Goal: Contribute content: Add original content to the website for others to see

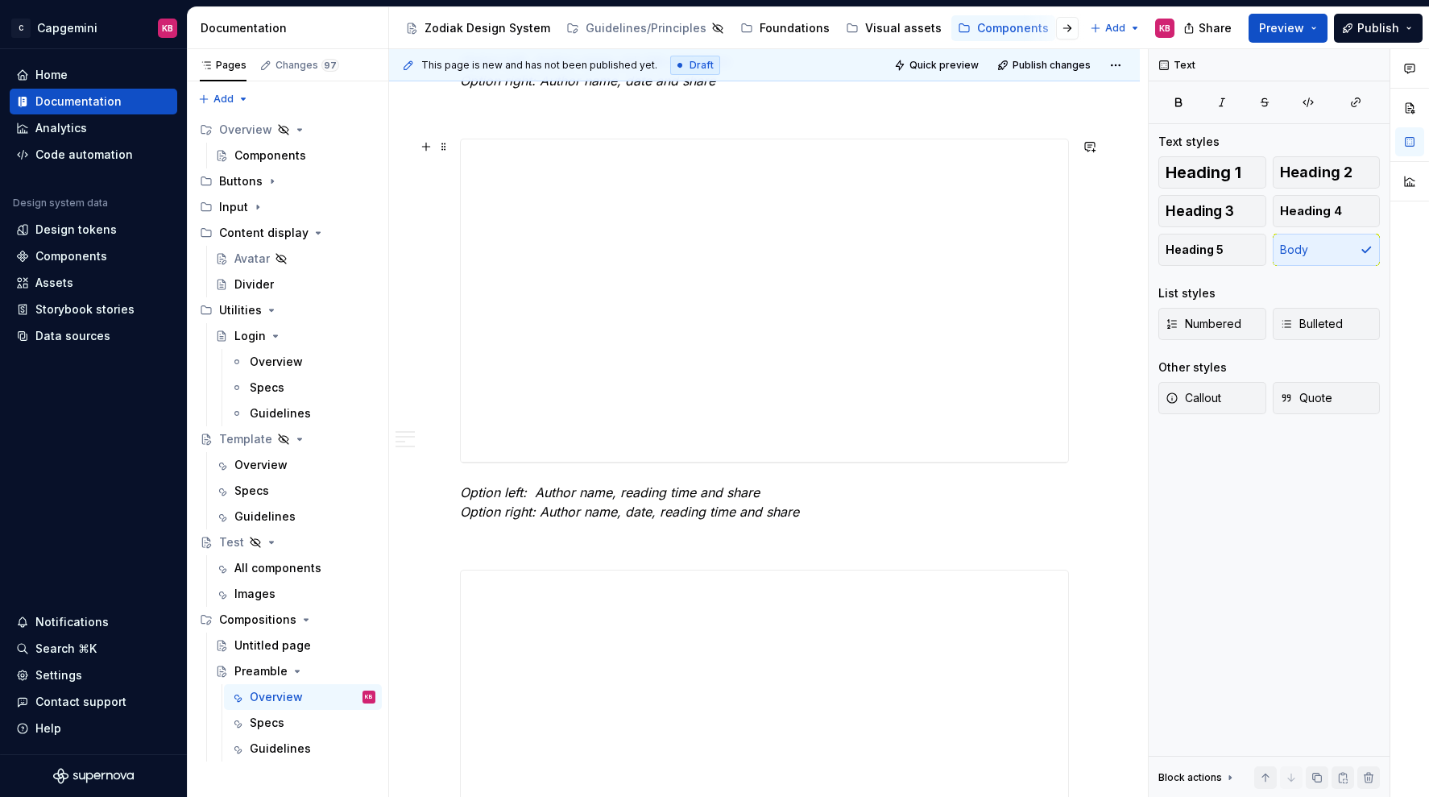
scroll to position [1986, 0]
click at [894, 31] on div "Visual assets" at bounding box center [903, 28] width 77 height 16
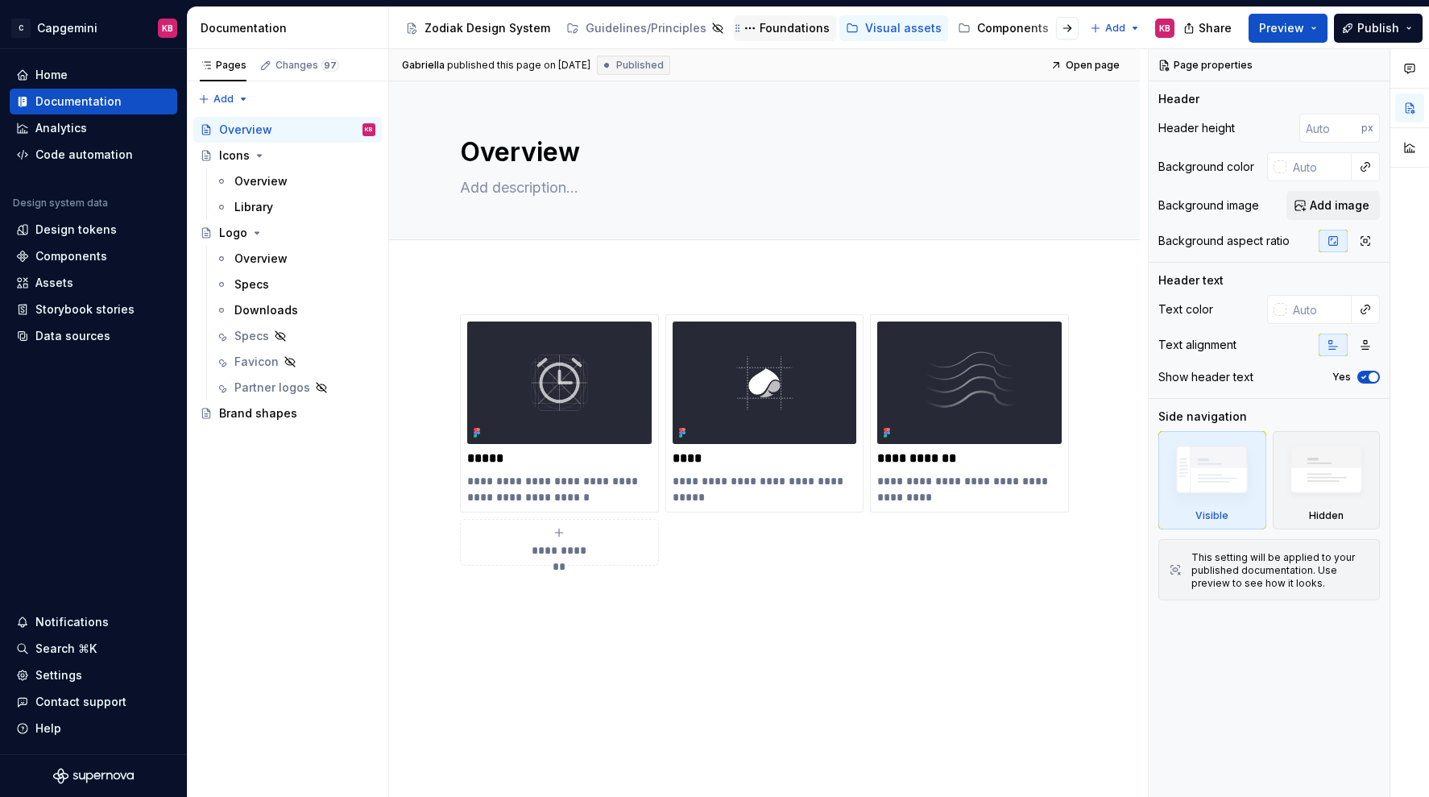
click at [787, 23] on div "Foundations" at bounding box center [795, 28] width 70 height 16
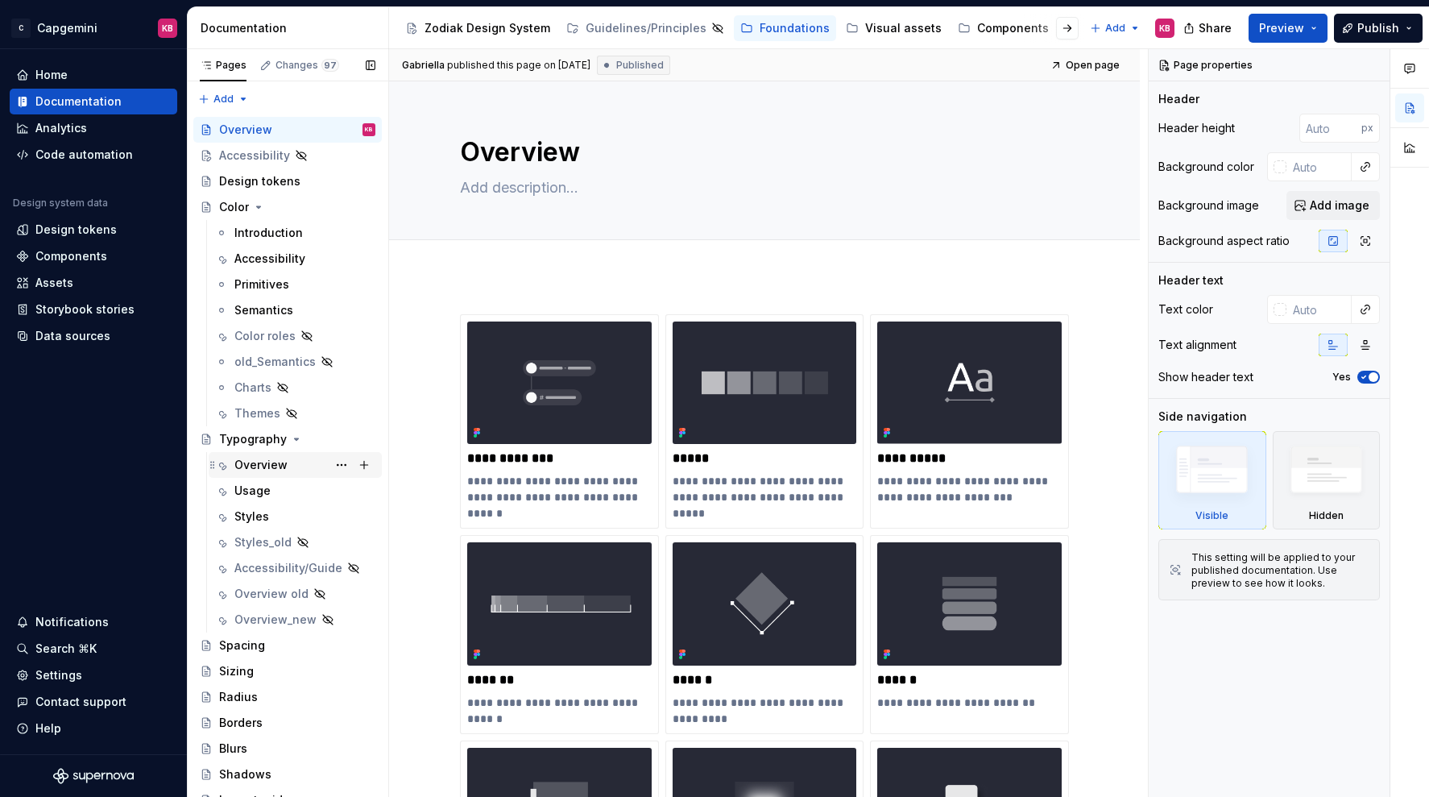
click at [248, 457] on div "Overview" at bounding box center [260, 465] width 53 height 16
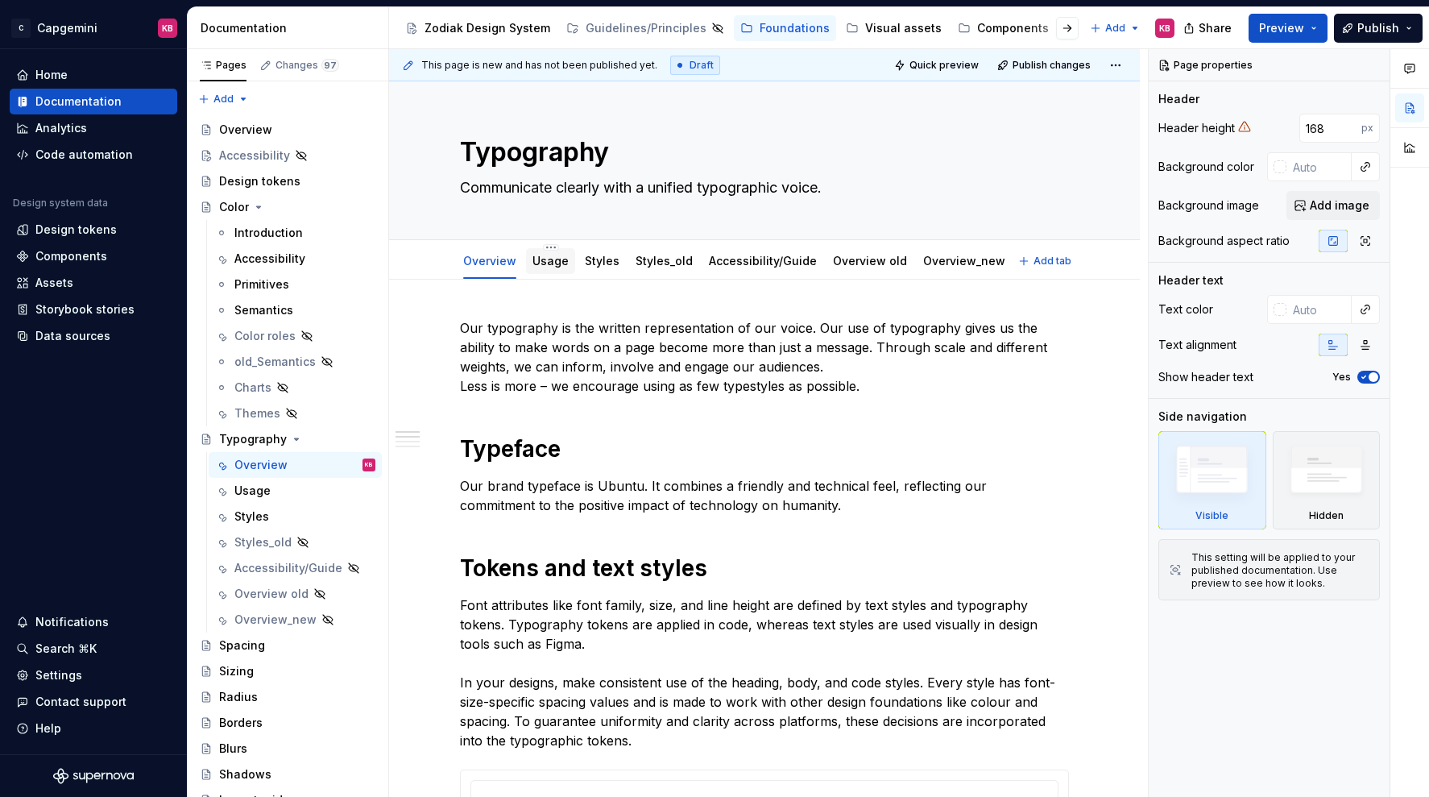
click at [563, 259] on link "Usage" at bounding box center [551, 261] width 36 height 14
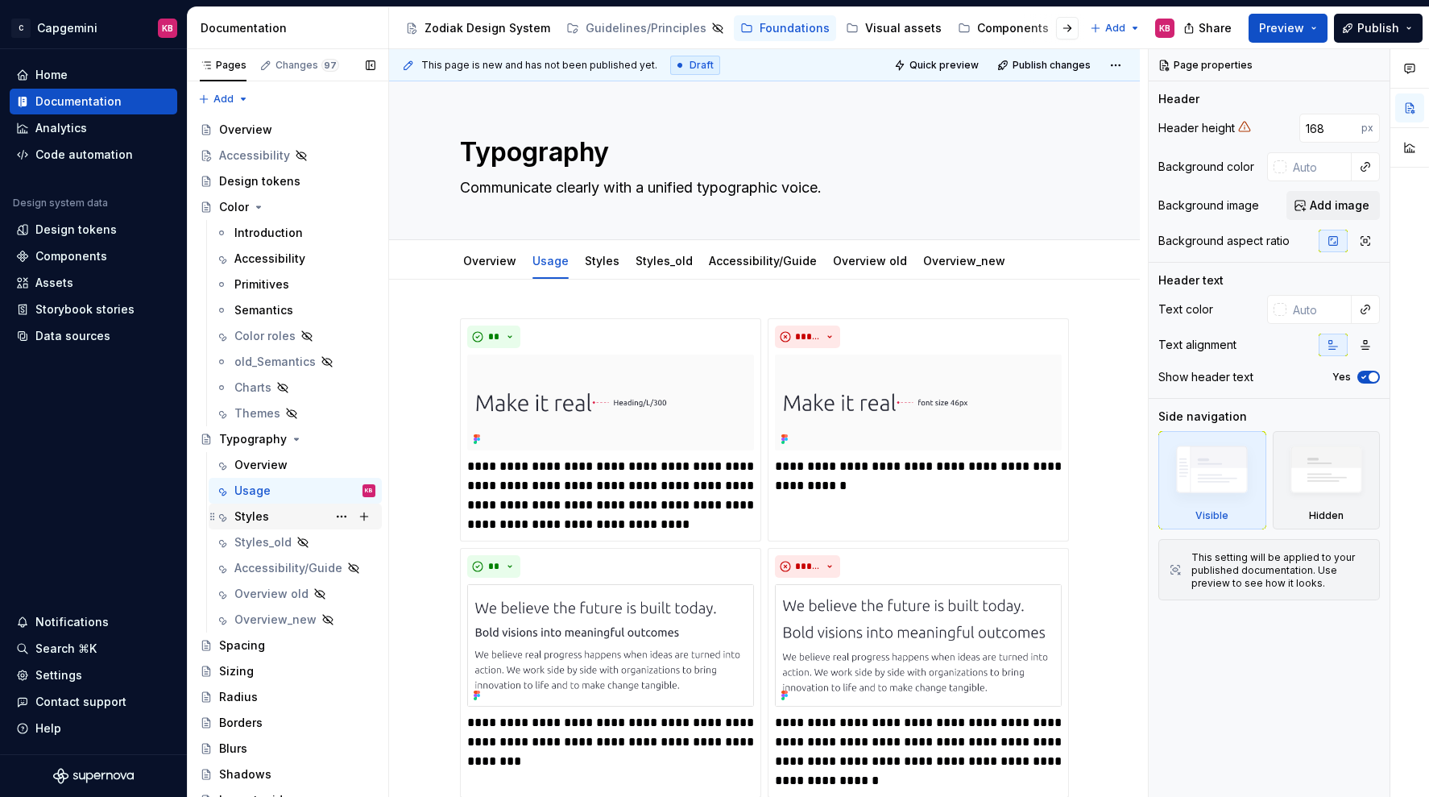
click at [277, 516] on div "Styles" at bounding box center [304, 516] width 141 height 23
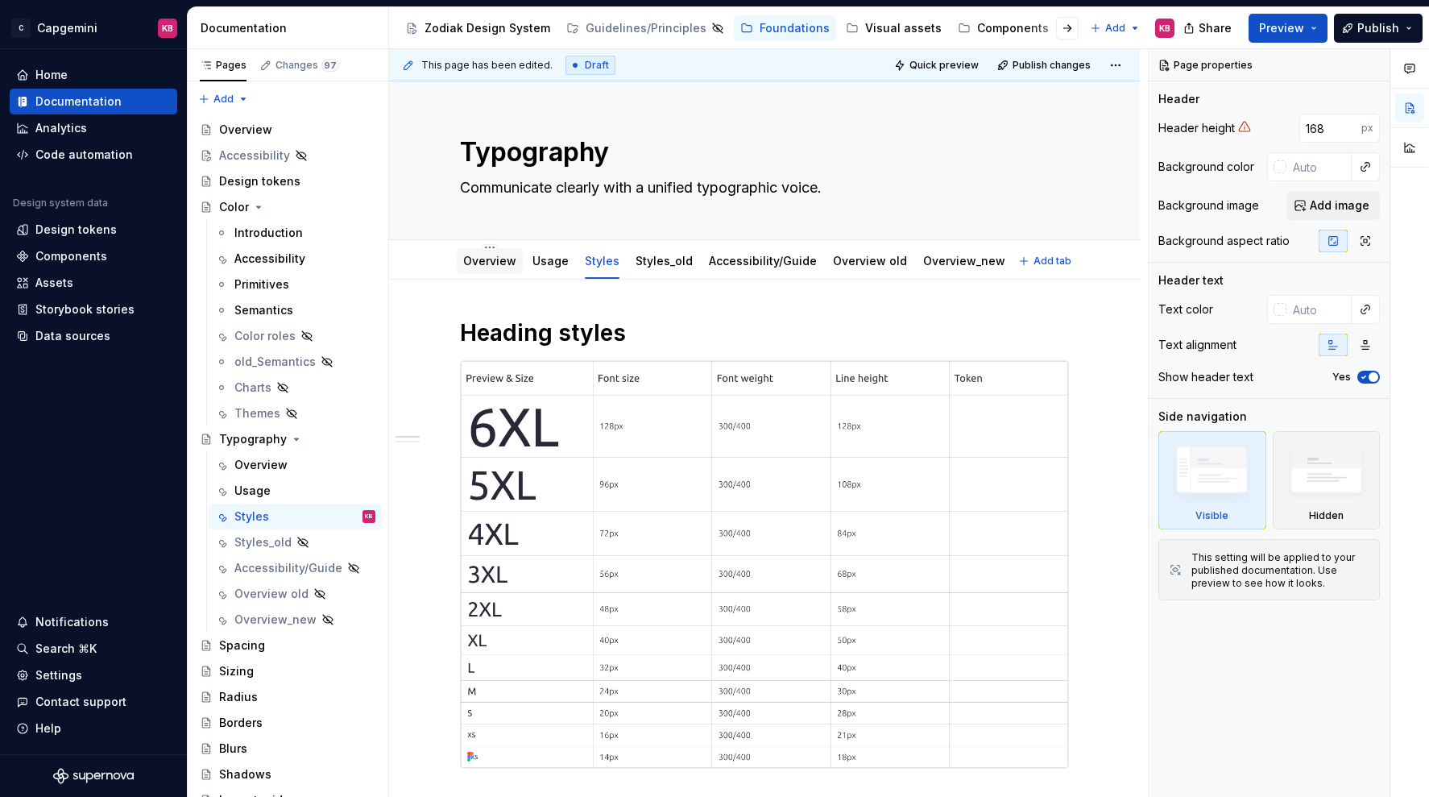
click at [494, 262] on link "Overview" at bounding box center [489, 261] width 53 height 14
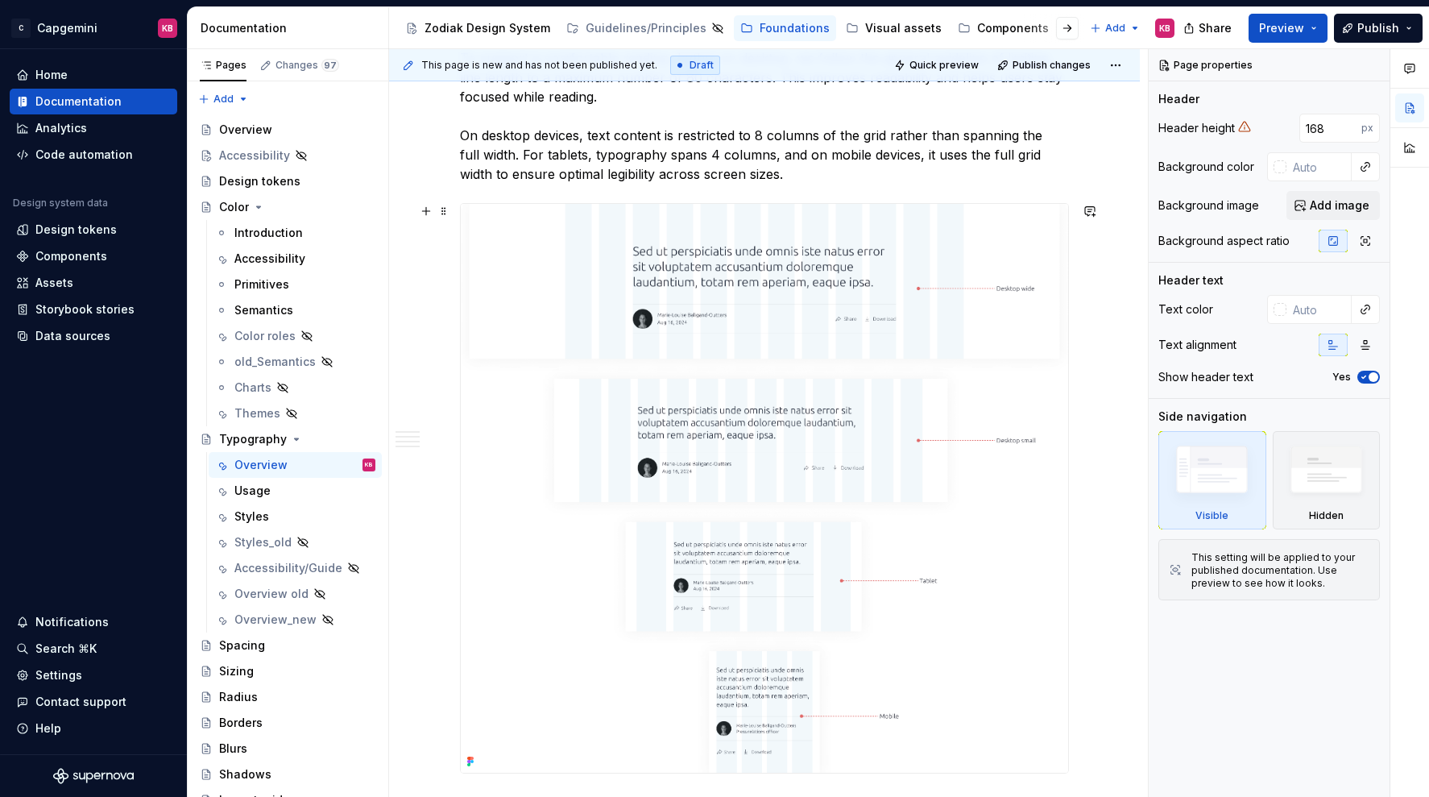
scroll to position [2291, 0]
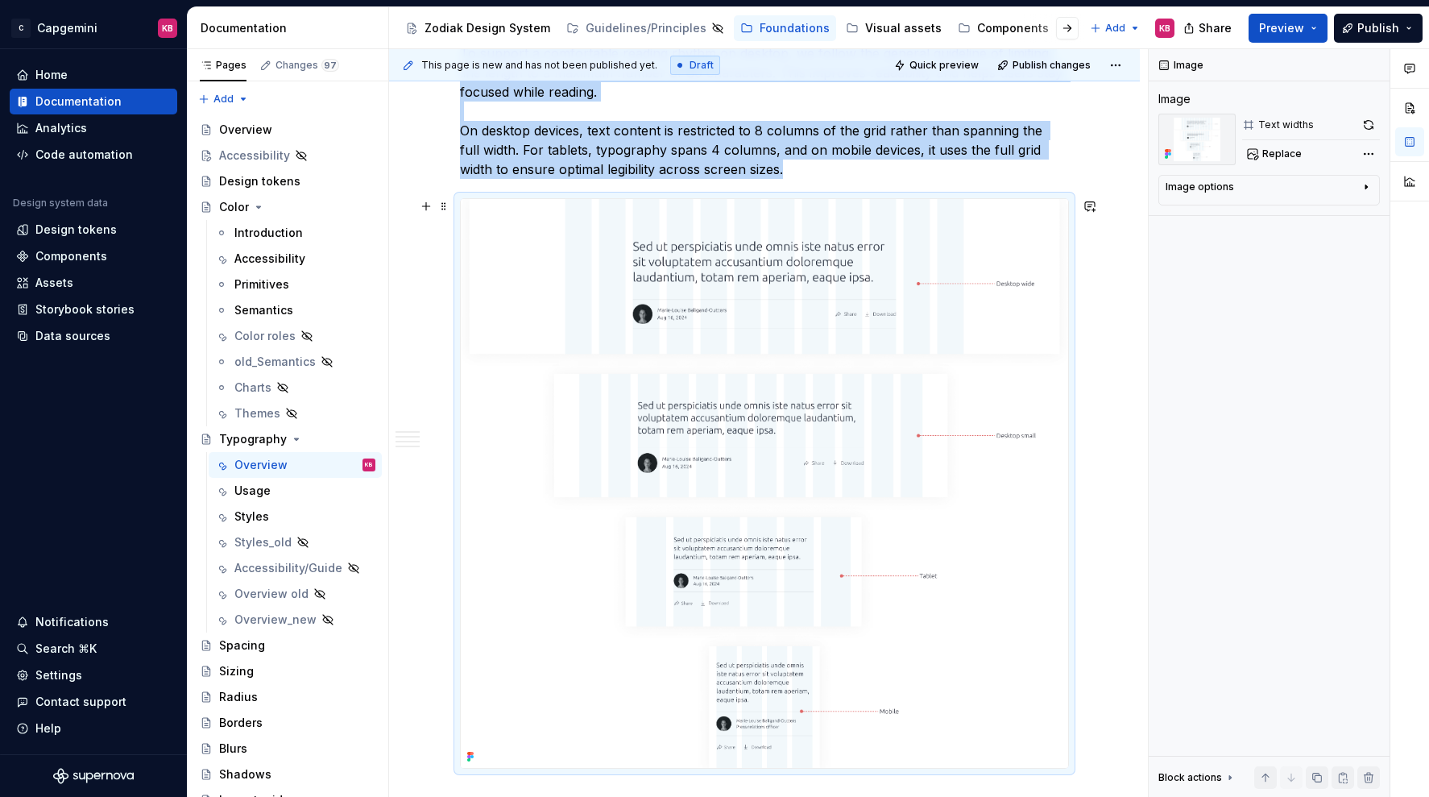
click at [533, 268] on img at bounding box center [765, 483] width 608 height 569
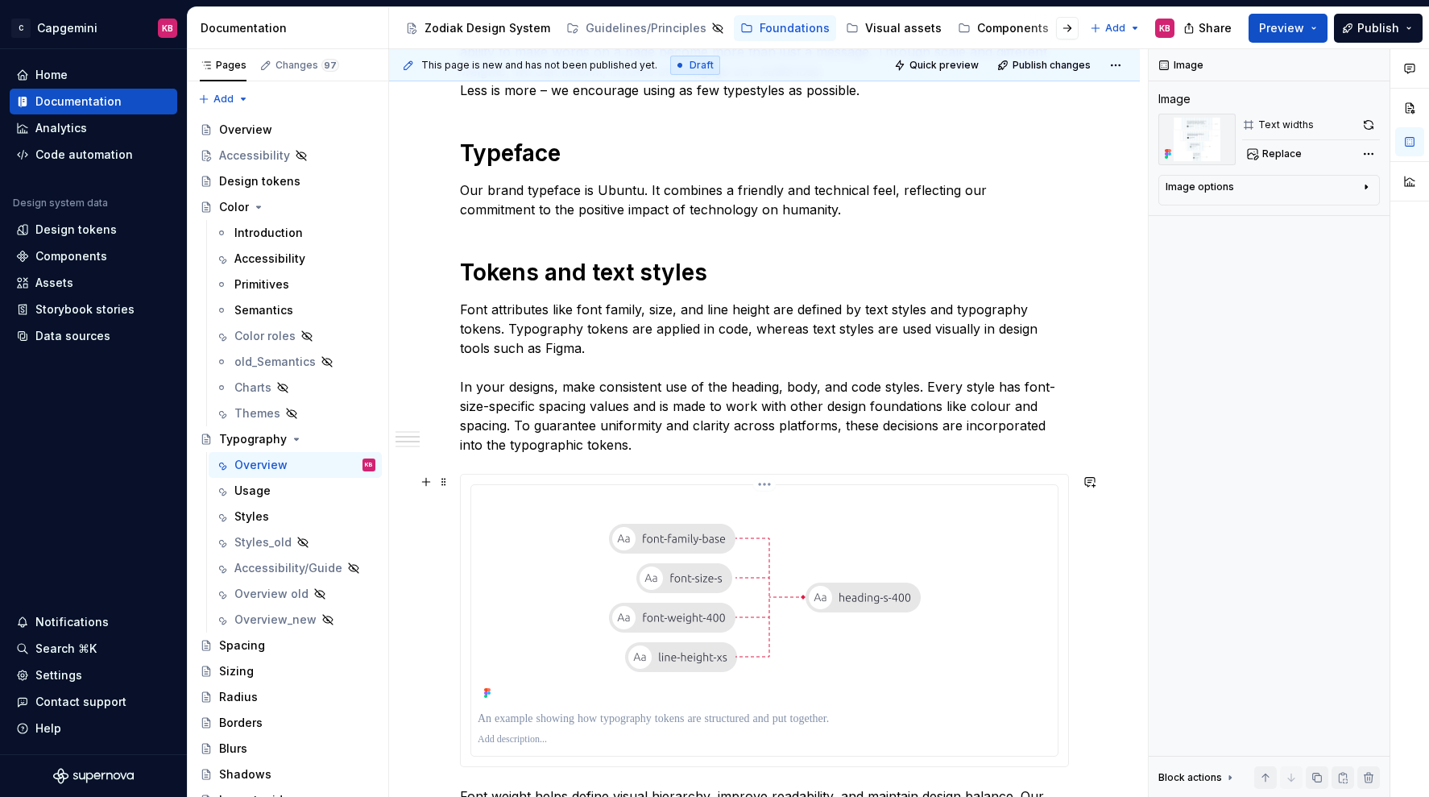
scroll to position [0, 0]
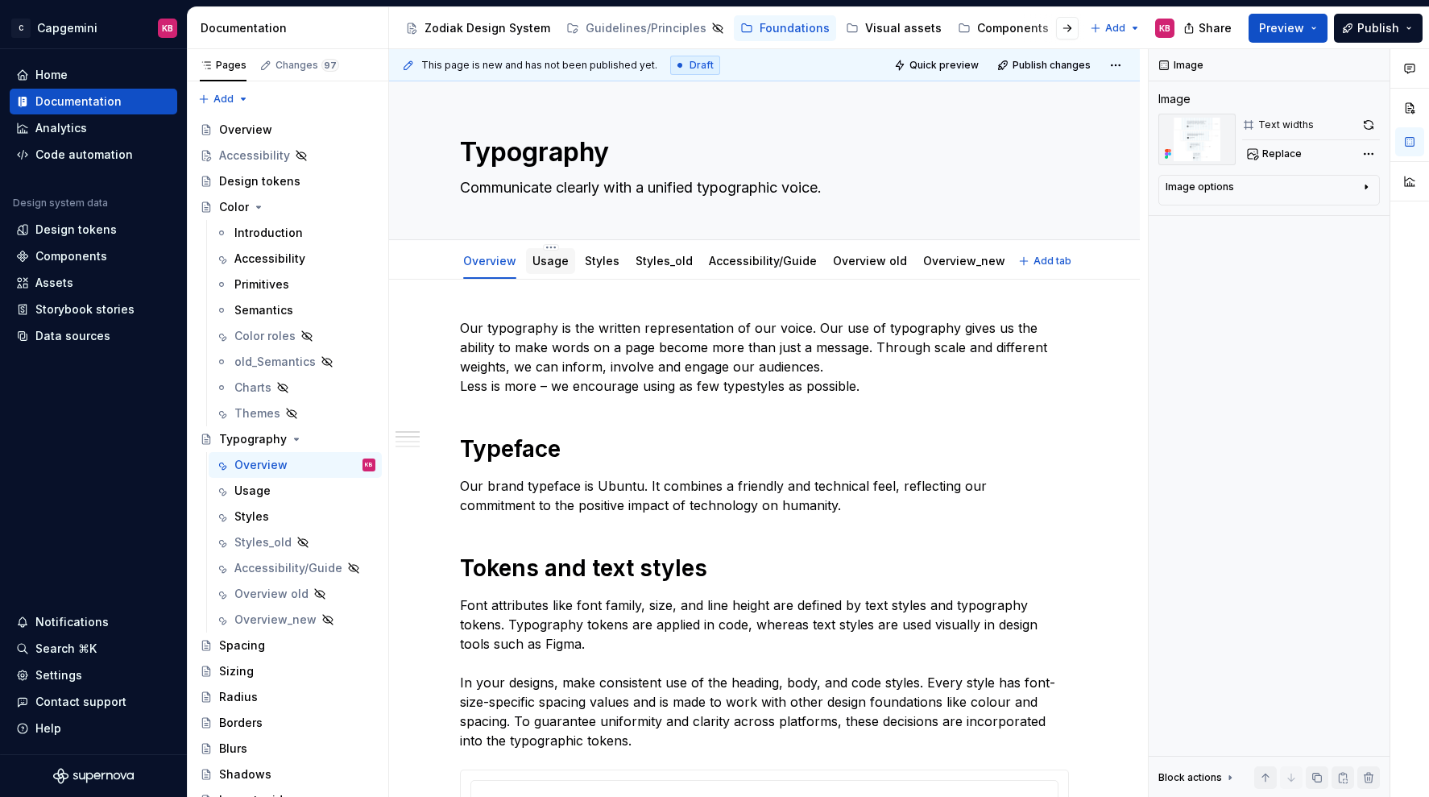
click at [551, 265] on link "Usage" at bounding box center [551, 261] width 36 height 14
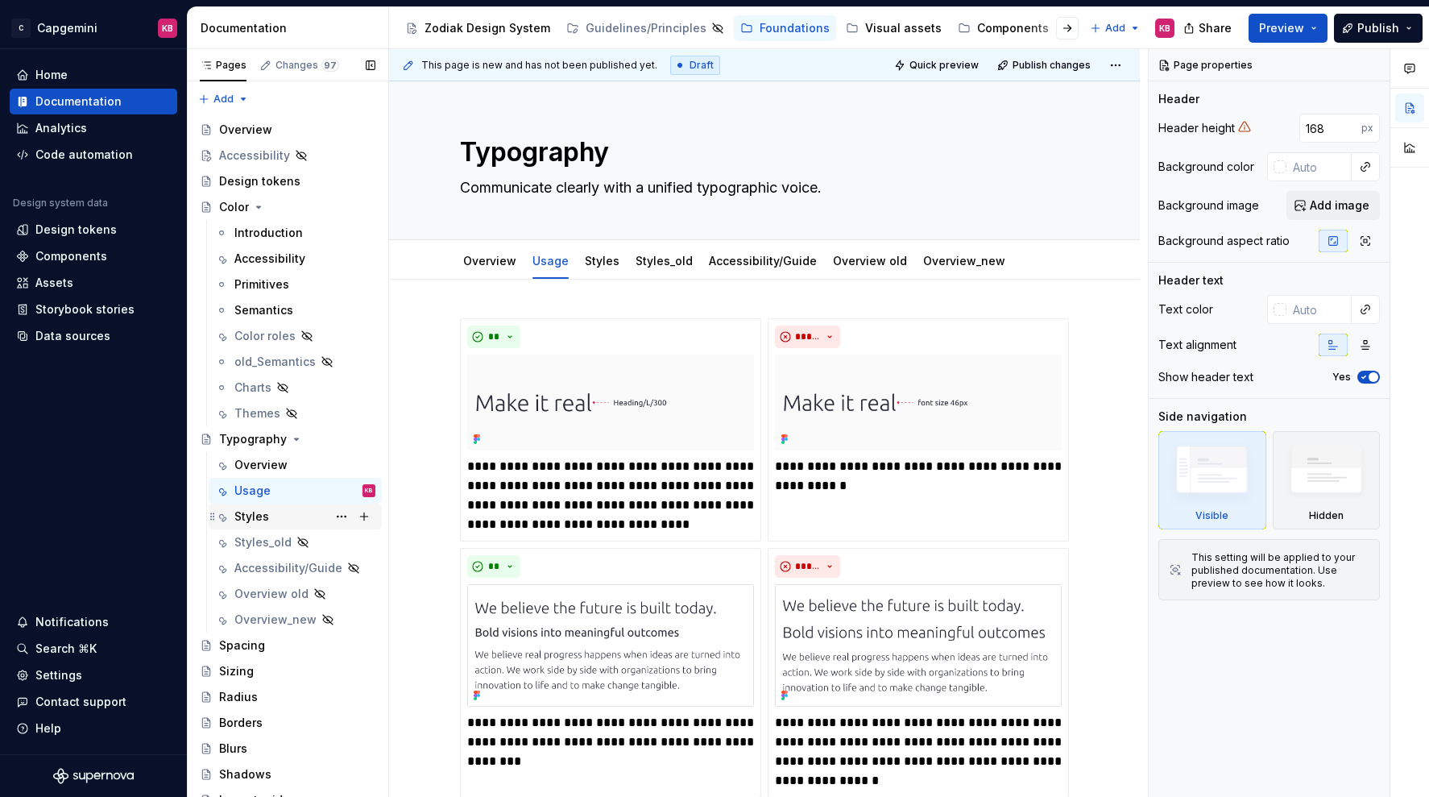
click at [264, 518] on div "Styles" at bounding box center [251, 516] width 35 height 16
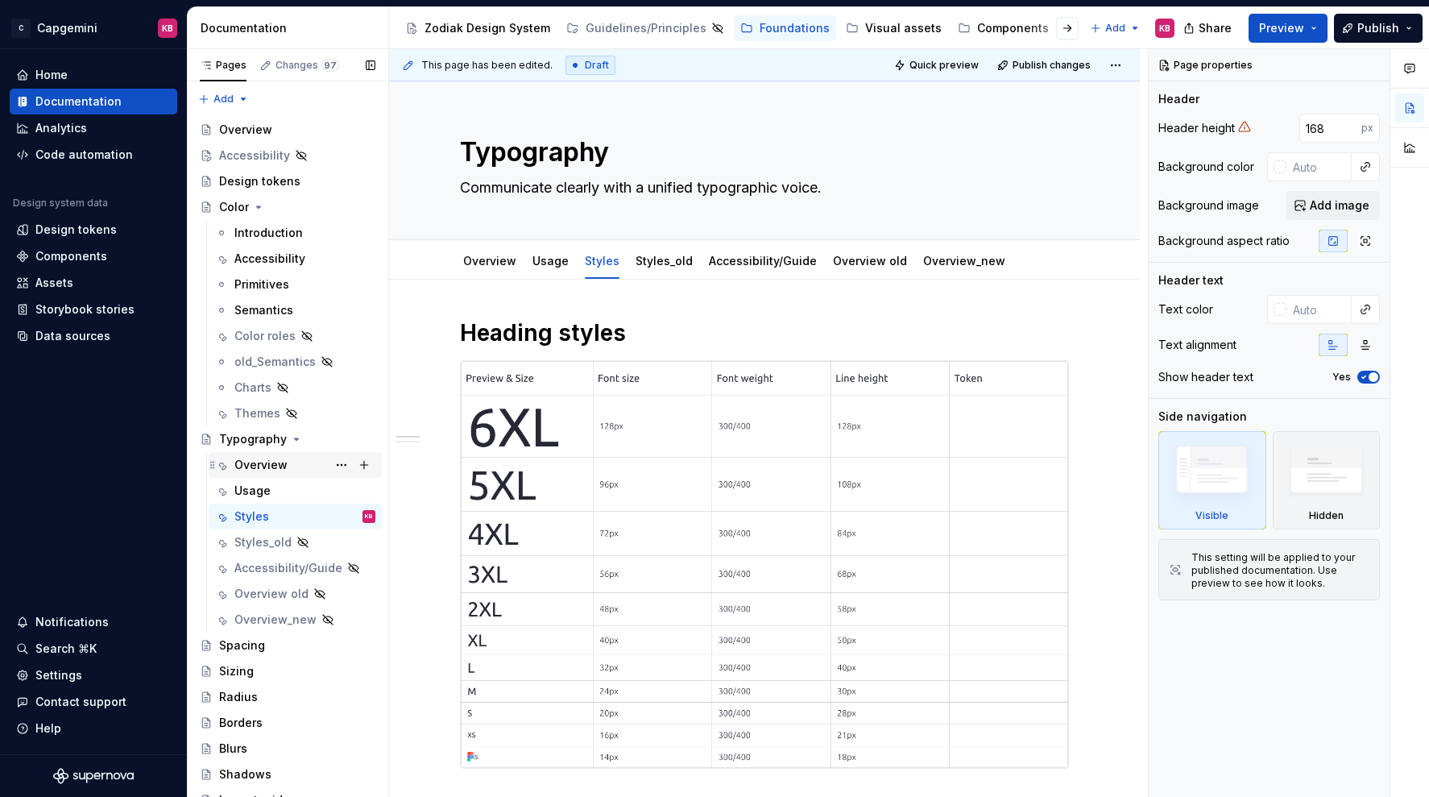
click at [282, 470] on div "Overview" at bounding box center [260, 465] width 53 height 16
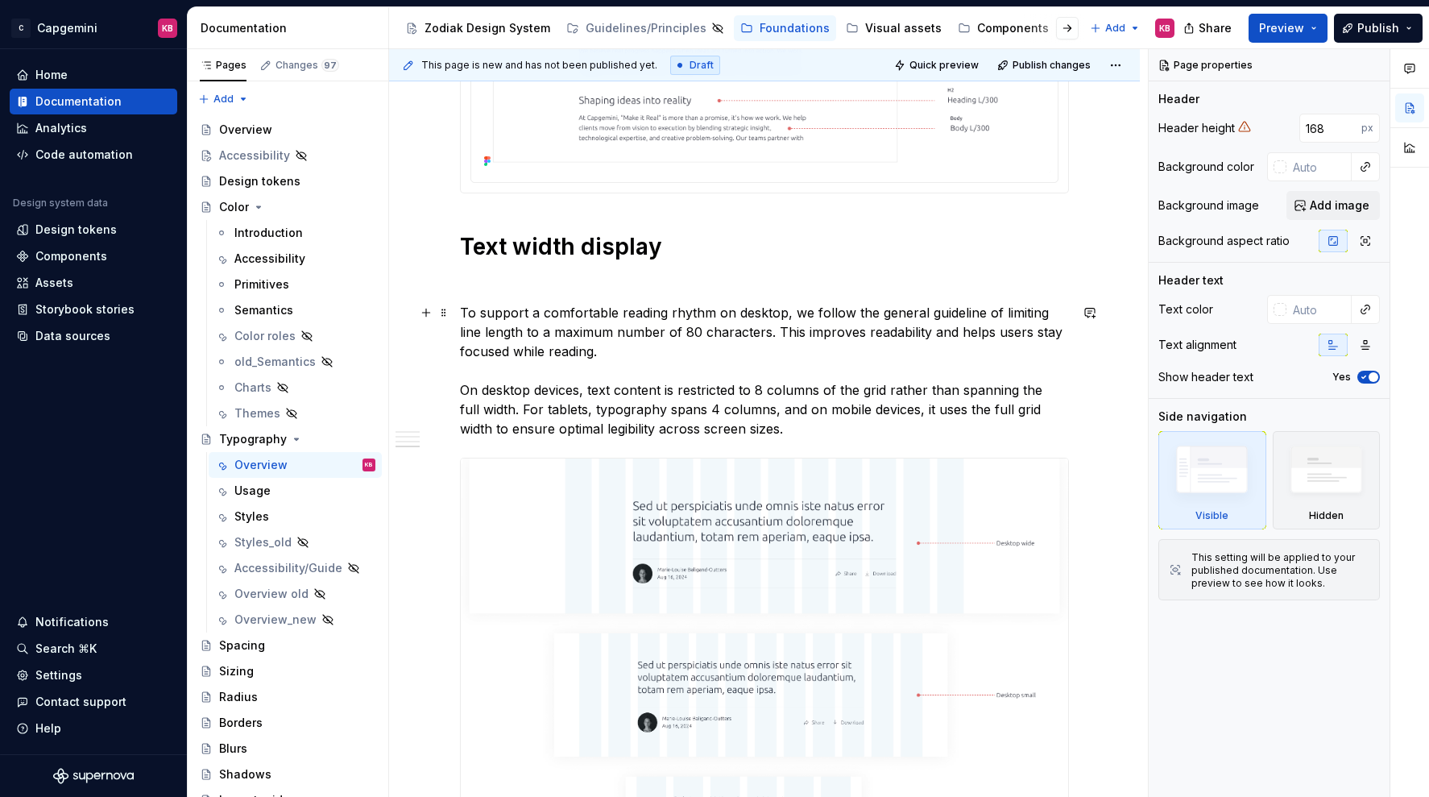
scroll to position [2041, 0]
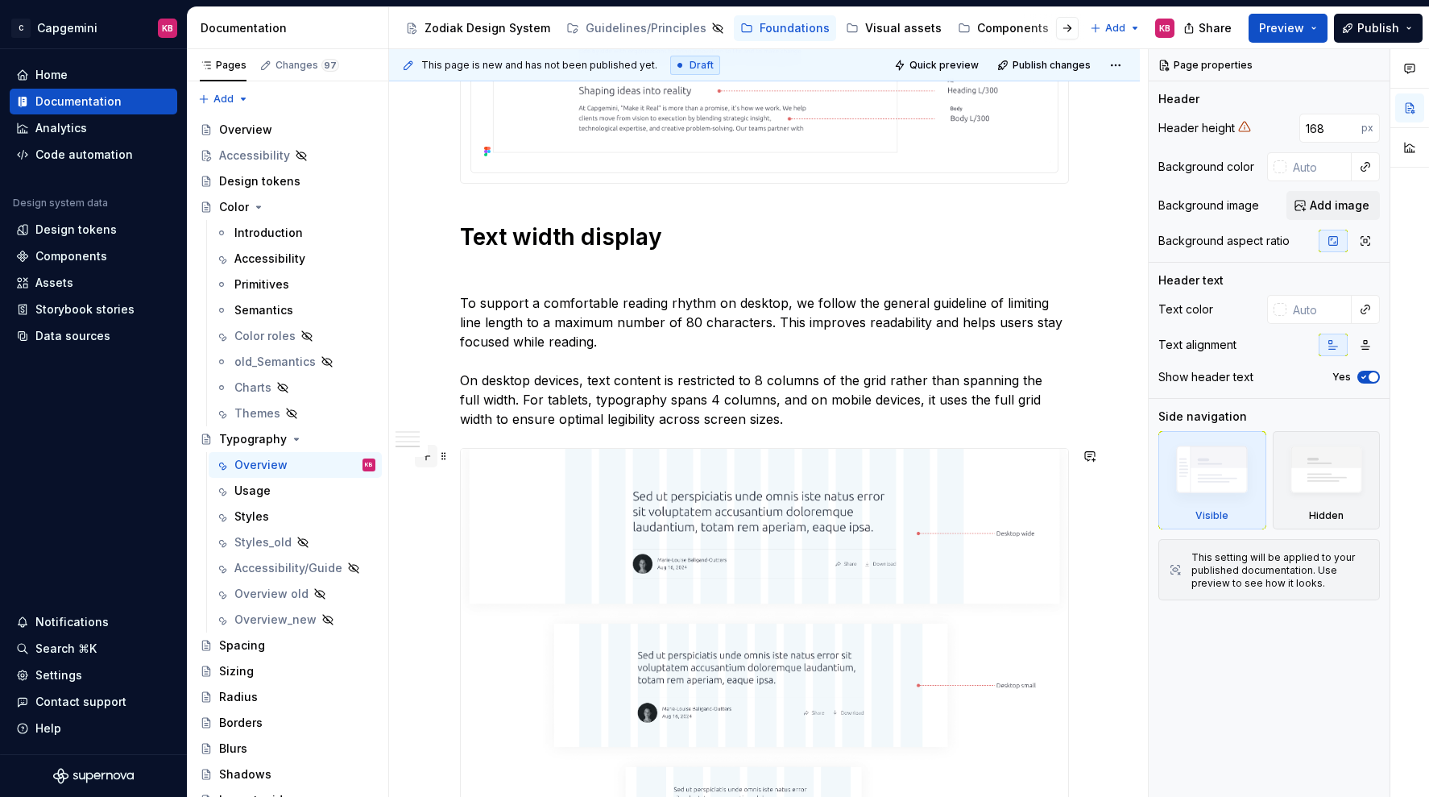
type textarea "*"
click at [430, 458] on button "button" at bounding box center [426, 456] width 23 height 23
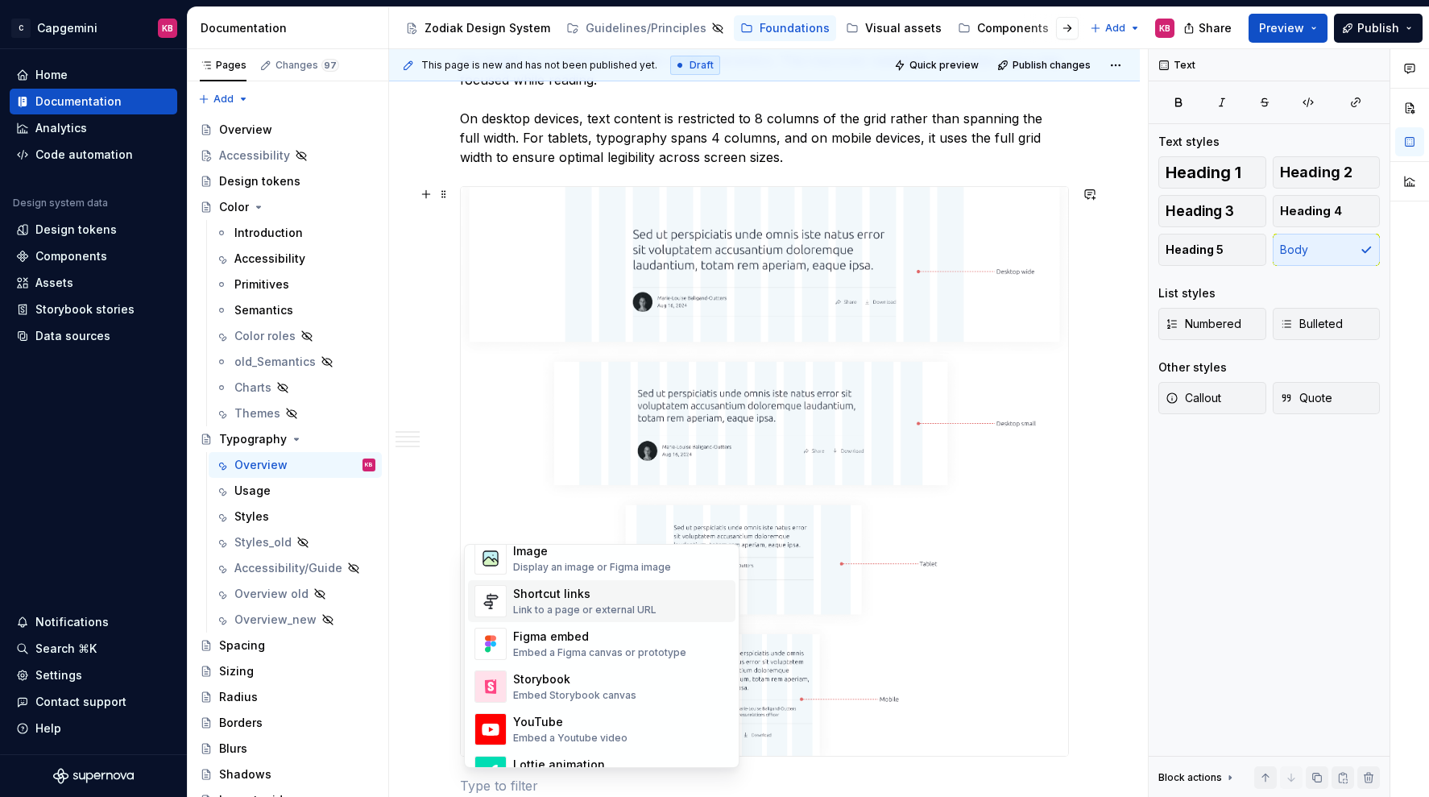
scroll to position [728, 0]
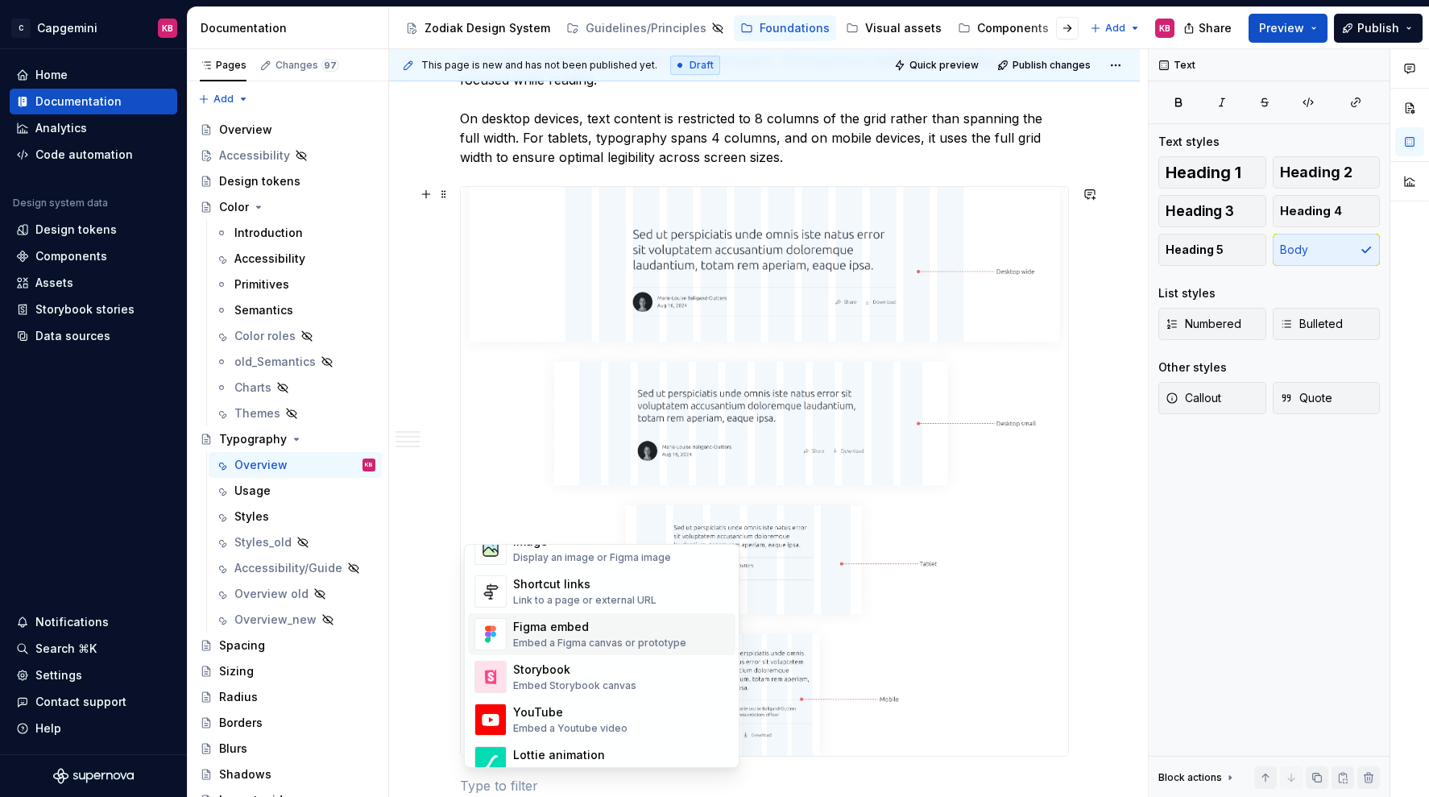
click at [568, 646] on div "Embed a Figma canvas or prototype" at bounding box center [599, 643] width 173 height 13
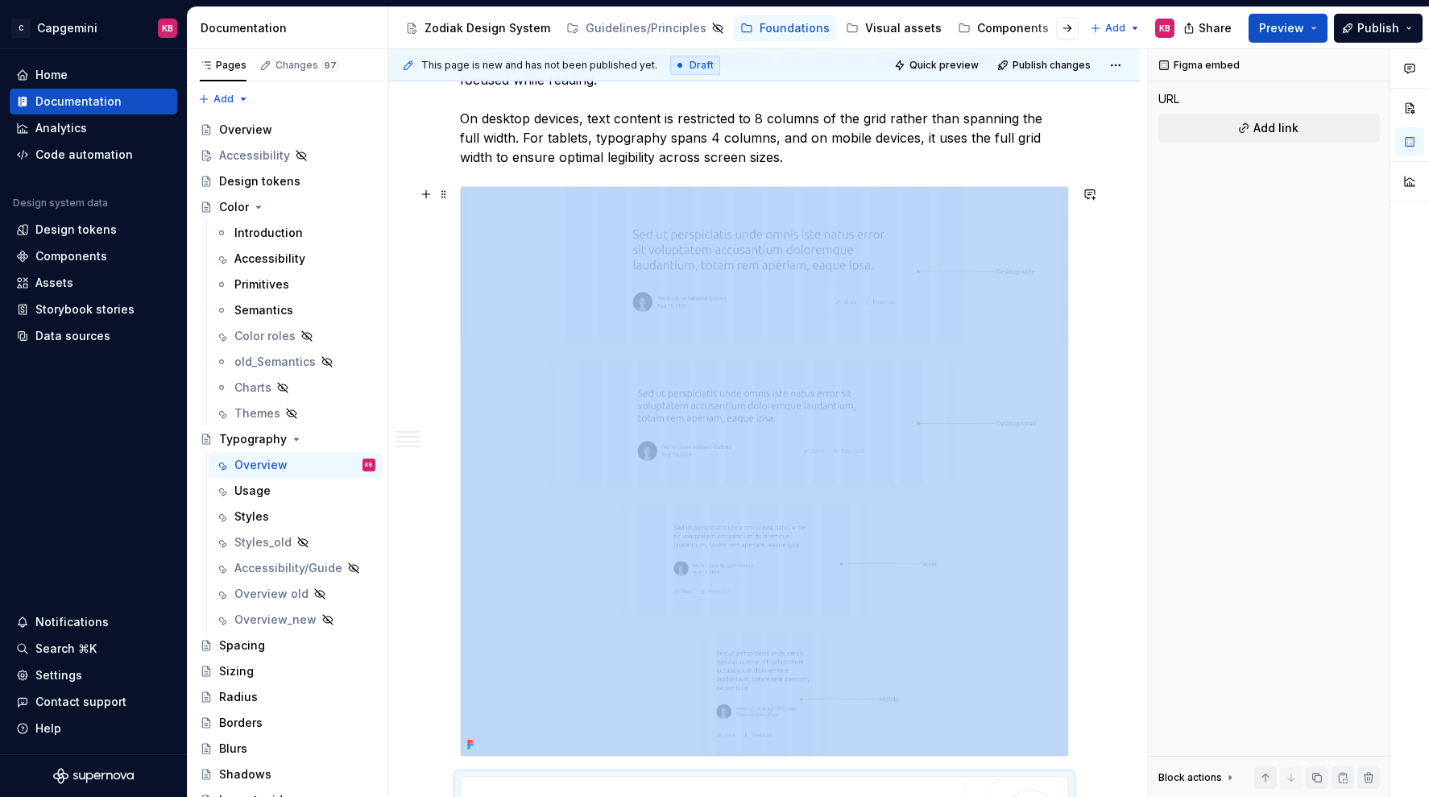
scroll to position [2399, 0]
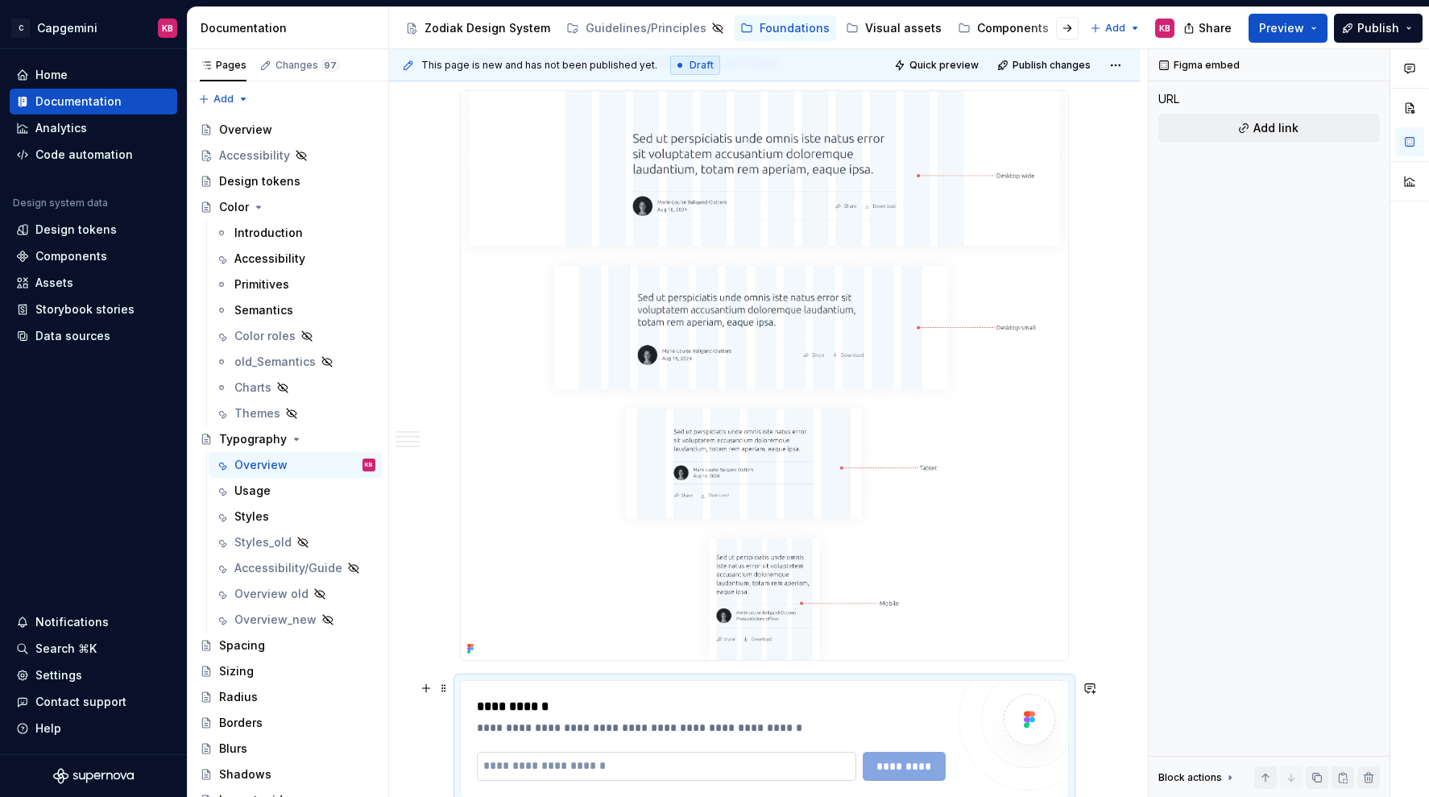
click at [543, 764] on input "text" at bounding box center [666, 766] width 379 height 29
paste input "**********"
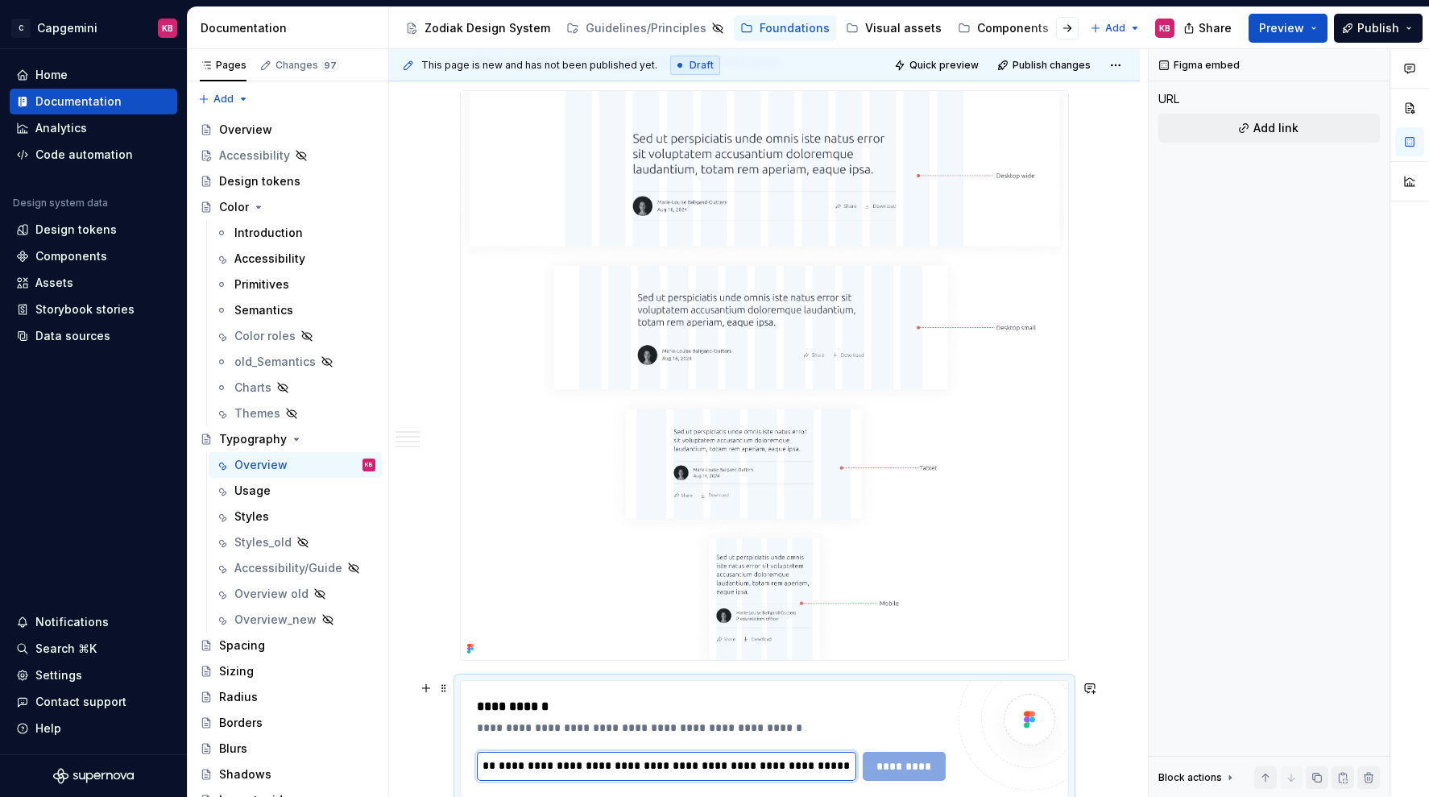
scroll to position [2454, 0]
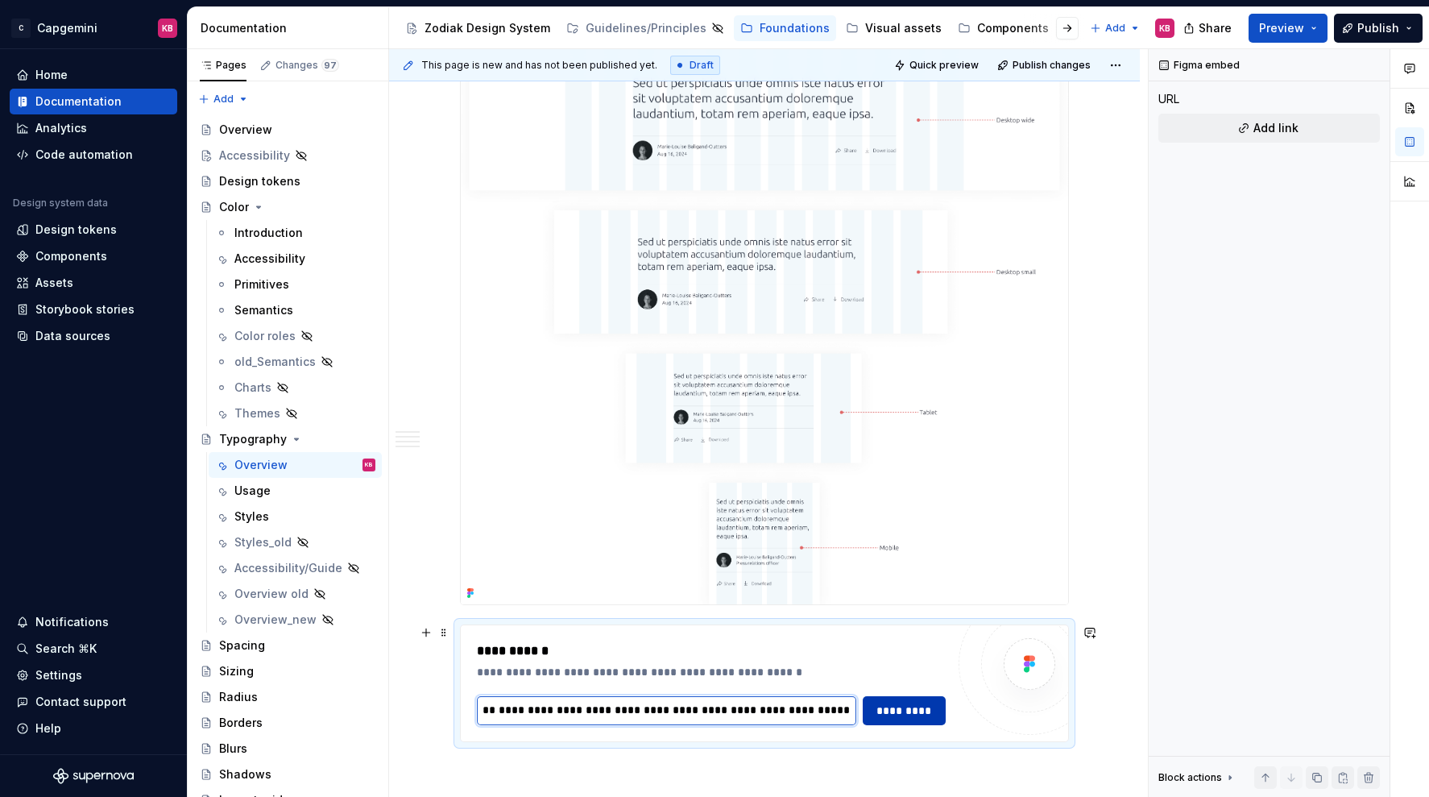
type input "**********"
click at [910, 716] on span "*********" at bounding box center [904, 711] width 63 height 16
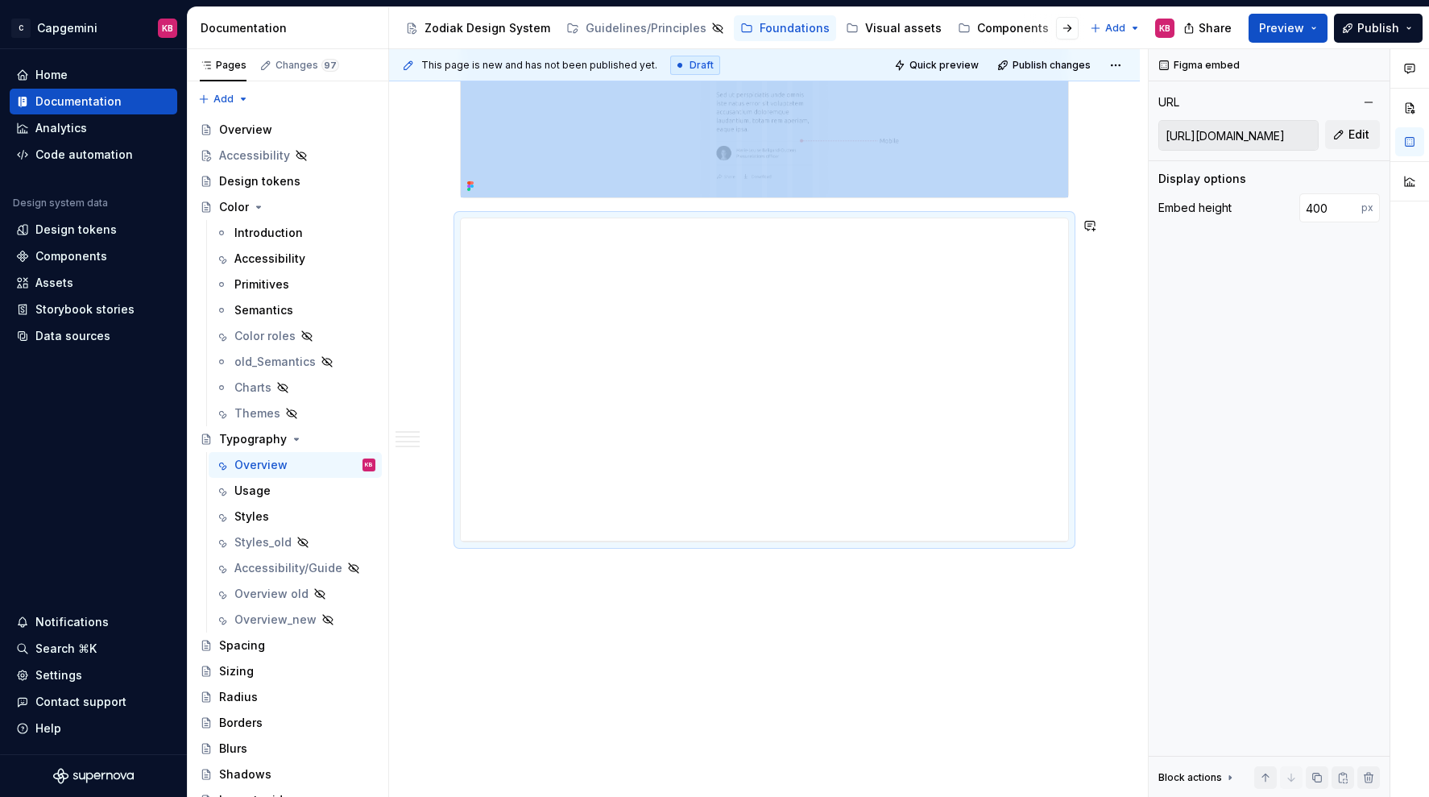
scroll to position [2864, 0]
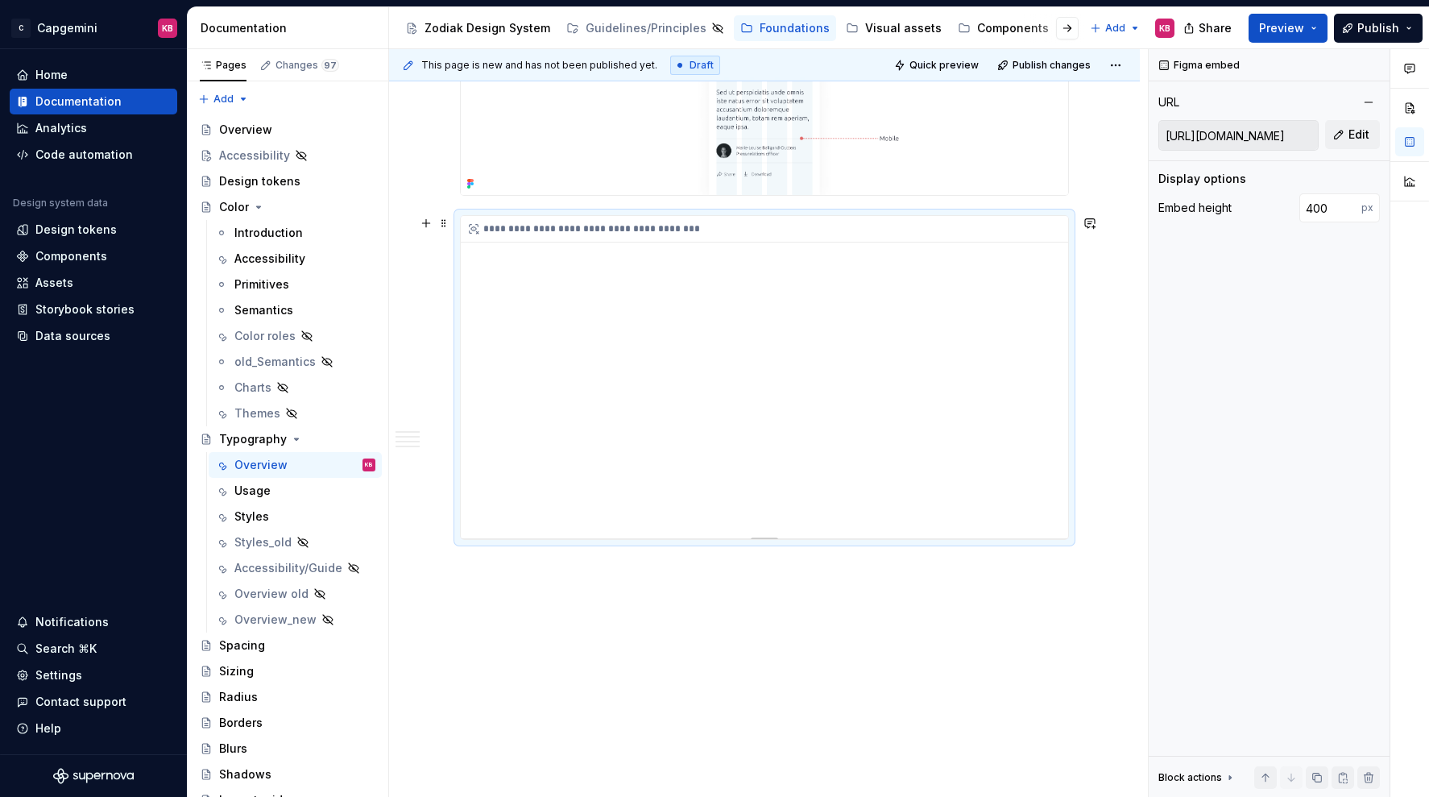
click at [1047, 454] on div "**********" at bounding box center [765, 377] width 608 height 322
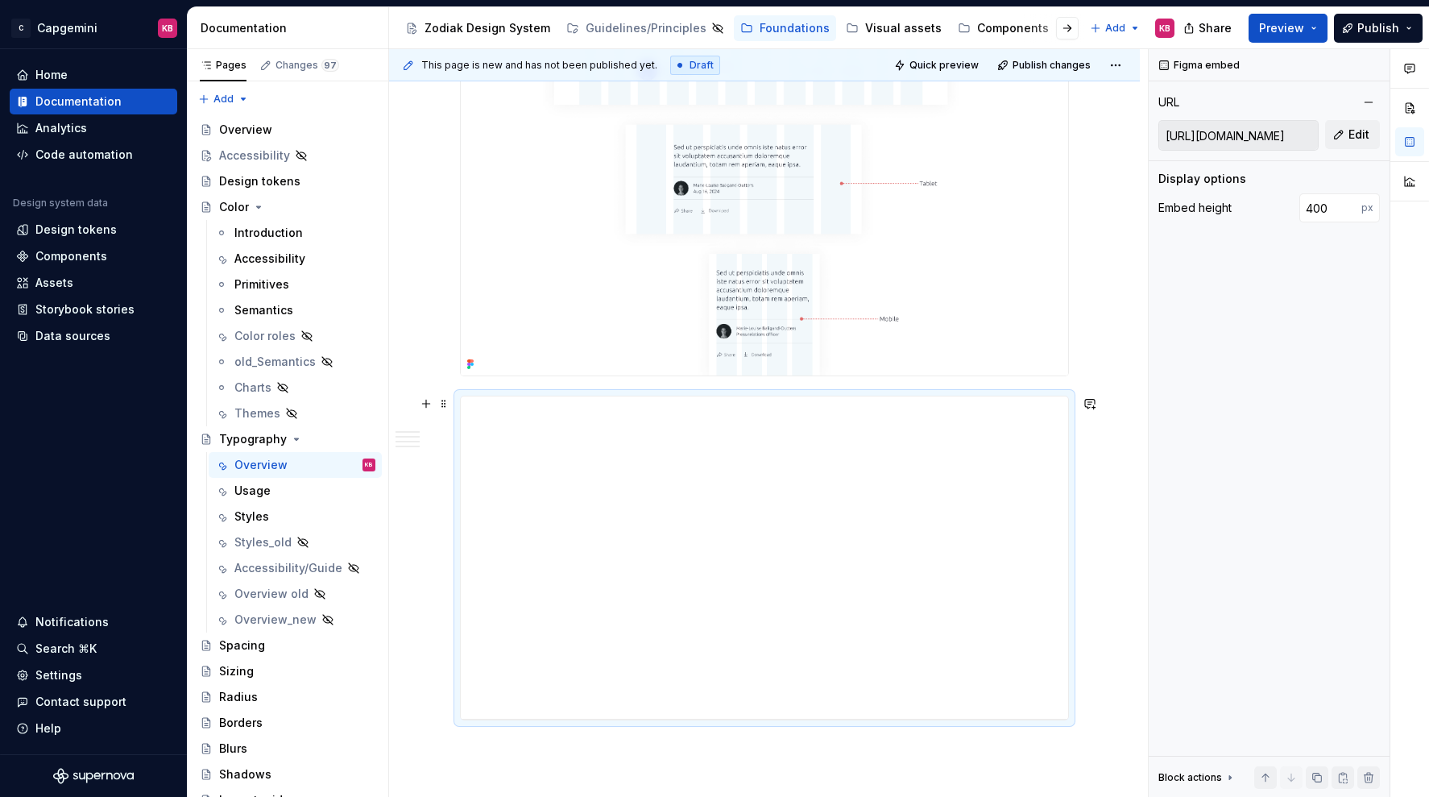
scroll to position [2759, 0]
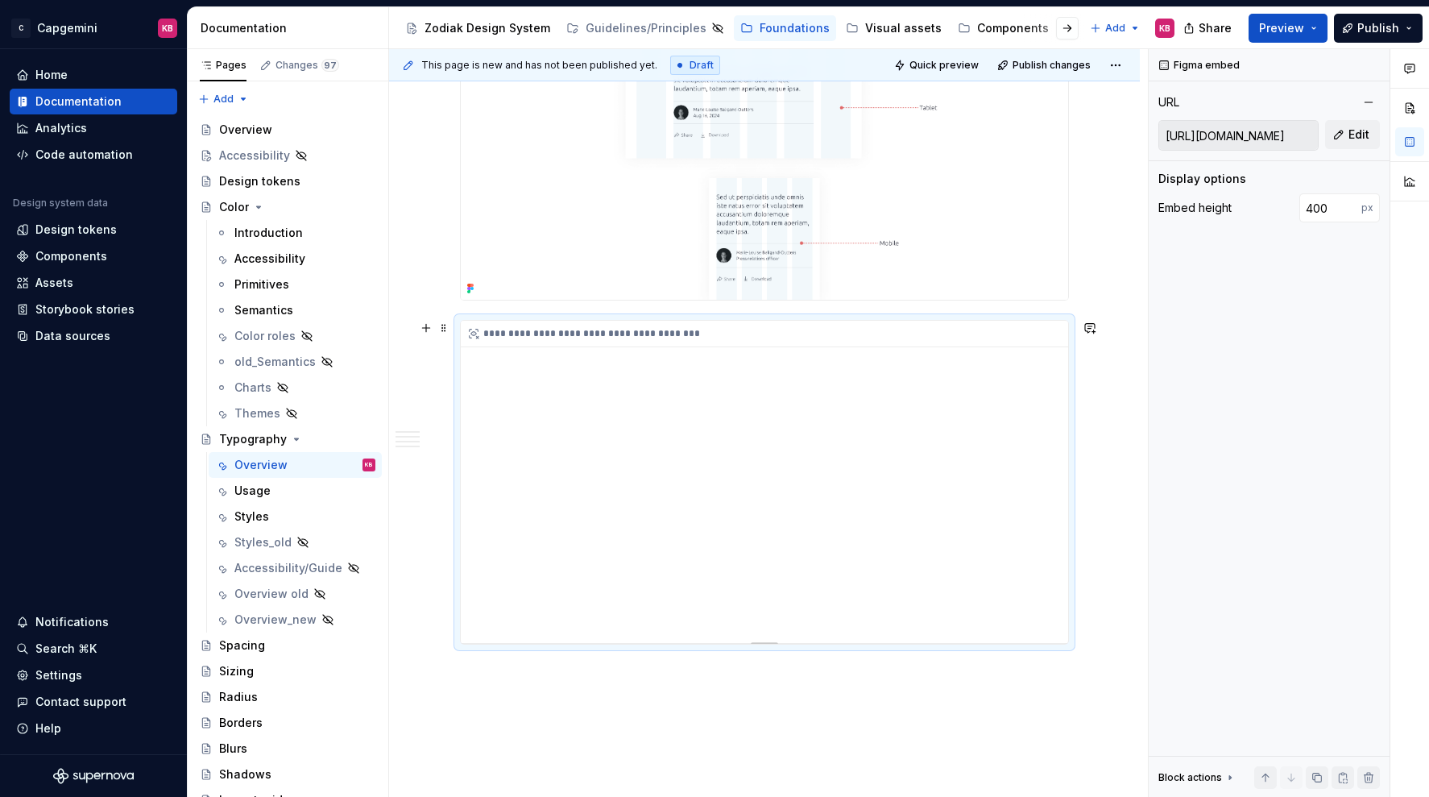
click at [689, 502] on div "**********" at bounding box center [765, 482] width 608 height 322
click at [511, 337] on div "**********" at bounding box center [765, 334] width 608 height 27
click at [532, 616] on div "**********" at bounding box center [765, 482] width 608 height 322
click at [450, 329] on span at bounding box center [444, 328] width 13 height 23
click at [627, 371] on div "**********" at bounding box center [765, 482] width 608 height 322
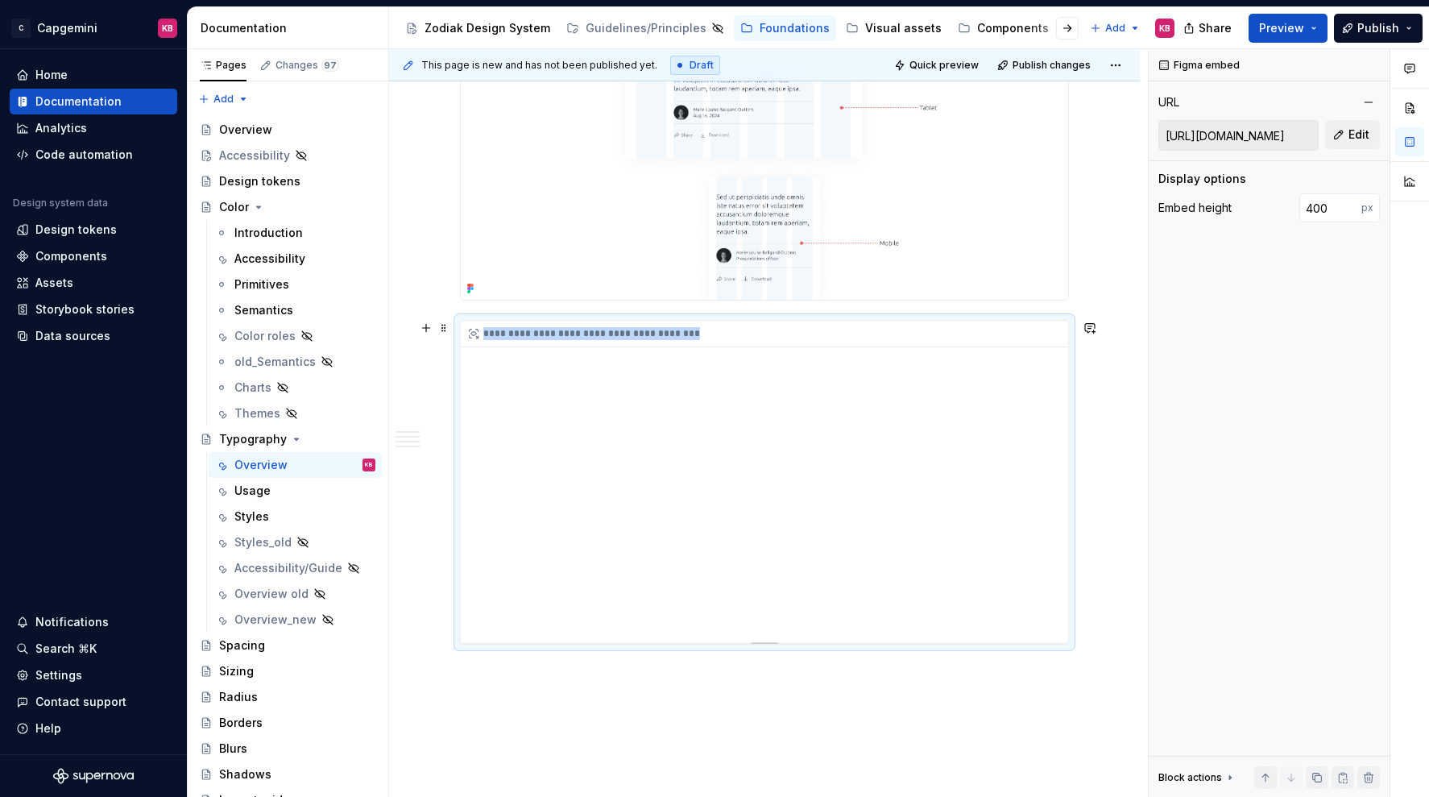
click at [627, 371] on div "**********" at bounding box center [765, 482] width 608 height 322
click at [445, 324] on span at bounding box center [444, 328] width 13 height 23
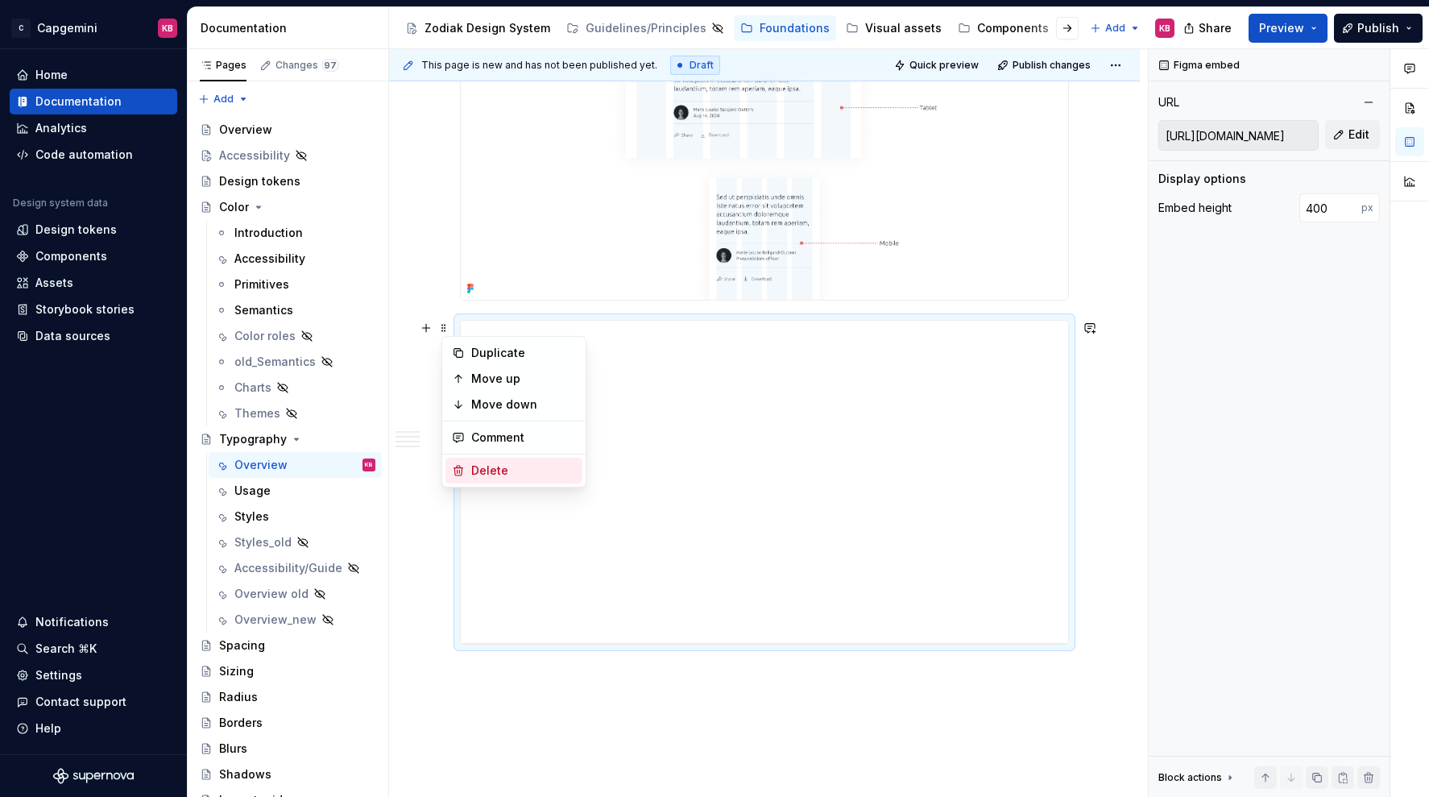
click at [467, 473] on div "Delete" at bounding box center [514, 471] width 137 height 26
type textarea "*"
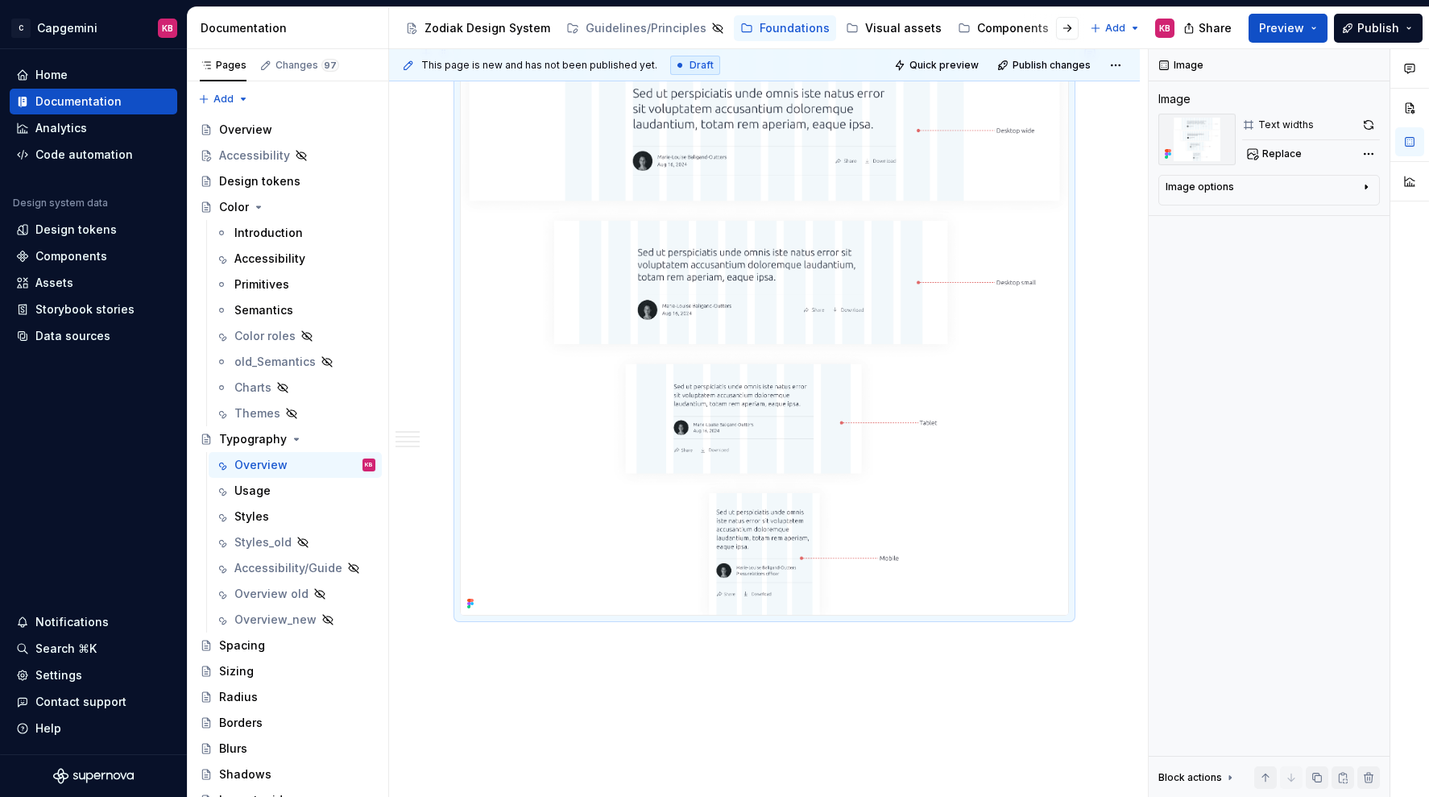
scroll to position [2520, 0]
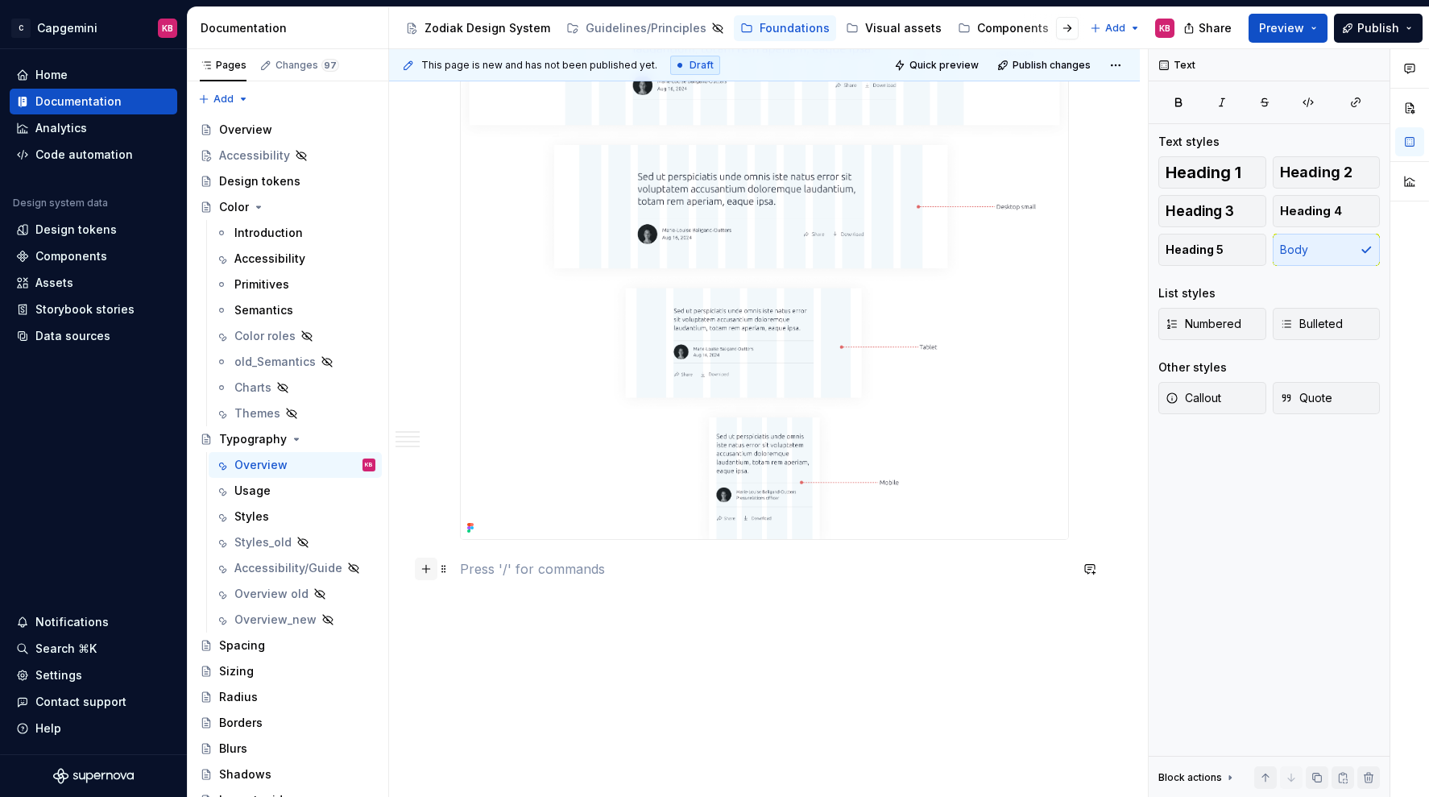
click at [432, 572] on button "button" at bounding box center [426, 569] width 23 height 23
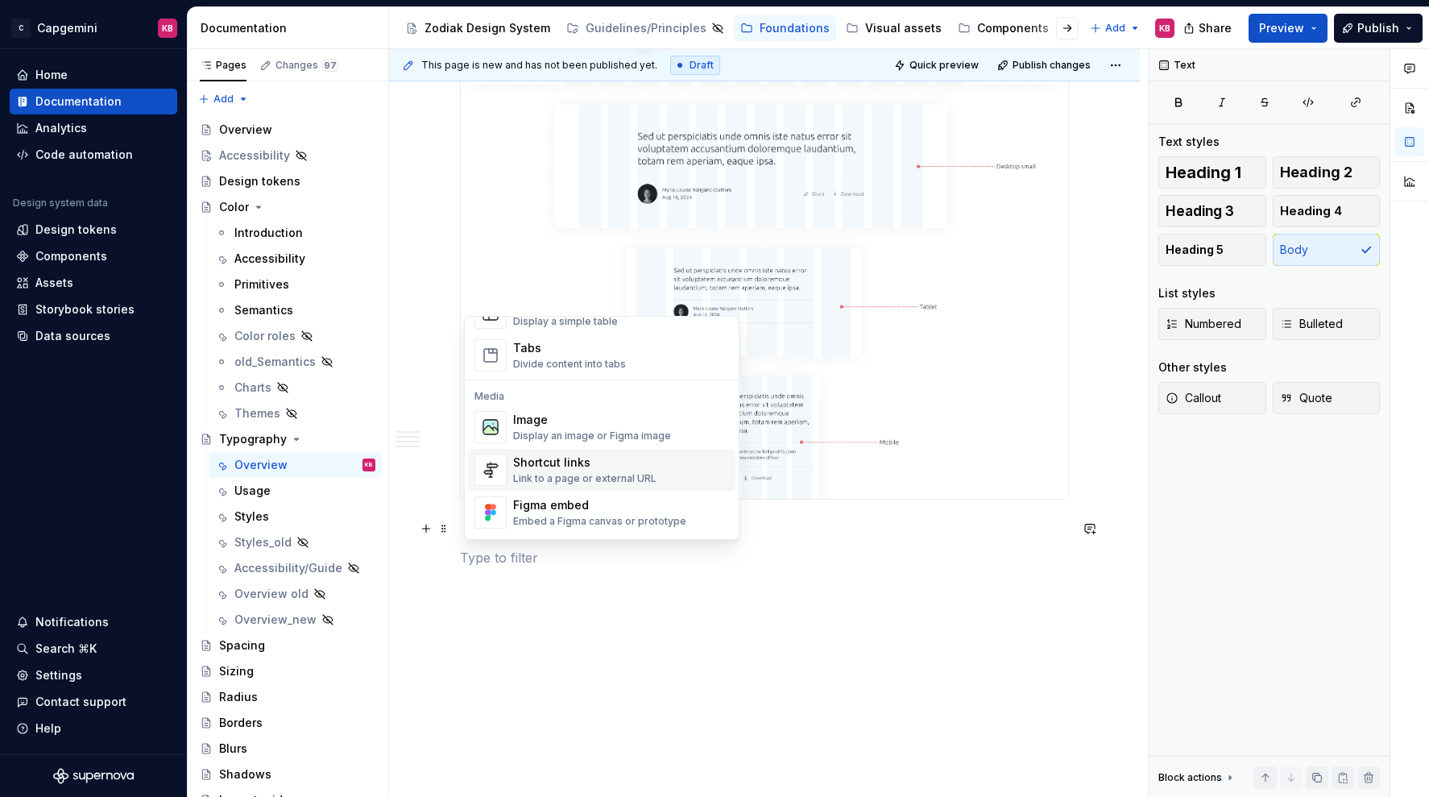
scroll to position [632, 0]
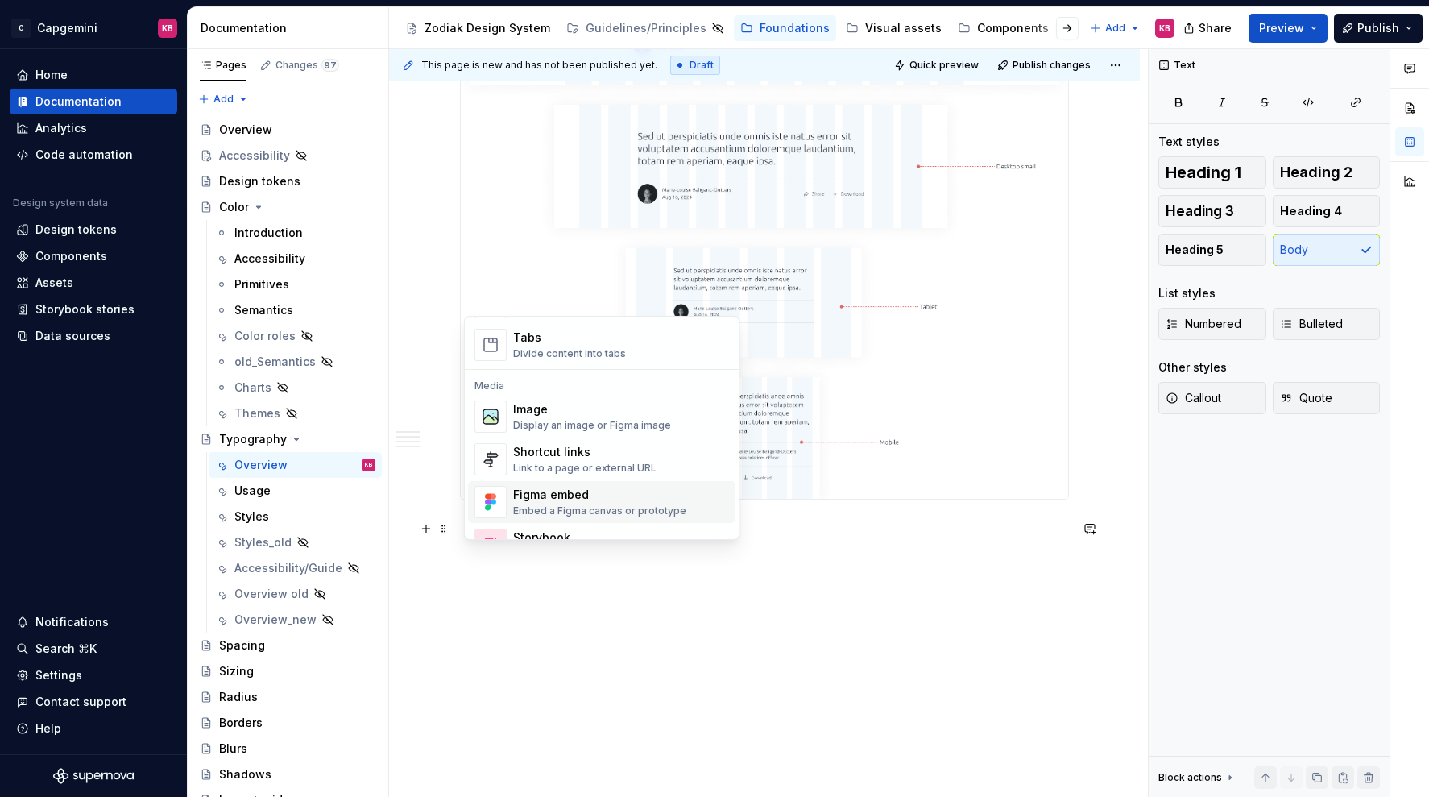
click at [575, 492] on div "Figma embed" at bounding box center [599, 495] width 173 height 16
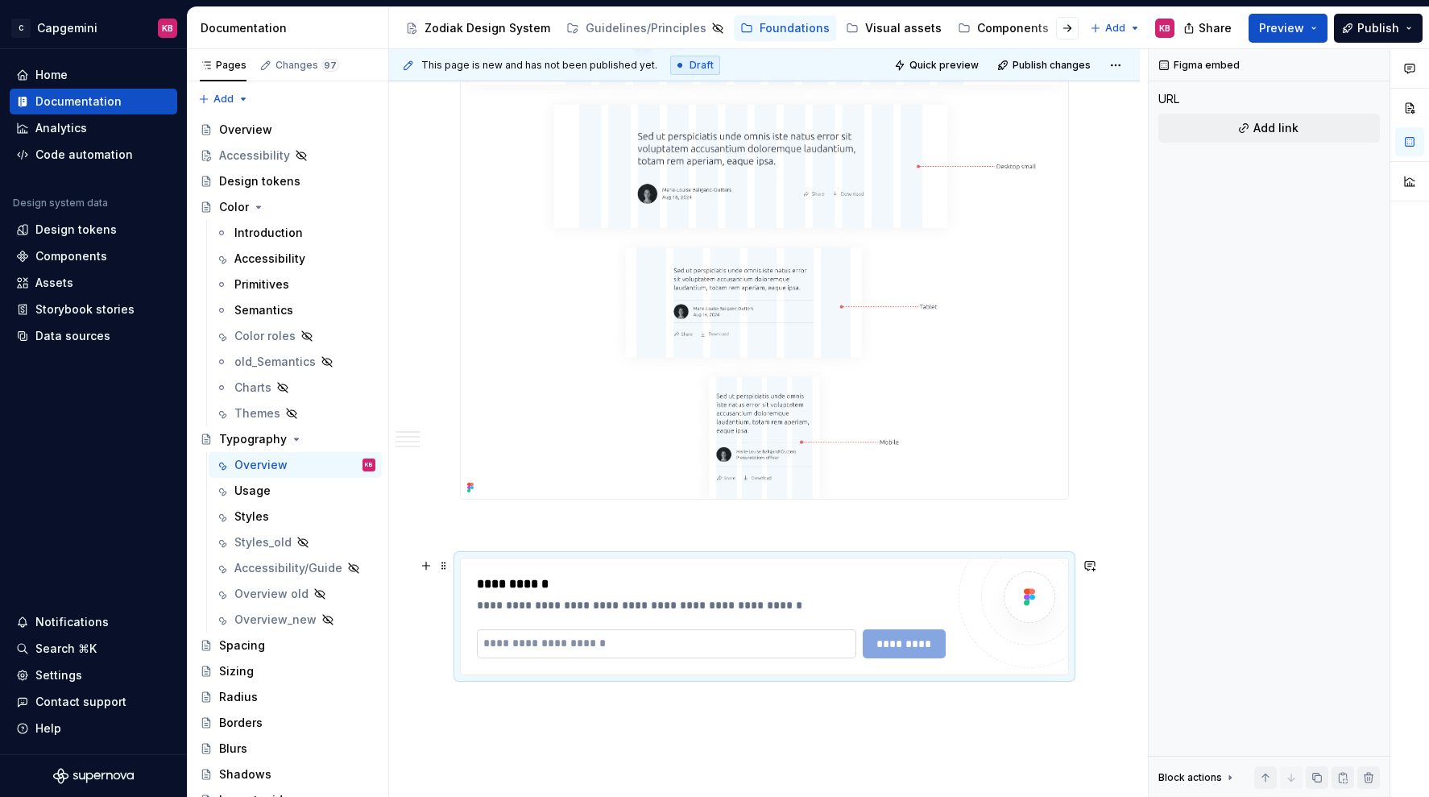
click at [608, 645] on input "text" at bounding box center [666, 643] width 379 height 29
paste input "**********"
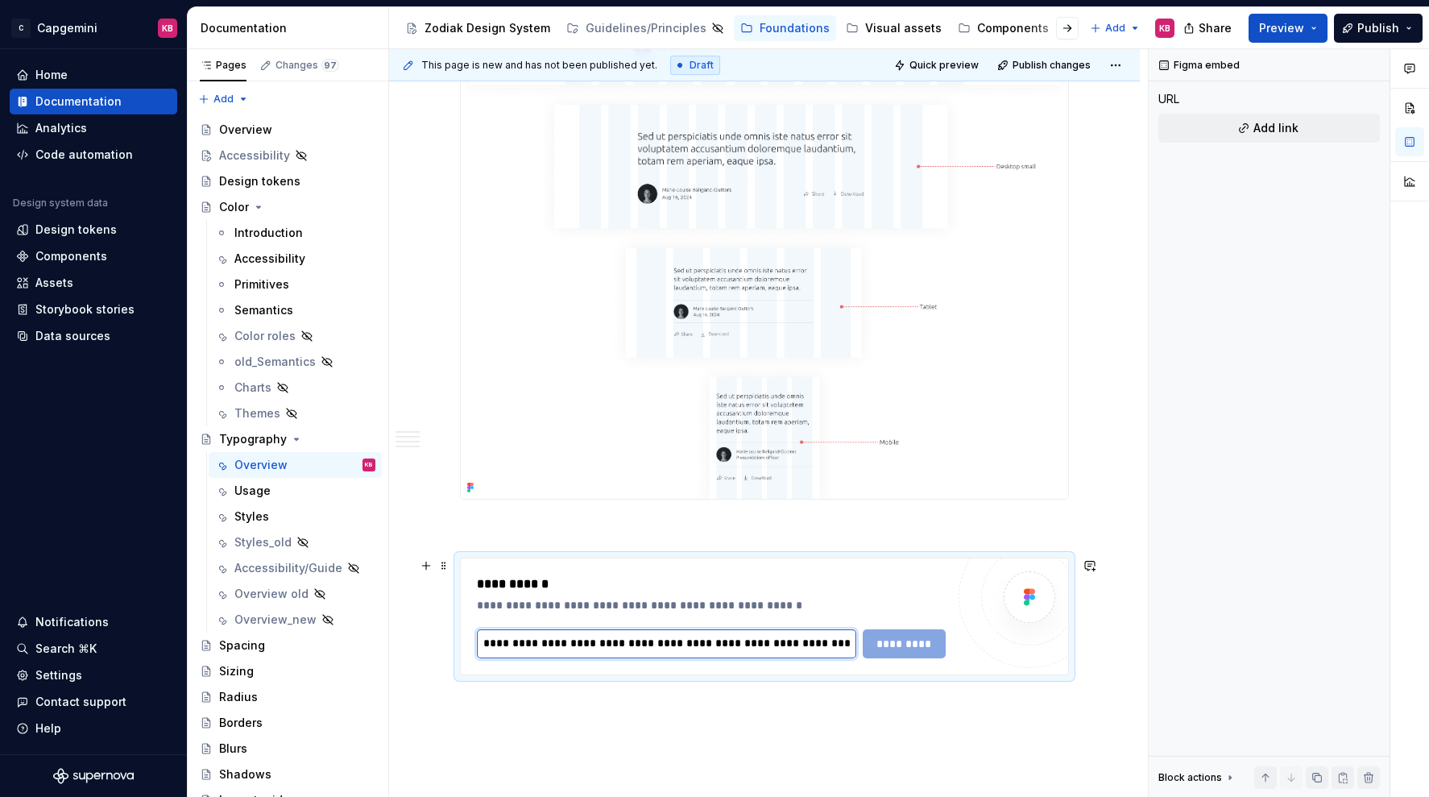
scroll to position [0, 339]
type input "**********"
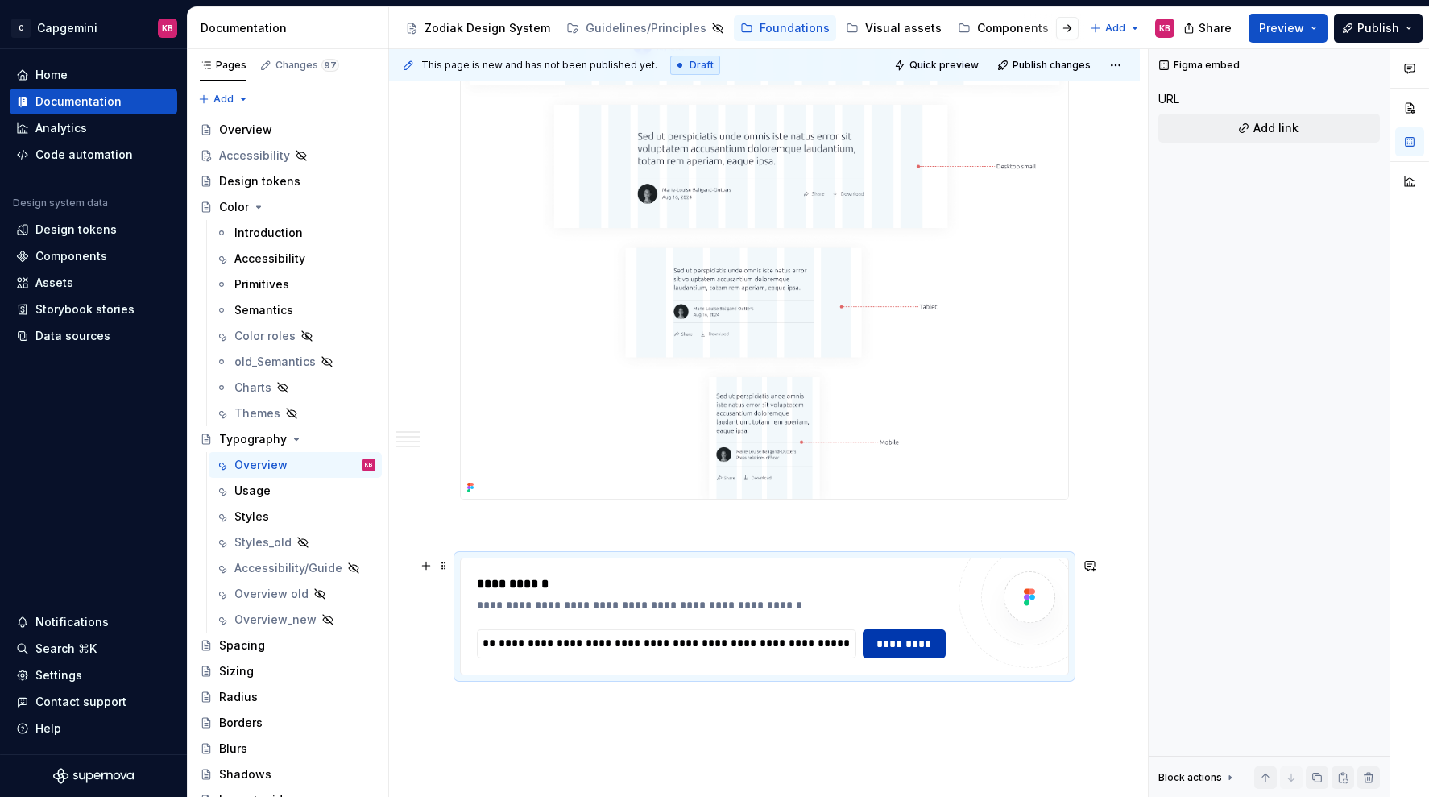
scroll to position [0, 0]
click at [927, 642] on span "*********" at bounding box center [904, 644] width 63 height 16
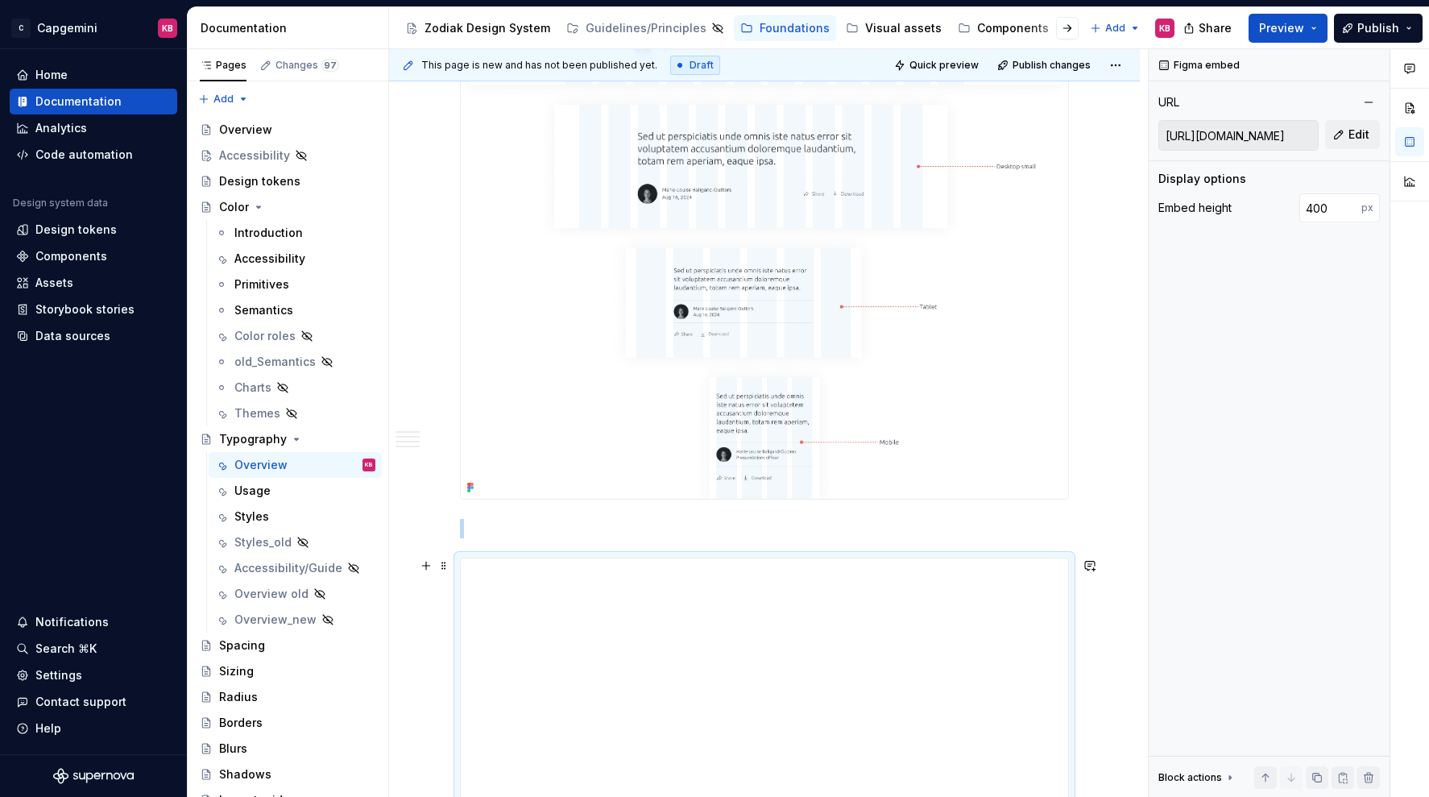
scroll to position [2644, 0]
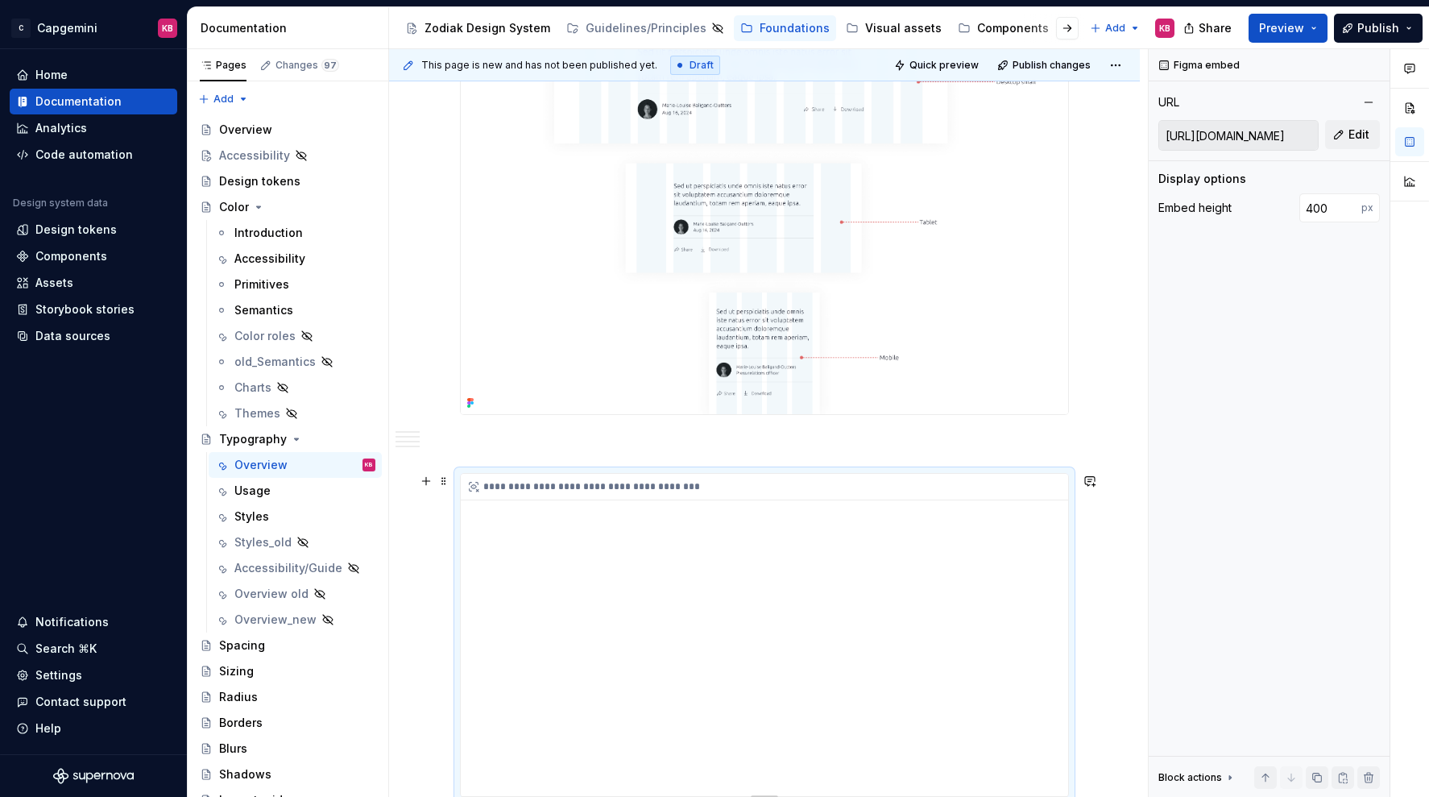
click at [1054, 715] on div "**********" at bounding box center [765, 635] width 608 height 322
click at [1052, 715] on div "**********" at bounding box center [765, 635] width 608 height 322
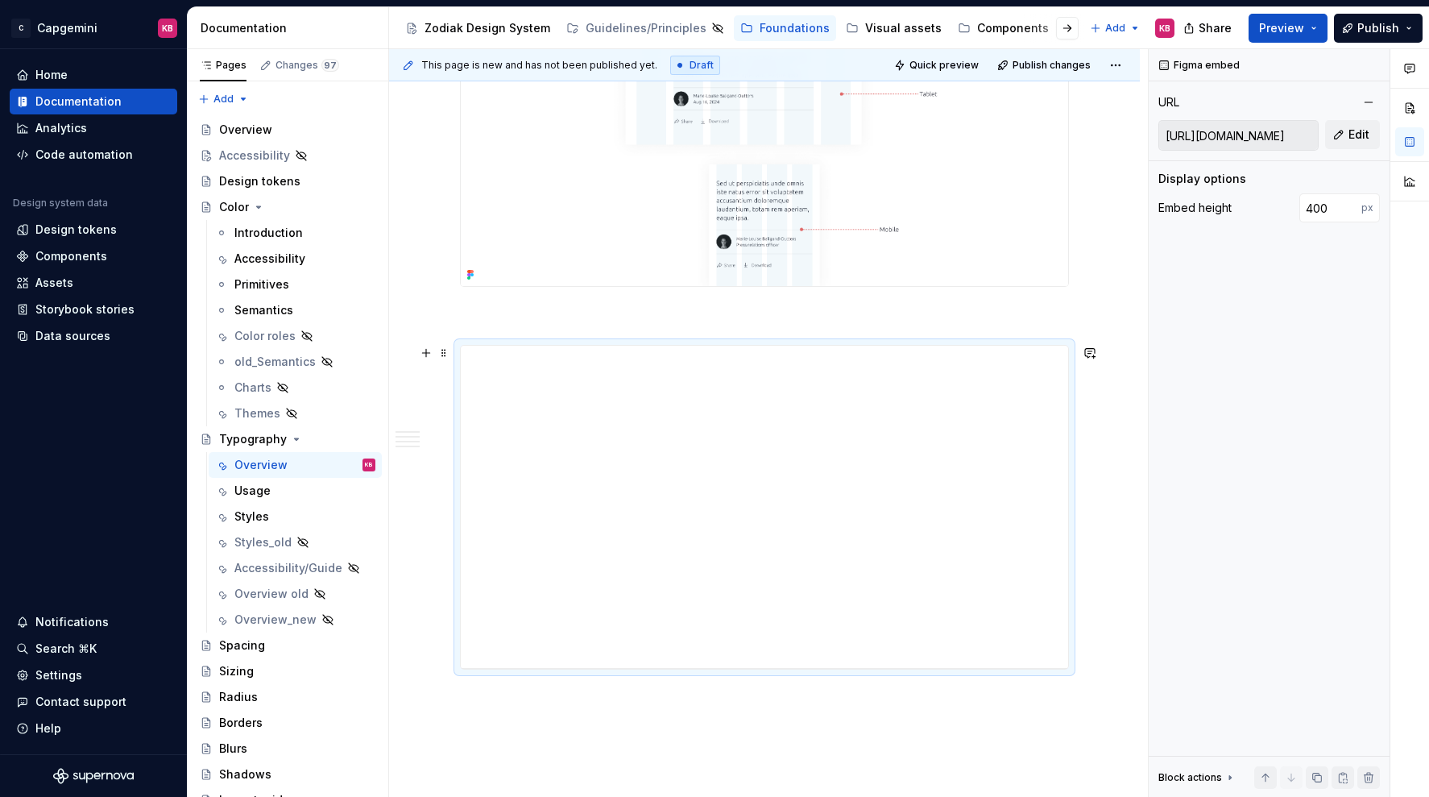
scroll to position [2788, 0]
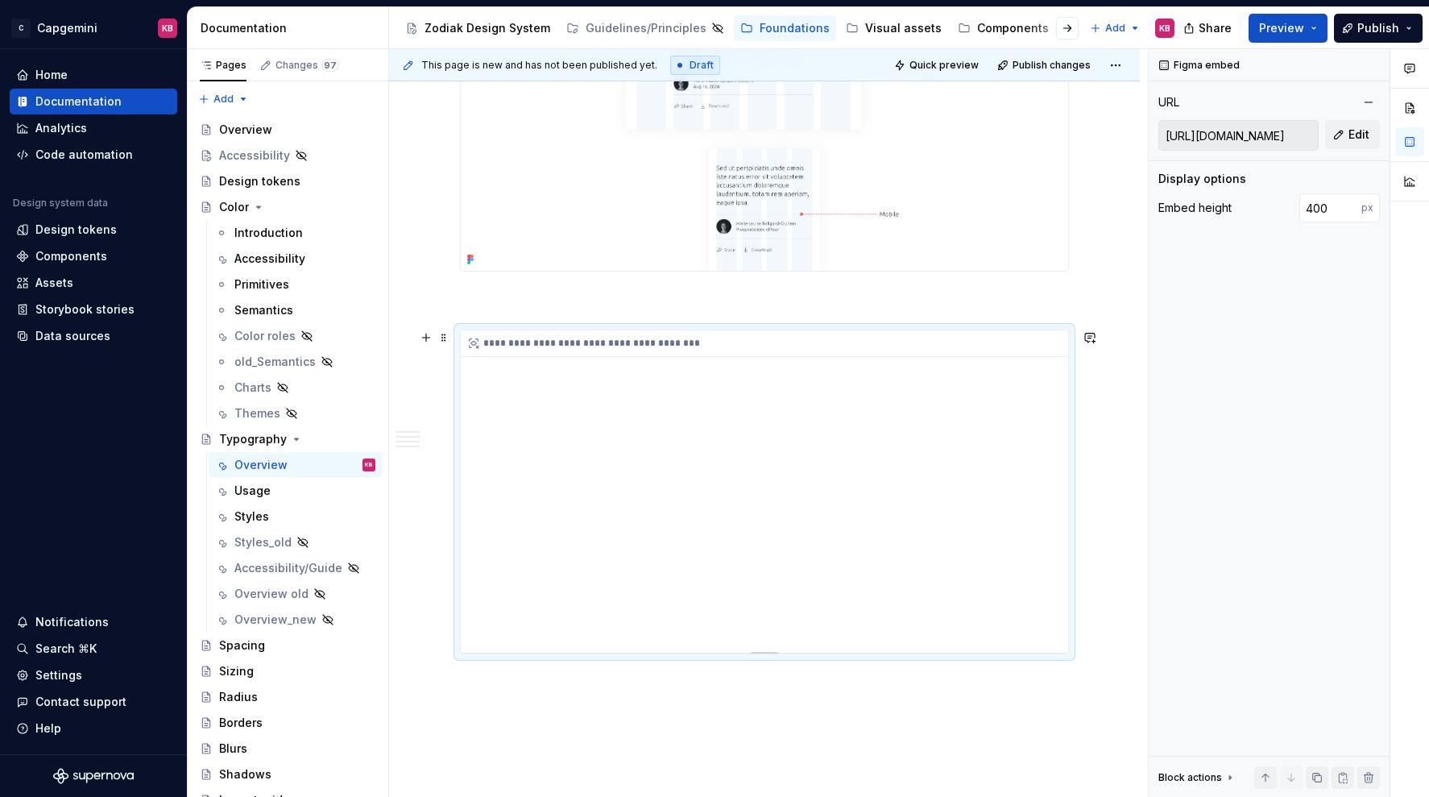
click at [1047, 568] on div "**********" at bounding box center [765, 491] width 608 height 322
click at [719, 497] on div "**********" at bounding box center [765, 491] width 608 height 322
click at [1198, 395] on div "Figma embed URL [URL][DOMAIN_NAME] Edit Display options Embed height 400 px Blo…" at bounding box center [1269, 423] width 241 height 749
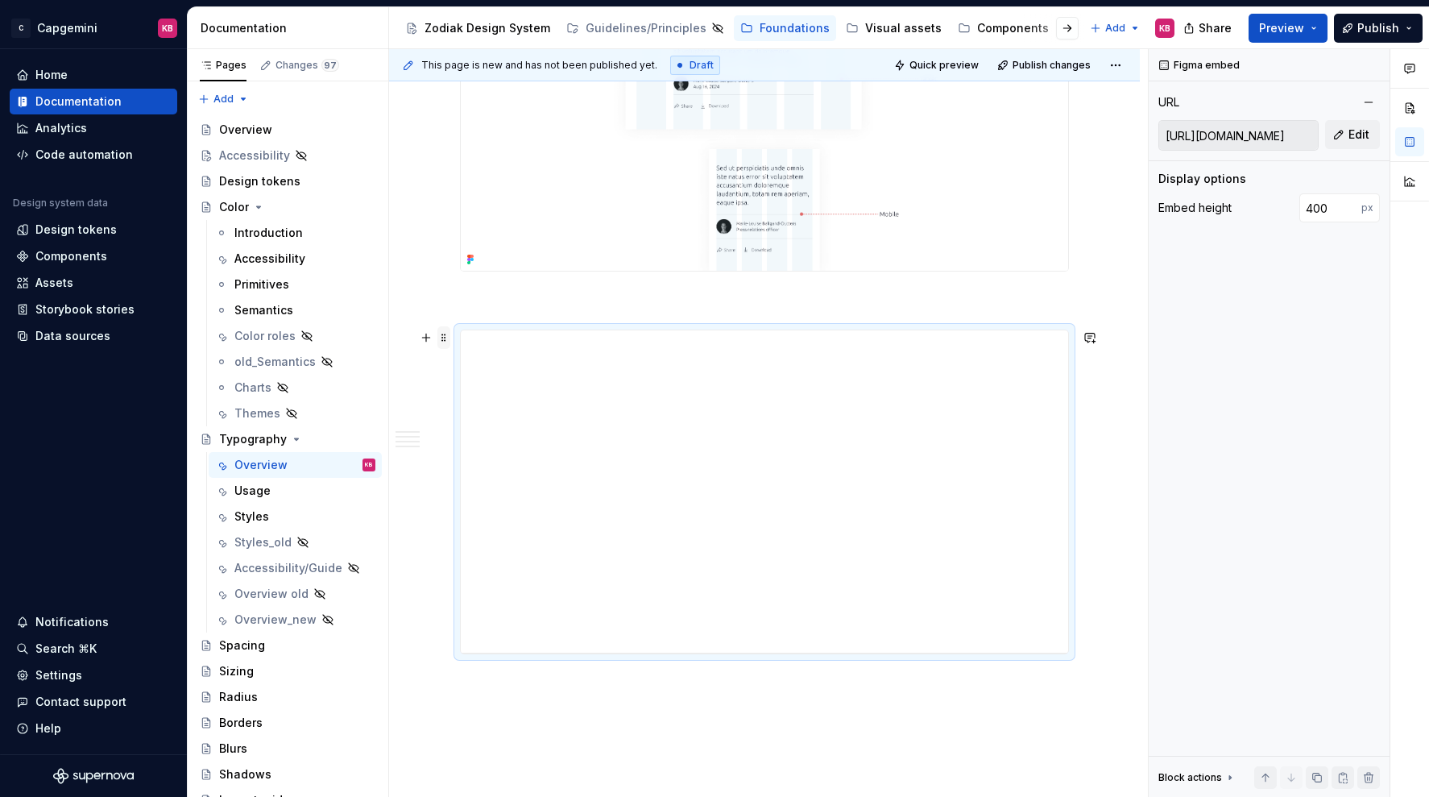
click at [446, 338] on span at bounding box center [444, 337] width 13 height 23
click at [472, 479] on div "Delete" at bounding box center [523, 480] width 105 height 16
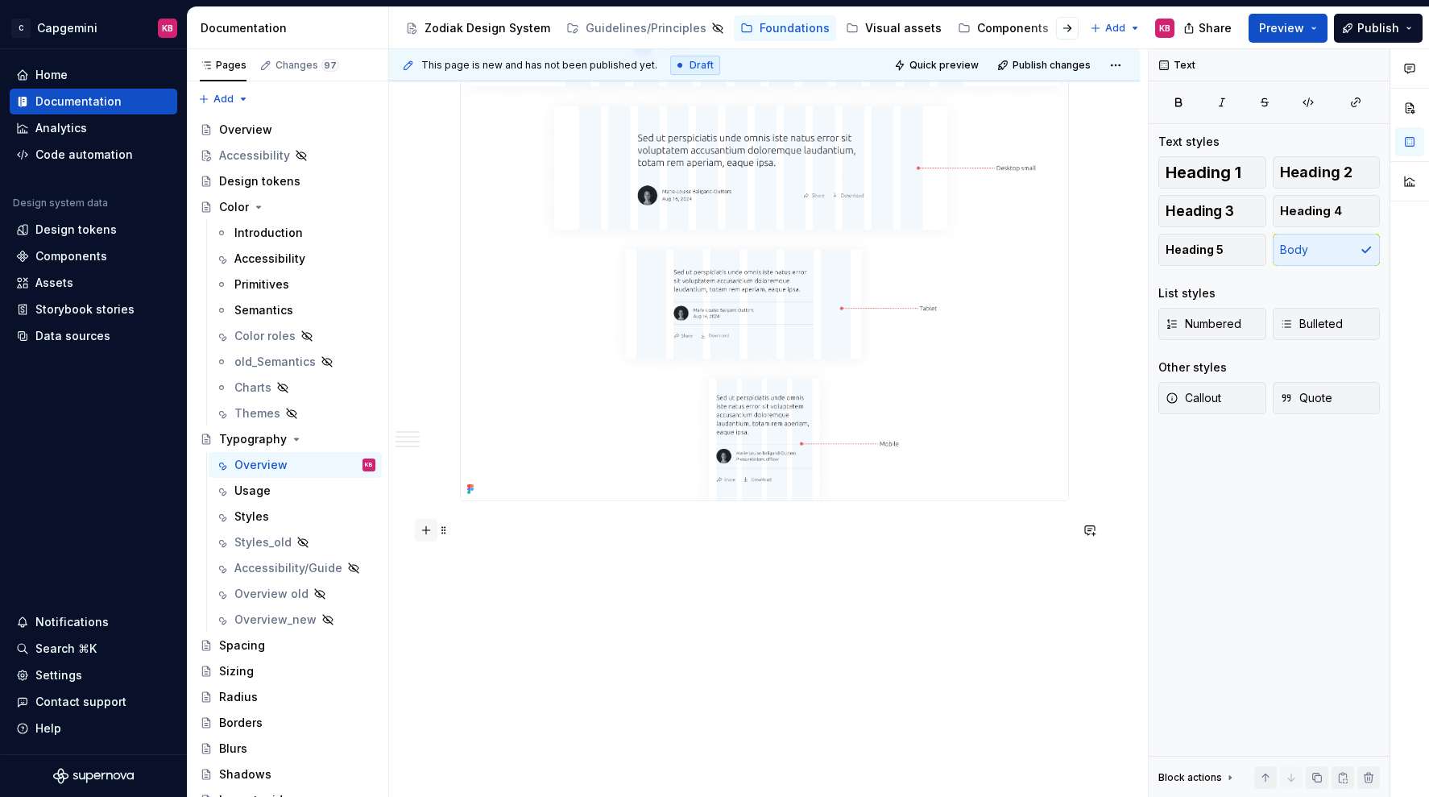
click at [429, 529] on button "button" at bounding box center [426, 530] width 23 height 23
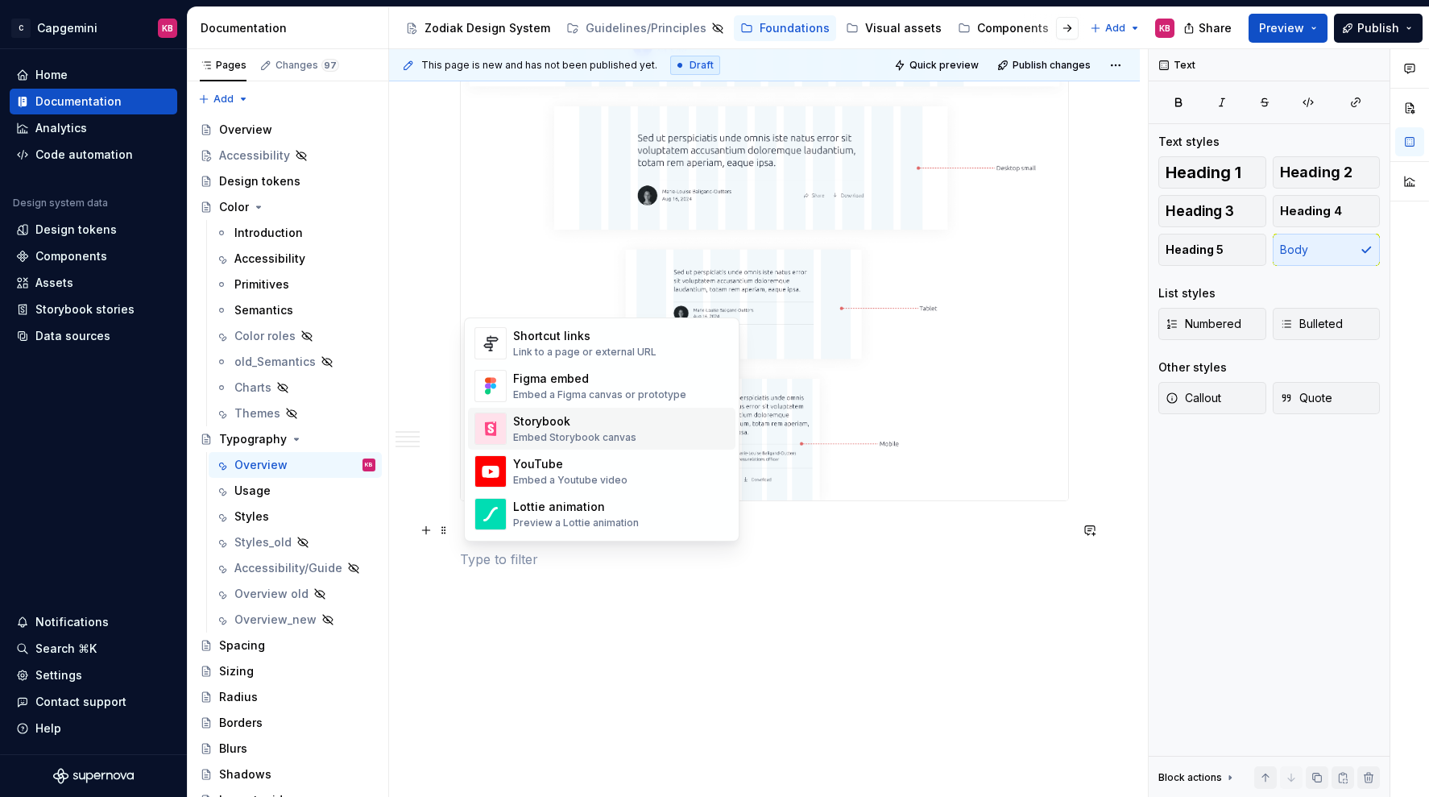
scroll to position [740, 0]
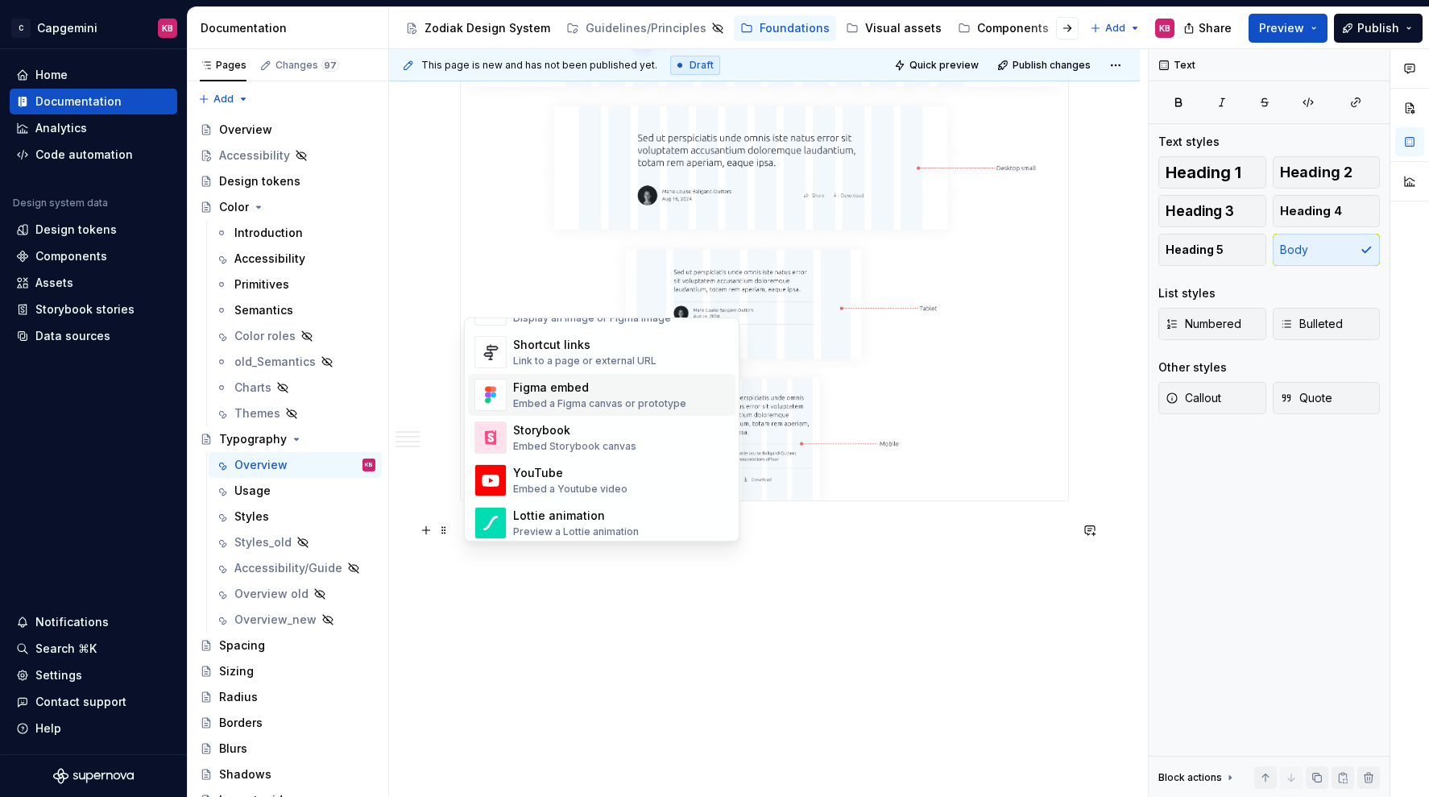
click at [582, 389] on div "Figma embed" at bounding box center [599, 387] width 173 height 16
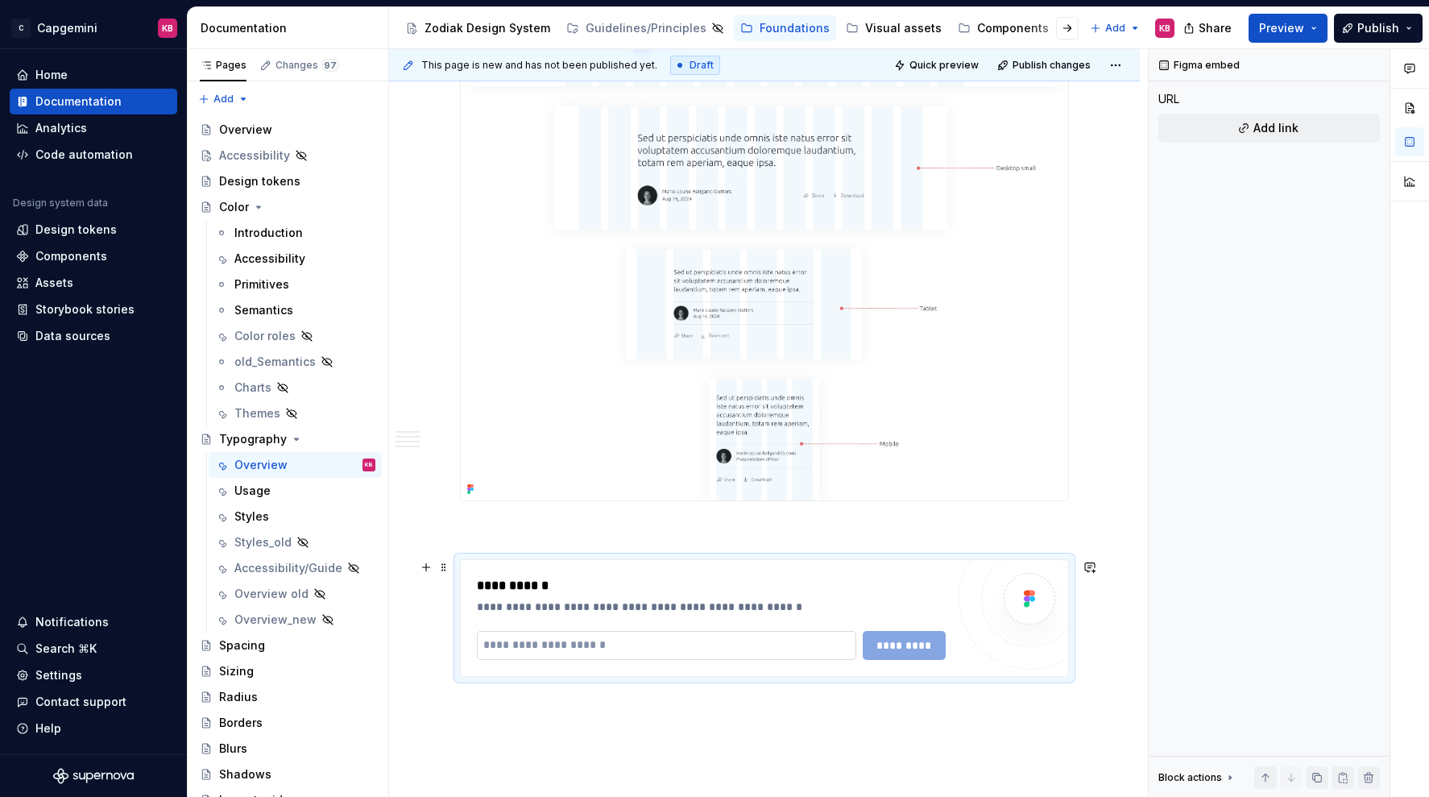
click at [550, 641] on input "text" at bounding box center [666, 645] width 379 height 29
paste input "**********"
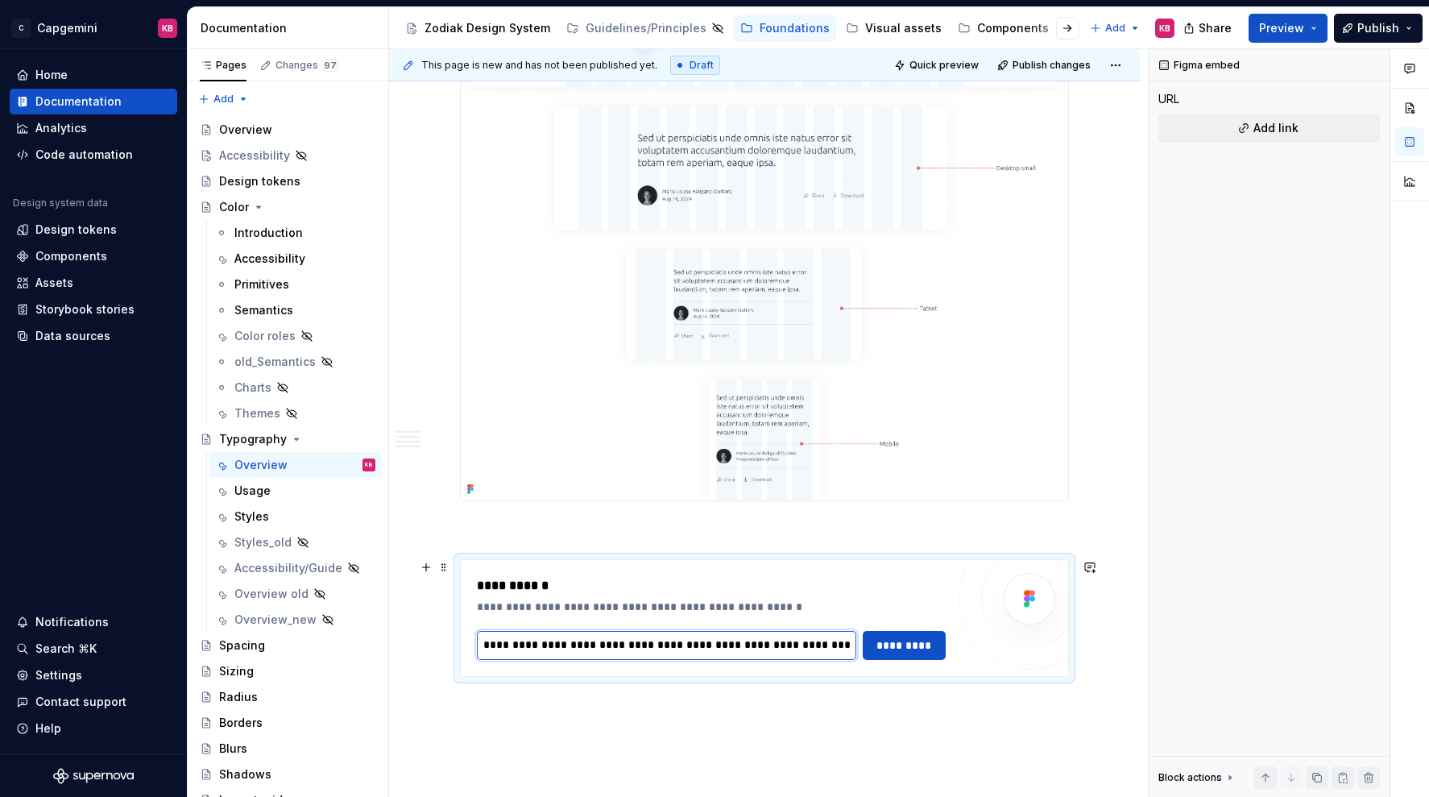
scroll to position [0, 338]
type input "**********"
click at [915, 651] on span "*********" at bounding box center [904, 645] width 63 height 16
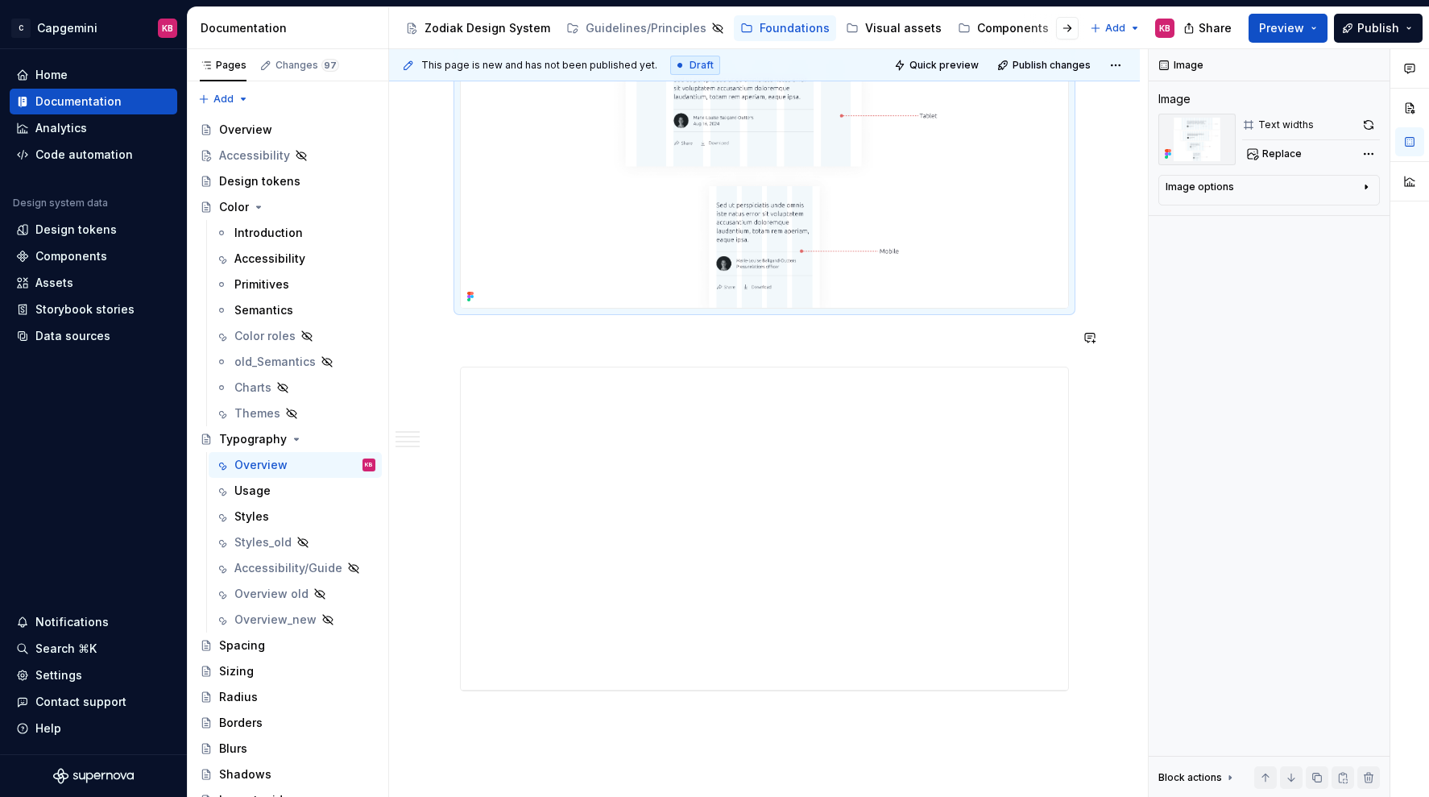
scroll to position [2753, 0]
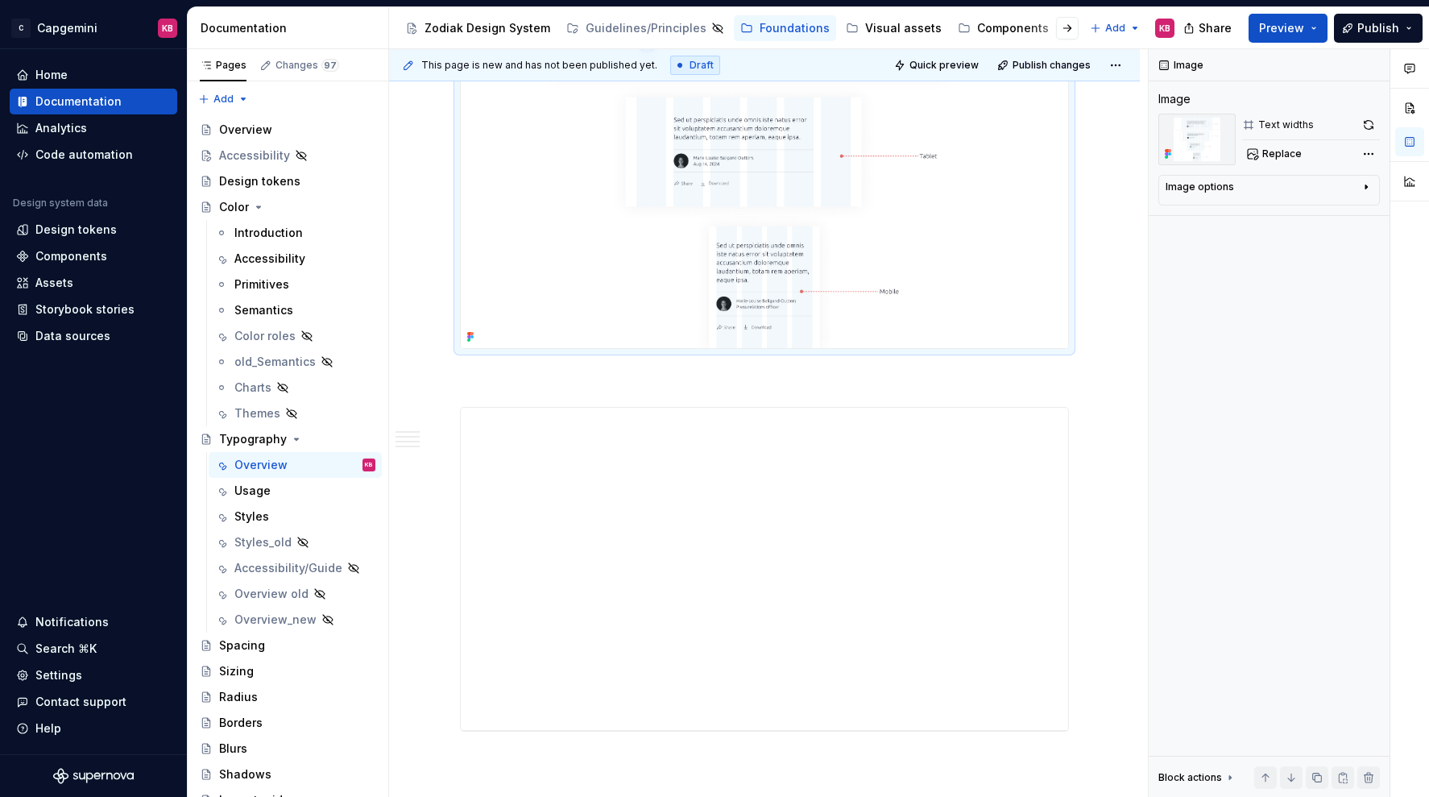
scroll to position [2690, 0]
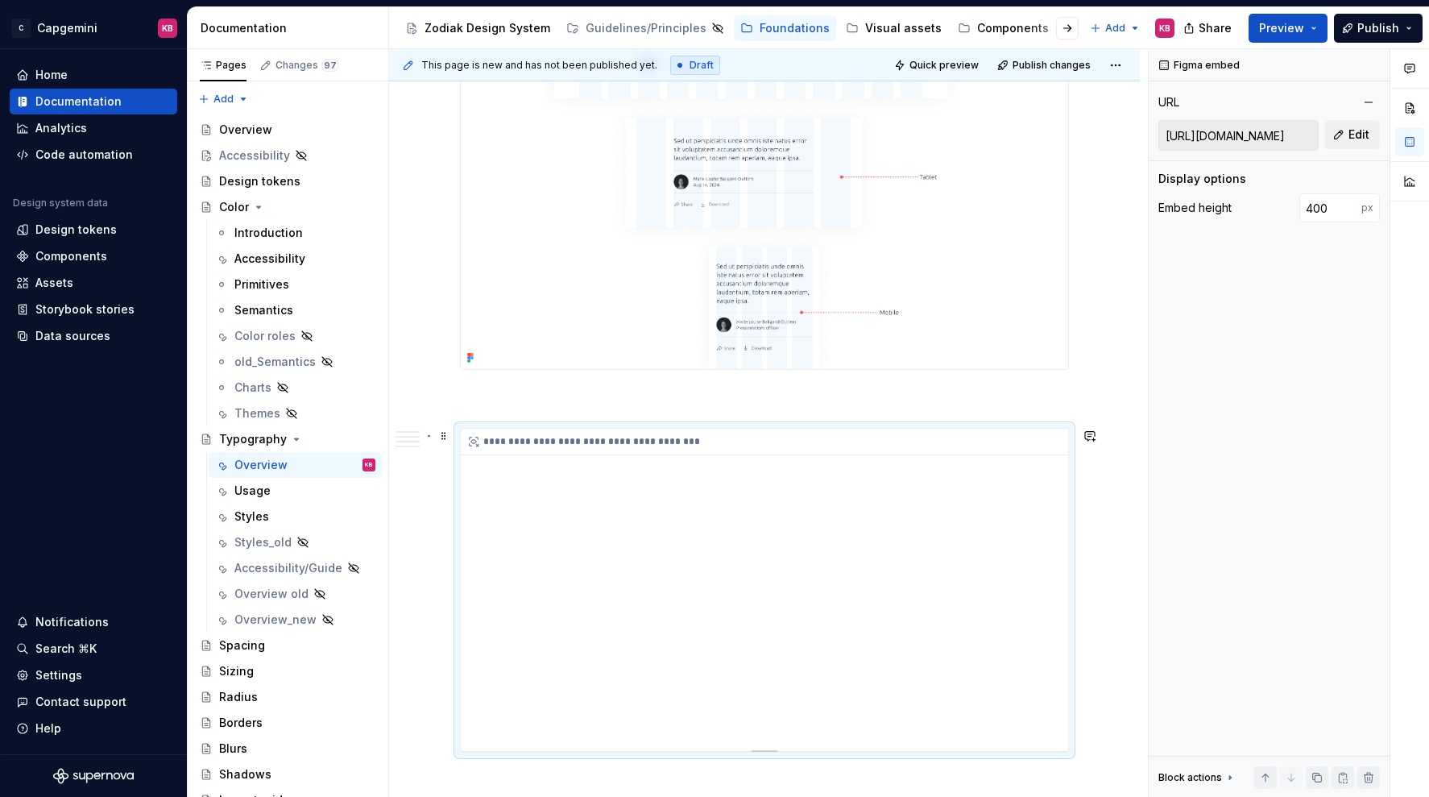
click at [859, 474] on div "**********" at bounding box center [765, 590] width 608 height 322
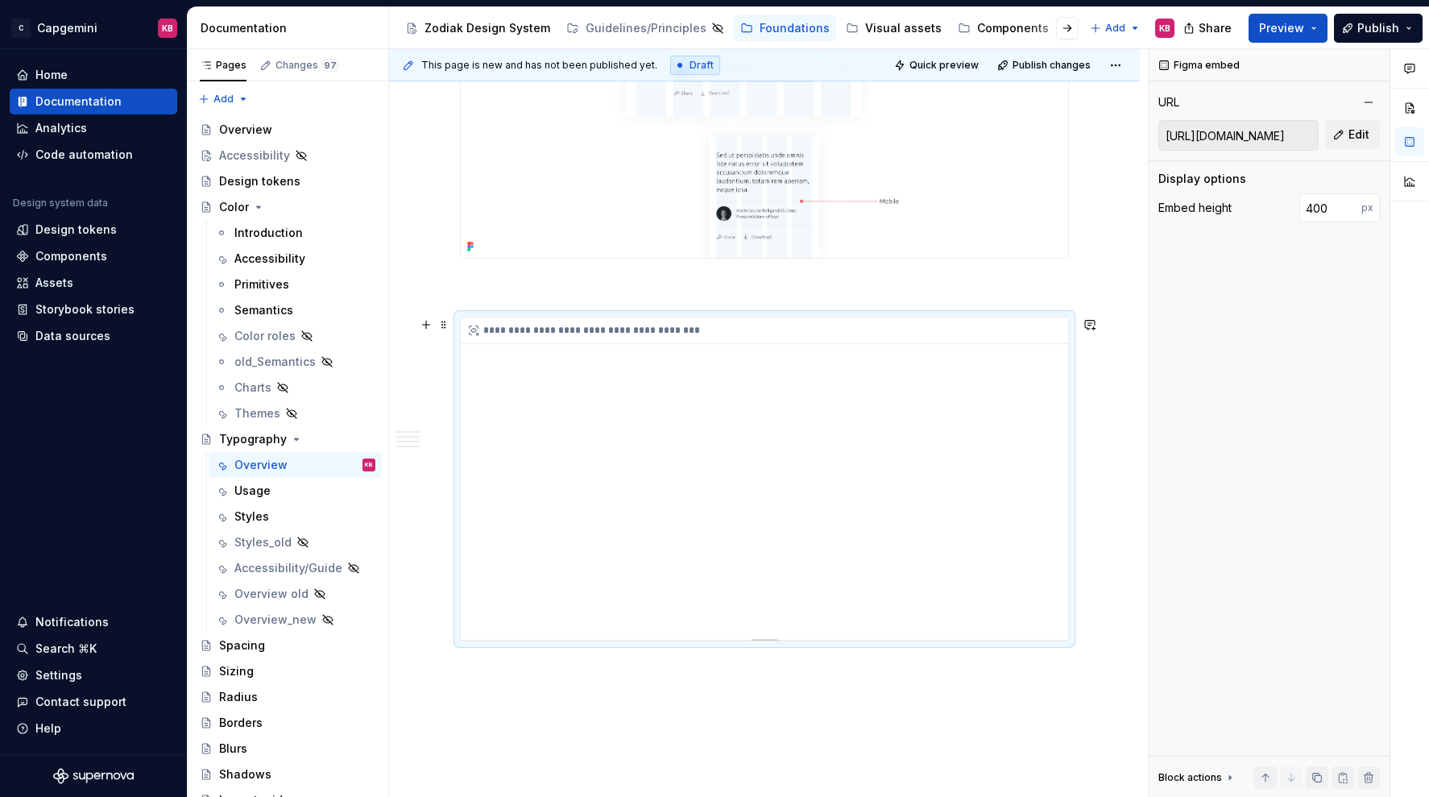
scroll to position [2876, 0]
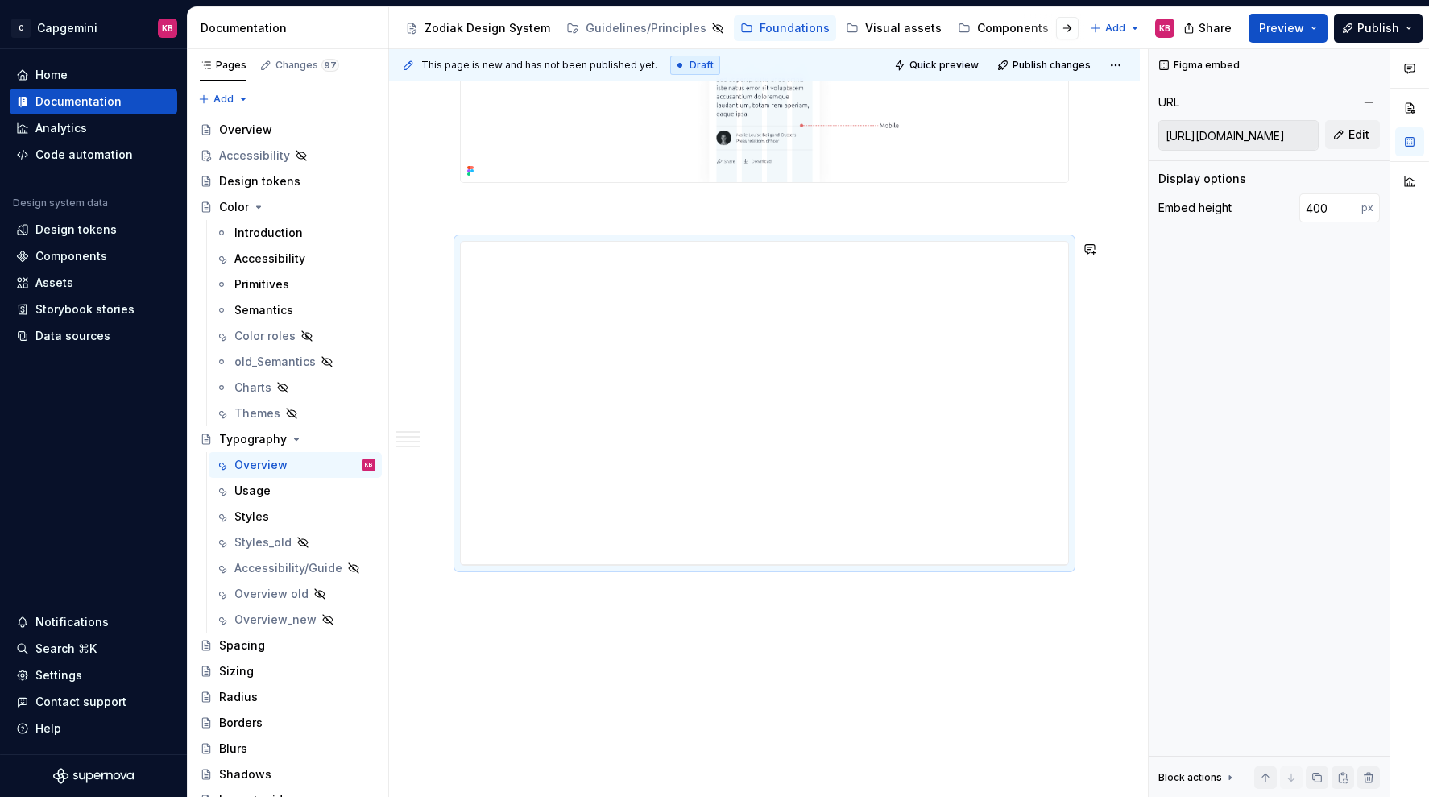
type textarea "*"
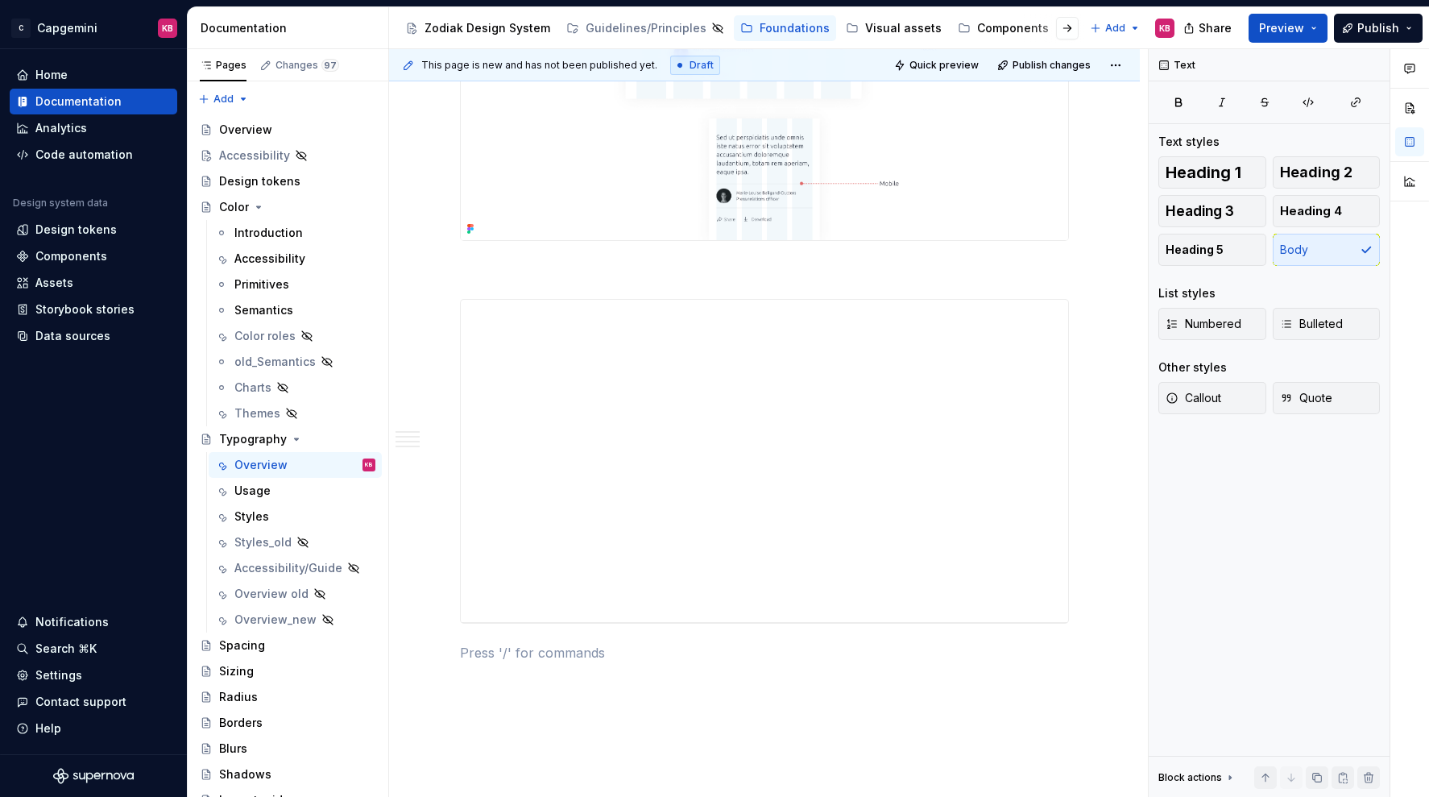
scroll to position [2865, 0]
click at [430, 608] on button "button" at bounding box center [426, 606] width 23 height 23
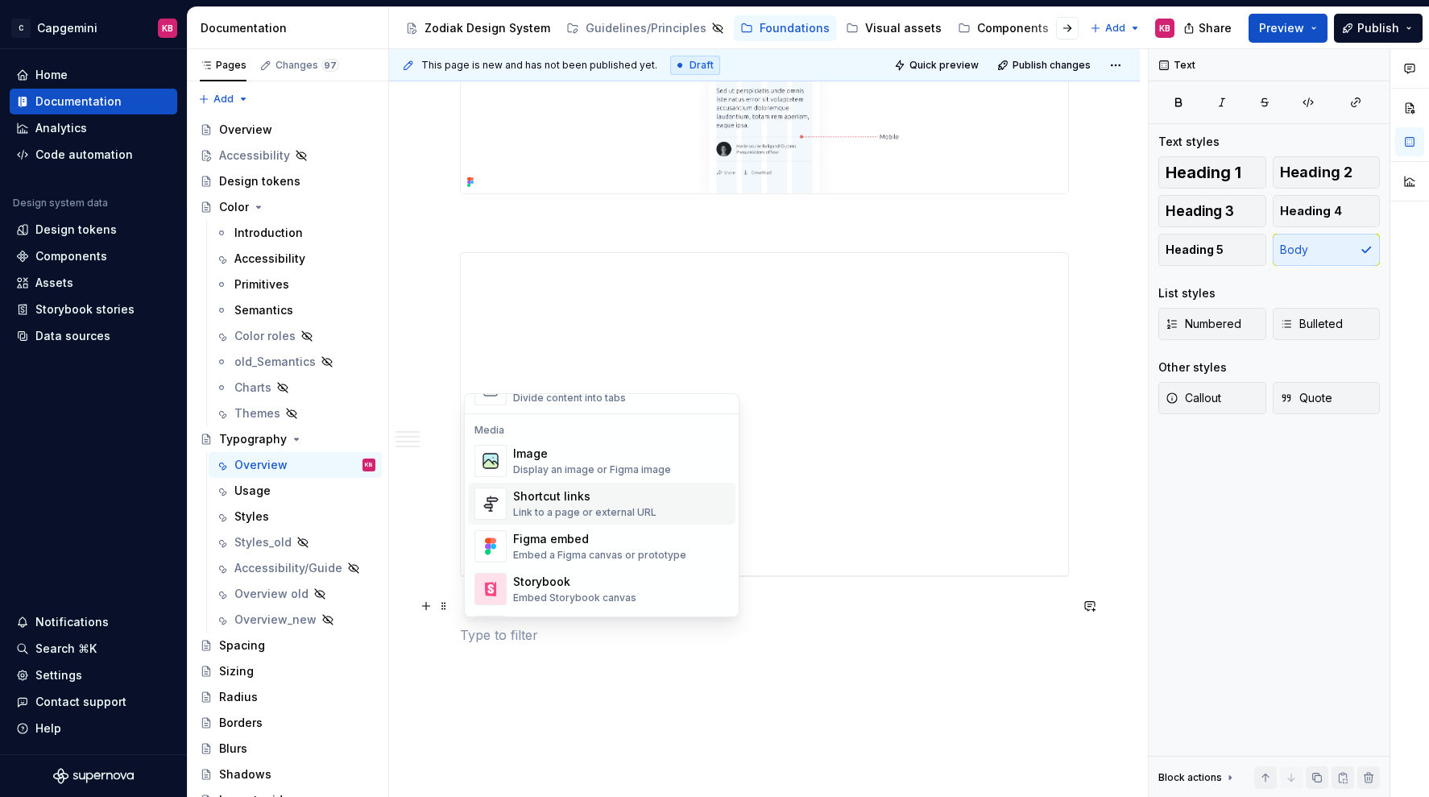
scroll to position [682, 0]
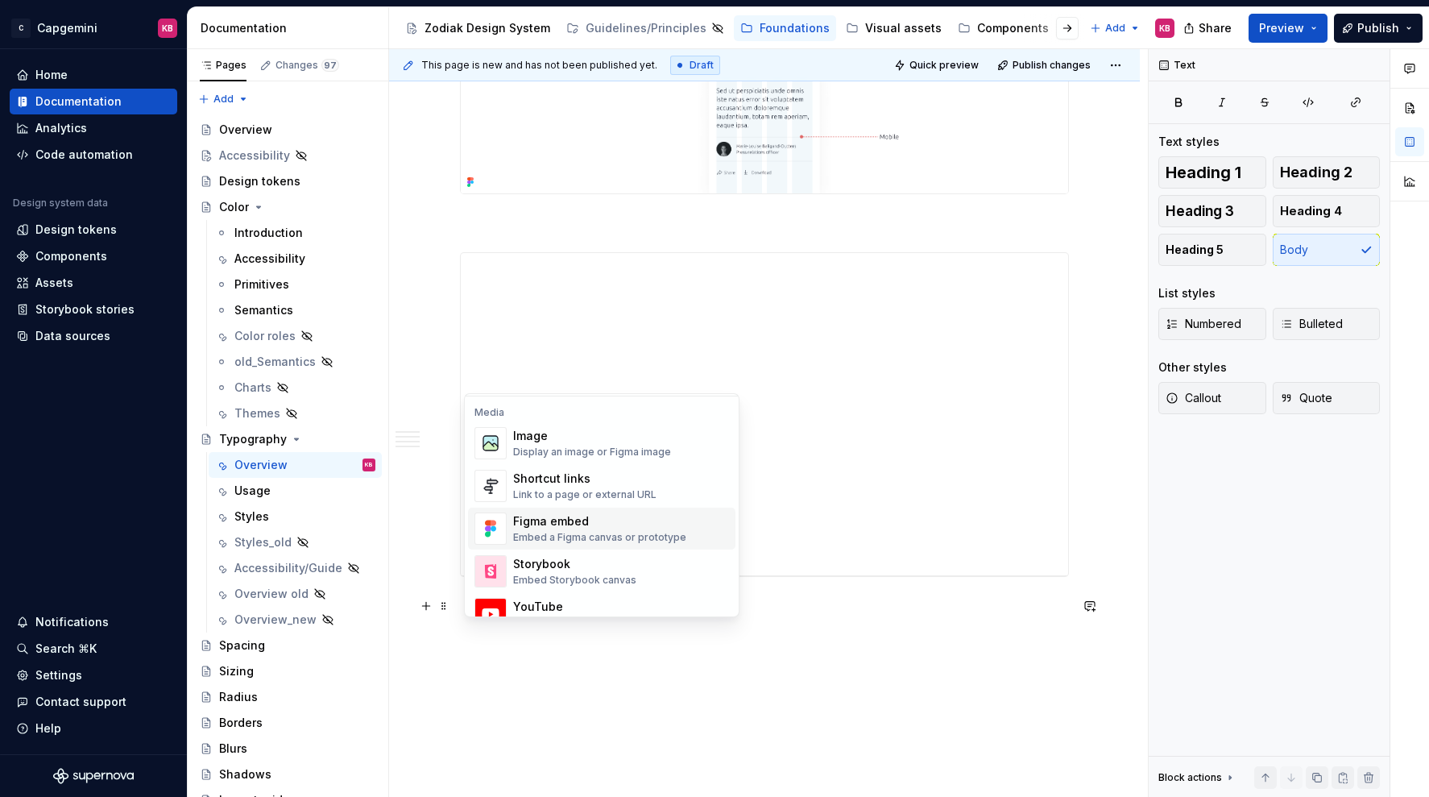
click at [546, 533] on div "Embed a Figma canvas or prototype" at bounding box center [599, 537] width 173 height 13
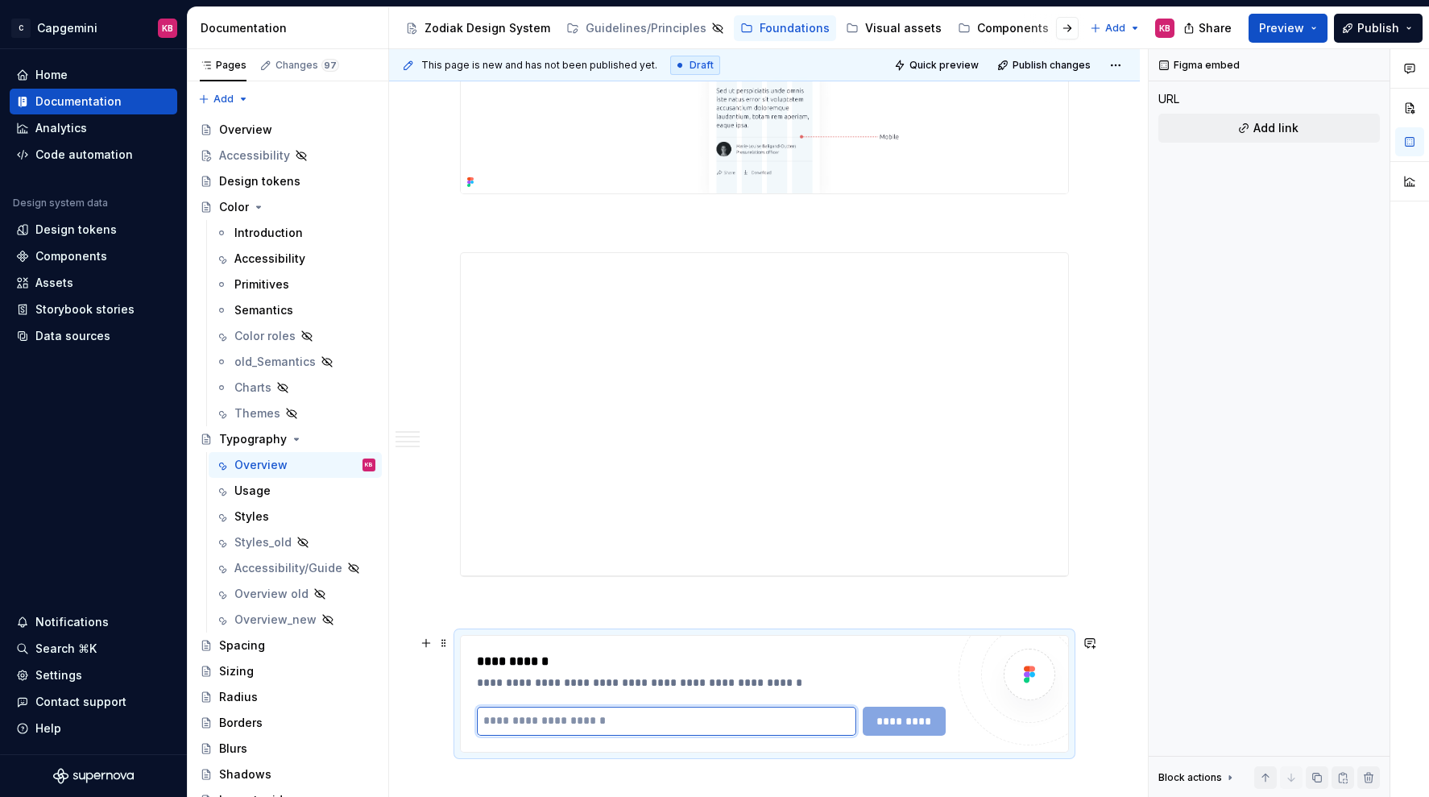
click at [557, 716] on input "text" at bounding box center [666, 721] width 379 height 29
paste input "**********"
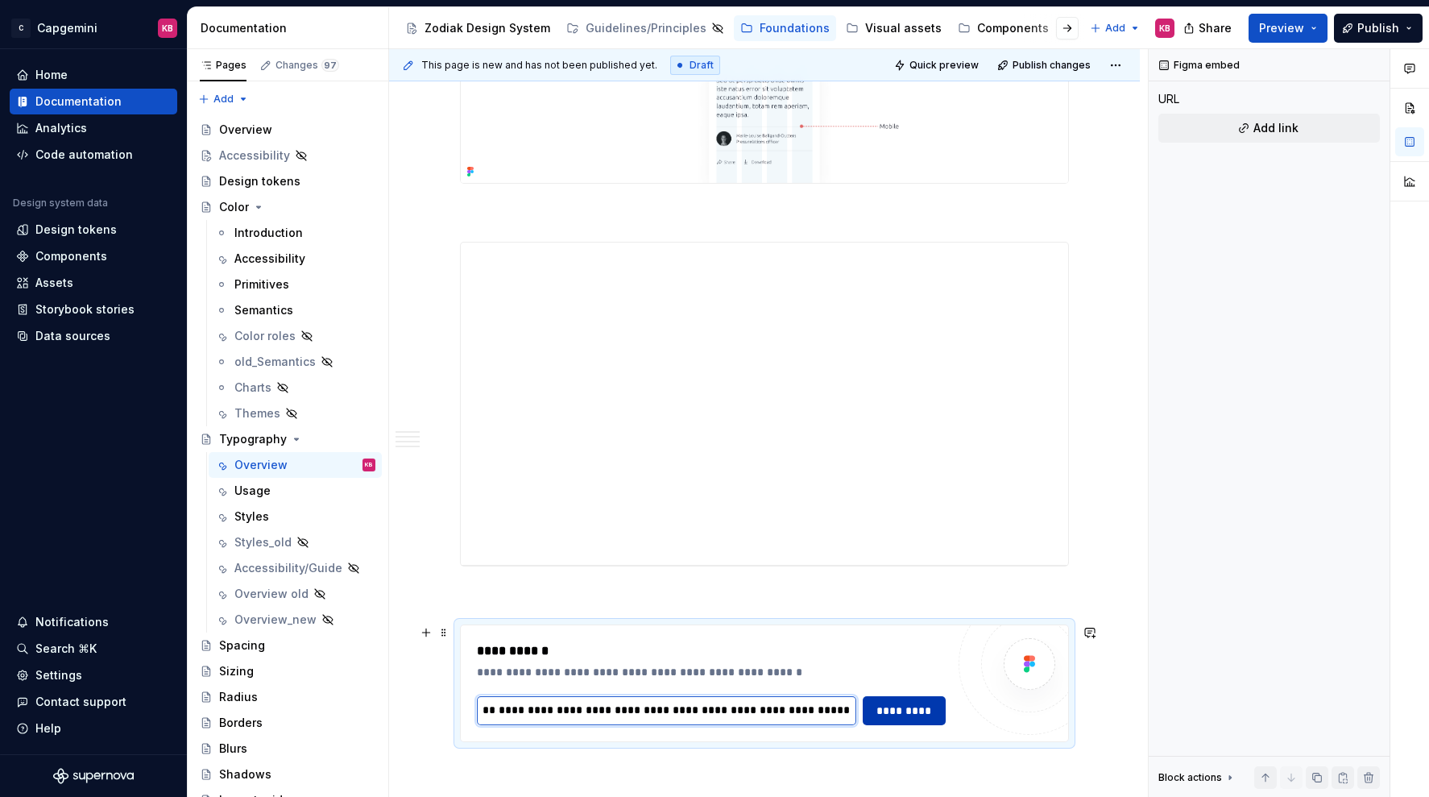
type input "**********"
click at [936, 705] on span "*********" at bounding box center [904, 711] width 63 height 16
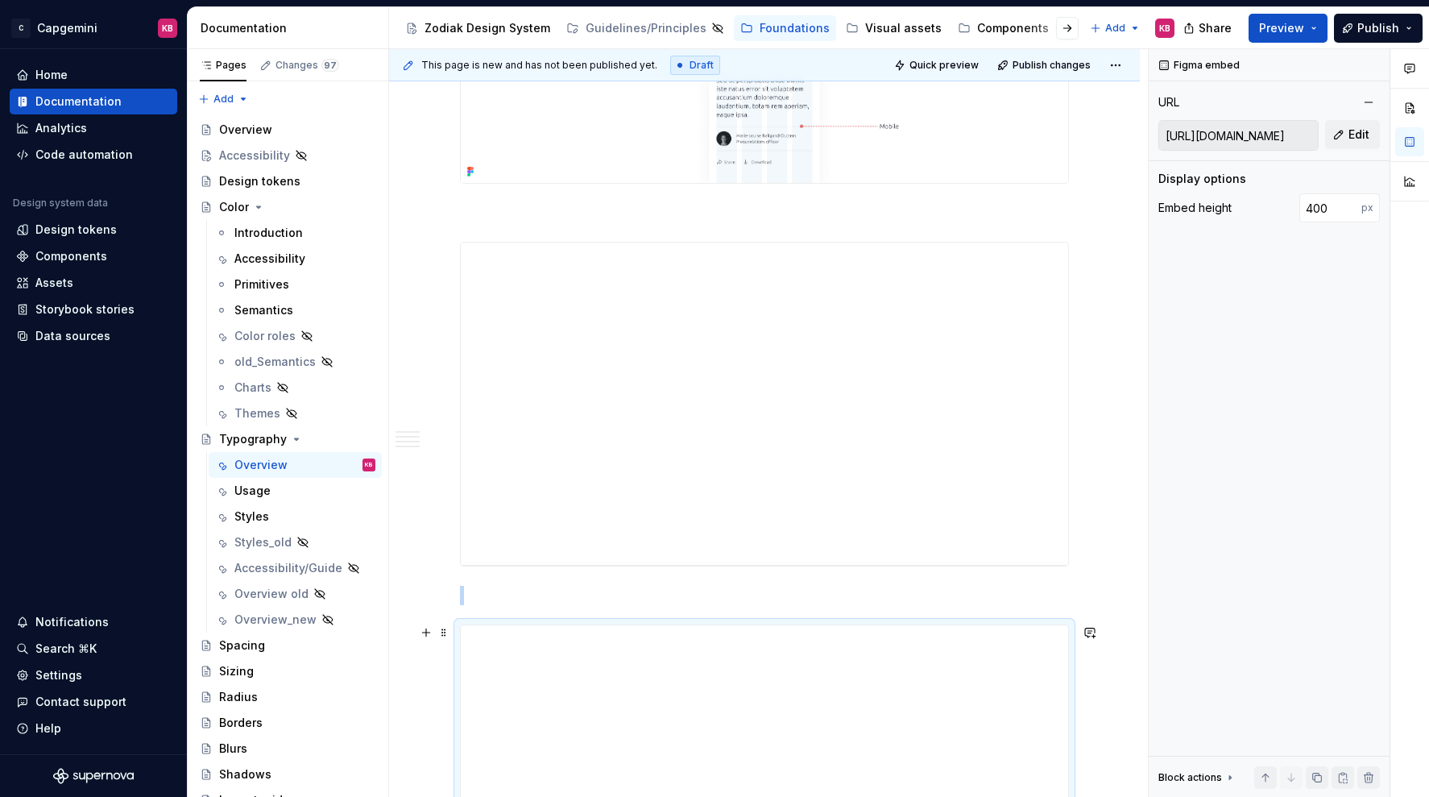
scroll to position [3027, 0]
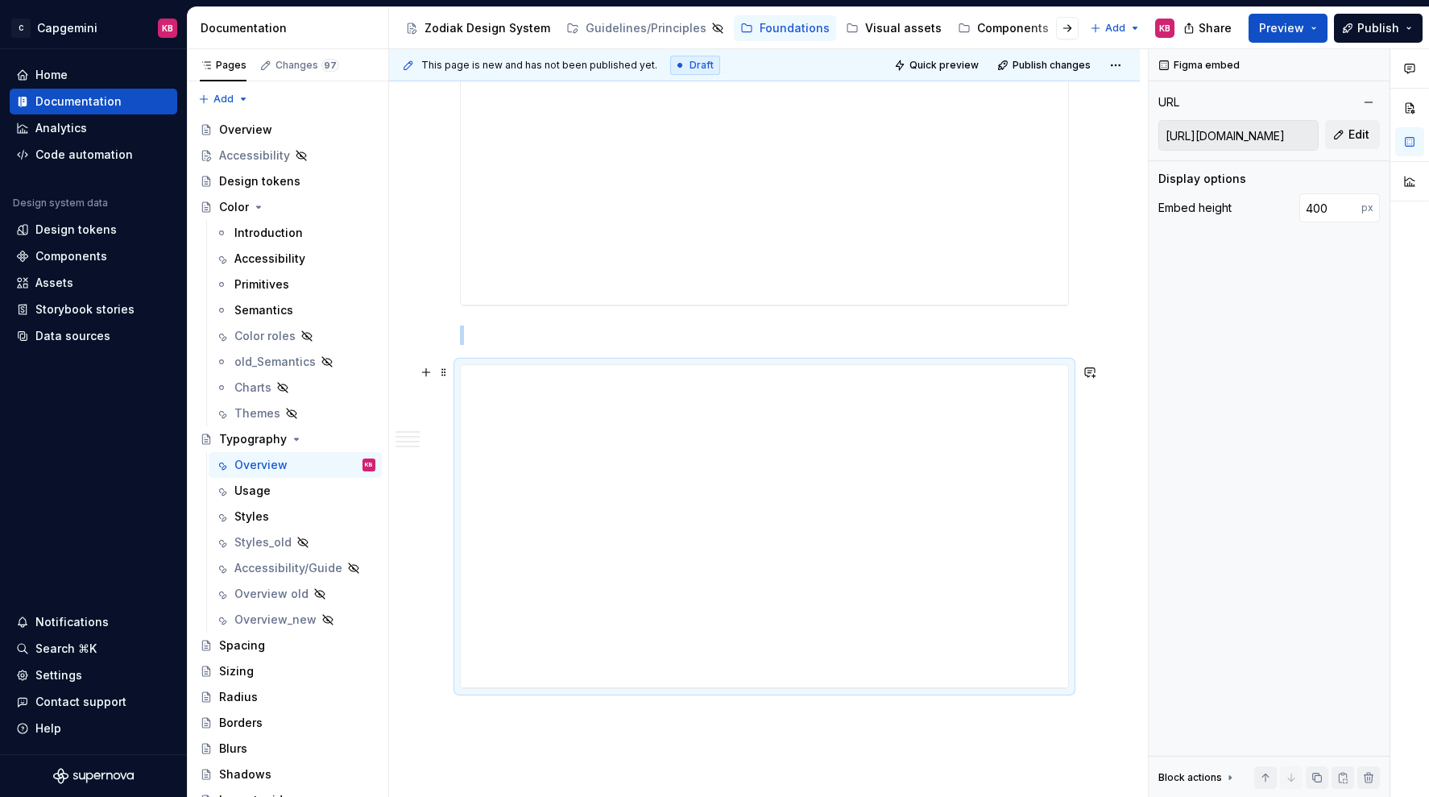
scroll to position [3196, 0]
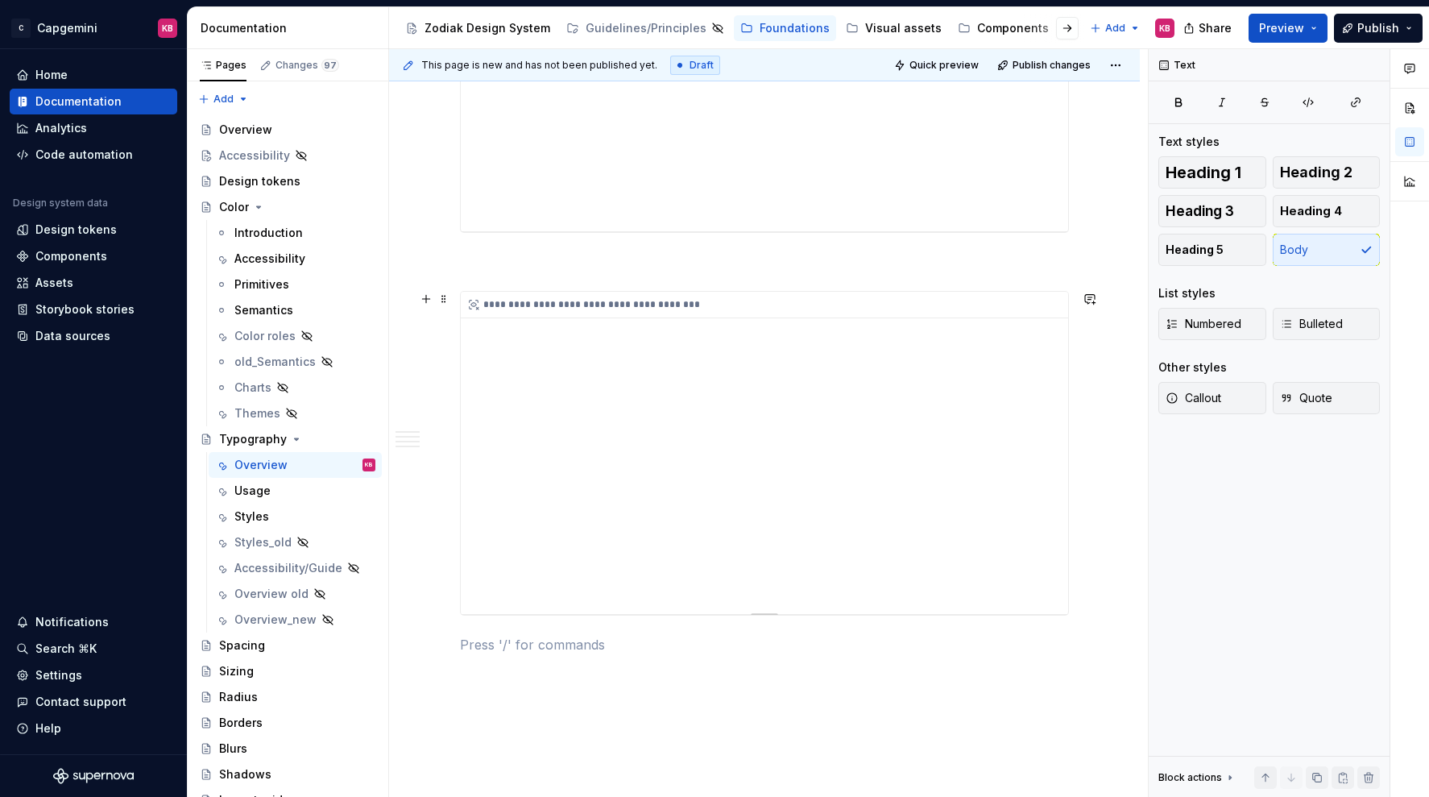
scroll to position [3211, 0]
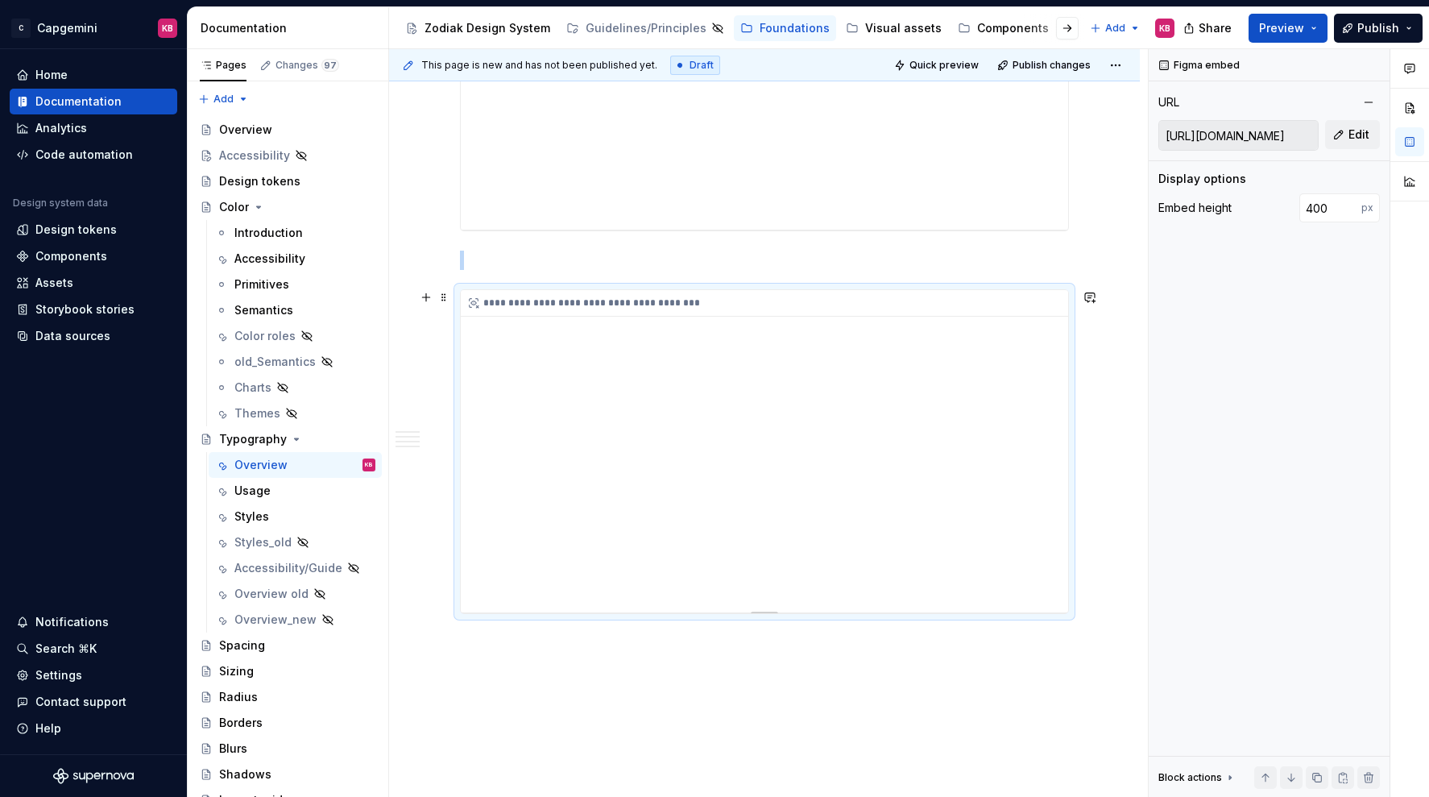
click at [1049, 526] on div "**********" at bounding box center [765, 451] width 608 height 322
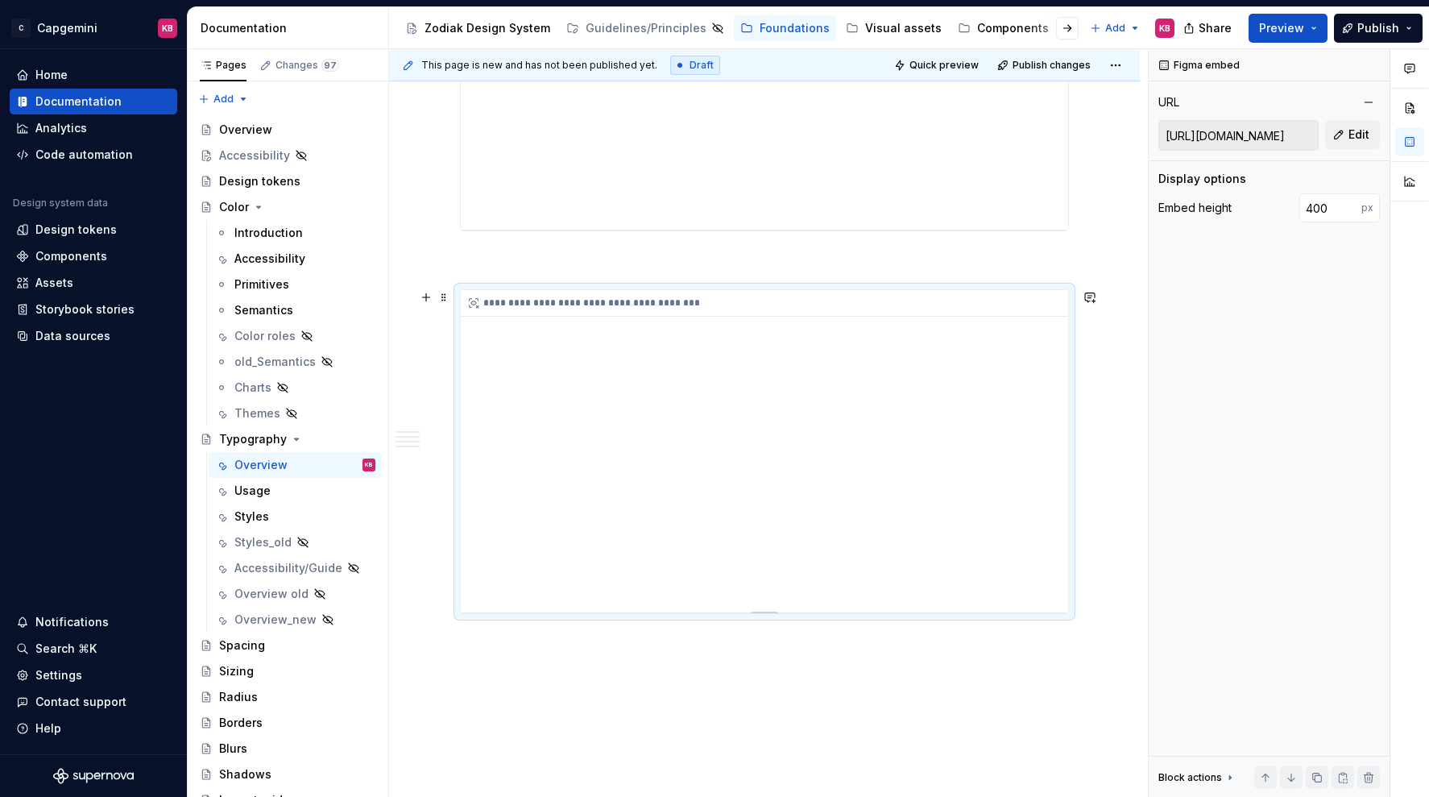
click at [1049, 526] on div "**********" at bounding box center [765, 451] width 608 height 322
click at [1047, 530] on div "**********" at bounding box center [765, 451] width 608 height 322
click at [1047, 529] on div "**********" at bounding box center [765, 451] width 608 height 322
click at [1050, 527] on div "**********" at bounding box center [765, 451] width 608 height 322
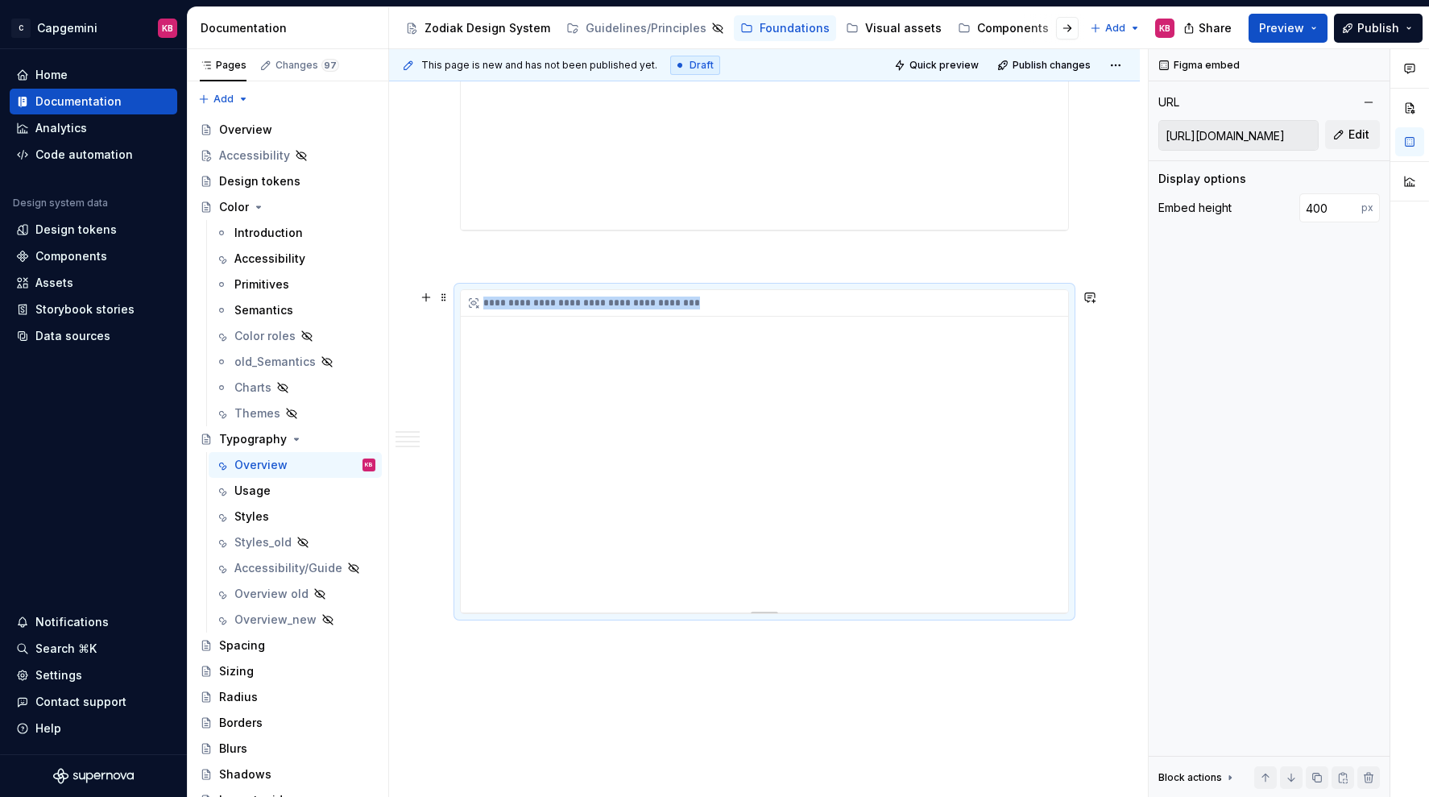
click at [1049, 547] on div "**********" at bounding box center [765, 451] width 608 height 322
click at [1048, 529] on div "**********" at bounding box center [765, 451] width 608 height 322
click at [1051, 526] on div "**********" at bounding box center [765, 451] width 608 height 322
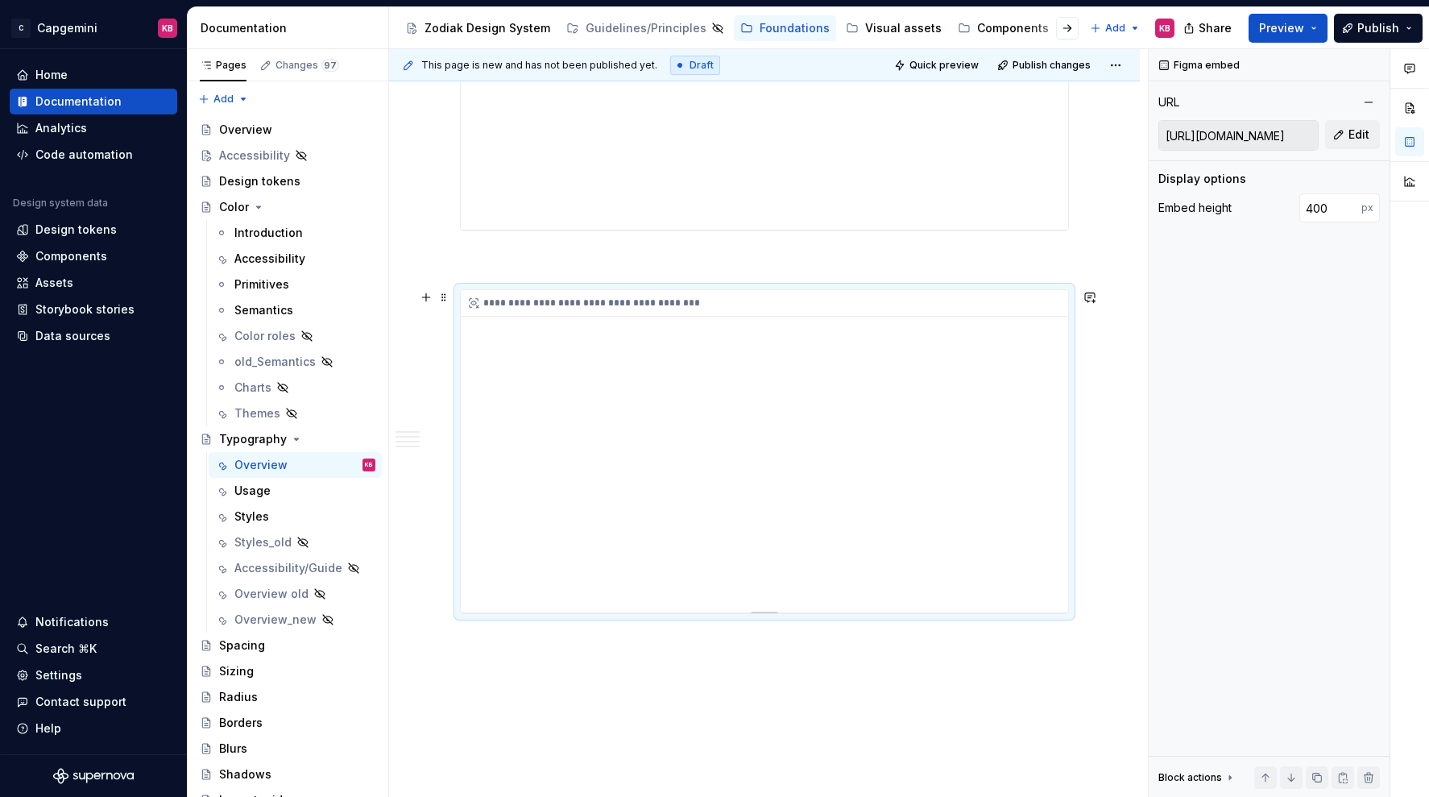
click at [1051, 526] on div "**********" at bounding box center [765, 451] width 608 height 322
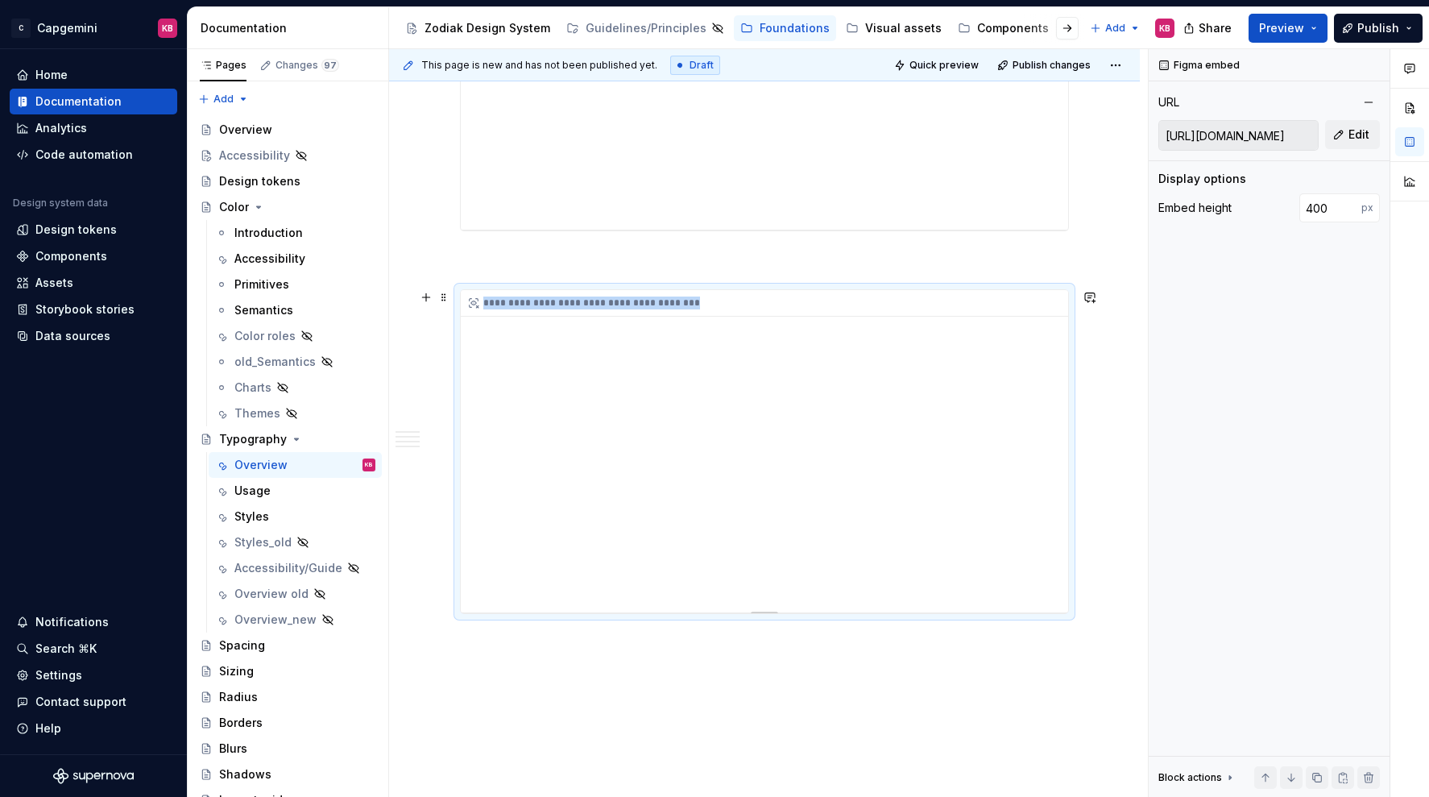
click at [1051, 526] on div "**********" at bounding box center [765, 451] width 608 height 322
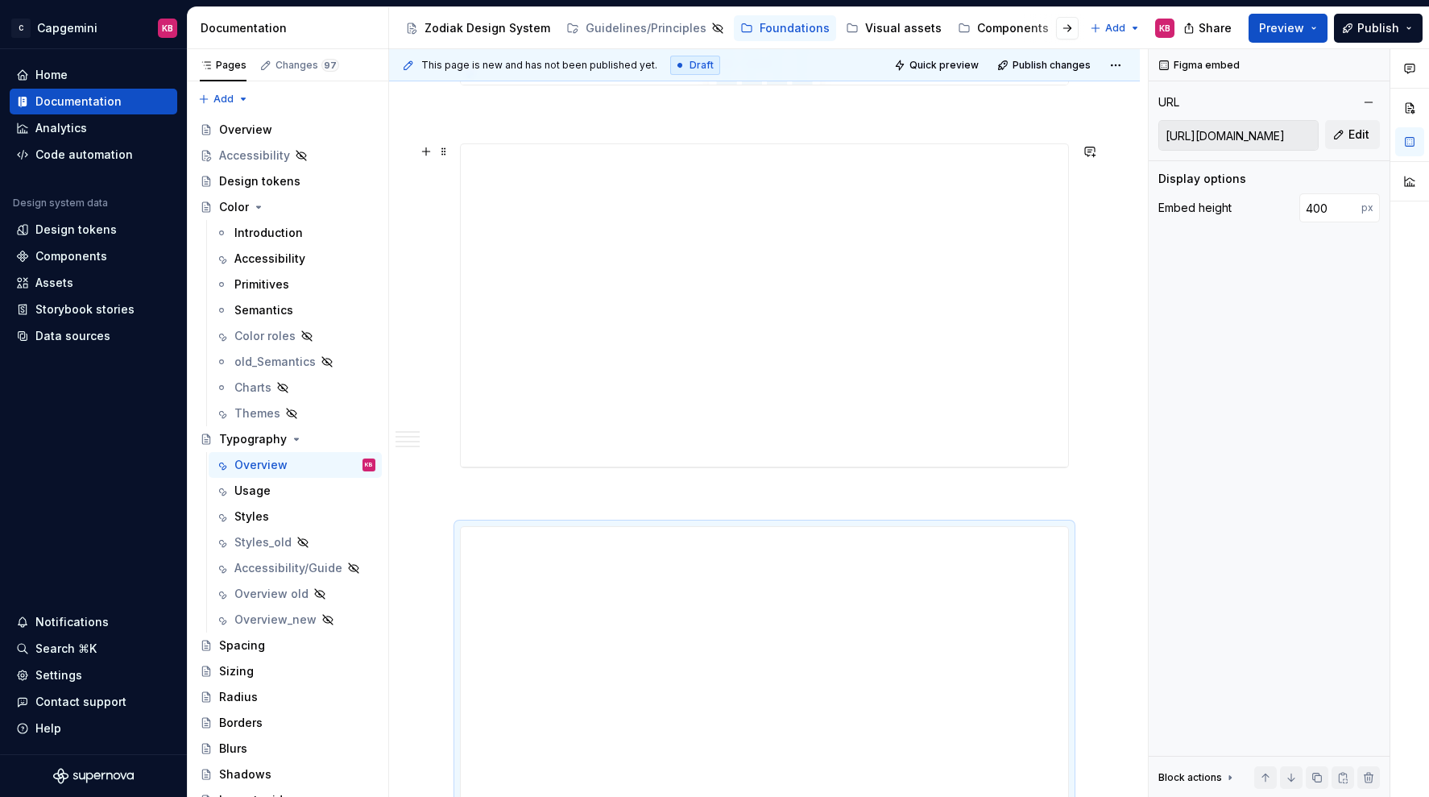
scroll to position [2947, 0]
click at [1278, 23] on span "Preview" at bounding box center [1281, 28] width 45 height 16
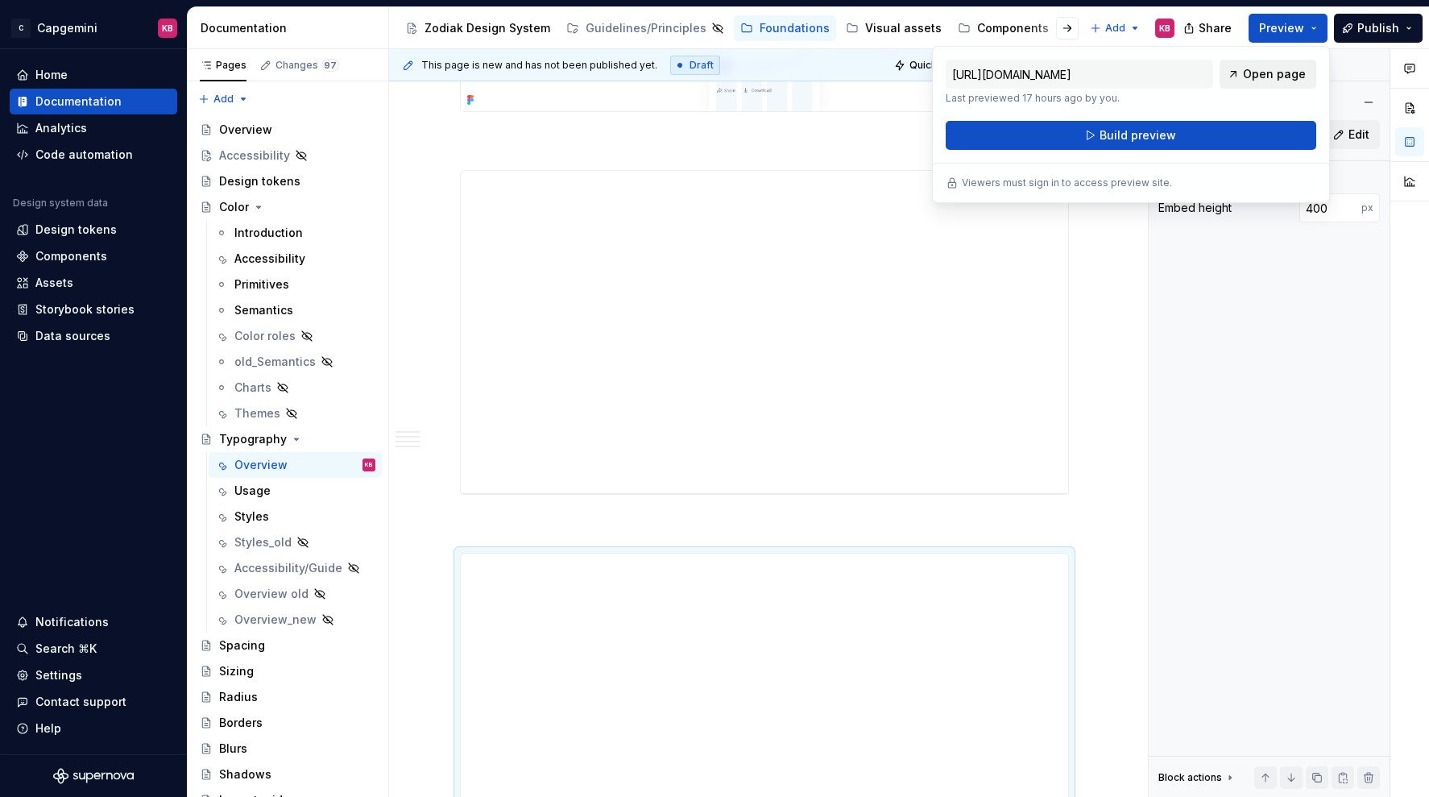
click at [1271, 72] on span "Open page" at bounding box center [1274, 74] width 63 height 16
type textarea "*"
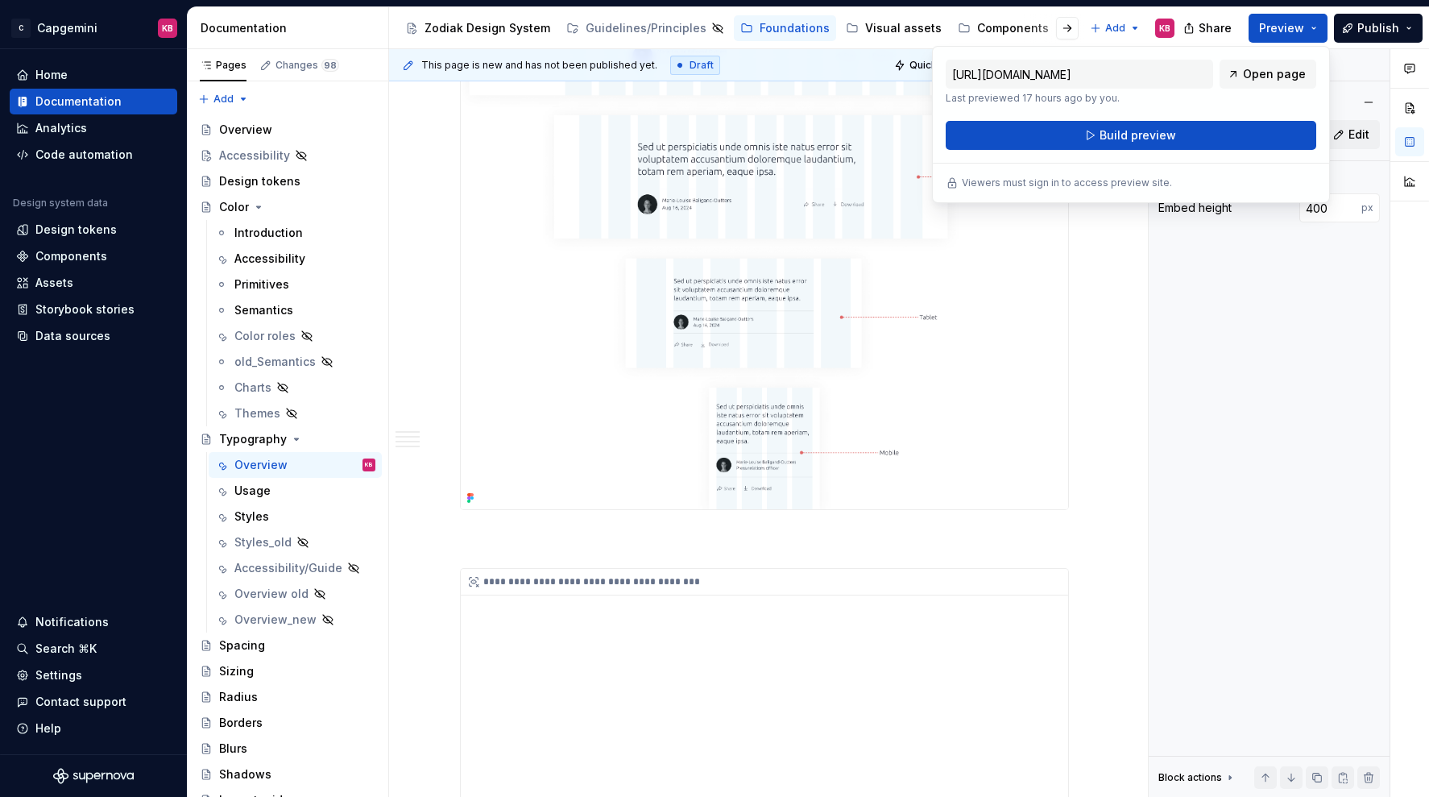
scroll to position [2779, 0]
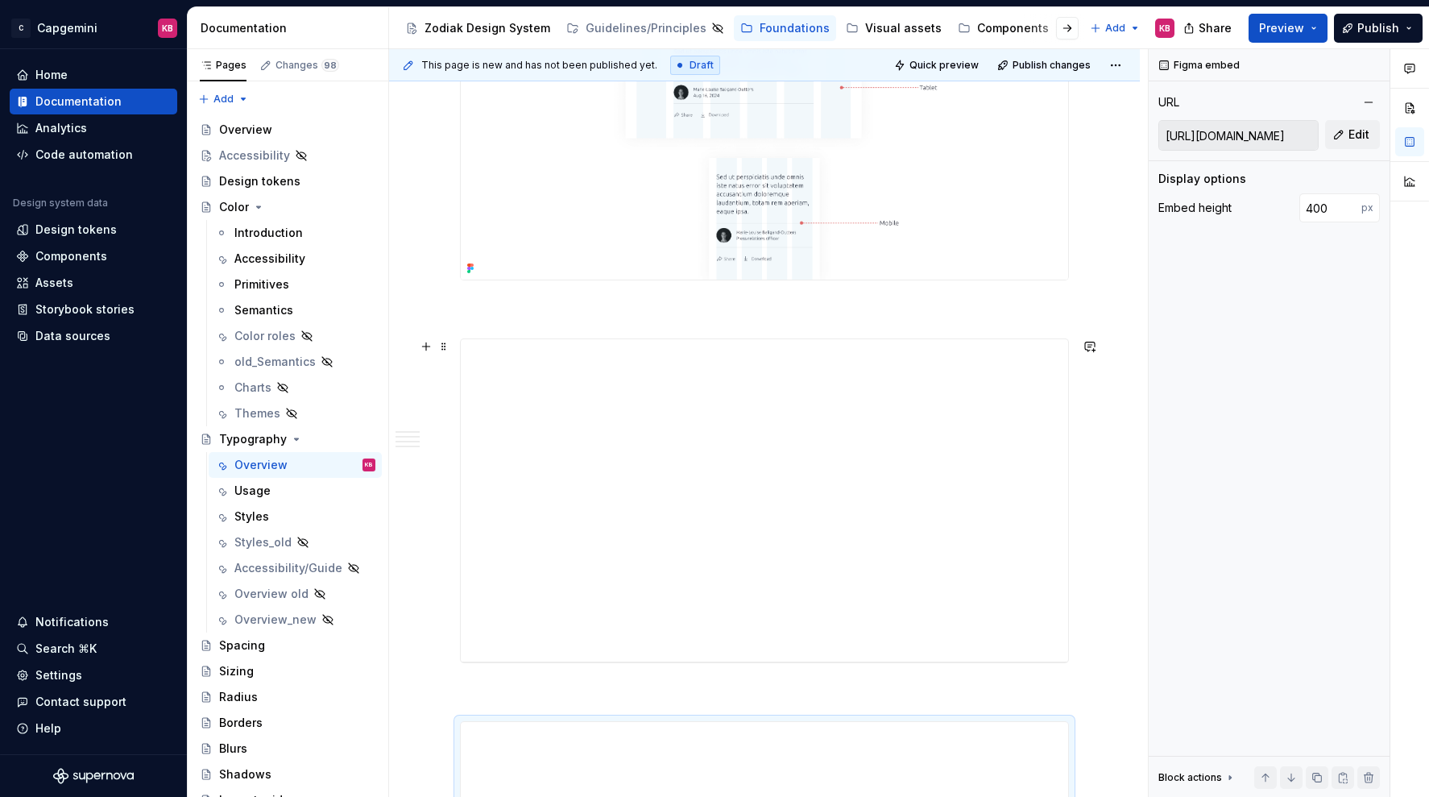
type input "[URL][DOMAIN_NAME]"
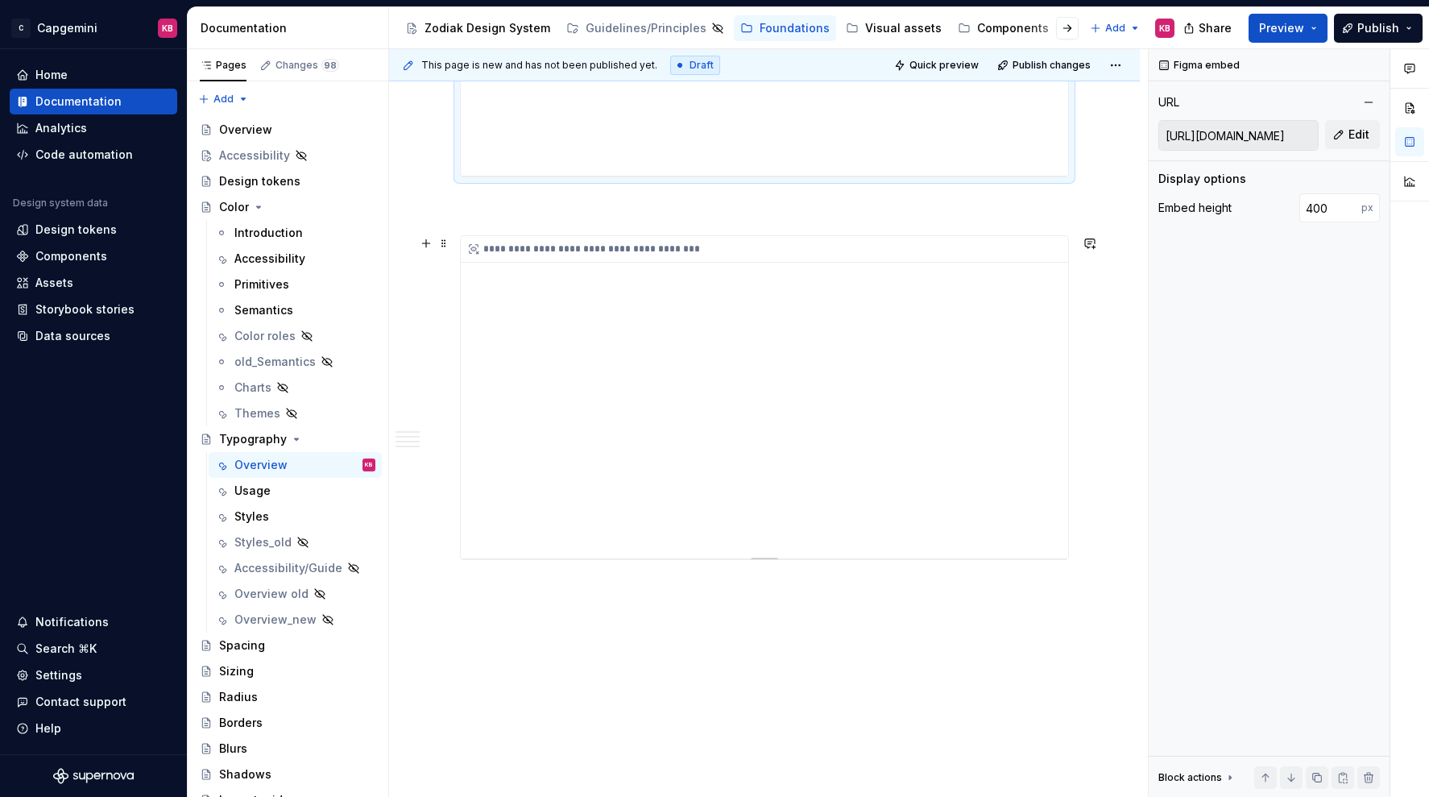
scroll to position [3403, 0]
click at [428, 244] on button "button" at bounding box center [426, 245] width 23 height 23
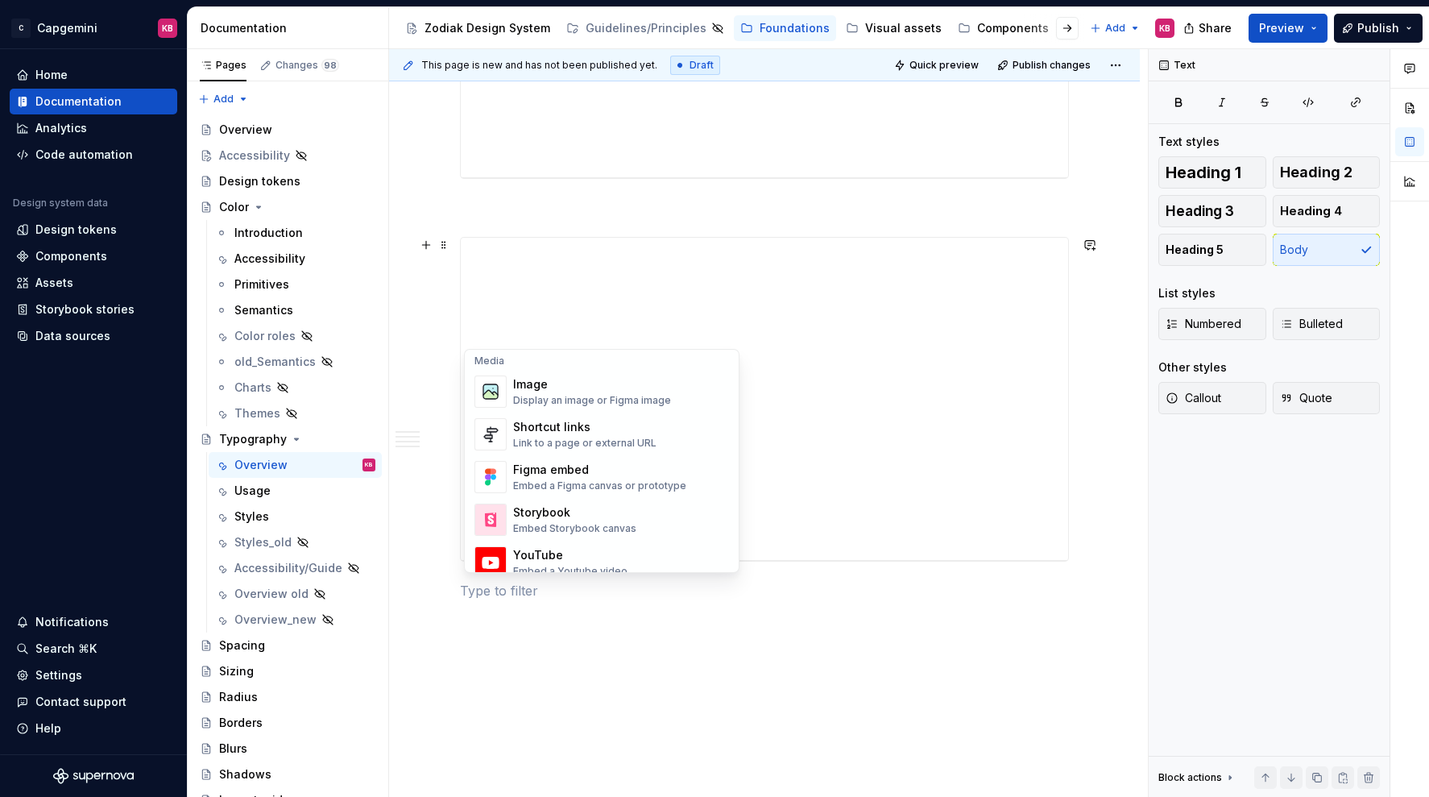
scroll to position [656, 0]
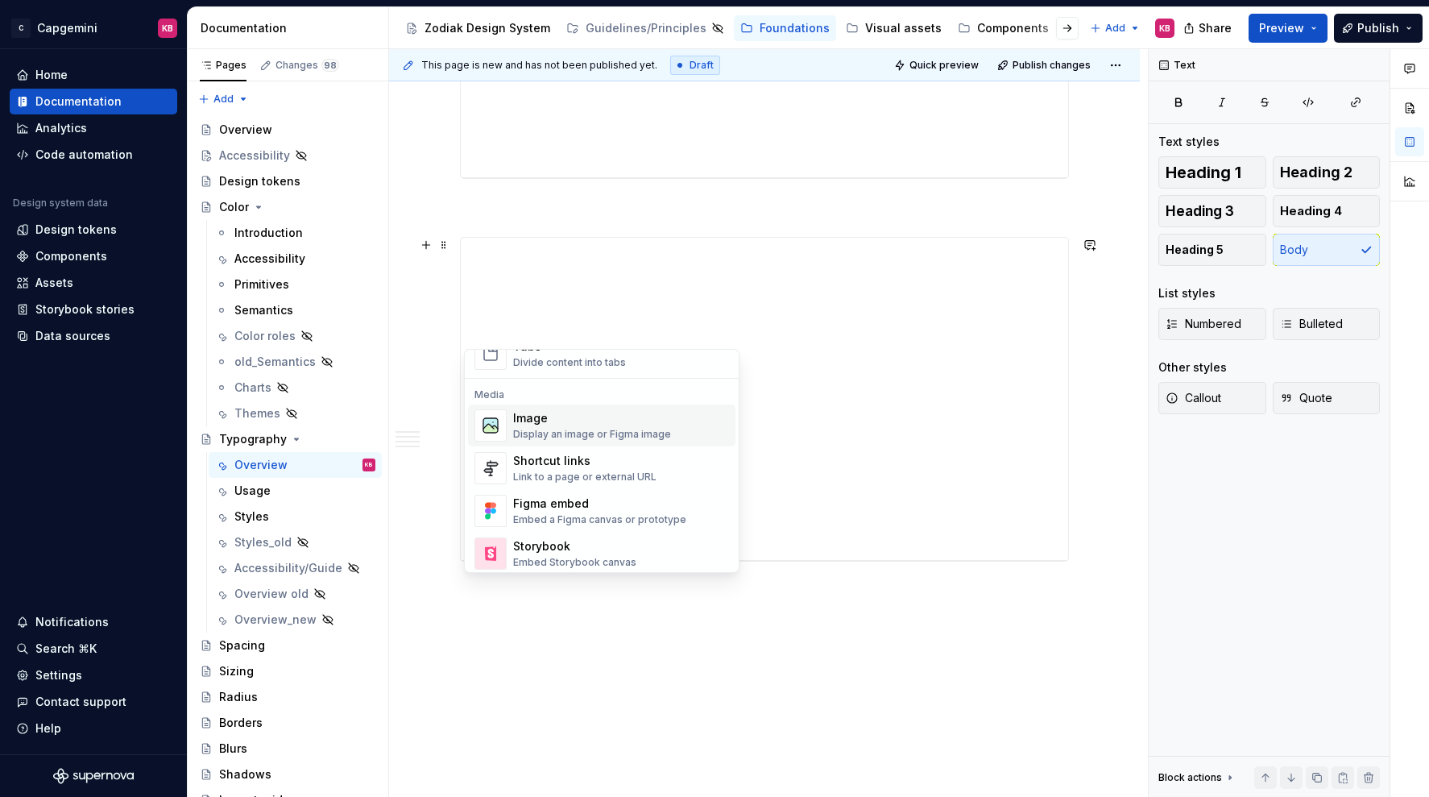
click at [533, 434] on div "Display an image or Figma image" at bounding box center [592, 434] width 158 height 13
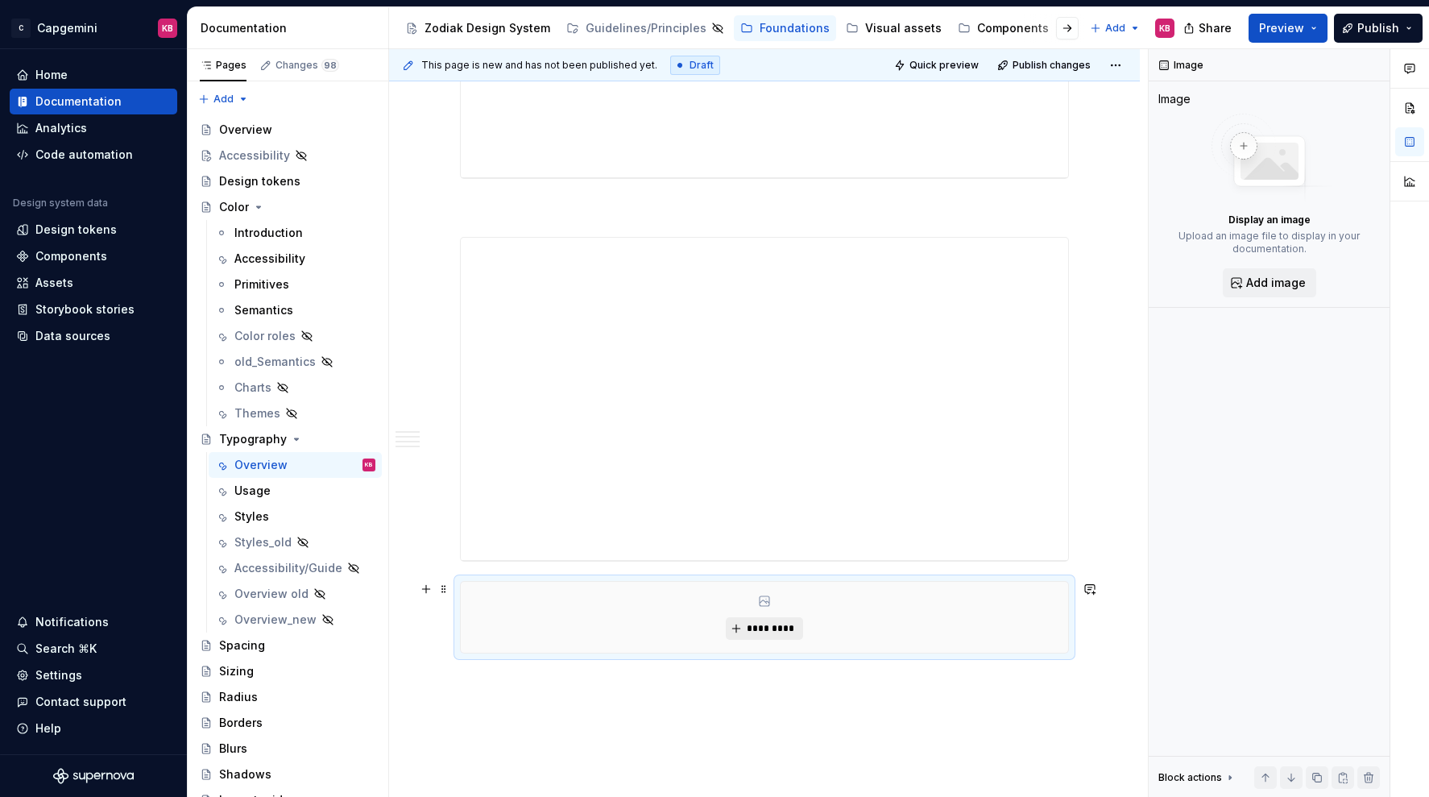
click at [753, 624] on span "*********" at bounding box center [770, 628] width 49 height 13
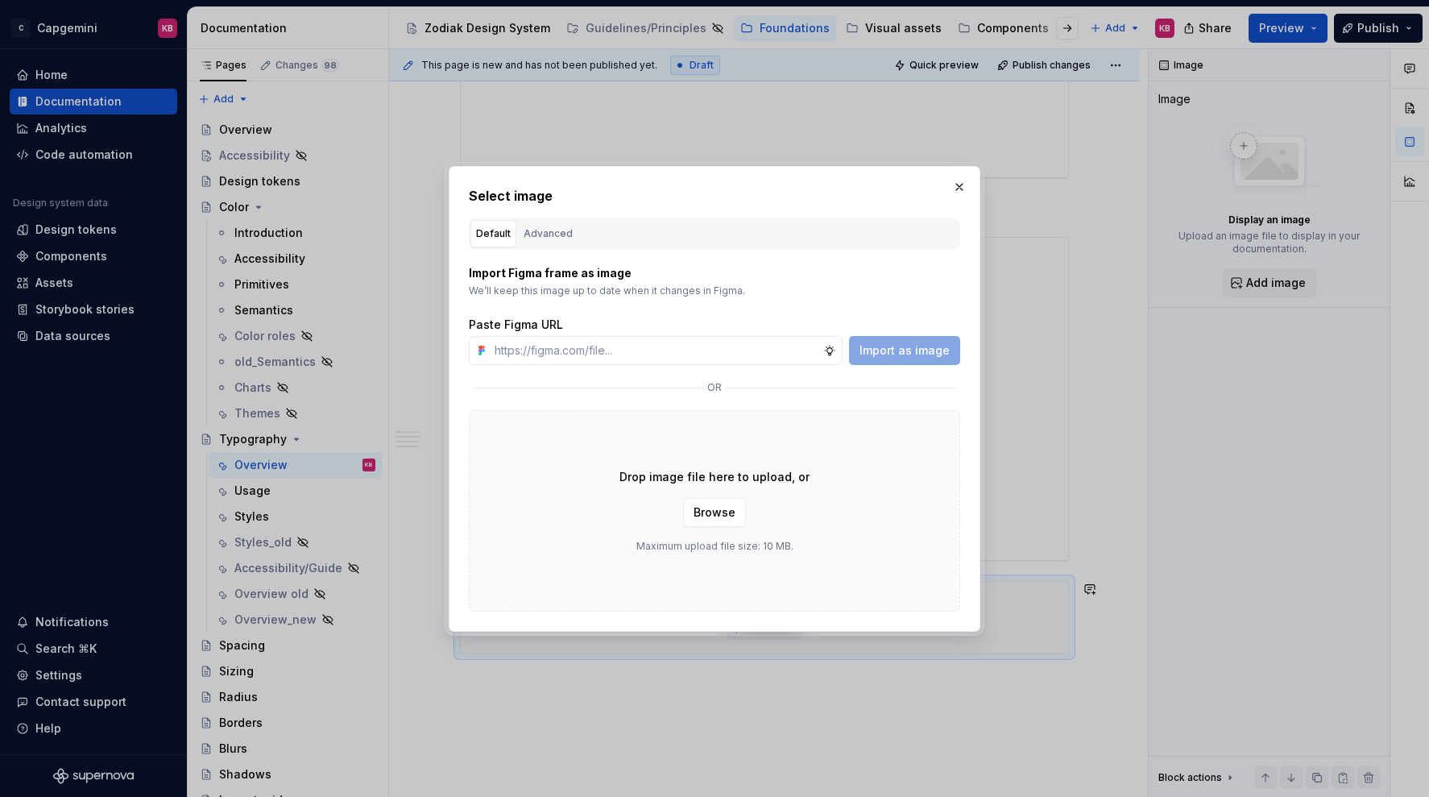
type textarea "*"
type input "[URL][DOMAIN_NAME]"
click at [886, 346] on span "Import as image" at bounding box center [905, 350] width 90 height 16
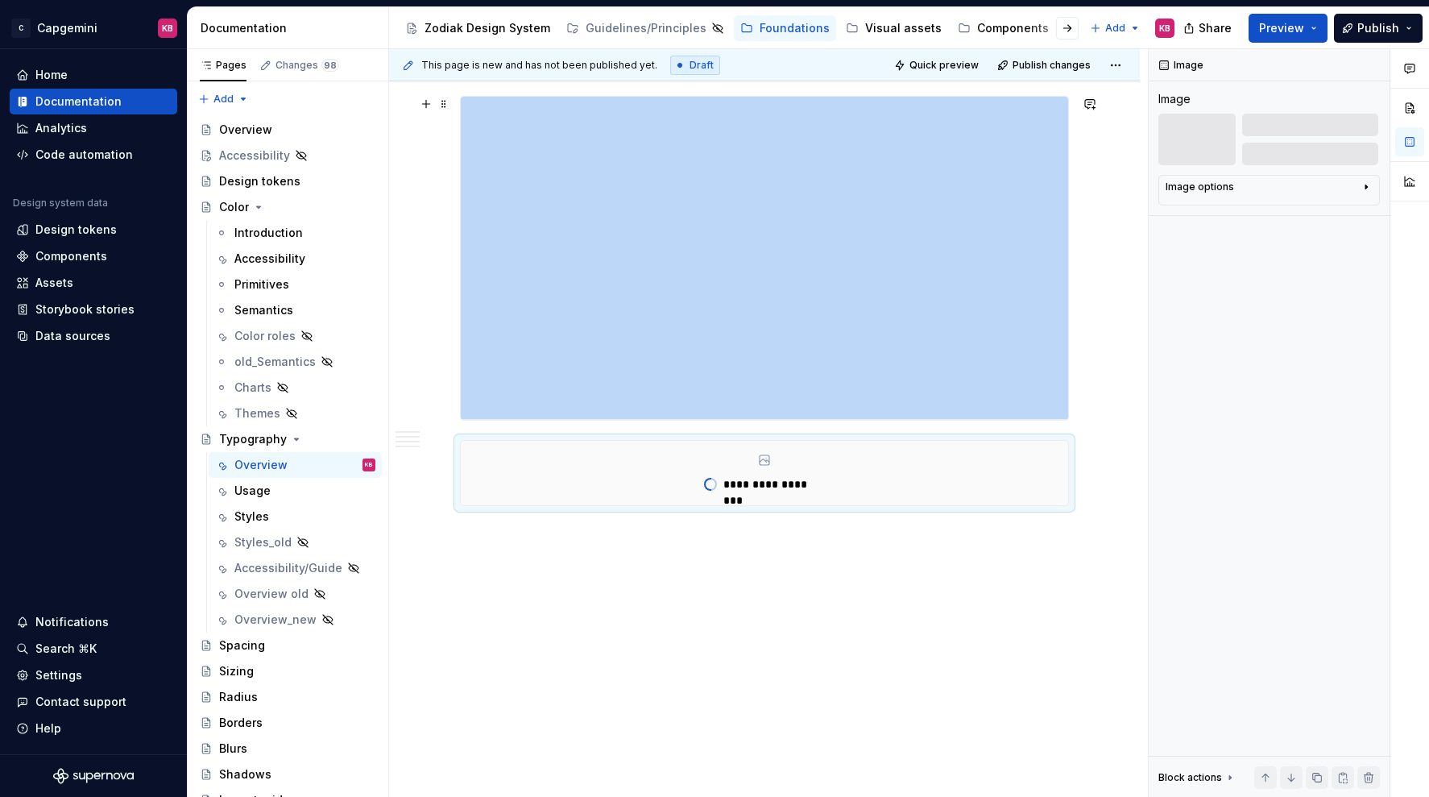
scroll to position [3523, 0]
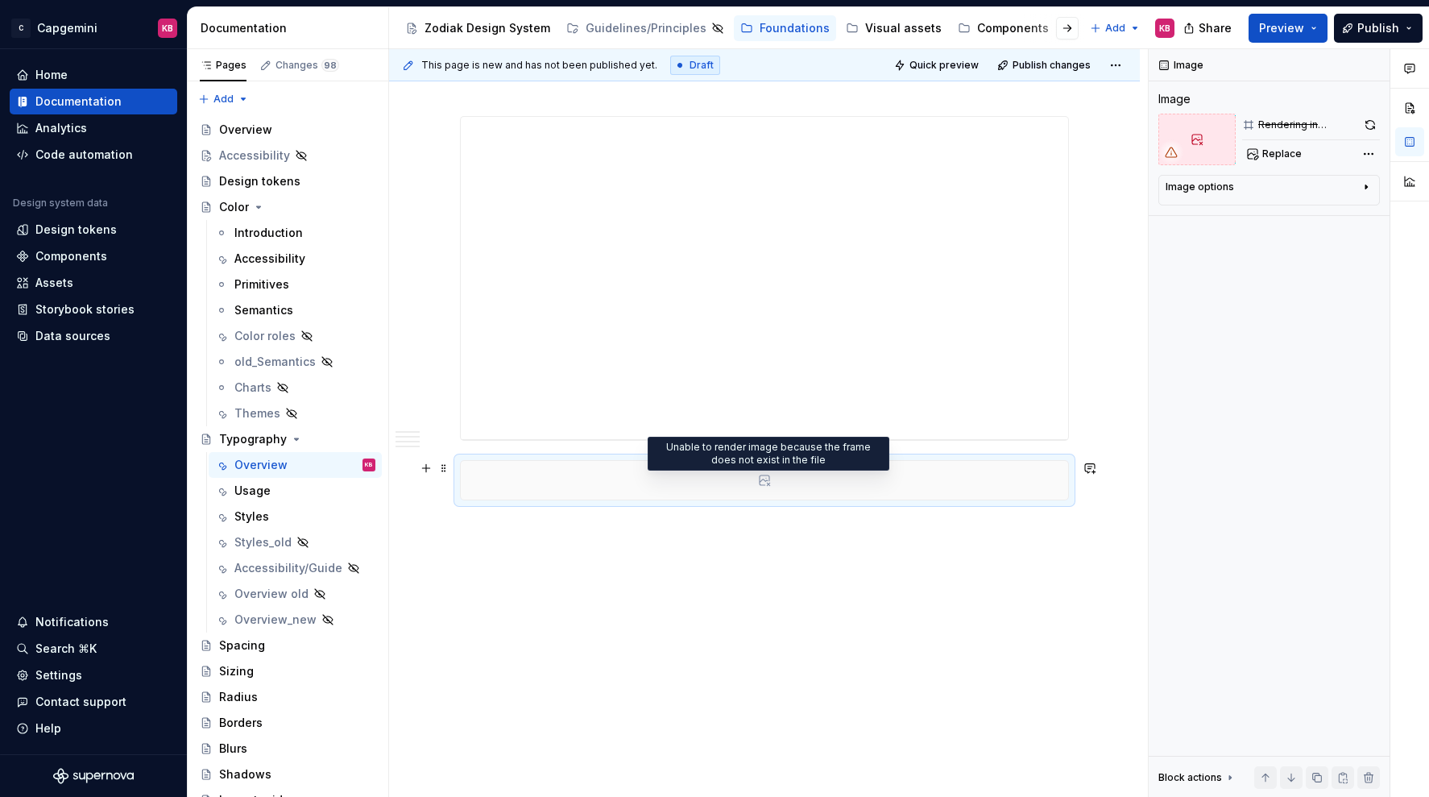
click at [768, 482] on icon at bounding box center [764, 480] width 13 height 13
click at [768, 480] on icon at bounding box center [764, 480] width 13 height 13
click at [529, 480] on div at bounding box center [765, 480] width 608 height 39
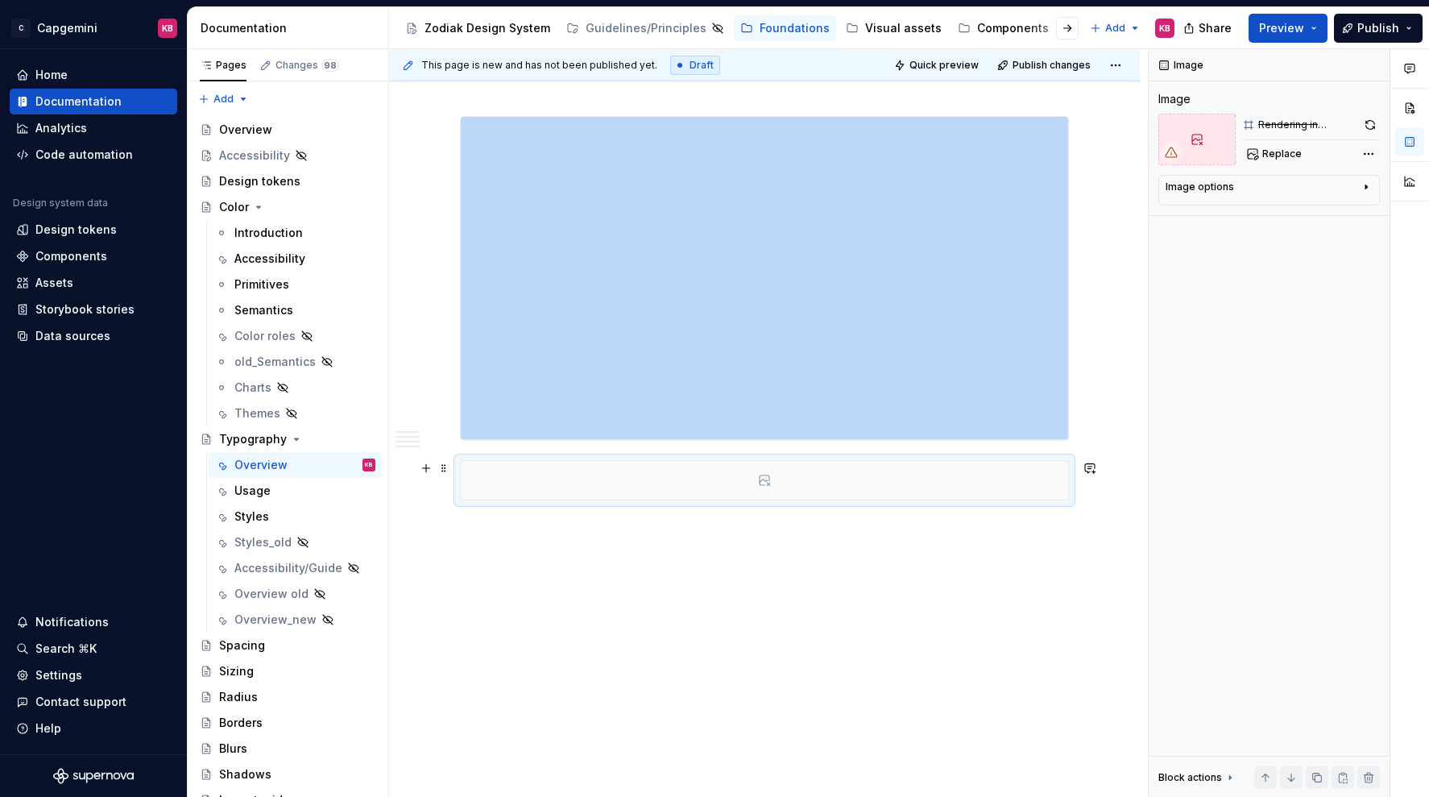
click at [529, 480] on div at bounding box center [765, 480] width 608 height 39
click at [448, 466] on span at bounding box center [444, 468] width 13 height 23
click at [468, 612] on div "Delete" at bounding box center [514, 611] width 137 height 26
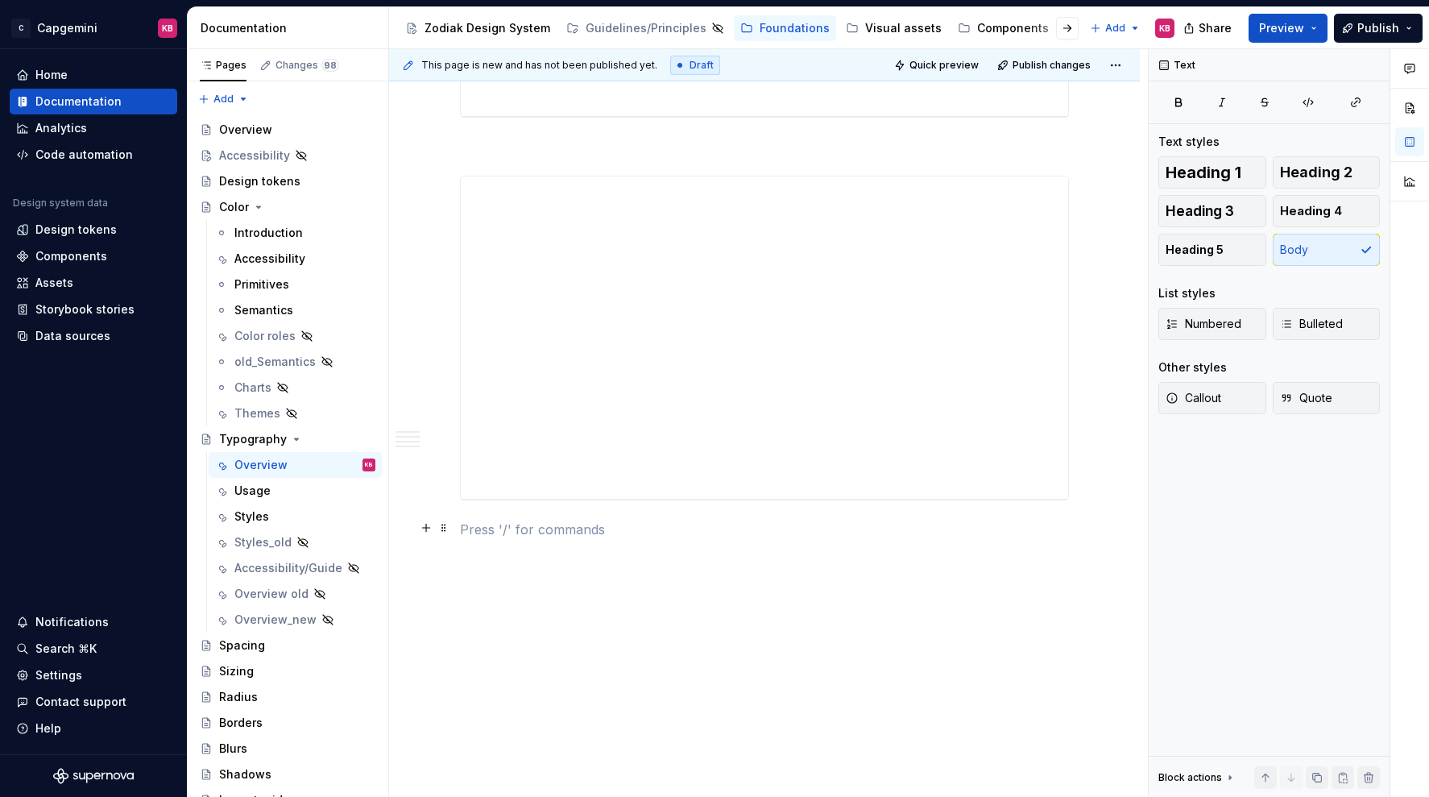
scroll to position [3464, 0]
click at [425, 529] on button "button" at bounding box center [426, 529] width 23 height 23
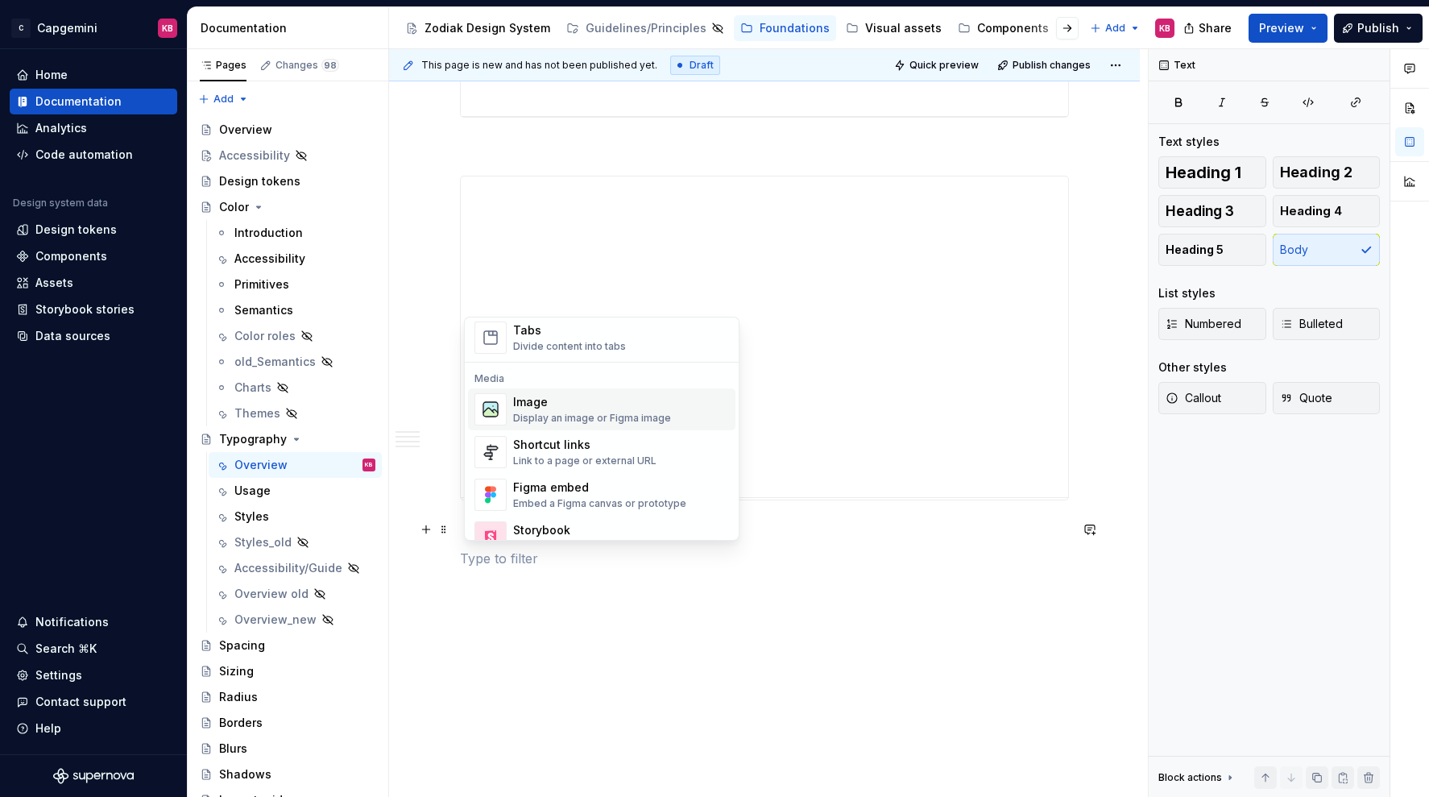
scroll to position [638, 0]
click at [570, 402] on div "Image" at bounding box center [592, 404] width 158 height 16
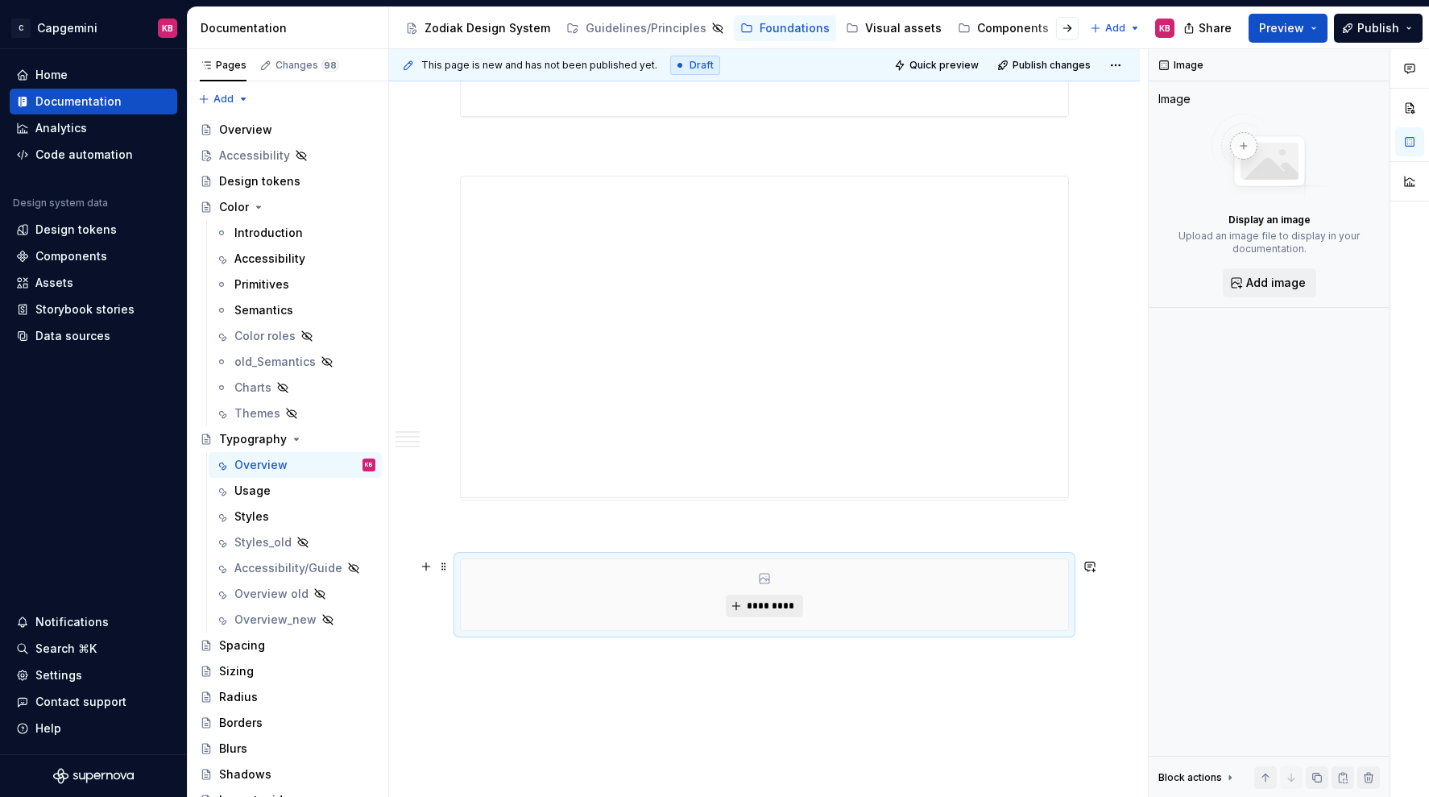
click at [756, 609] on span "*********" at bounding box center [770, 605] width 49 height 13
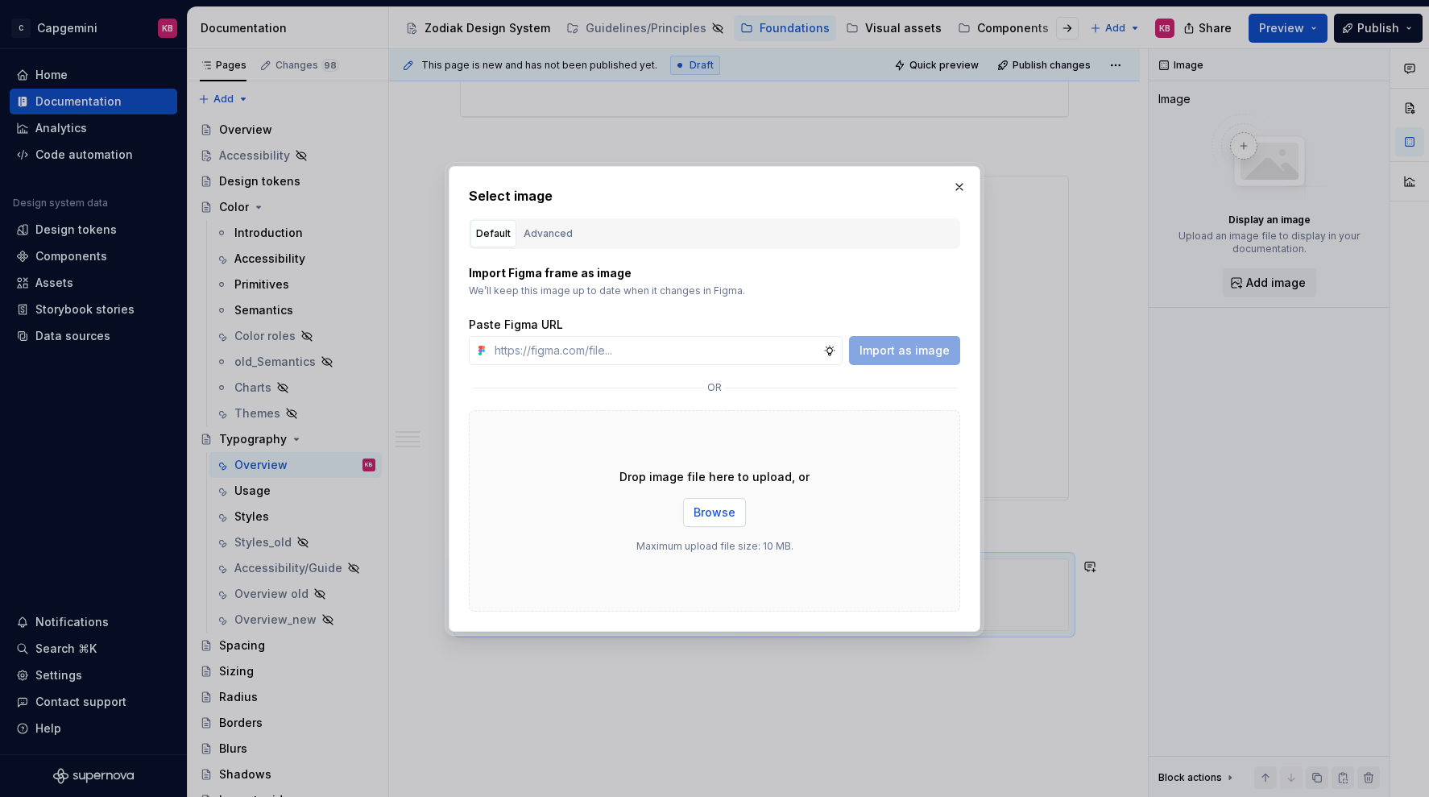
click at [711, 512] on span "Browse" at bounding box center [715, 512] width 42 height 16
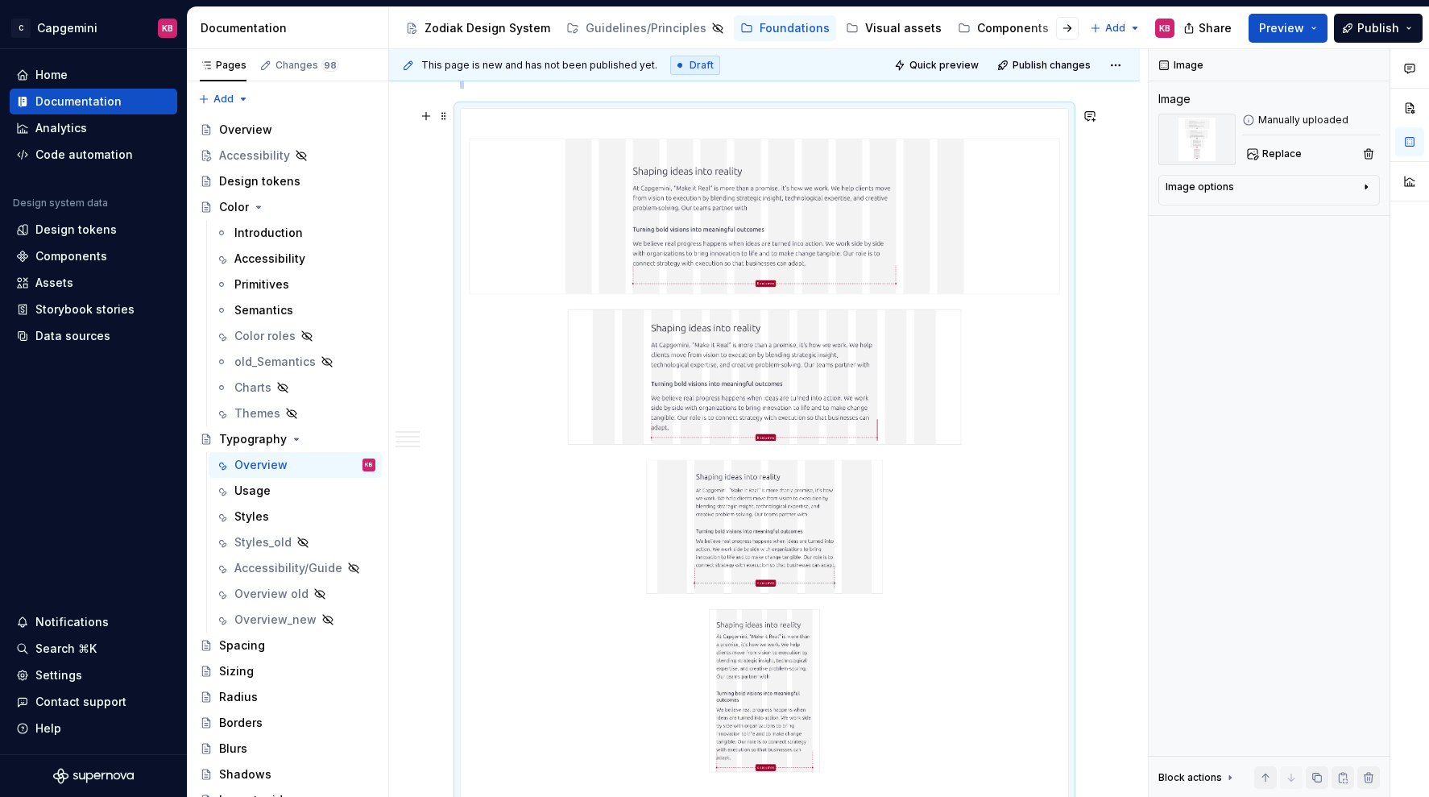
scroll to position [3956, 0]
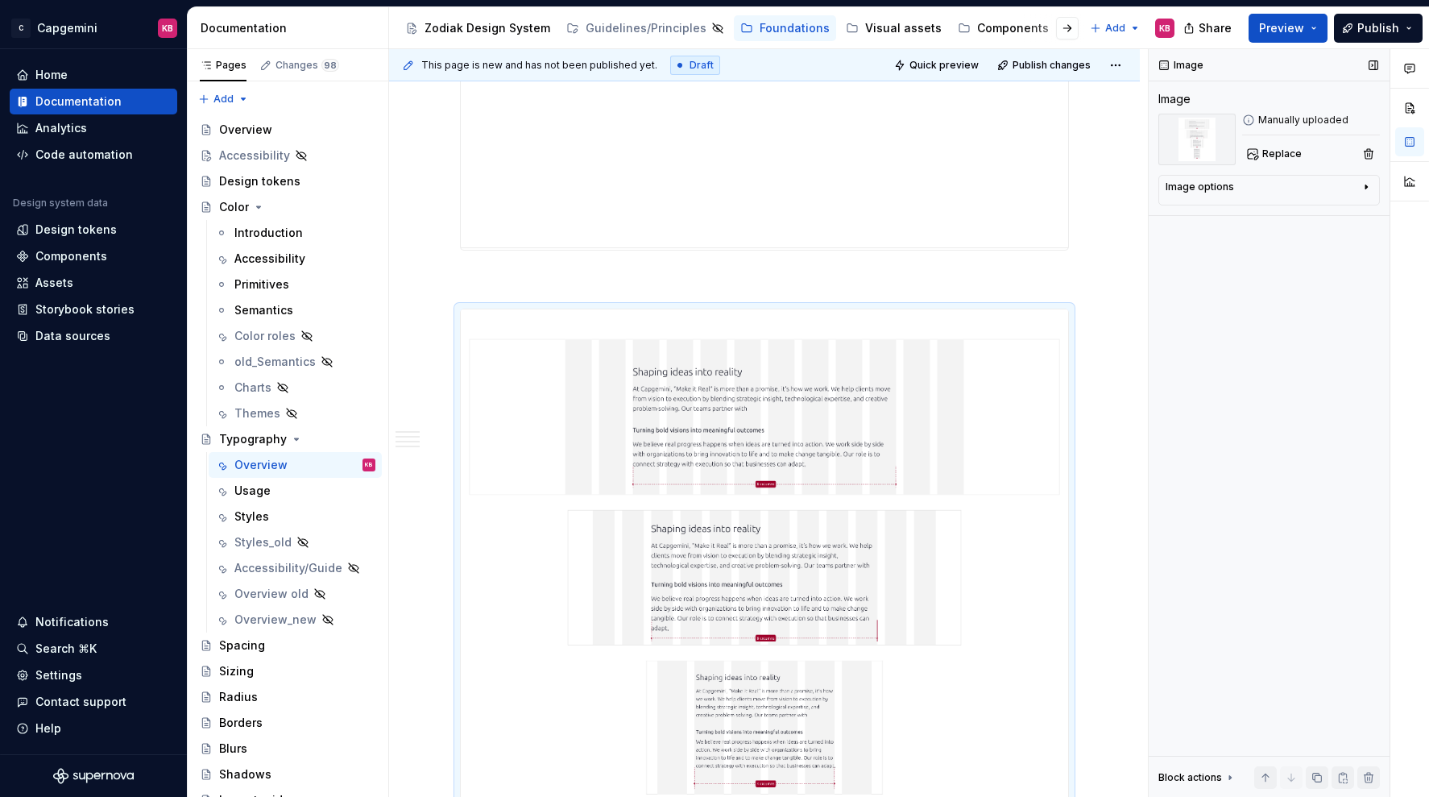
click at [1192, 391] on div "Image Image Manually uploaded Replace Image options Alignment Caption Block act…" at bounding box center [1269, 423] width 241 height 749
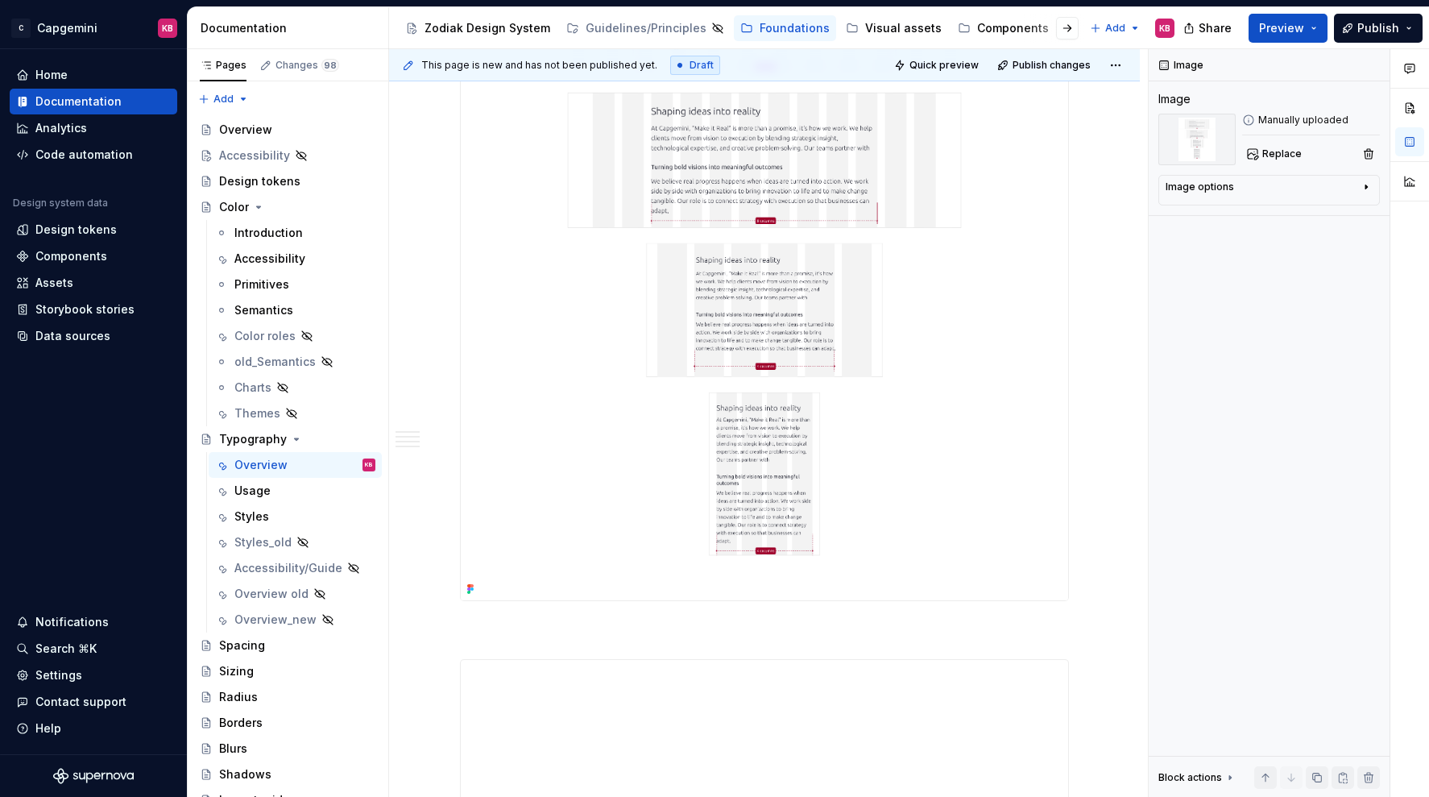
scroll to position [2608, 0]
click at [856, 402] on img at bounding box center [765, 236] width 608 height 708
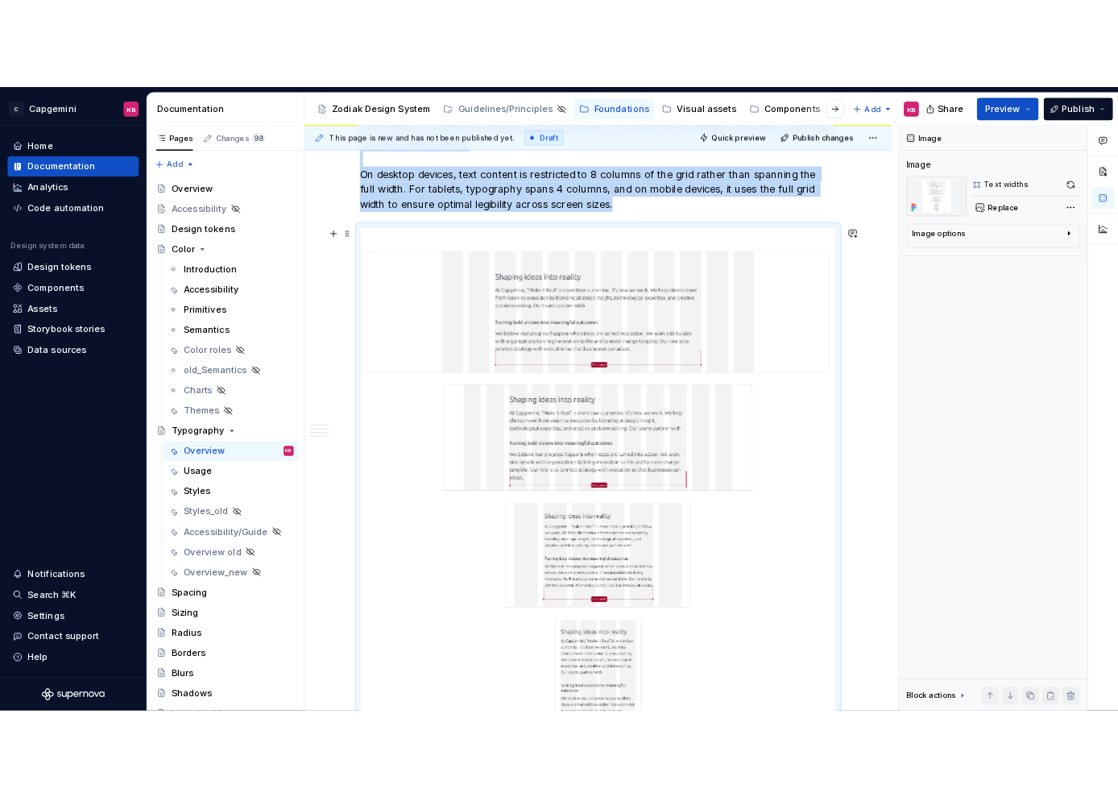
scroll to position [2221, 0]
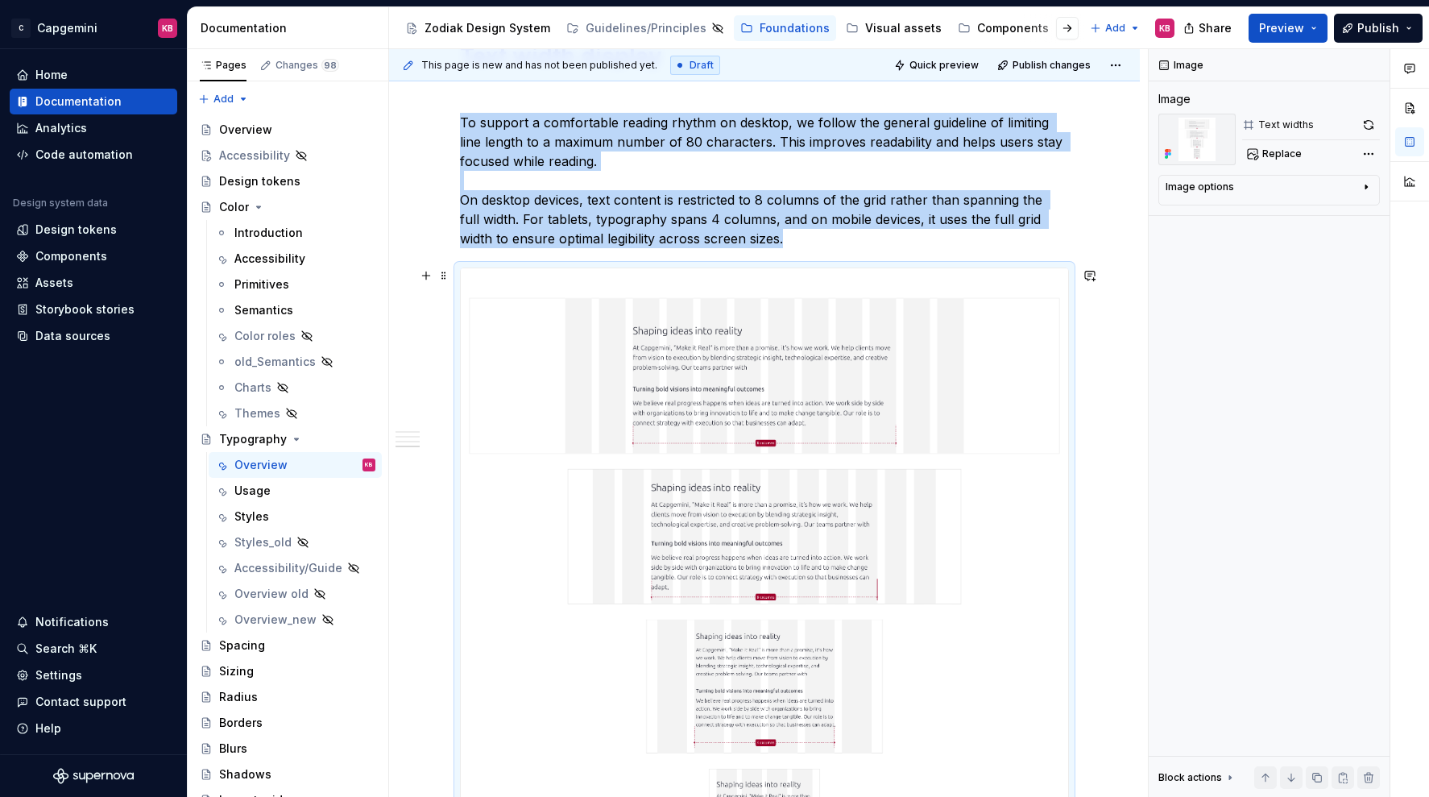
click at [678, 334] on img at bounding box center [765, 622] width 608 height 708
click at [450, 273] on span at bounding box center [444, 275] width 13 height 23
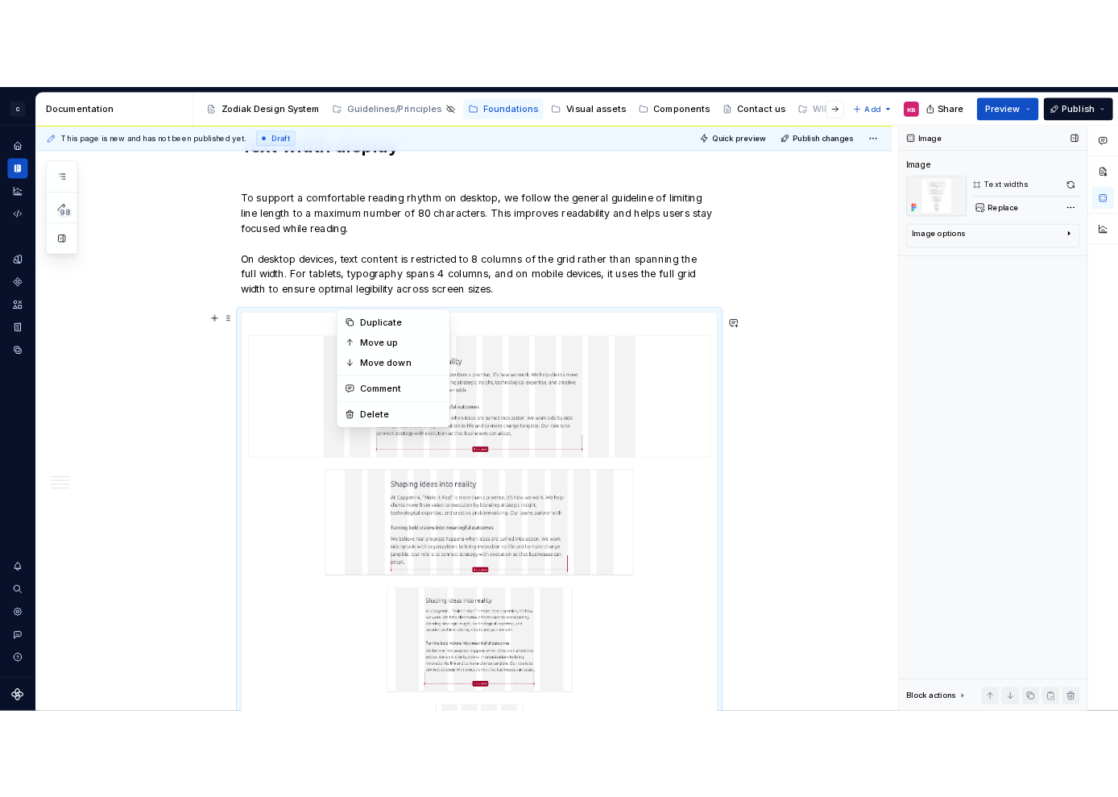
scroll to position [2254, 0]
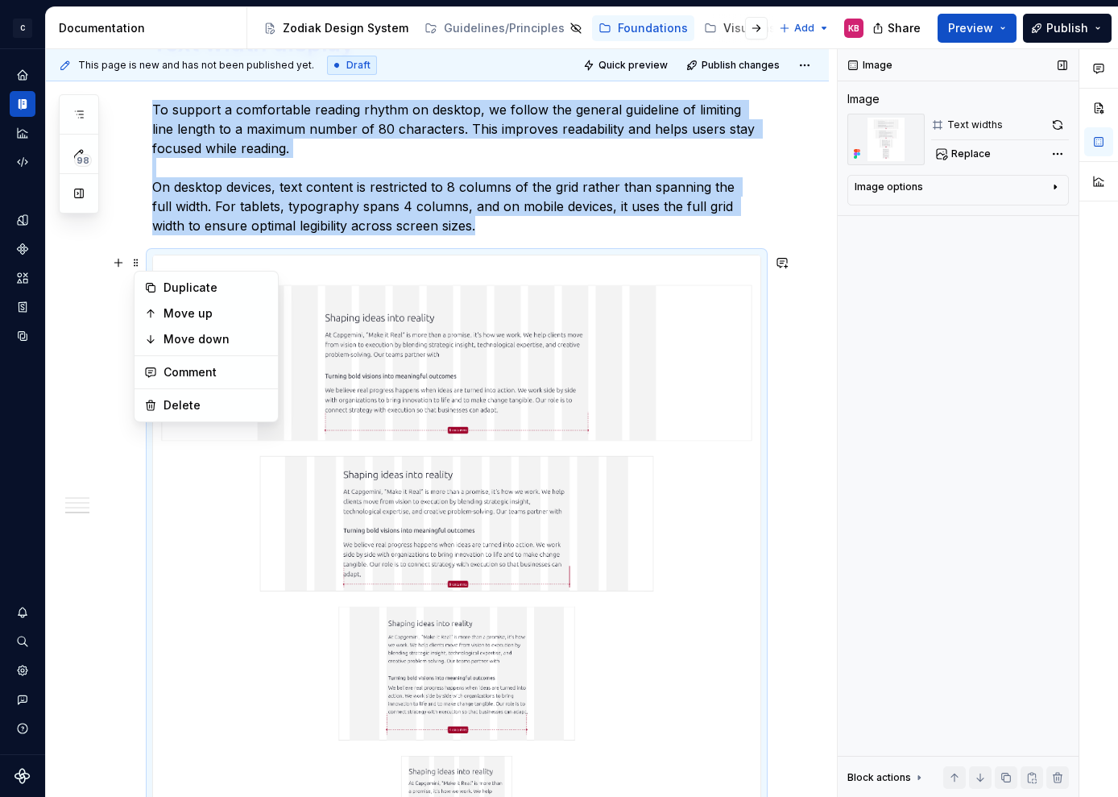
click at [852, 288] on div "Image Image Text widths Replace Image options Alignment Caption Block actions M…" at bounding box center [958, 423] width 241 height 749
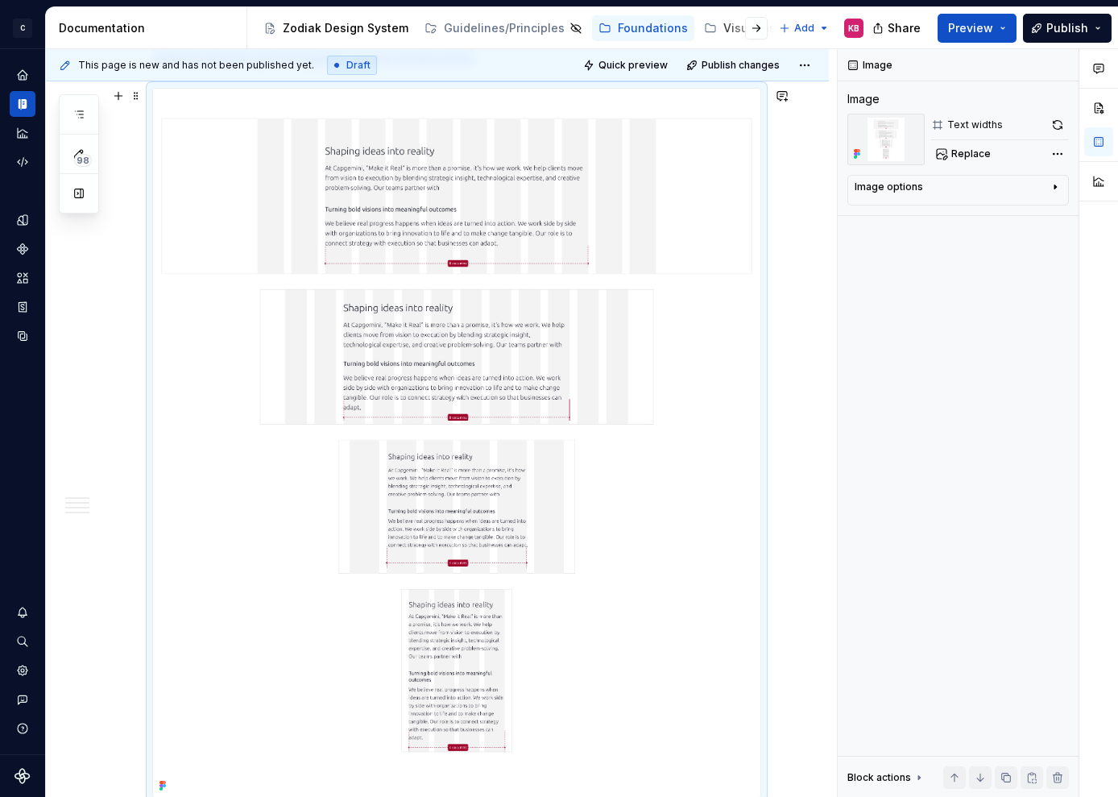
scroll to position [2235, 0]
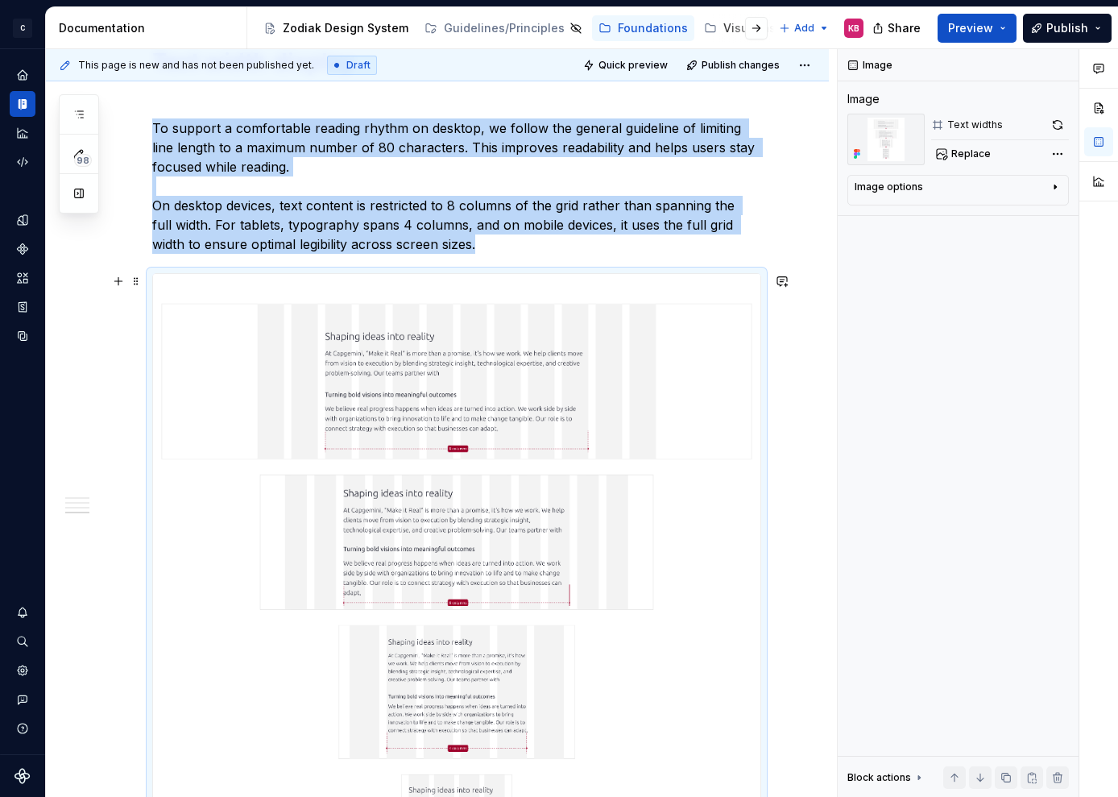
type textarea "*"
click at [515, 371] on img at bounding box center [457, 628] width 608 height 708
click at [122, 286] on button "button" at bounding box center [118, 281] width 23 height 23
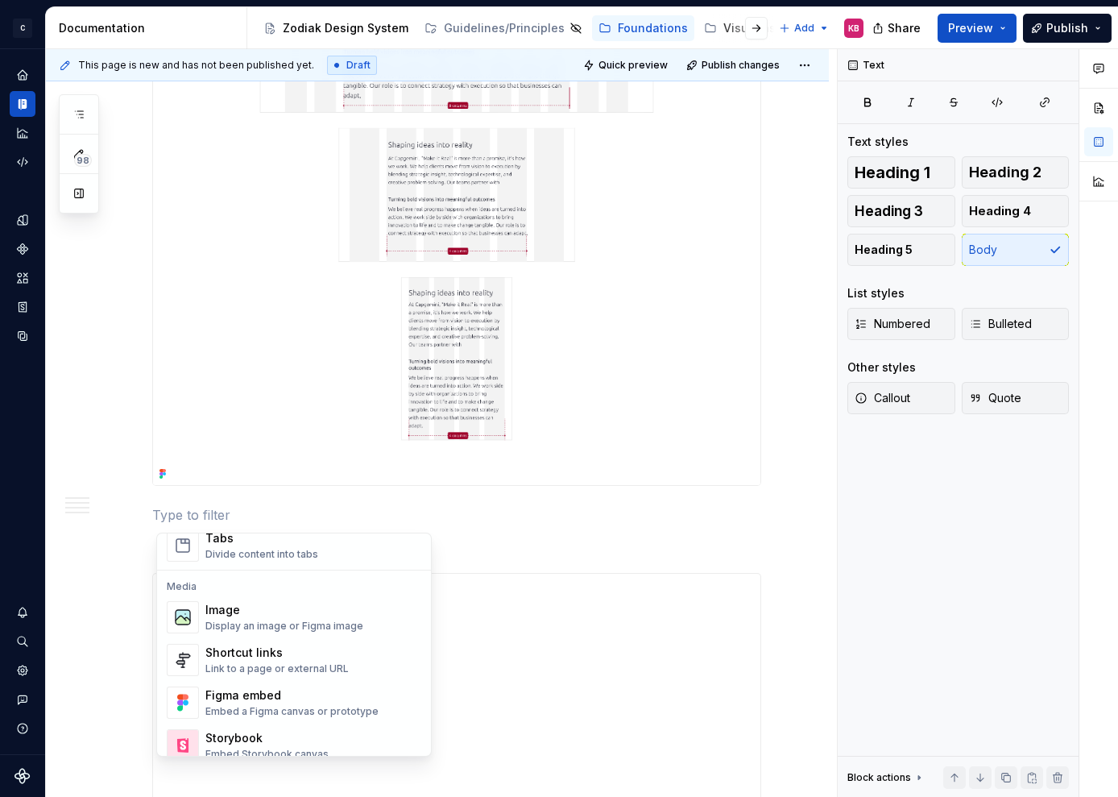
scroll to position [752, 0]
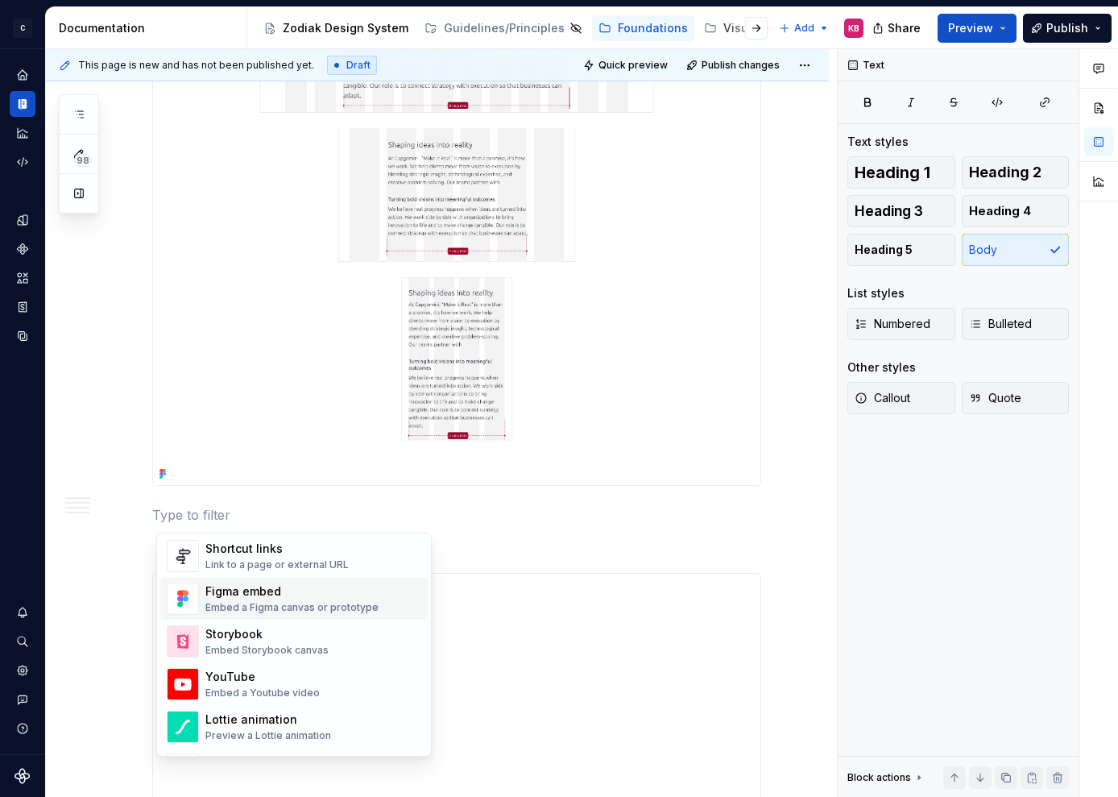
click at [230, 603] on div "Embed a Figma canvas or prototype" at bounding box center [291, 607] width 173 height 13
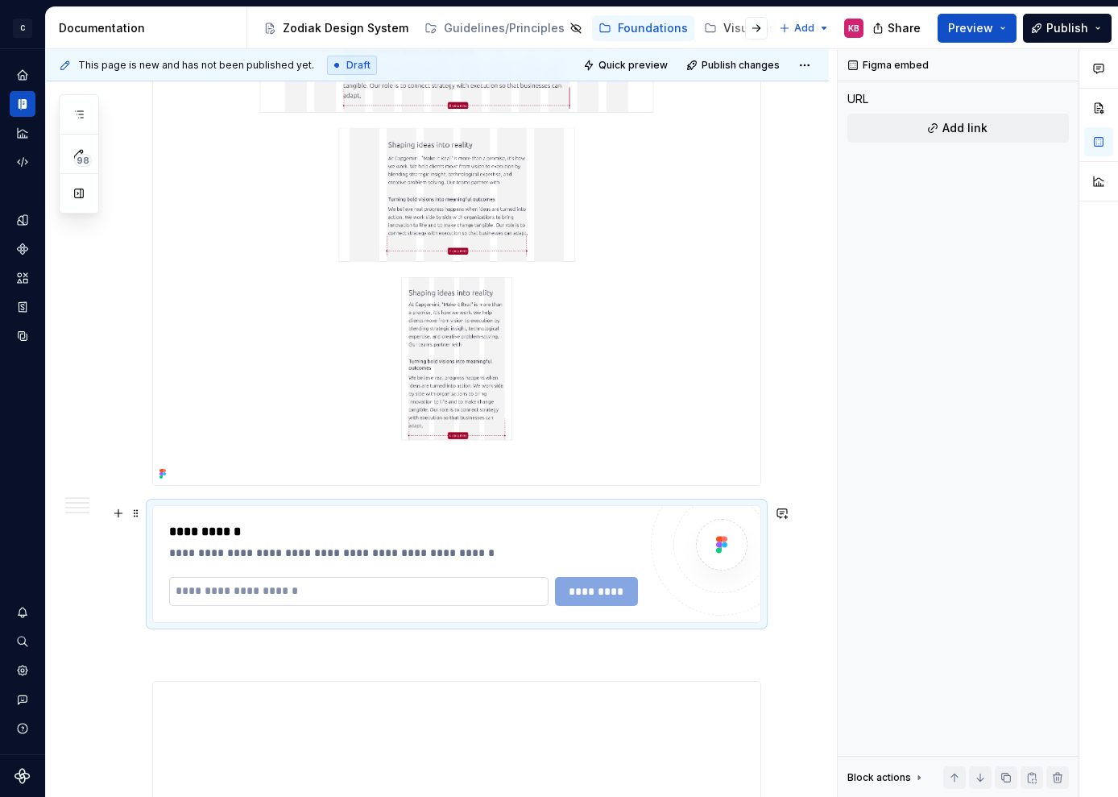
click at [250, 588] on input "text" at bounding box center [358, 591] width 379 height 29
paste input "**********"
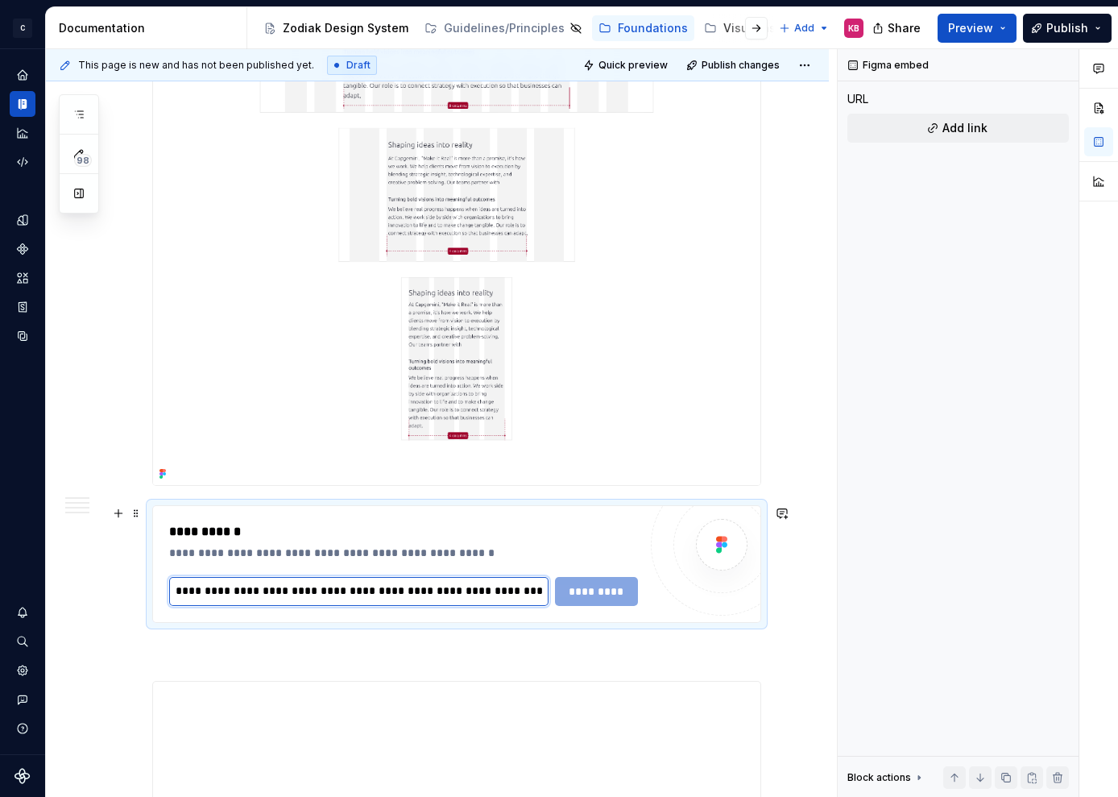
scroll to position [0, 339]
type input "**********"
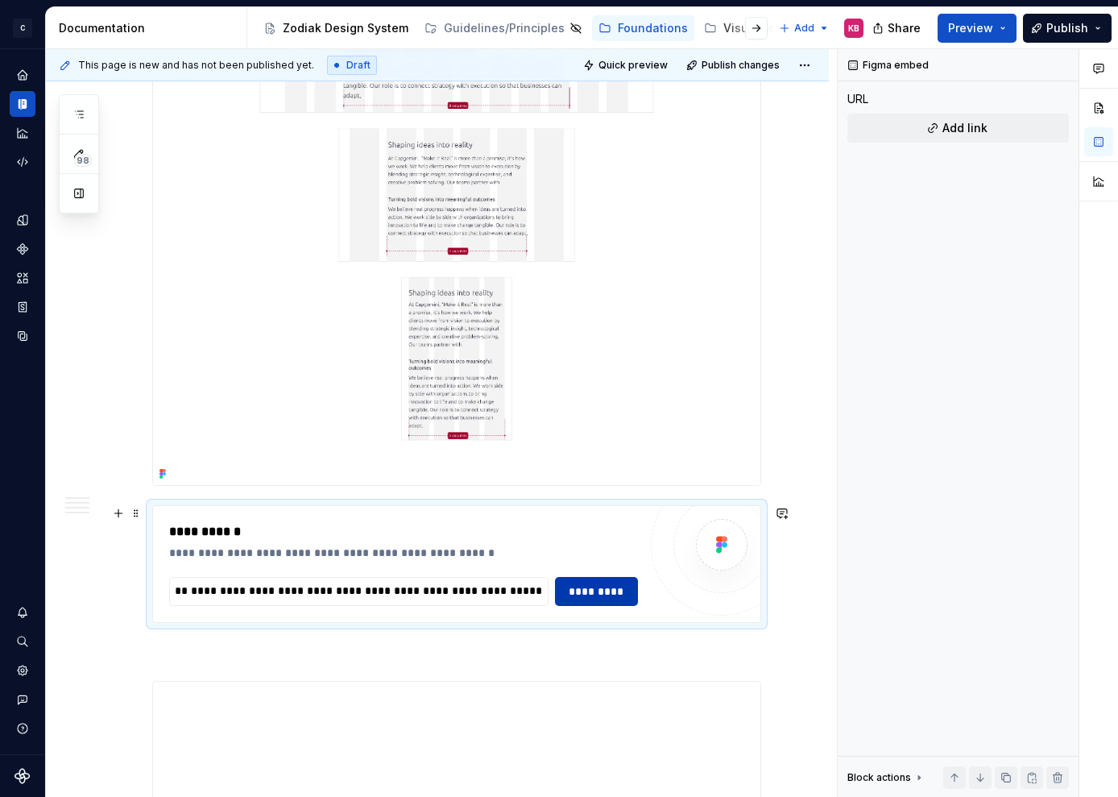
scroll to position [0, 0]
click at [579, 594] on span "*********" at bounding box center [597, 591] width 63 height 16
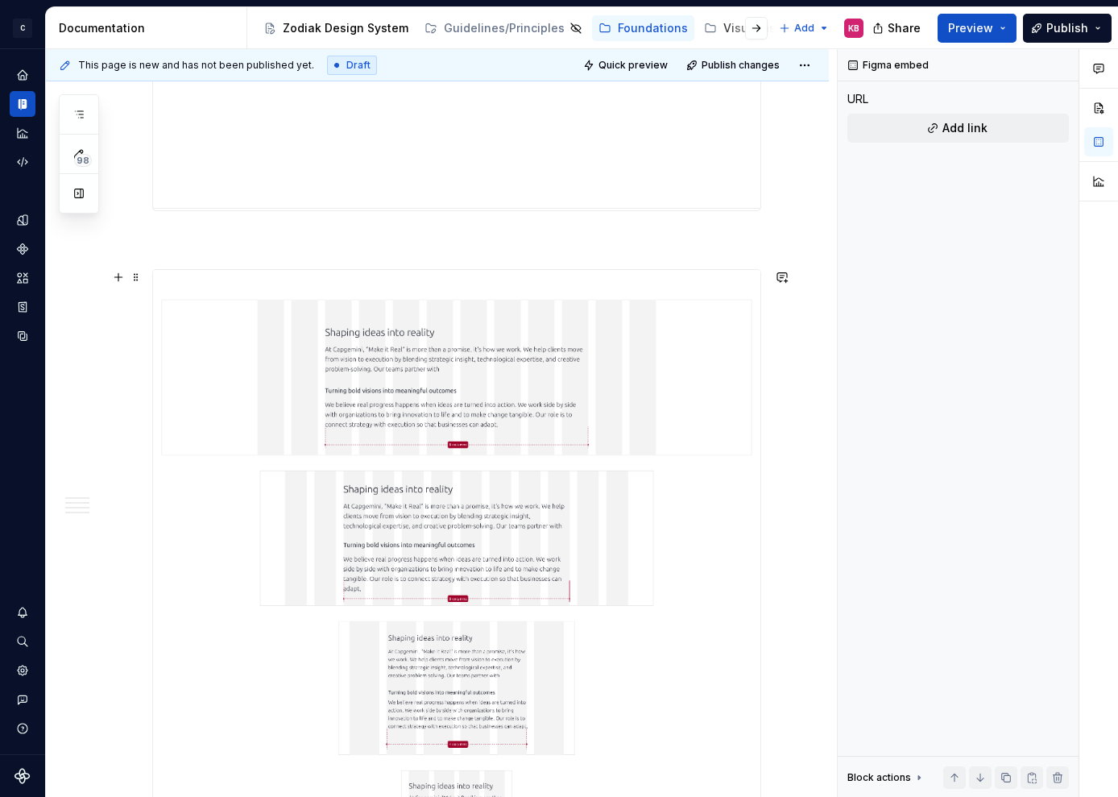
scroll to position [3975, 0]
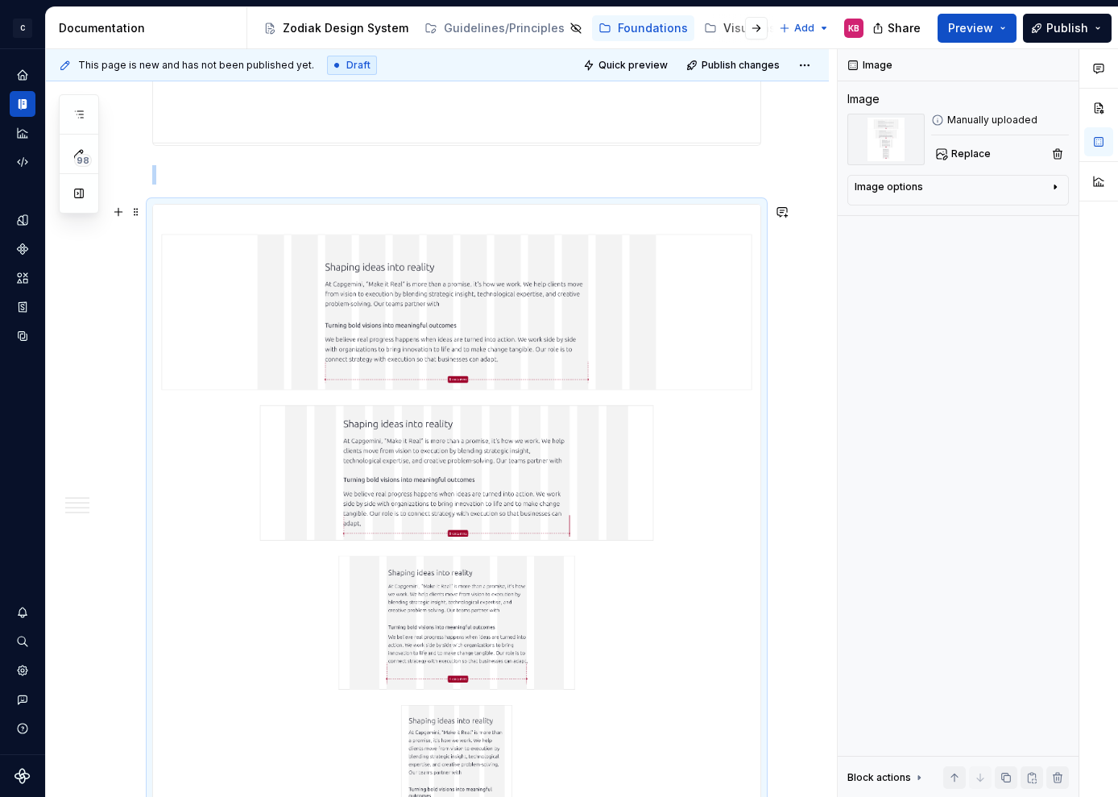
click at [296, 381] on img at bounding box center [457, 559] width 608 height 708
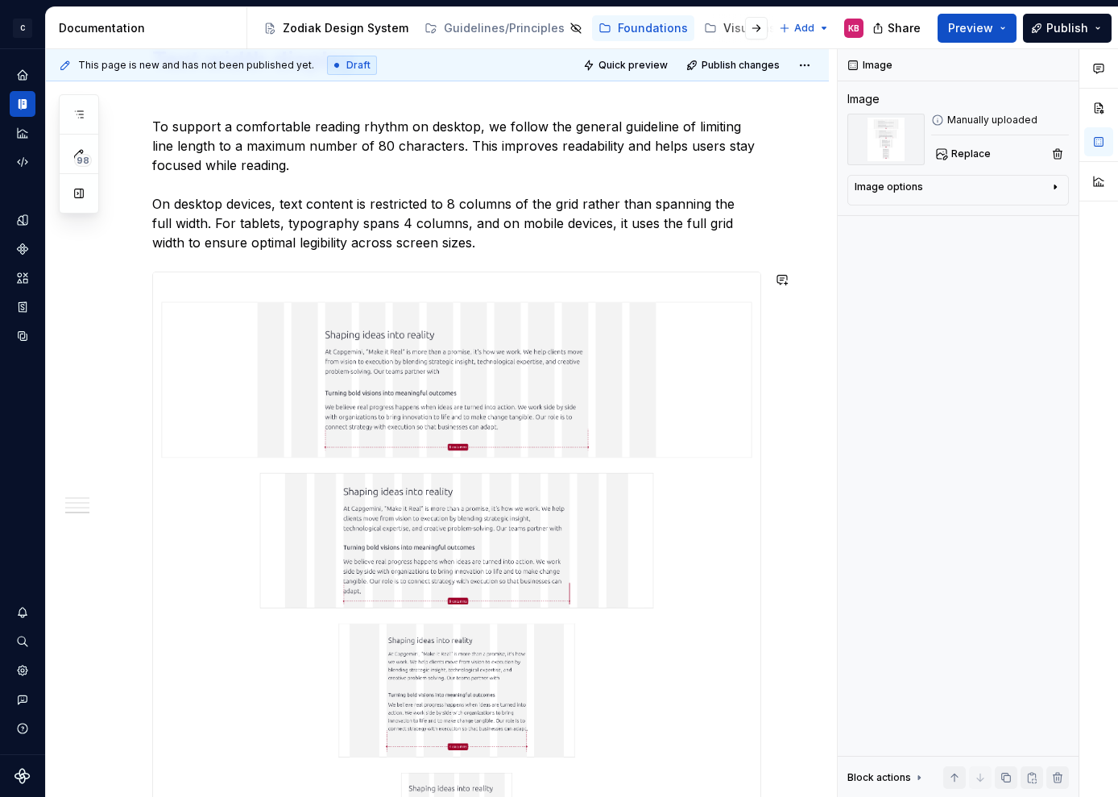
scroll to position [2229, 0]
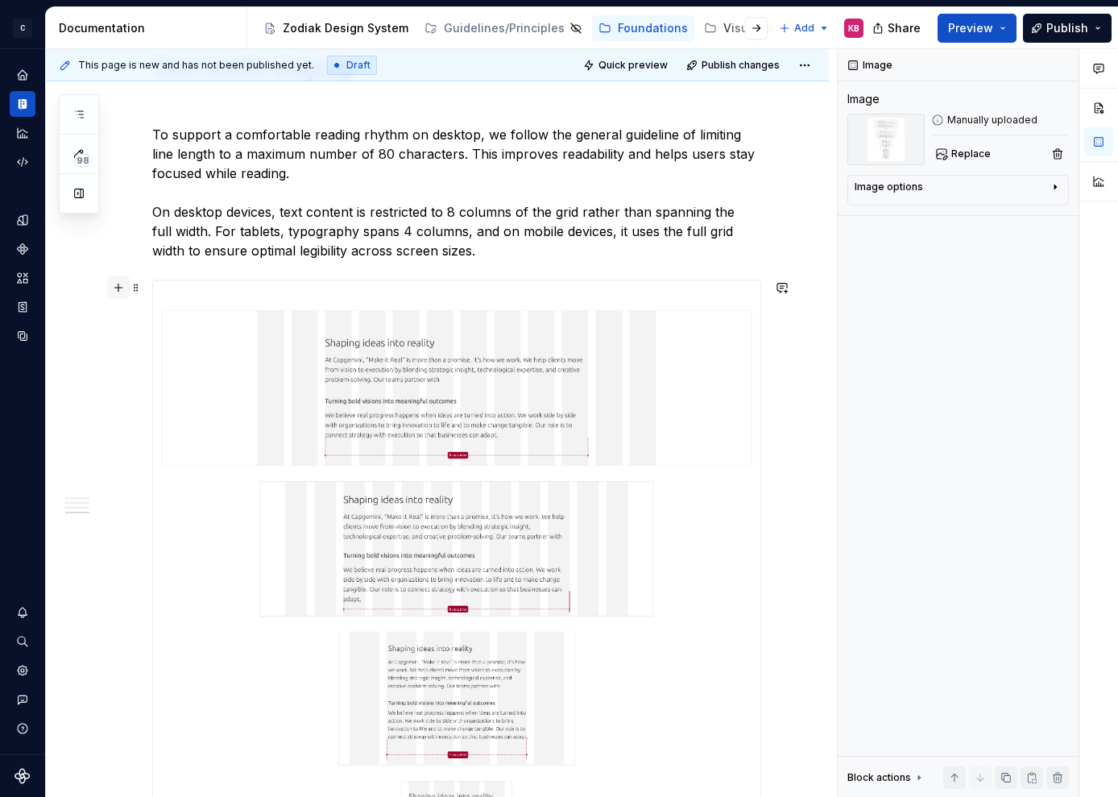
click at [127, 288] on button "button" at bounding box center [118, 287] width 23 height 23
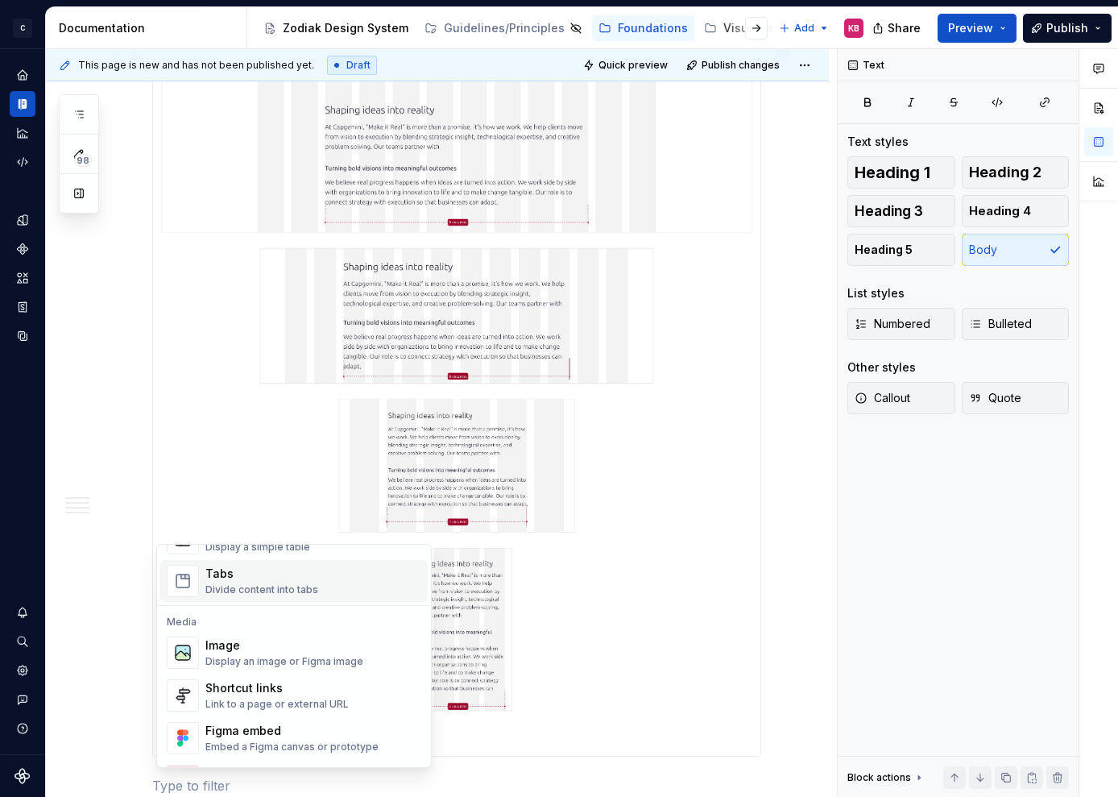
scroll to position [625, 0]
click at [208, 648] on div "Image" at bounding box center [284, 644] width 158 height 16
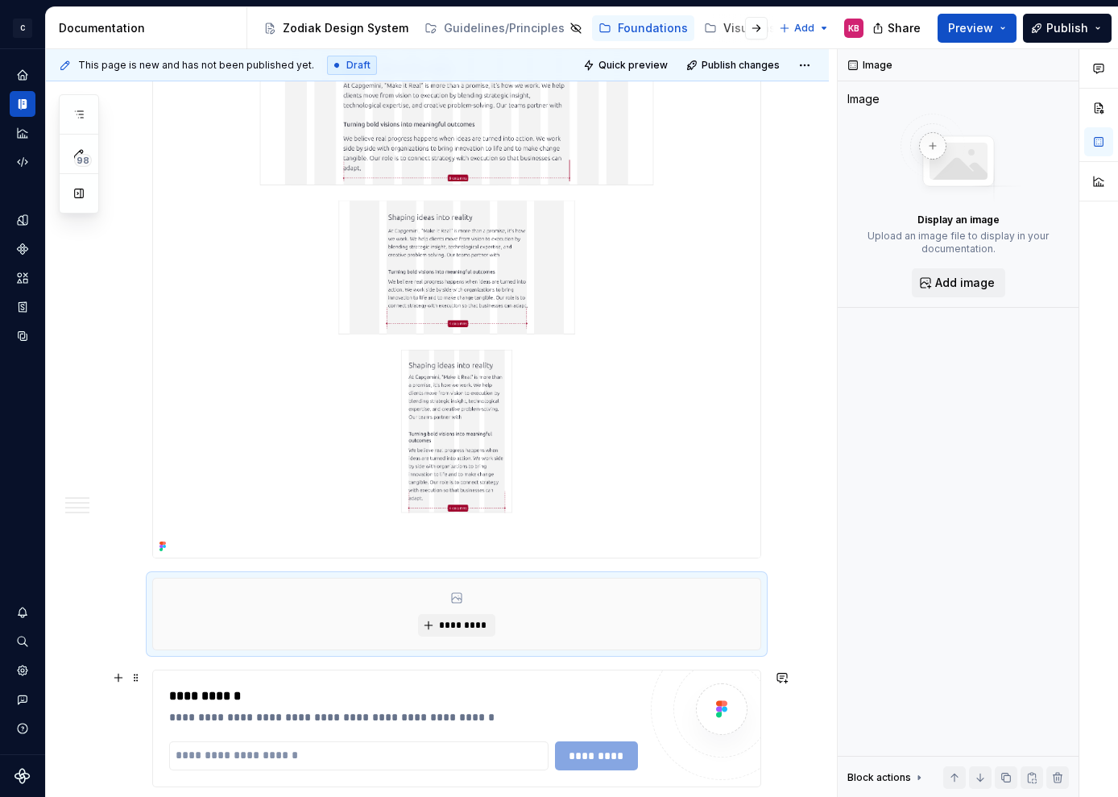
scroll to position [2726, 0]
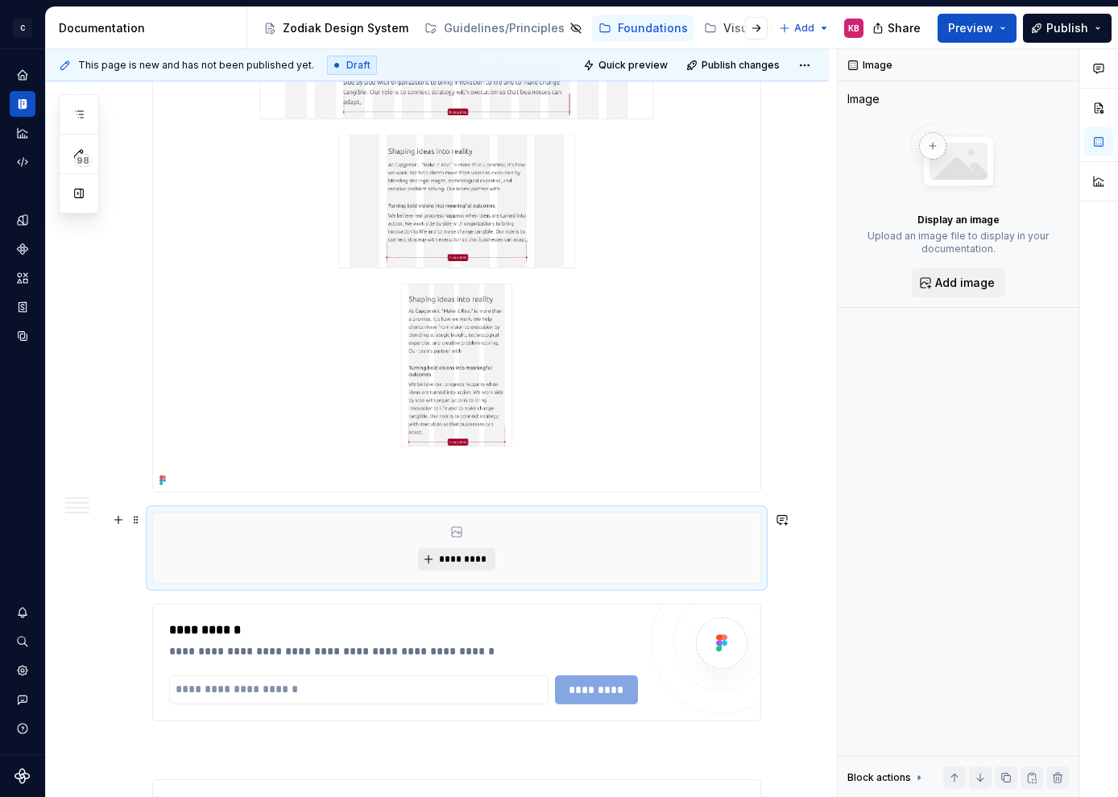
click at [438, 557] on button "*********" at bounding box center [456, 559] width 77 height 23
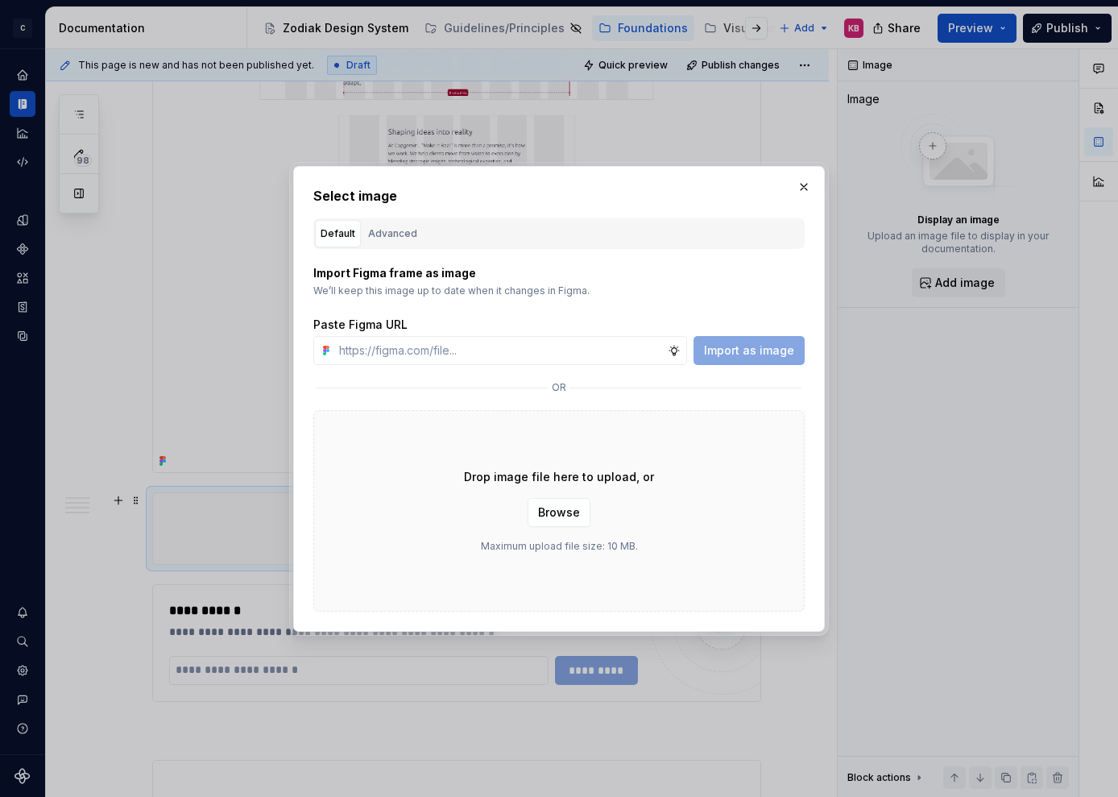
scroll to position [2706, 0]
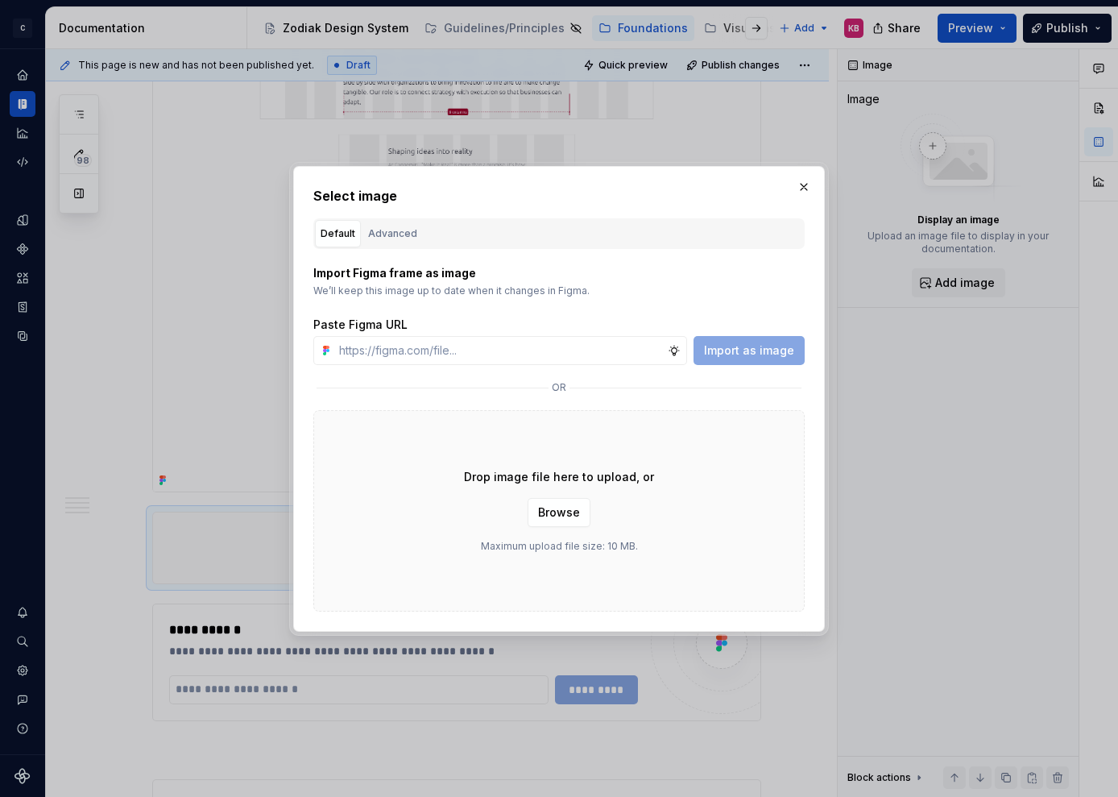
type textarea "*"
type input "[URL][DOMAIN_NAME]"
click at [751, 352] on span "Import as image" at bounding box center [749, 350] width 90 height 16
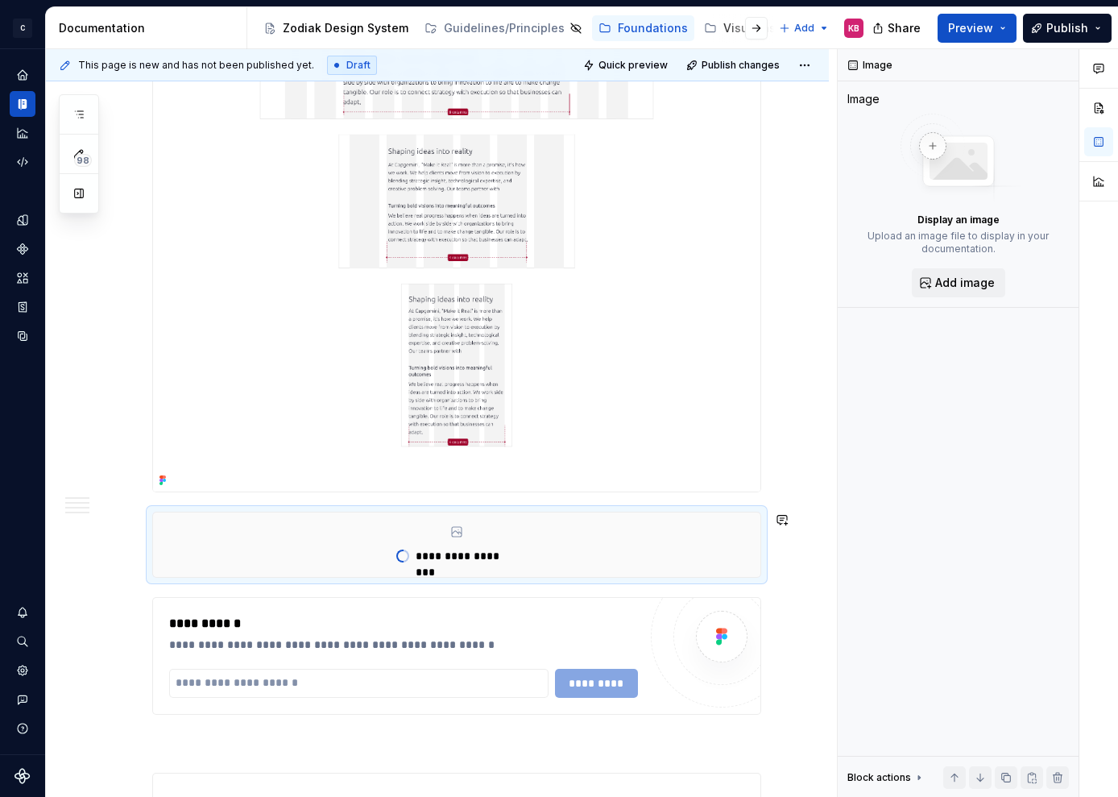
type textarea "*"
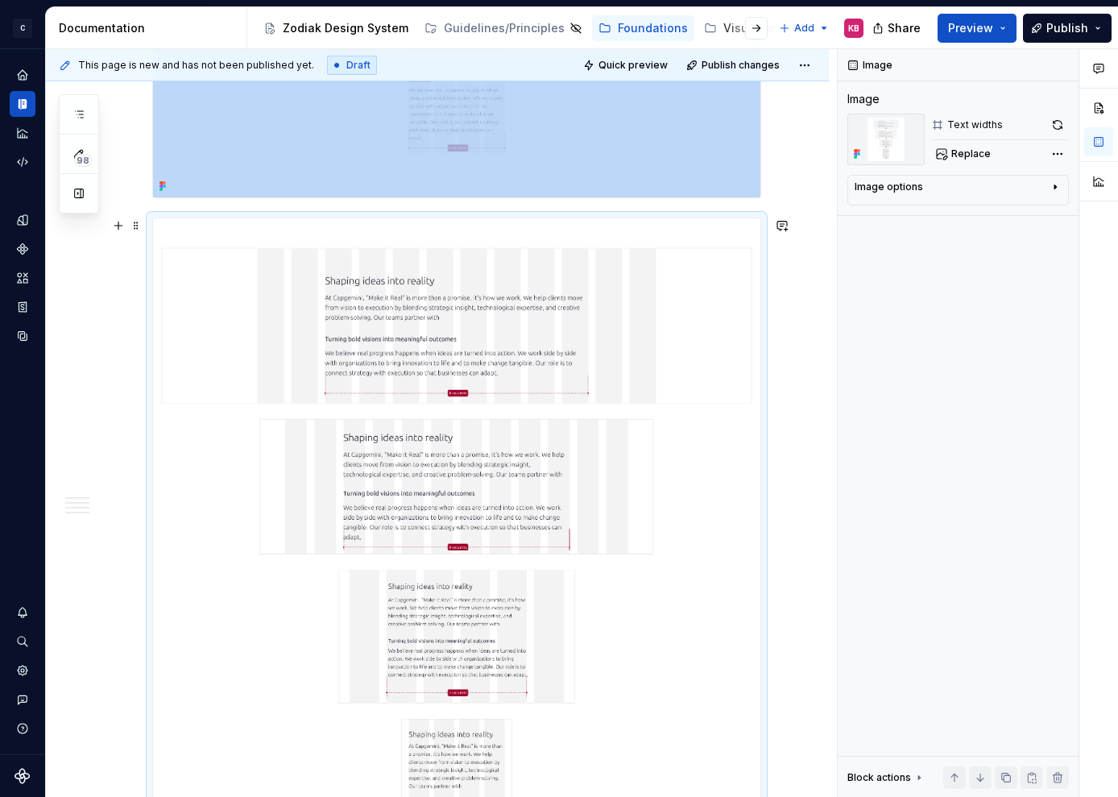
scroll to position [2951, 0]
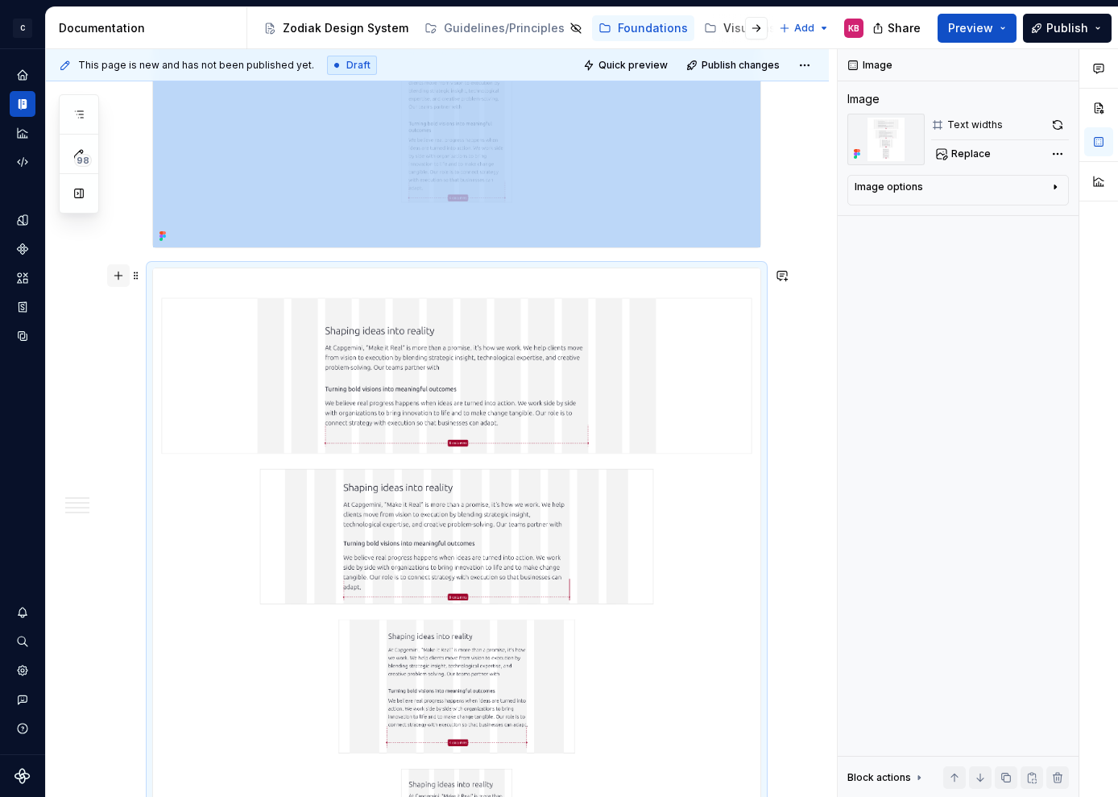
click at [115, 276] on button "button" at bounding box center [118, 275] width 23 height 23
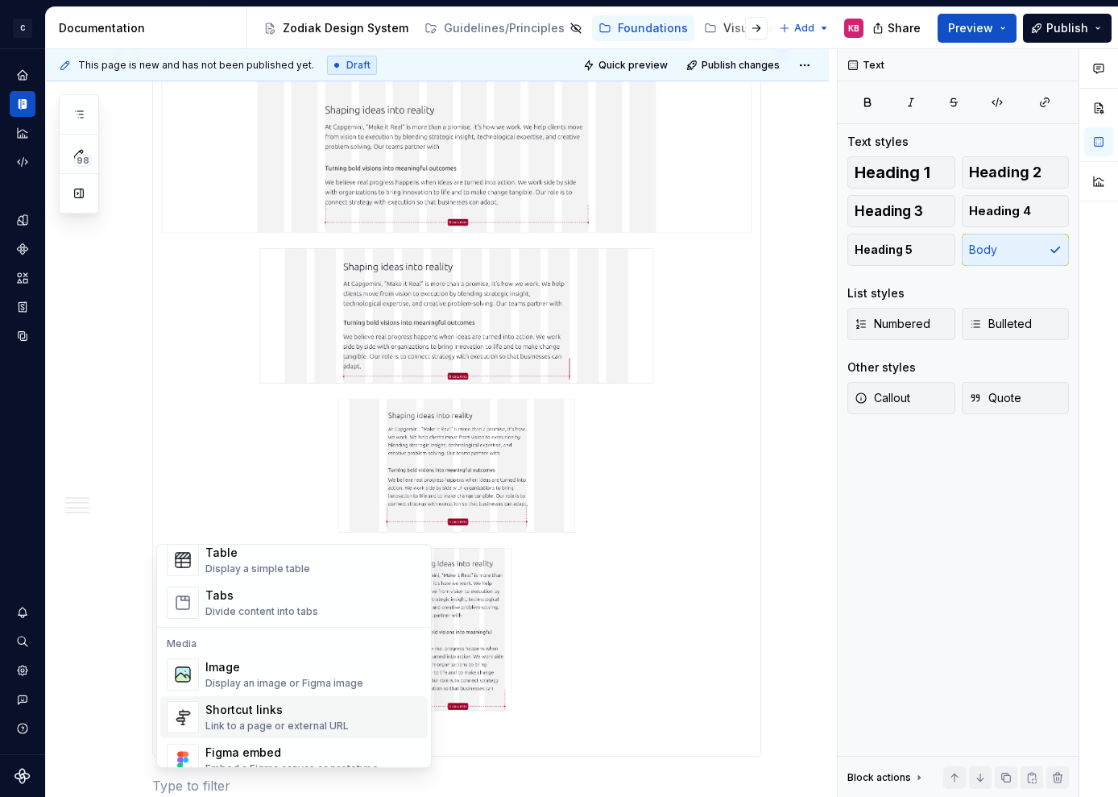
scroll to position [603, 0]
click at [272, 683] on div "Display an image or Figma image" at bounding box center [284, 682] width 158 height 13
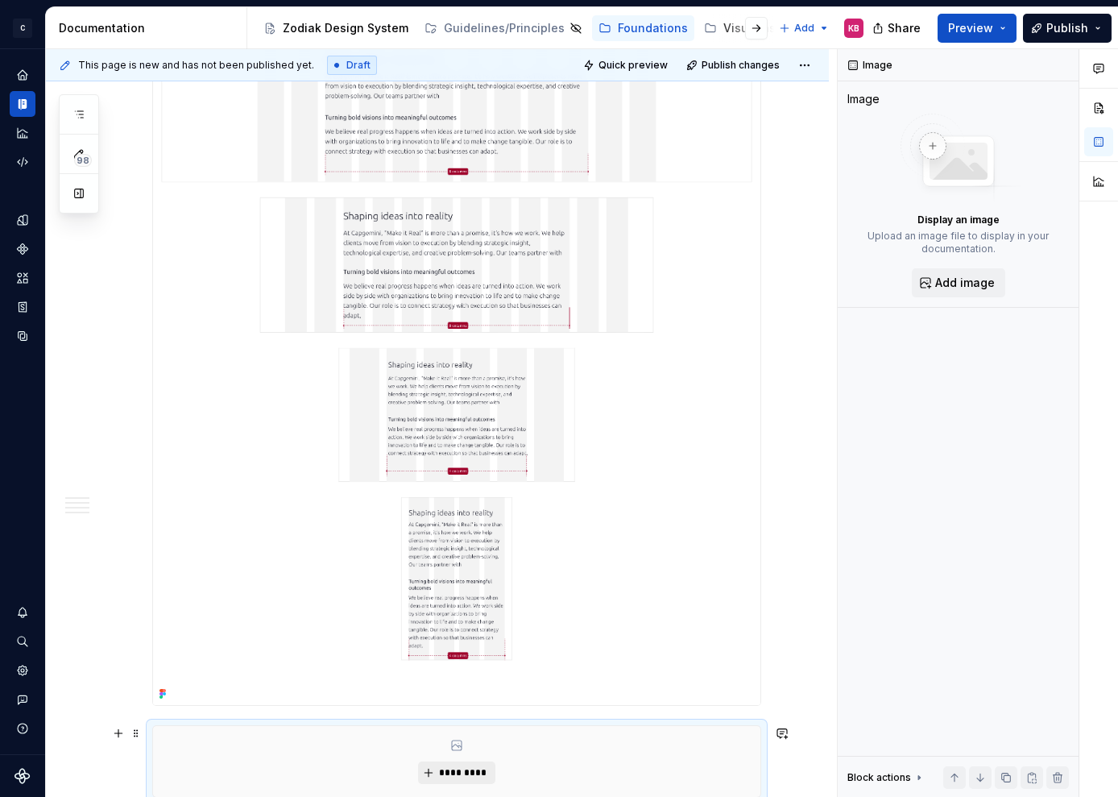
click at [442, 767] on span "*********" at bounding box center [462, 772] width 49 height 13
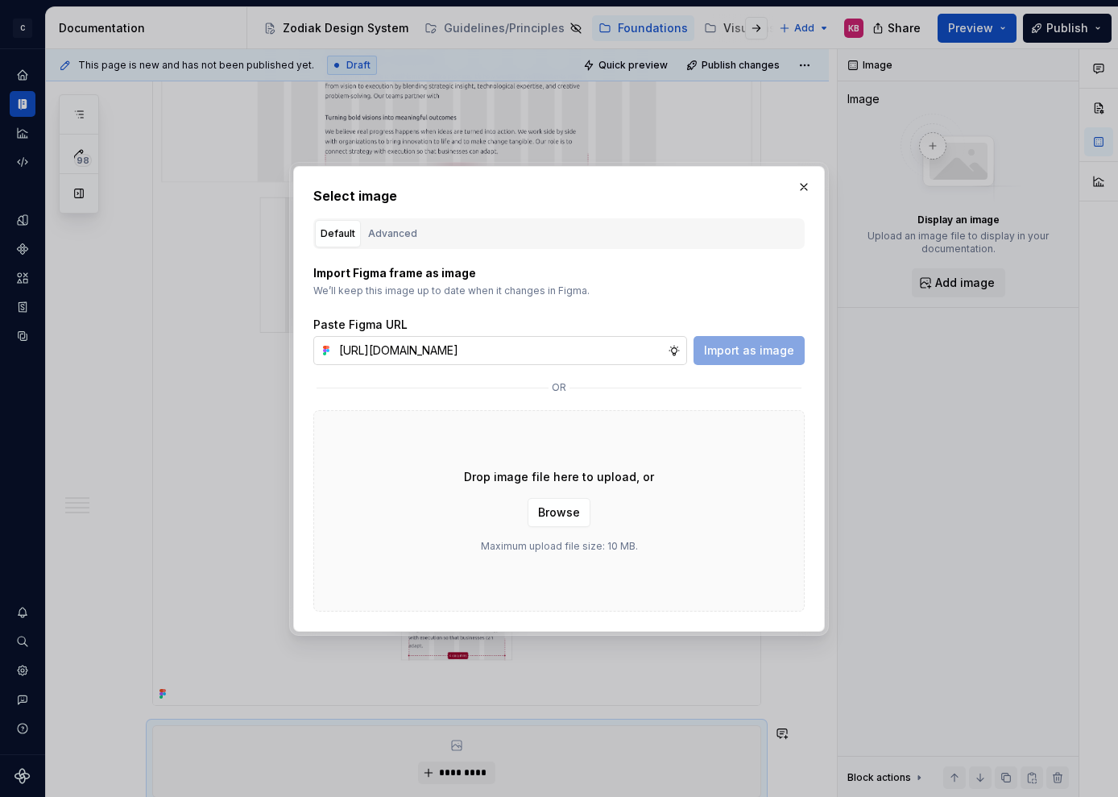
scroll to position [0, 380]
type input "[URL][DOMAIN_NAME]"
click at [718, 354] on span "Import as image" at bounding box center [749, 350] width 90 height 16
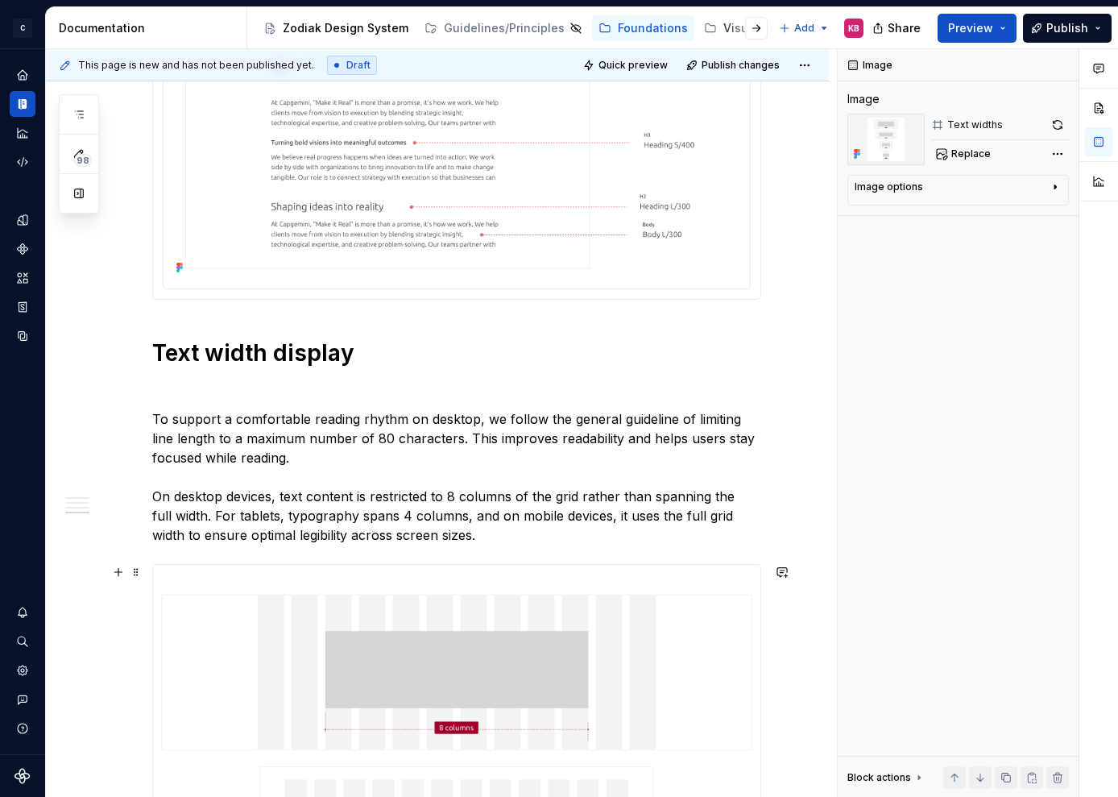
scroll to position [2117, 0]
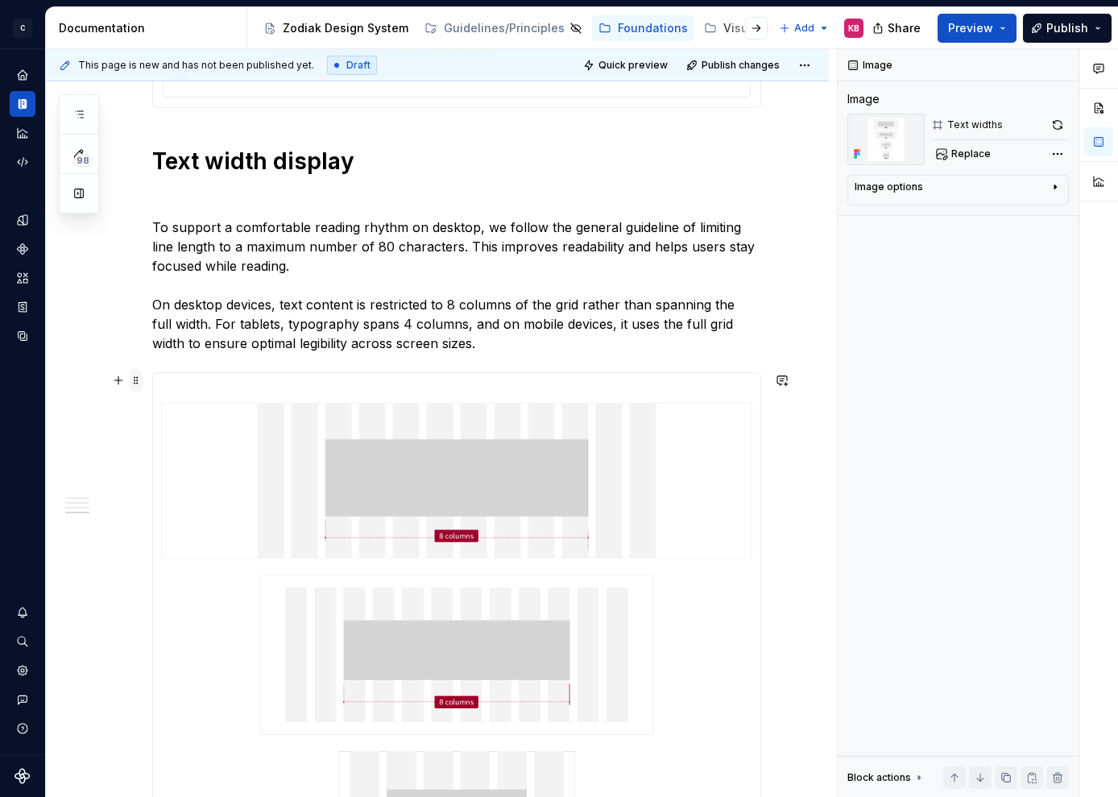
click at [135, 379] on span at bounding box center [136, 380] width 13 height 23
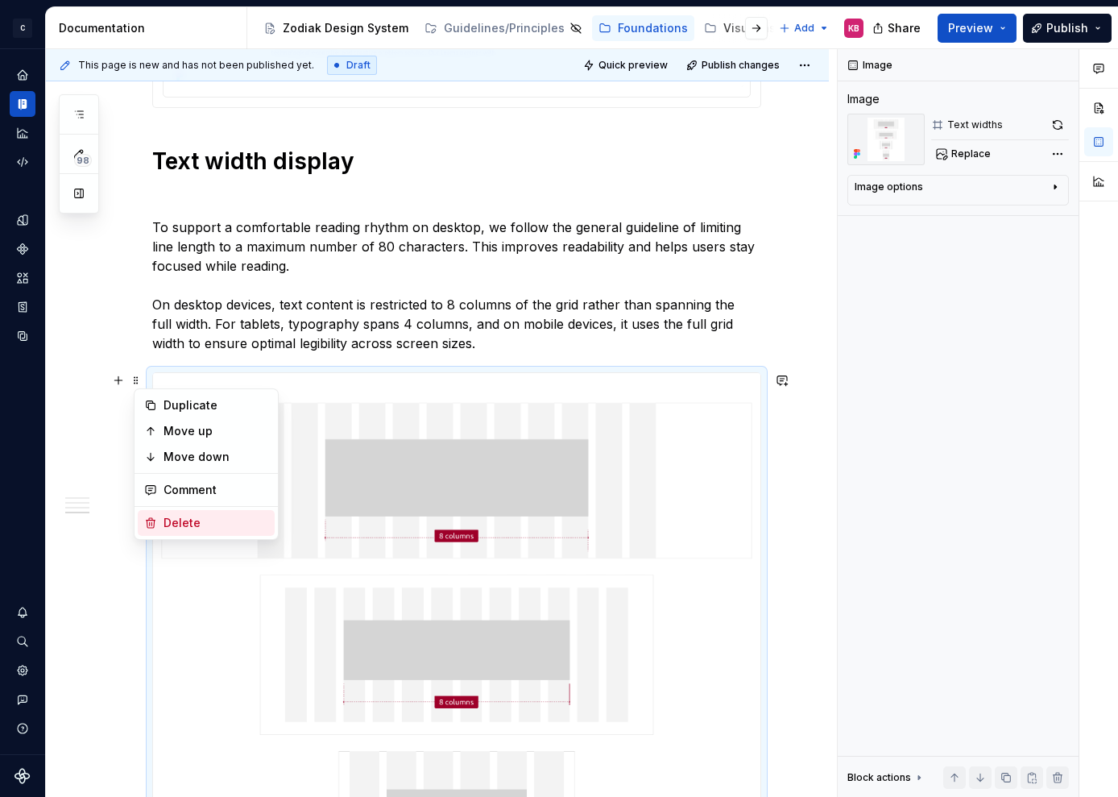
click at [162, 516] on div "Delete" at bounding box center [206, 523] width 137 height 26
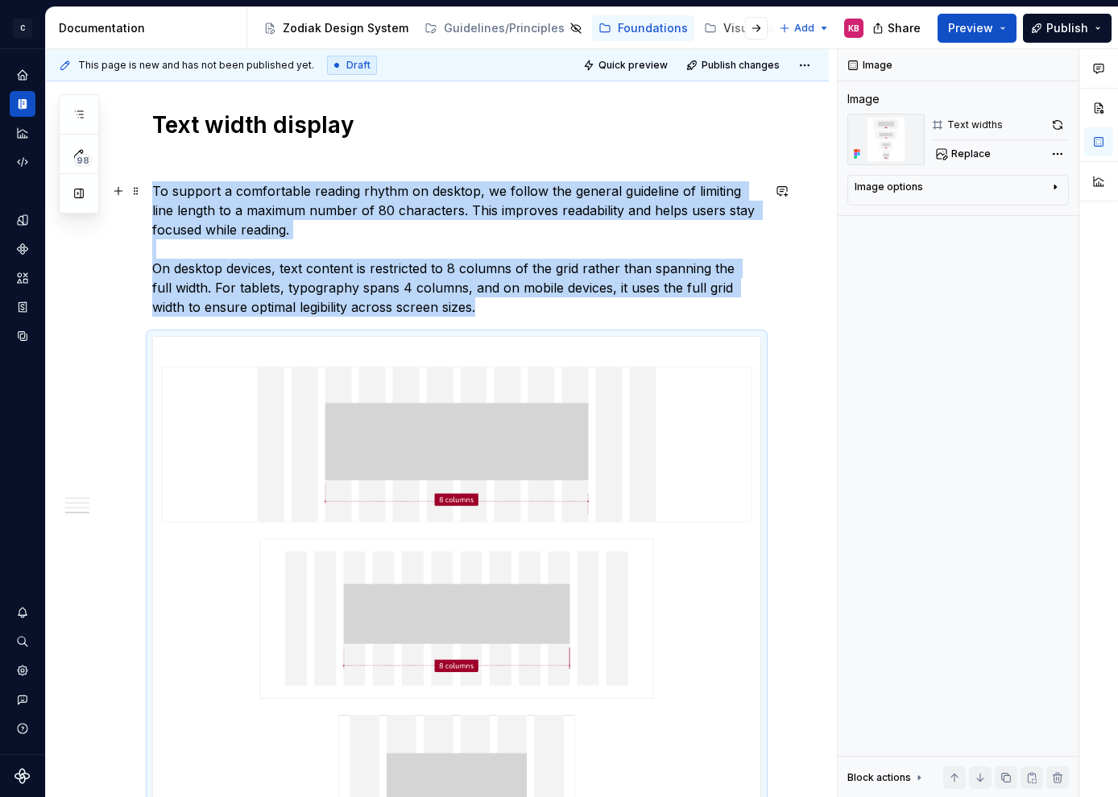
scroll to position [2046, 0]
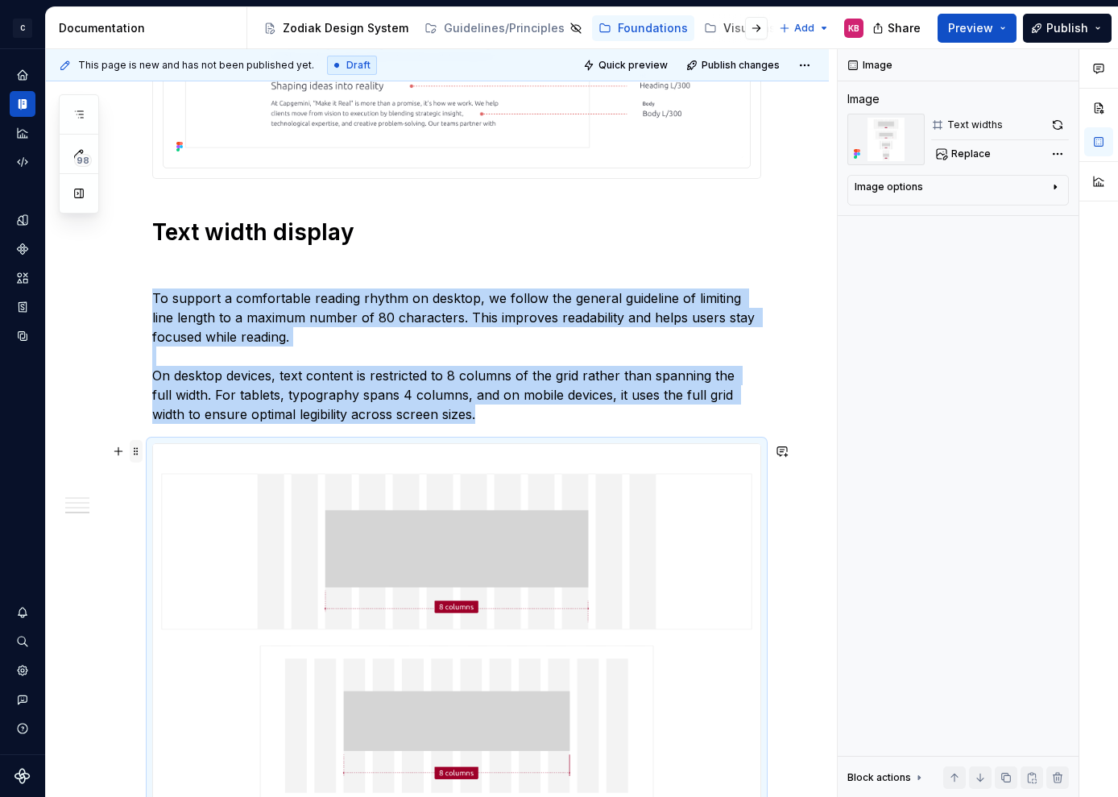
click at [140, 456] on span at bounding box center [136, 451] width 13 height 23
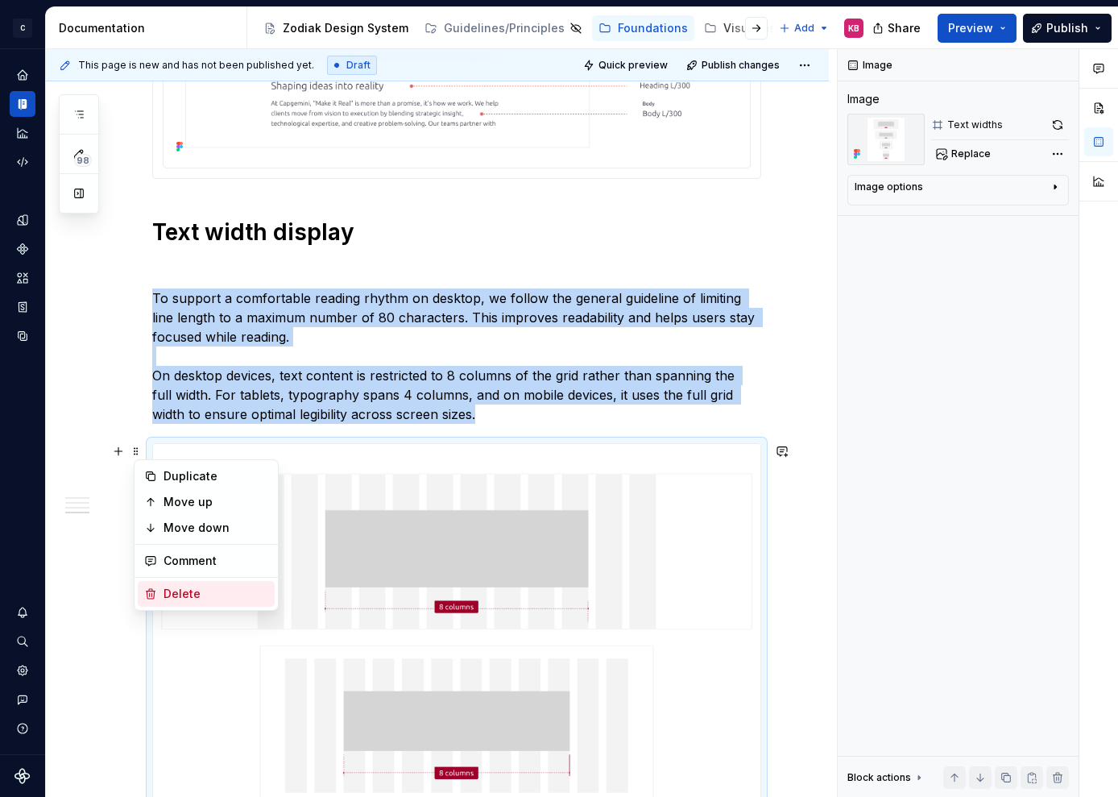
click at [160, 583] on div "Delete" at bounding box center [206, 594] width 137 height 26
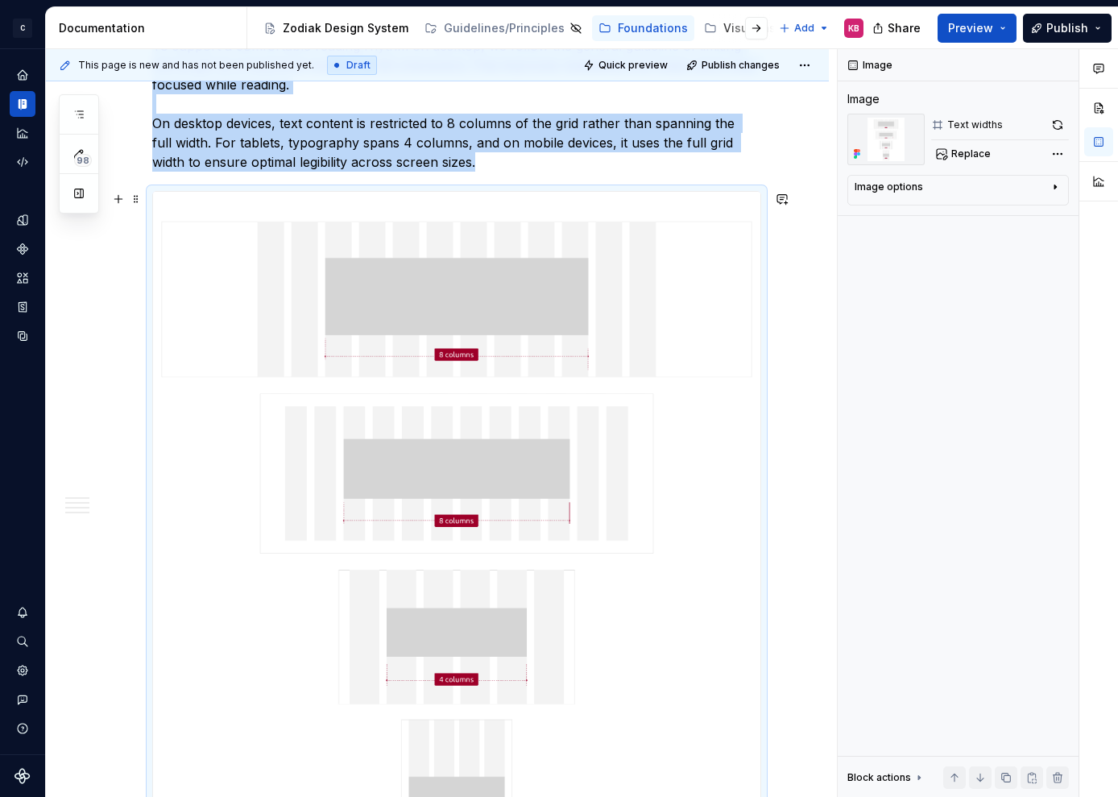
scroll to position [2285, 0]
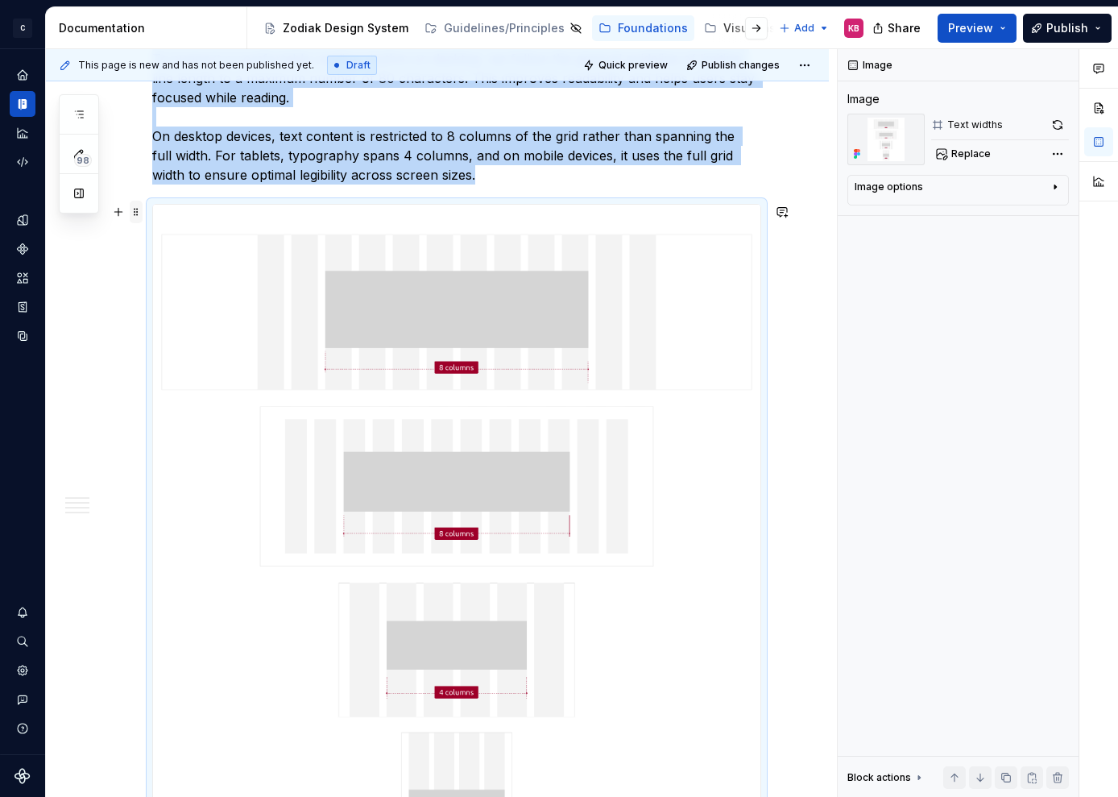
click at [140, 212] on span at bounding box center [136, 212] width 13 height 23
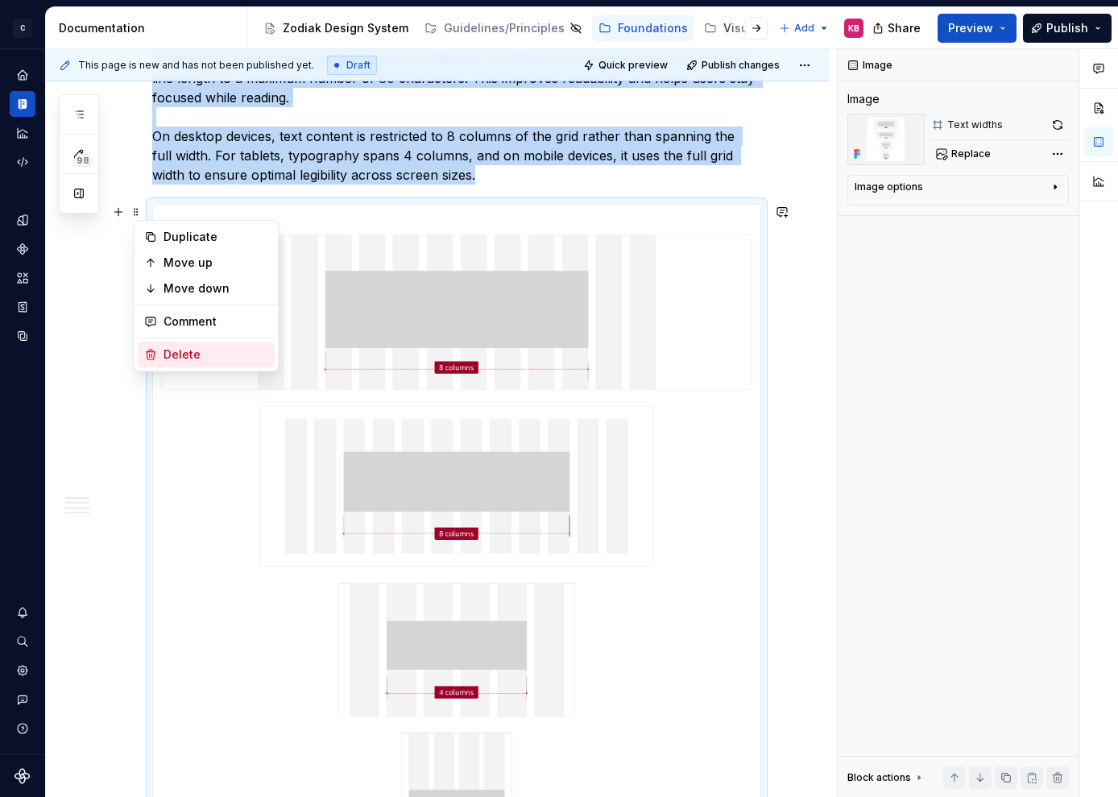
click at [157, 353] on div "Delete" at bounding box center [206, 355] width 137 height 26
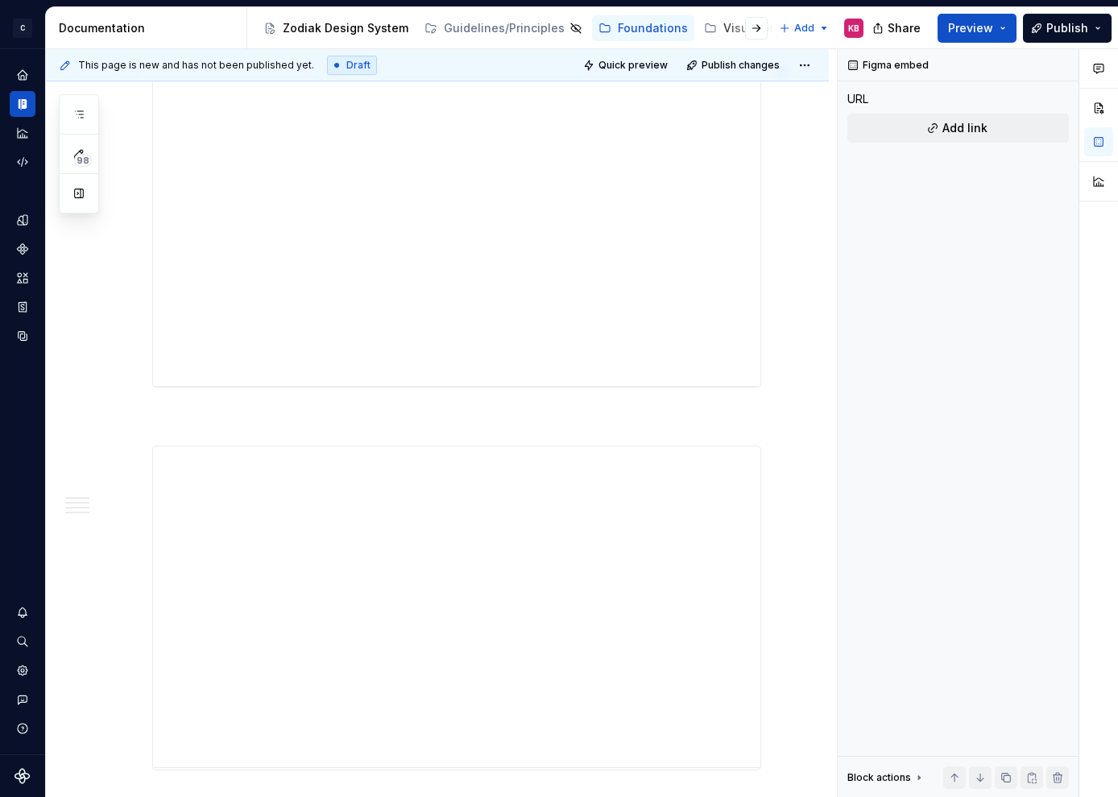
scroll to position [2739, 0]
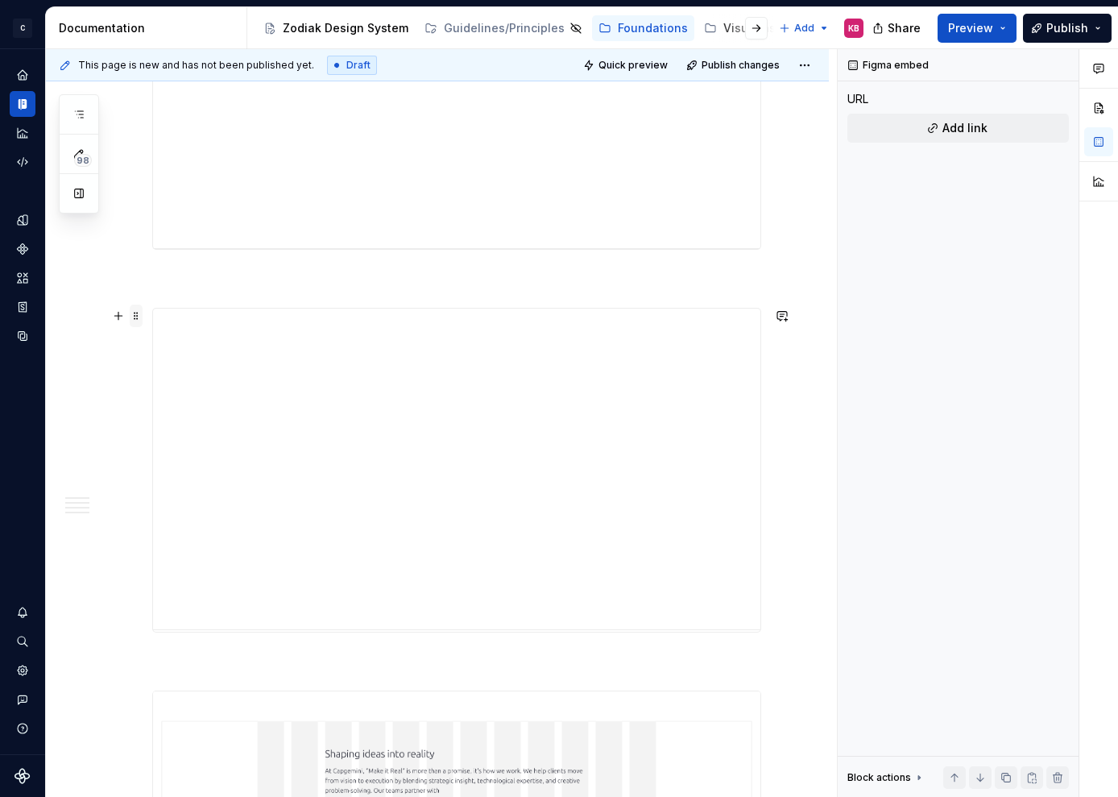
click at [140, 312] on span at bounding box center [136, 316] width 13 height 23
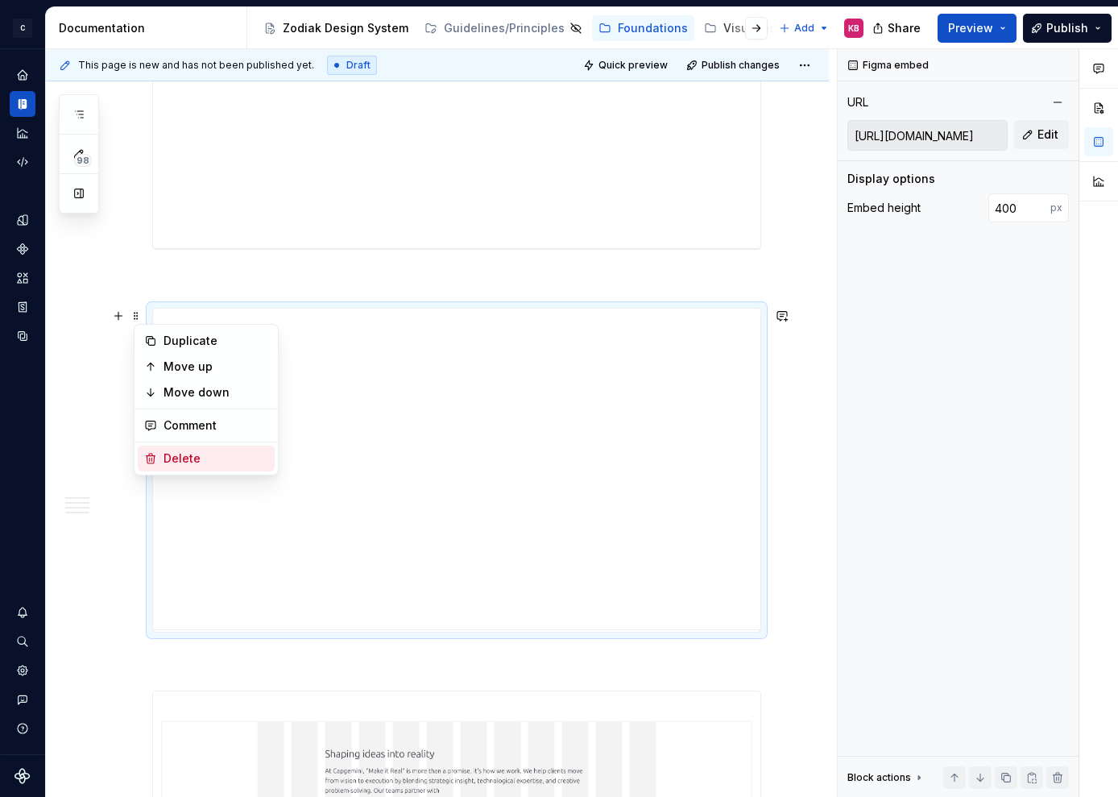
click at [155, 454] on icon at bounding box center [150, 458] width 13 height 13
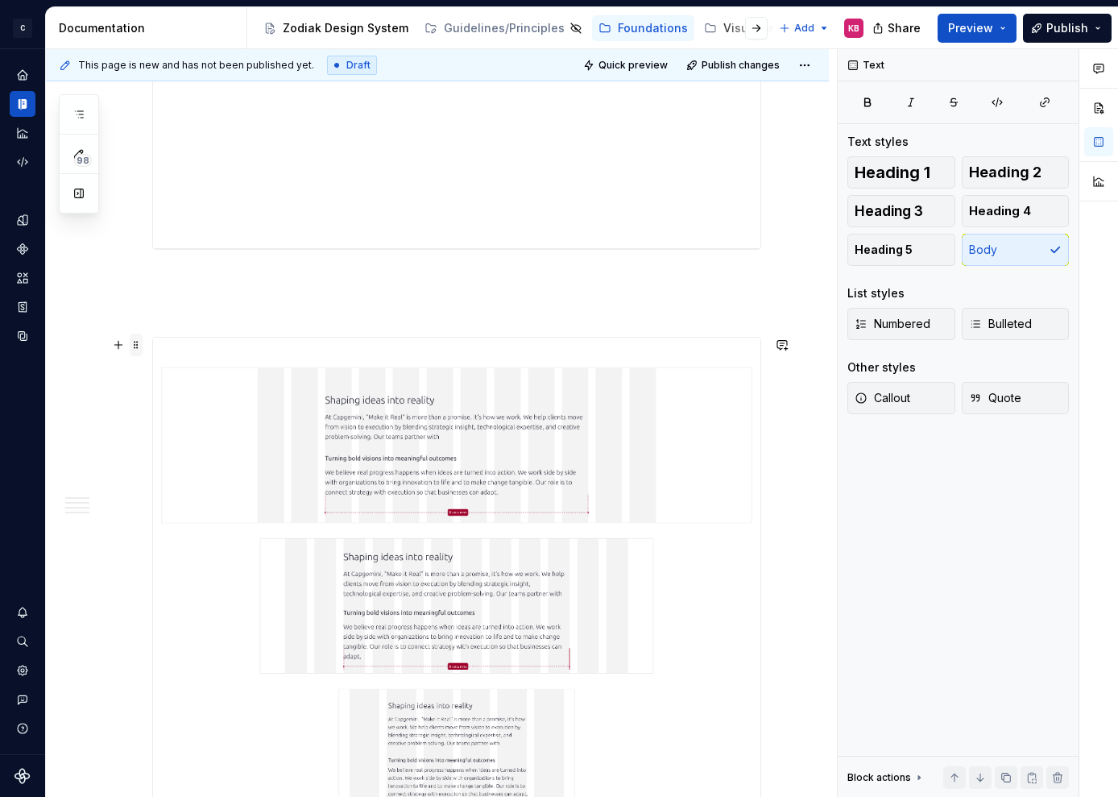
click at [139, 344] on span at bounding box center [136, 345] width 13 height 23
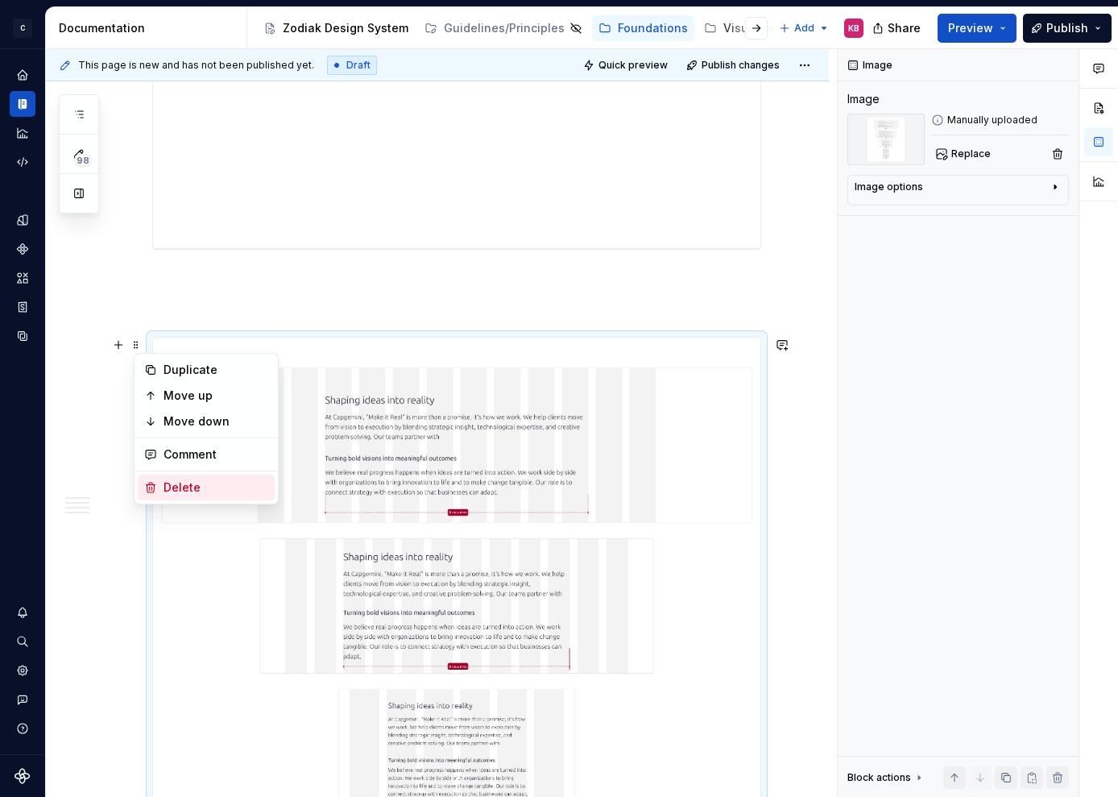
click at [156, 484] on icon at bounding box center [150, 487] width 13 height 13
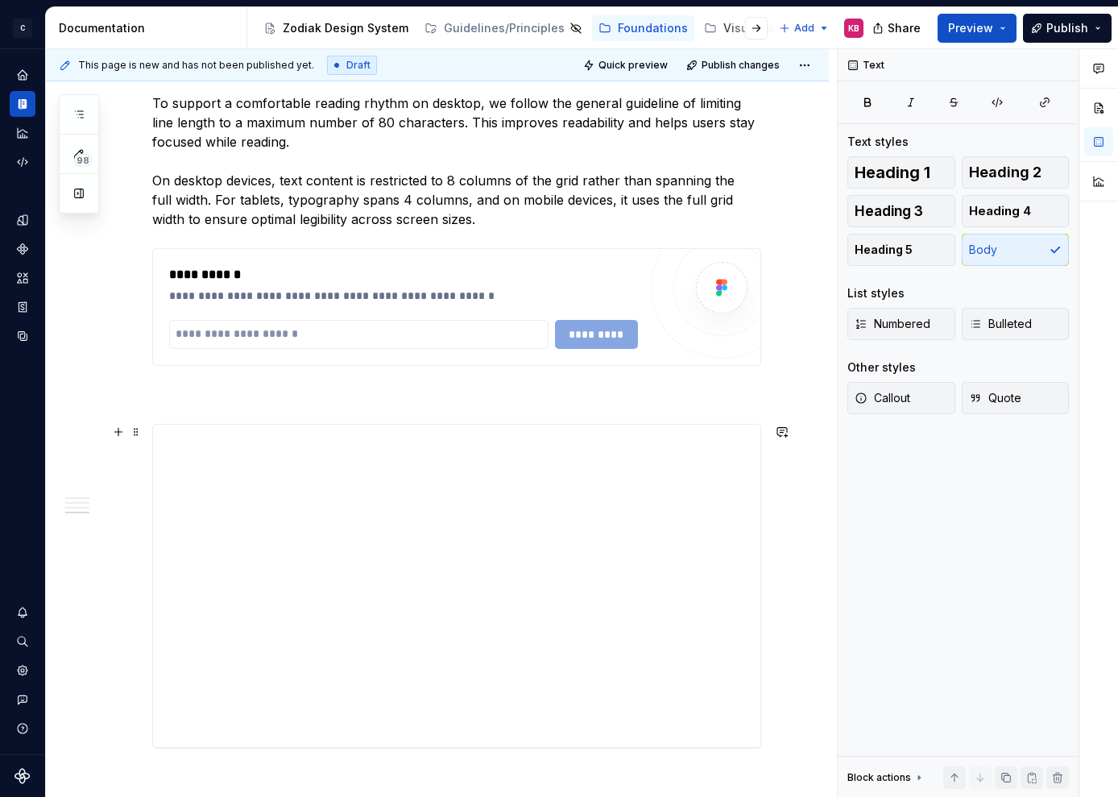
scroll to position [2247, 0]
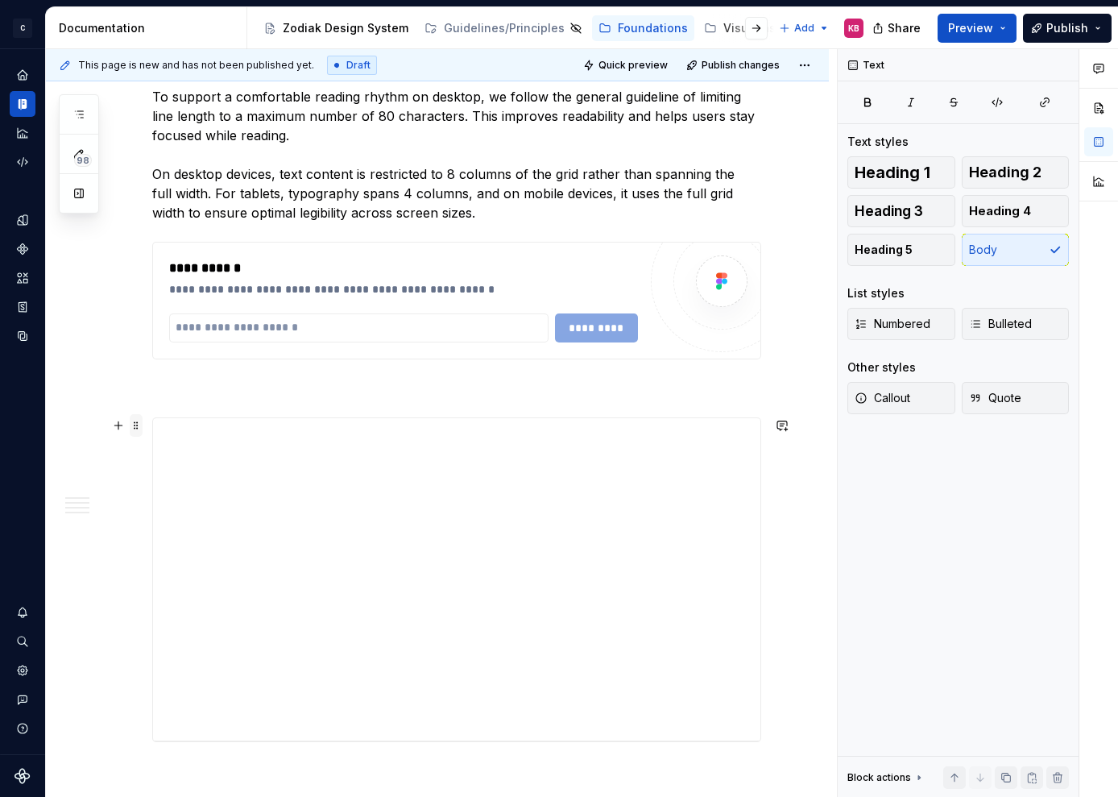
click at [139, 427] on span at bounding box center [136, 425] width 13 height 23
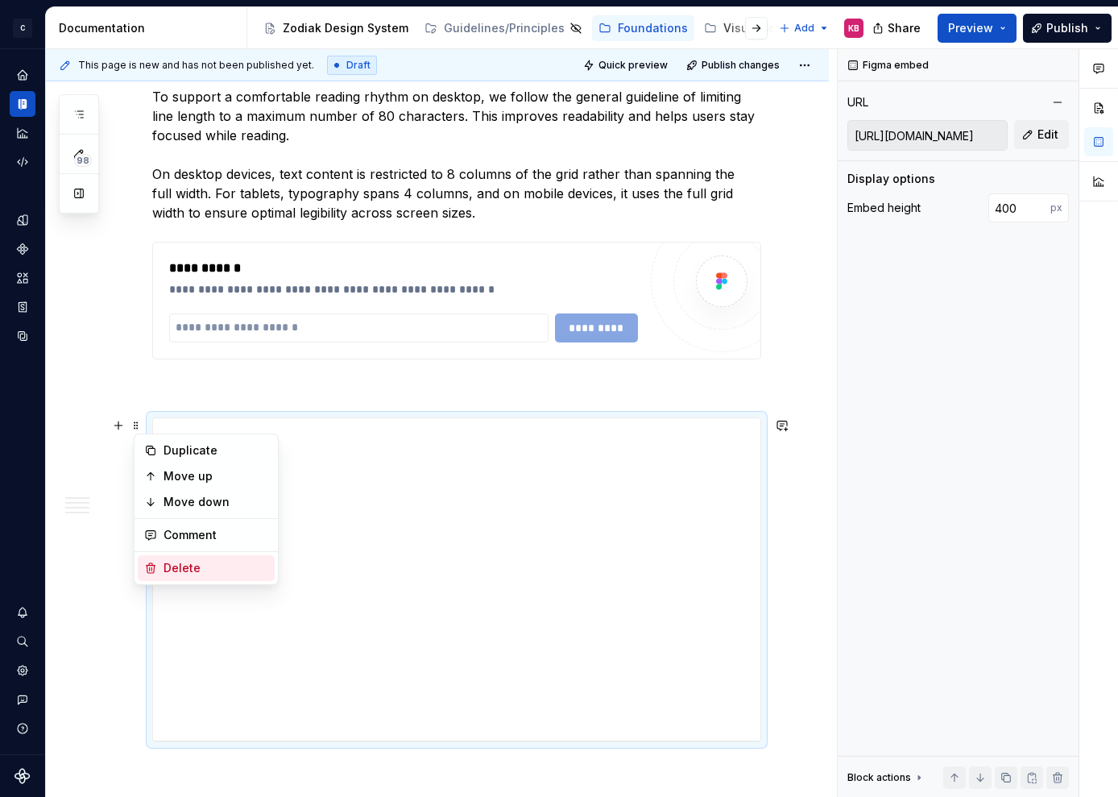
click at [160, 572] on div "Delete" at bounding box center [206, 568] width 137 height 26
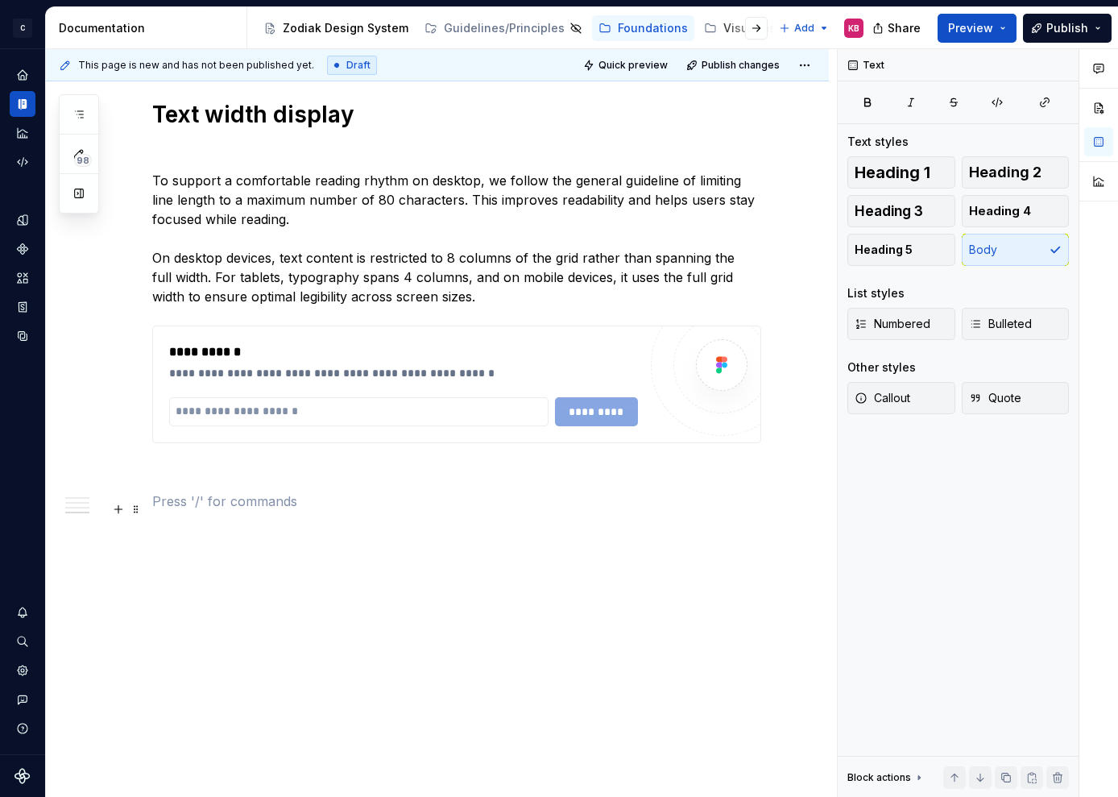
scroll to position [2163, 0]
click at [141, 336] on span at bounding box center [136, 333] width 13 height 23
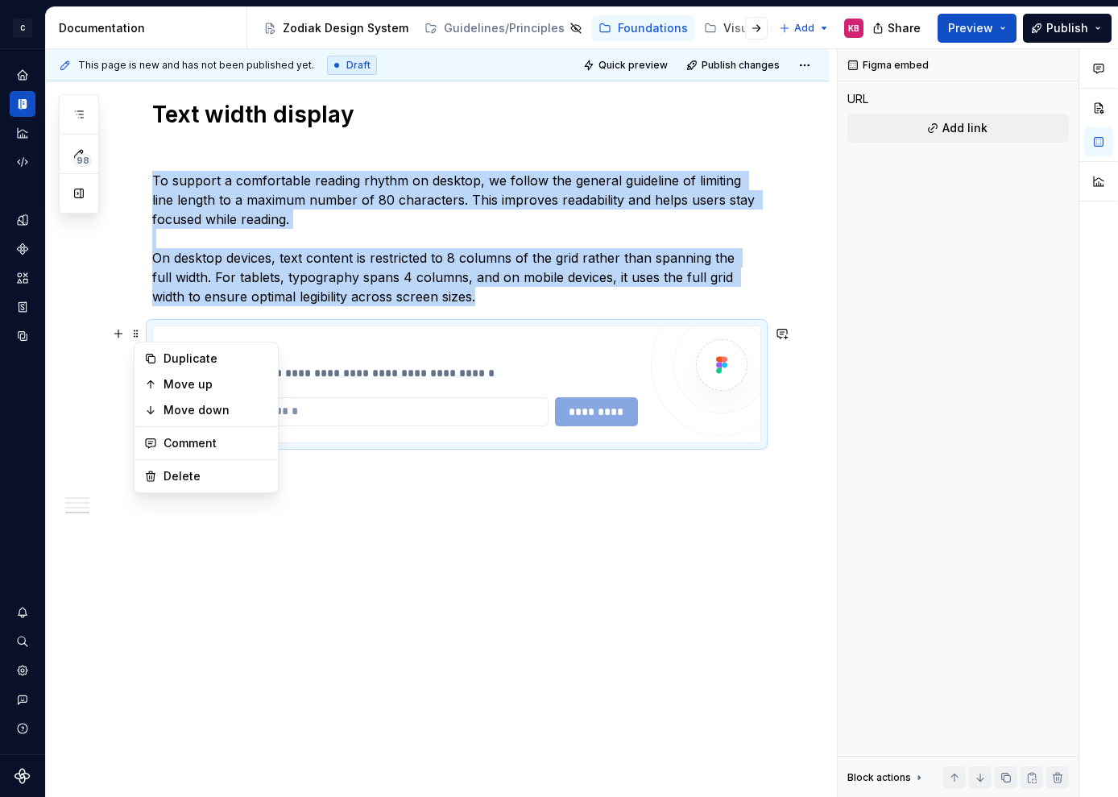
click at [141, 337] on span at bounding box center [136, 333] width 13 height 23
click at [164, 474] on div "Delete" at bounding box center [216, 476] width 105 height 16
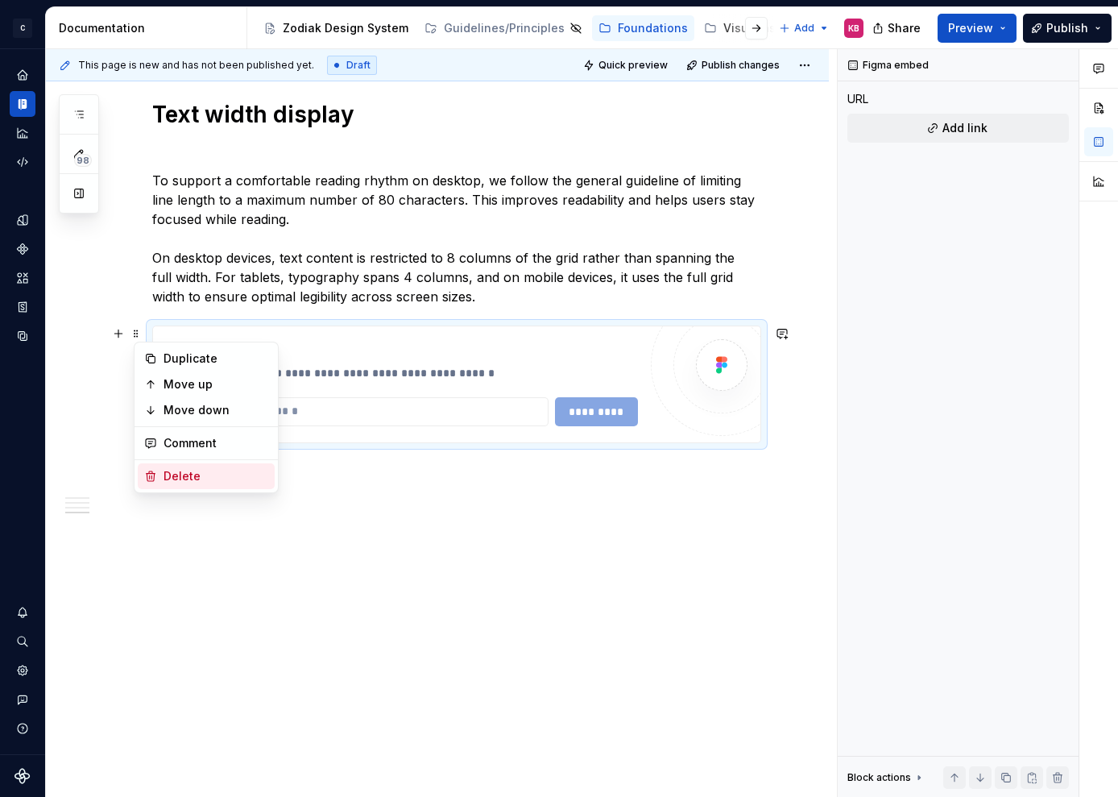
scroll to position [2017, 0]
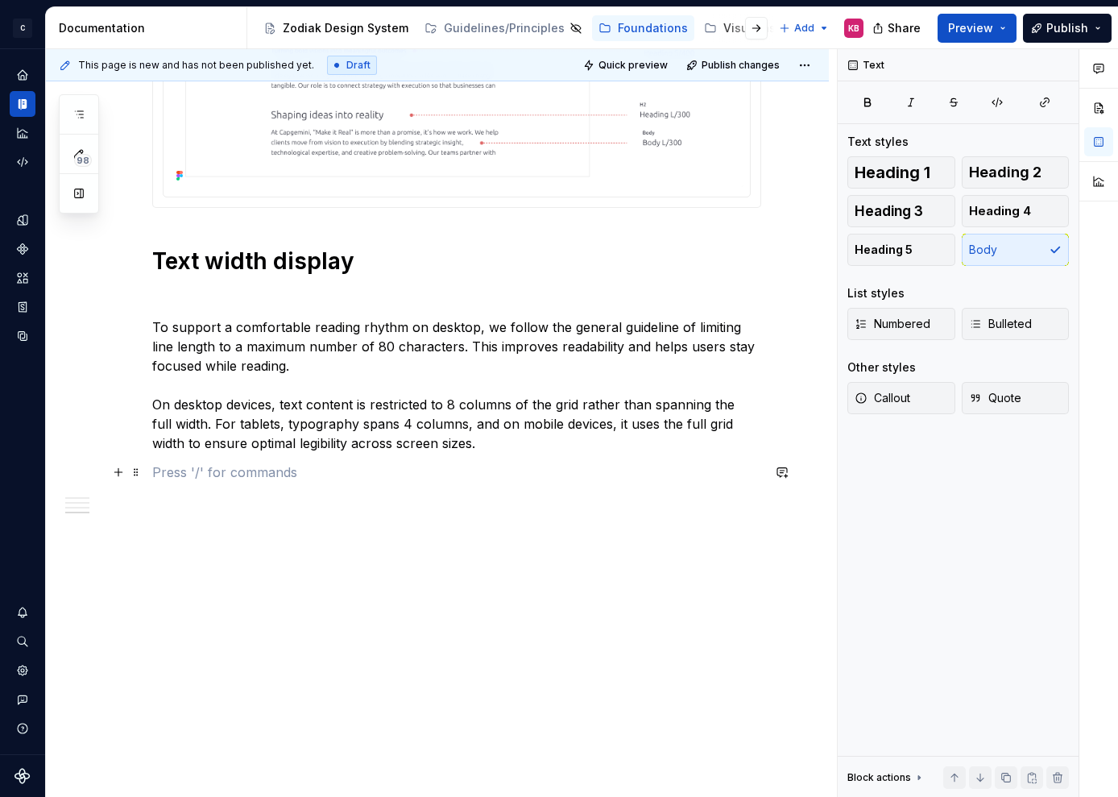
click at [163, 475] on p at bounding box center [456, 471] width 609 height 19
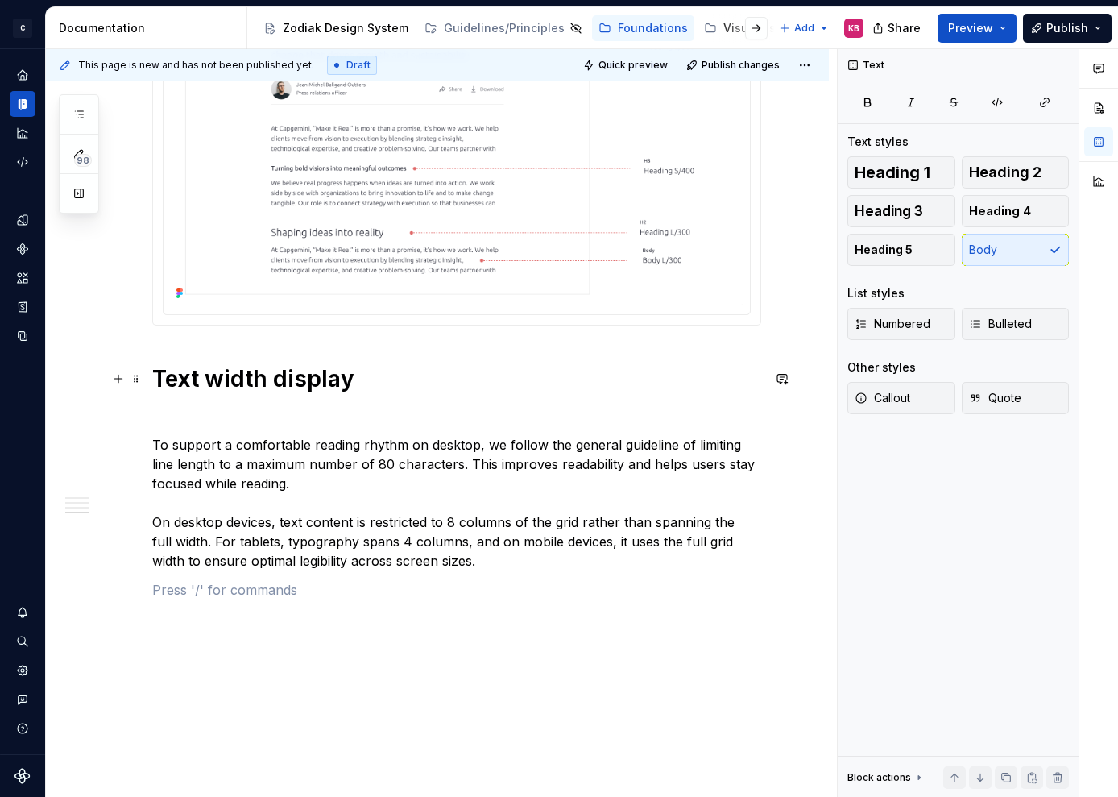
scroll to position [1985, 0]
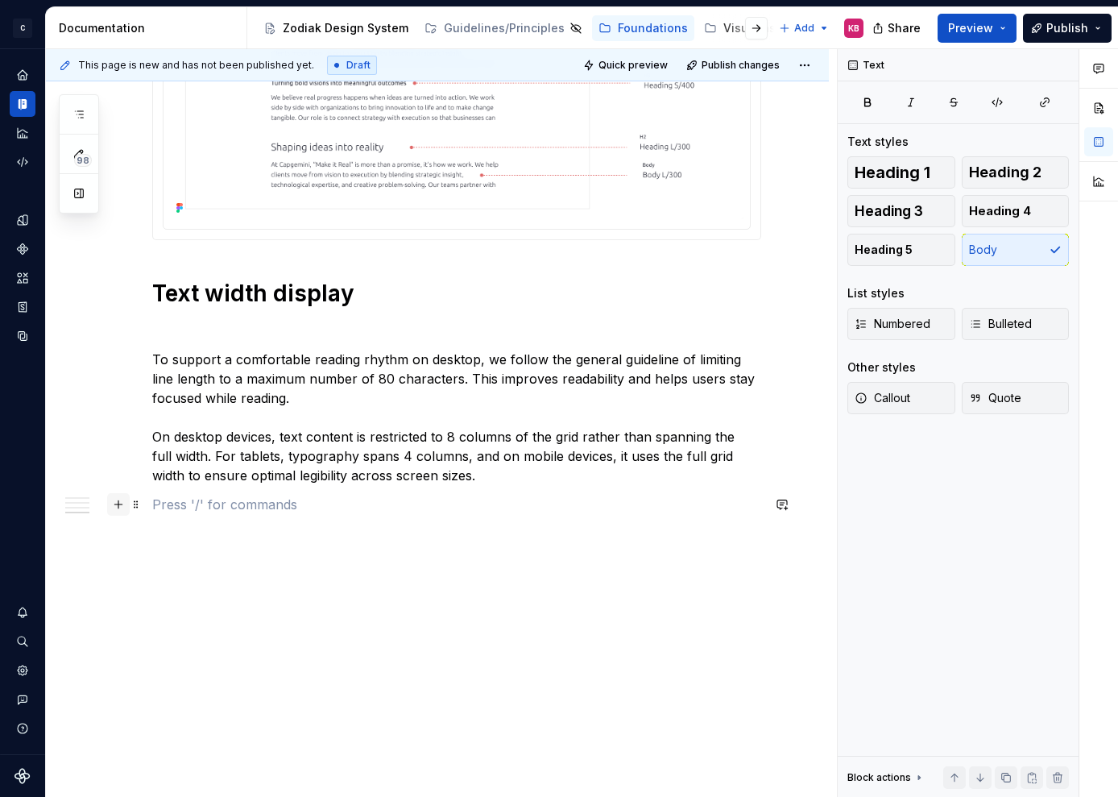
click at [126, 509] on button "button" at bounding box center [118, 504] width 23 height 23
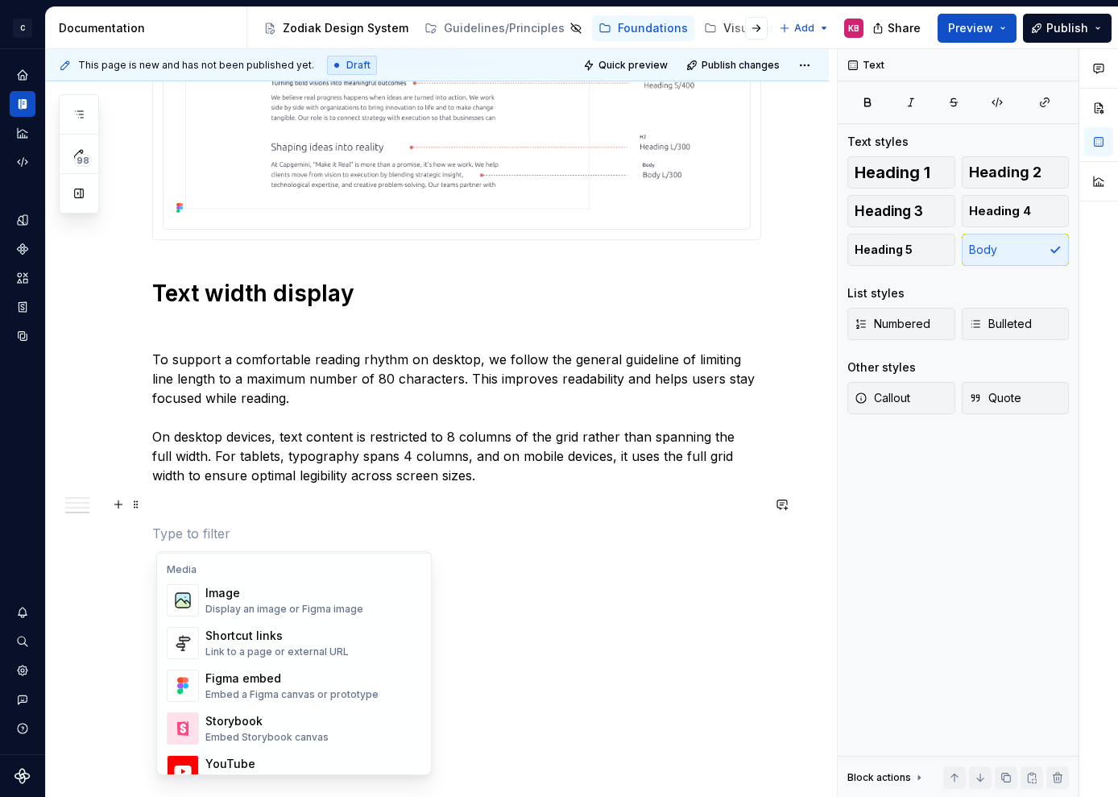
scroll to position [694, 0]
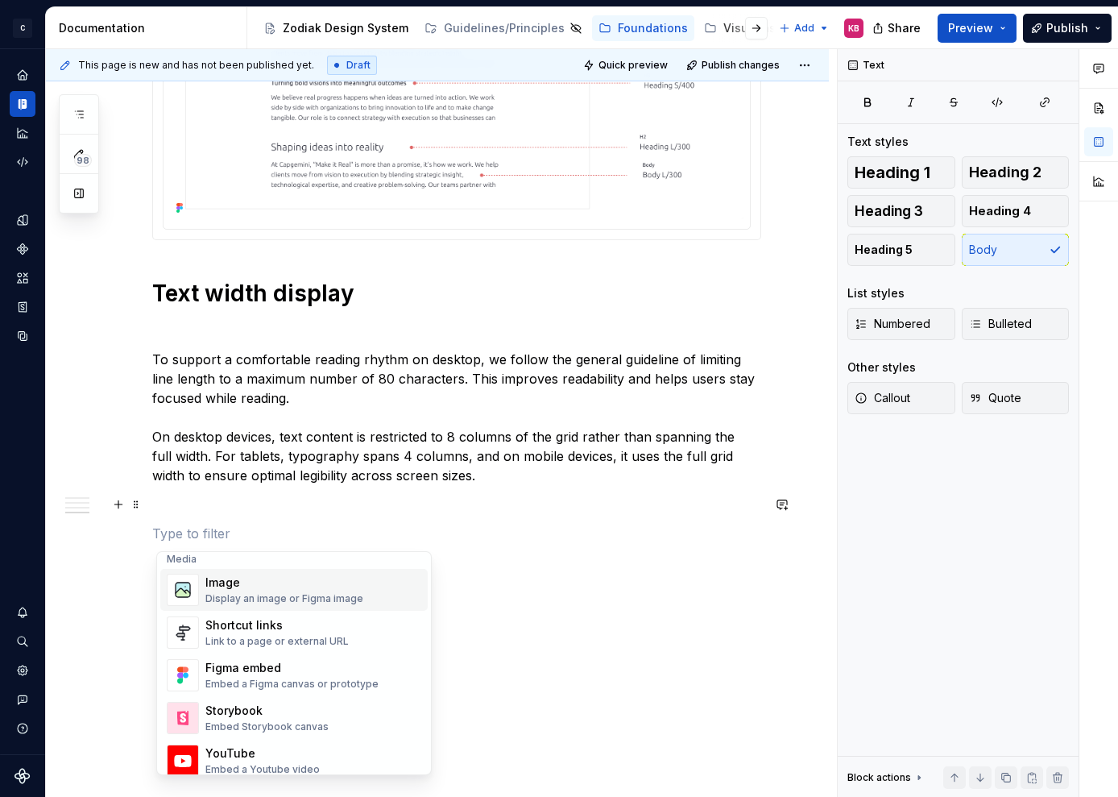
click at [243, 590] on div "Image" at bounding box center [284, 582] width 158 height 16
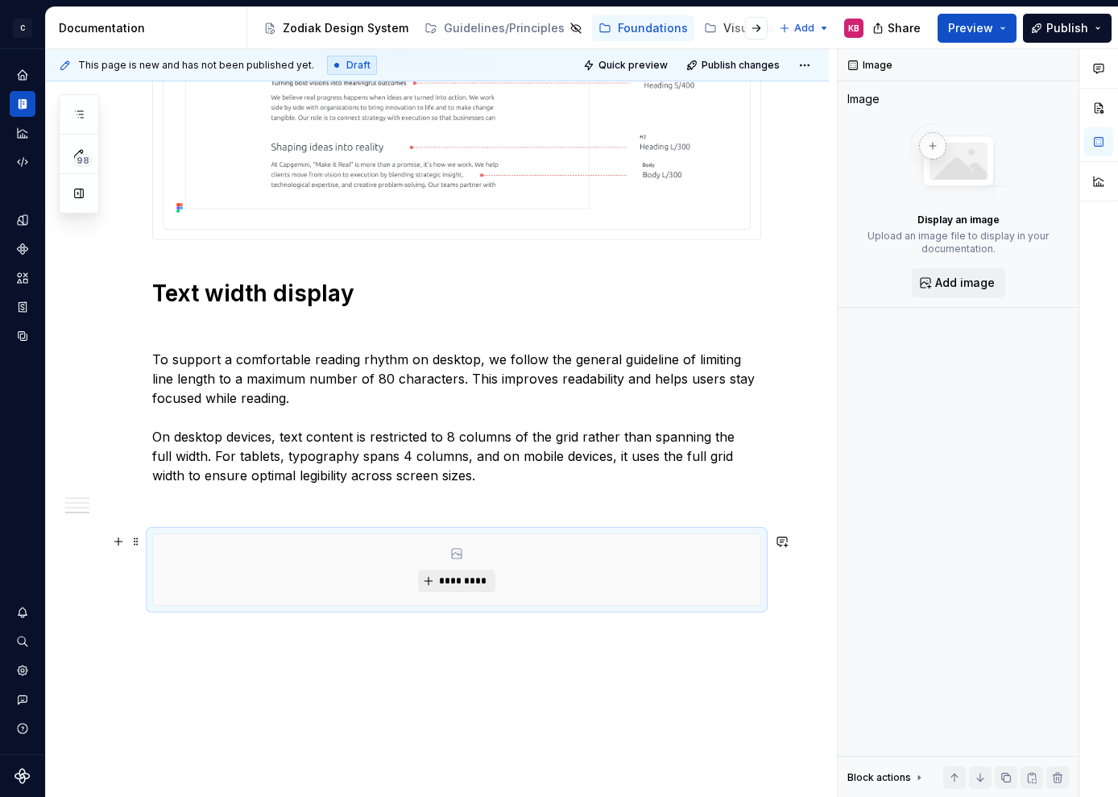
click at [457, 586] on span "*********" at bounding box center [462, 580] width 49 height 13
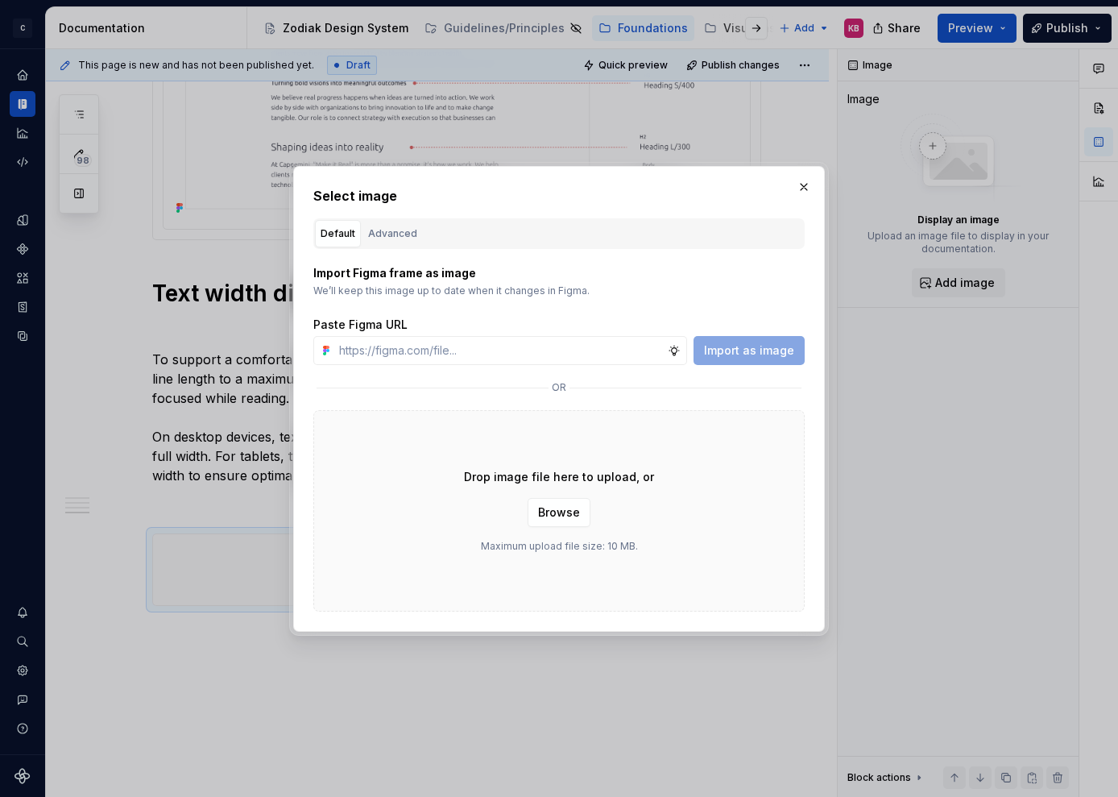
type textarea "*"
type input "[URL][DOMAIN_NAME]"
click at [736, 347] on span "Import as image" at bounding box center [749, 350] width 90 height 16
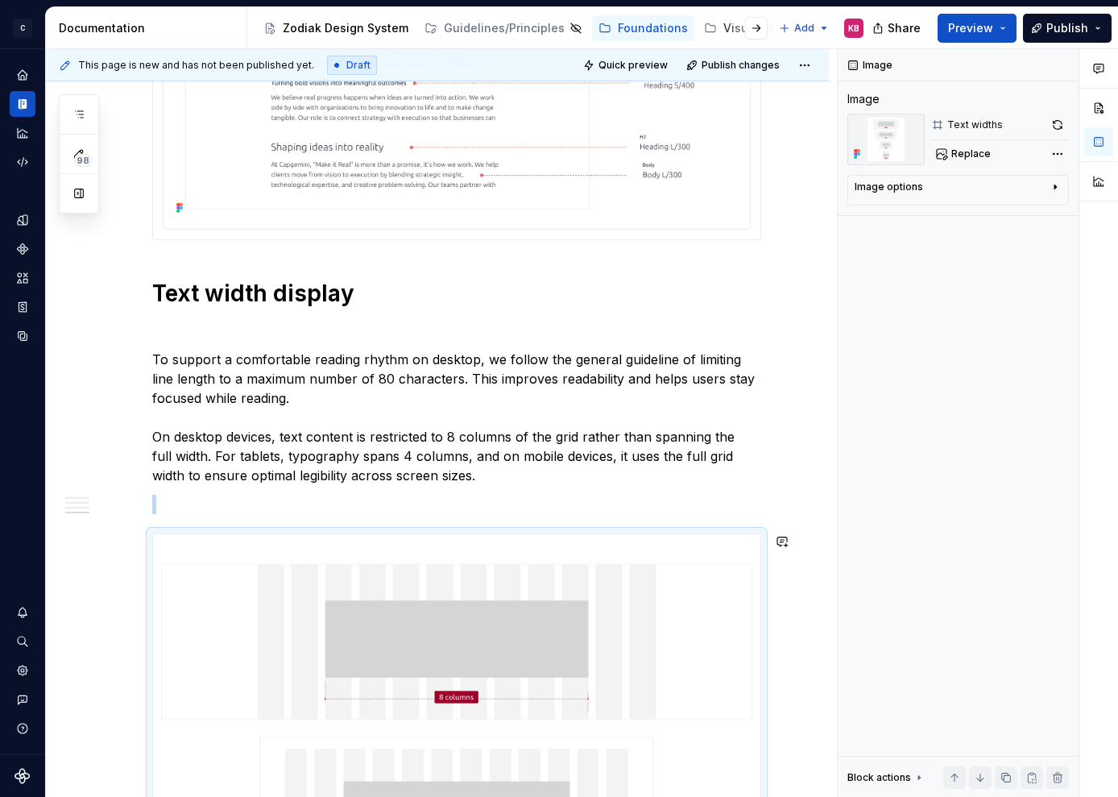
scroll to position [2430, 0]
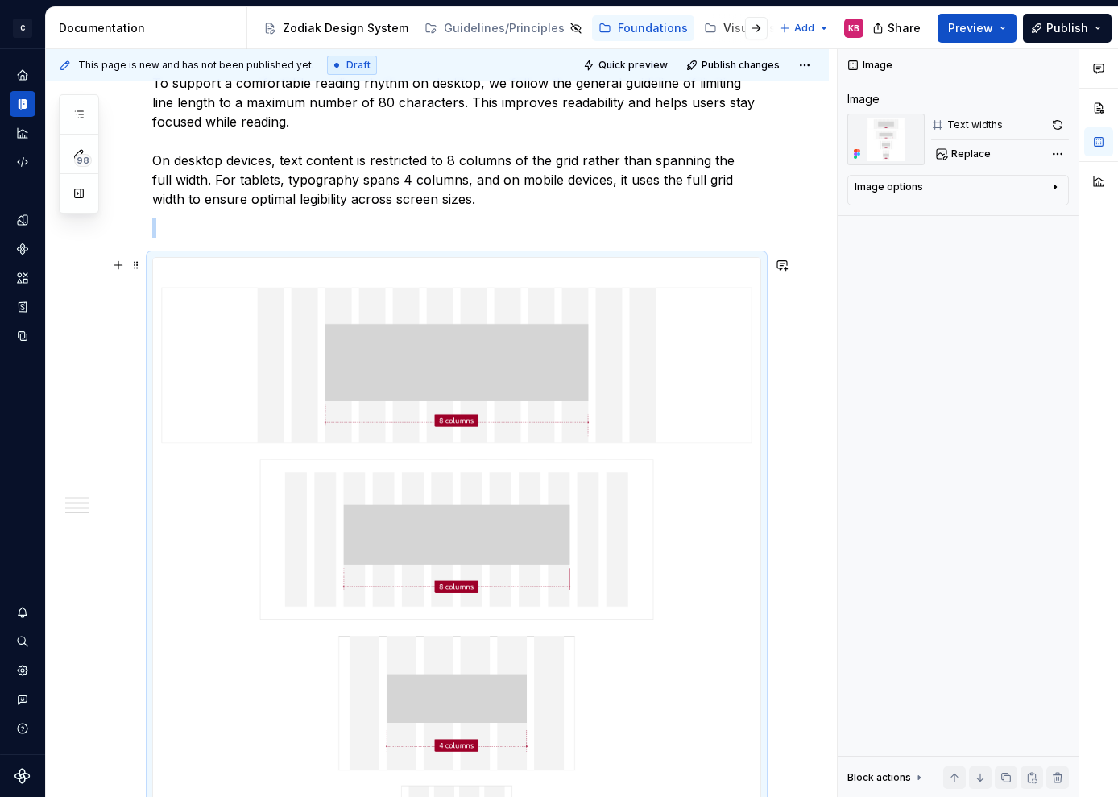
scroll to position [2233, 0]
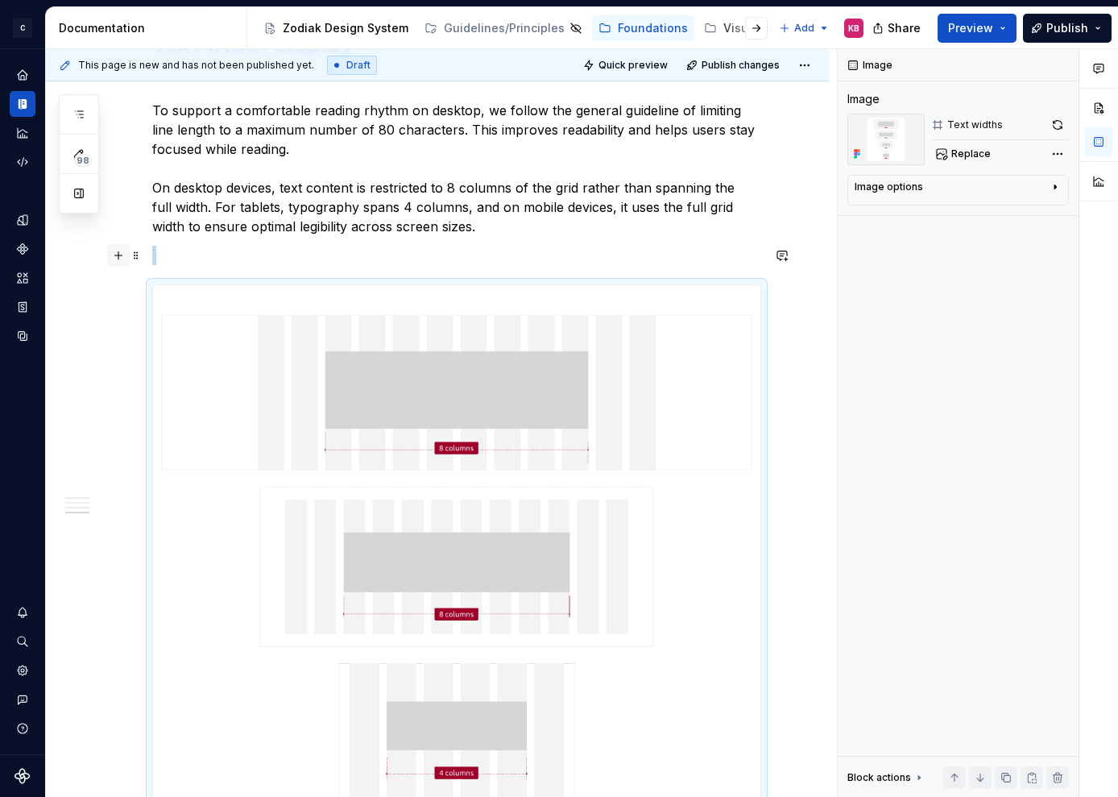
click at [119, 260] on button "button" at bounding box center [118, 255] width 23 height 23
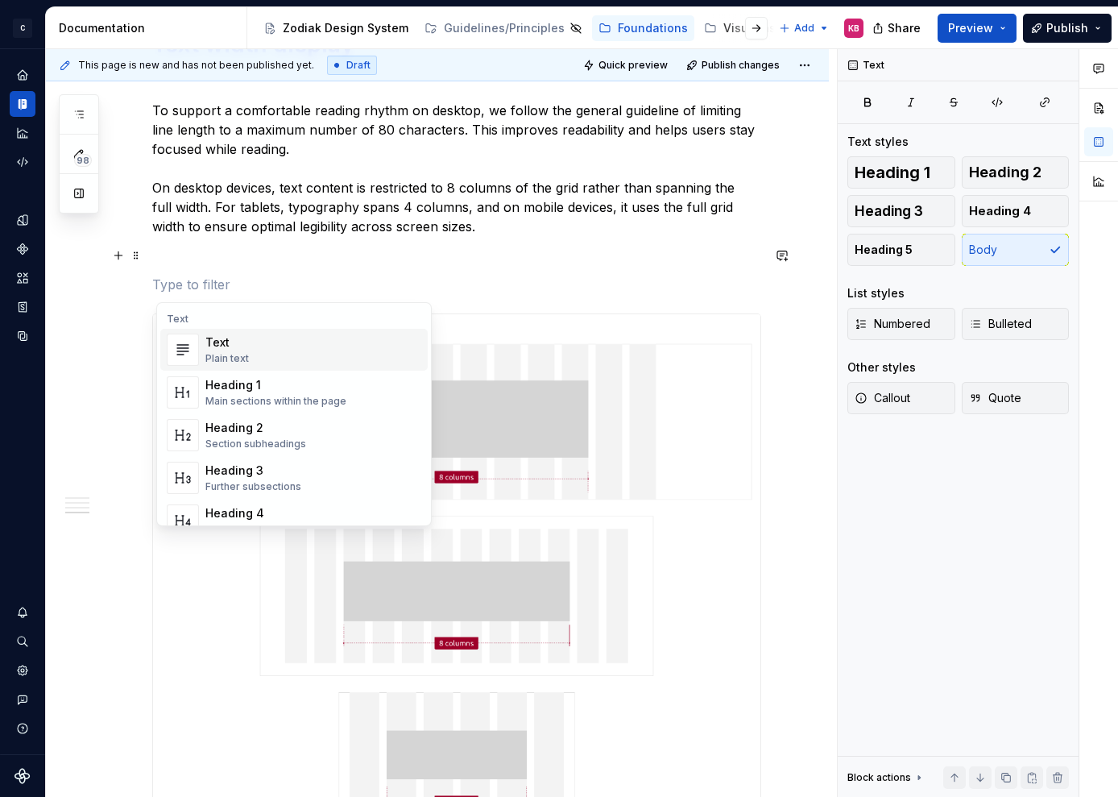
click at [537, 313] on div at bounding box center [456, 668] width 609 height 710
type textarea "*"
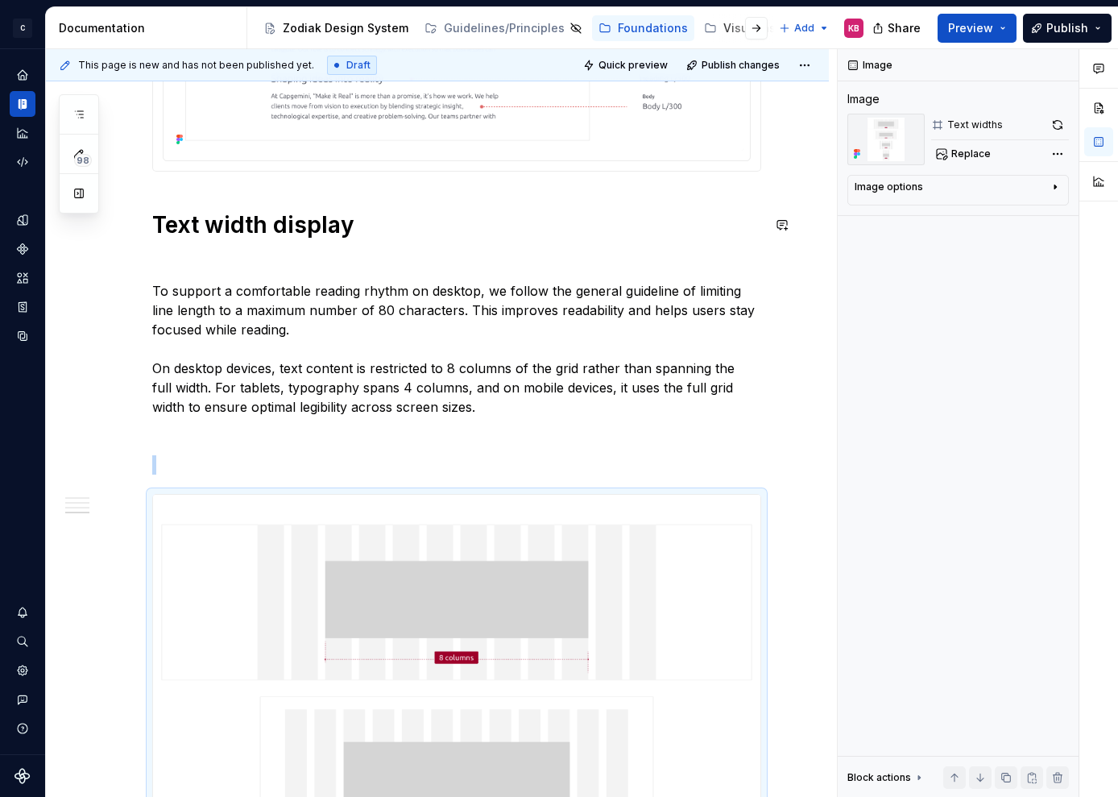
scroll to position [2043, 0]
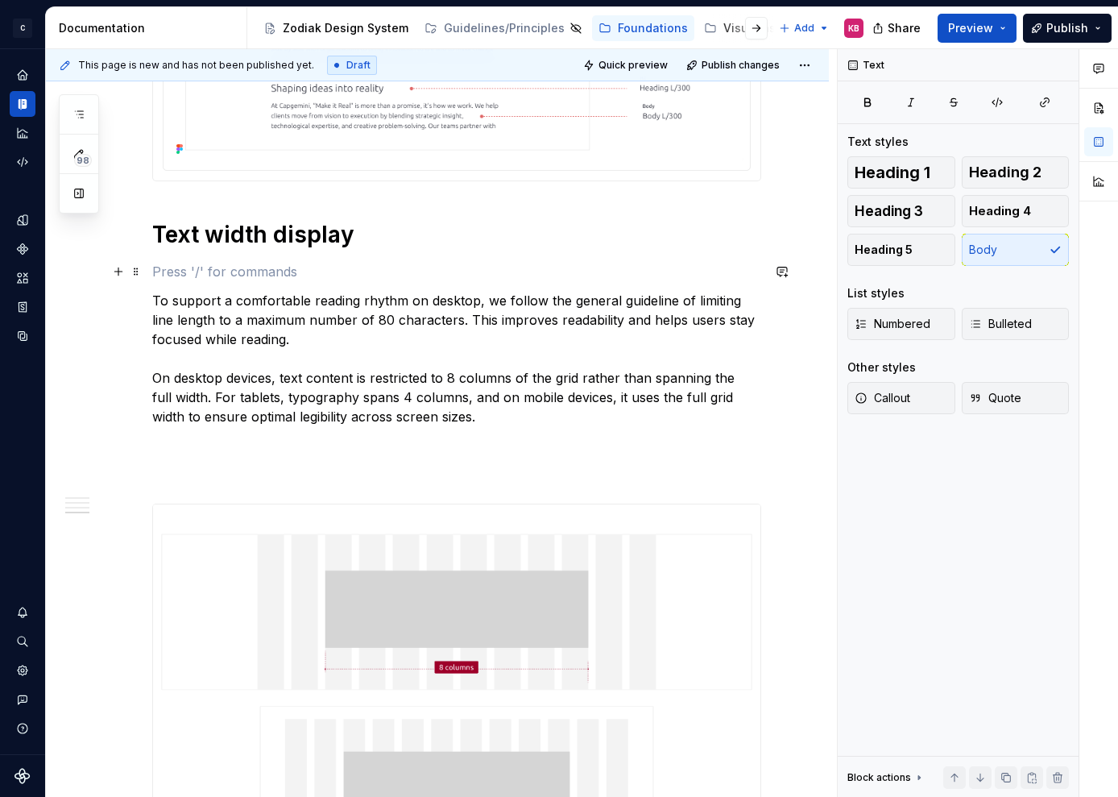
click at [172, 272] on p at bounding box center [456, 271] width 609 height 19
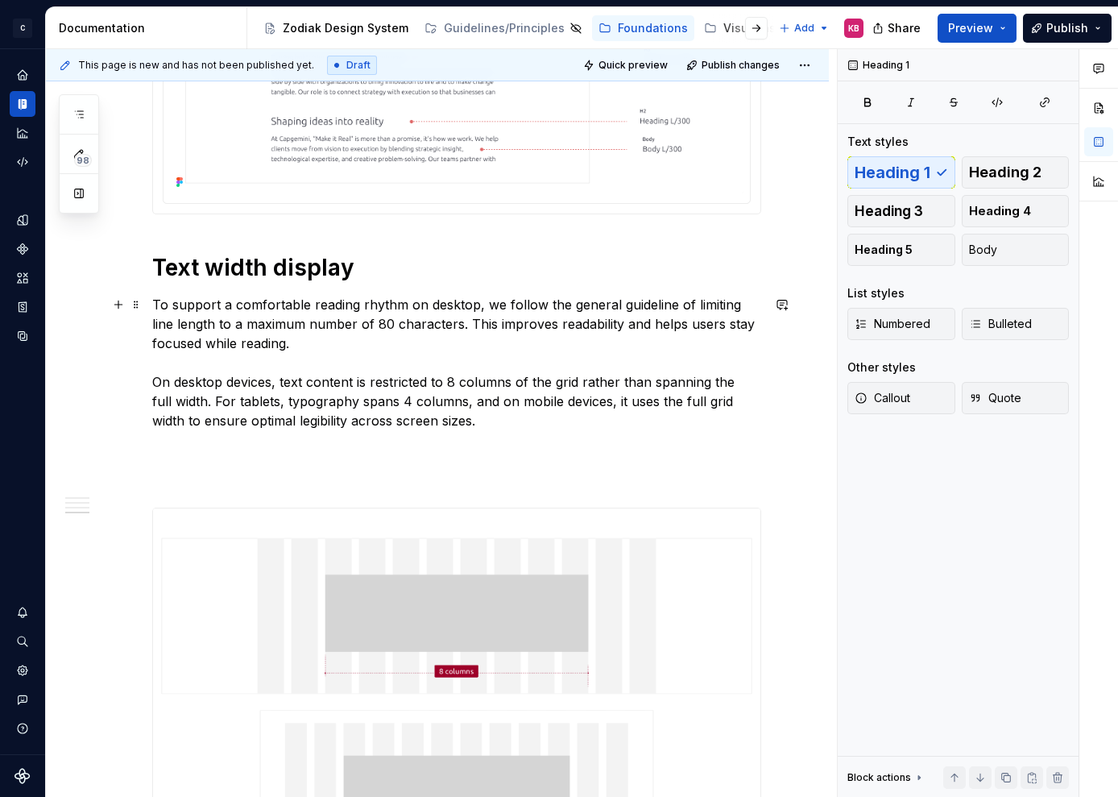
scroll to position [2011, 0]
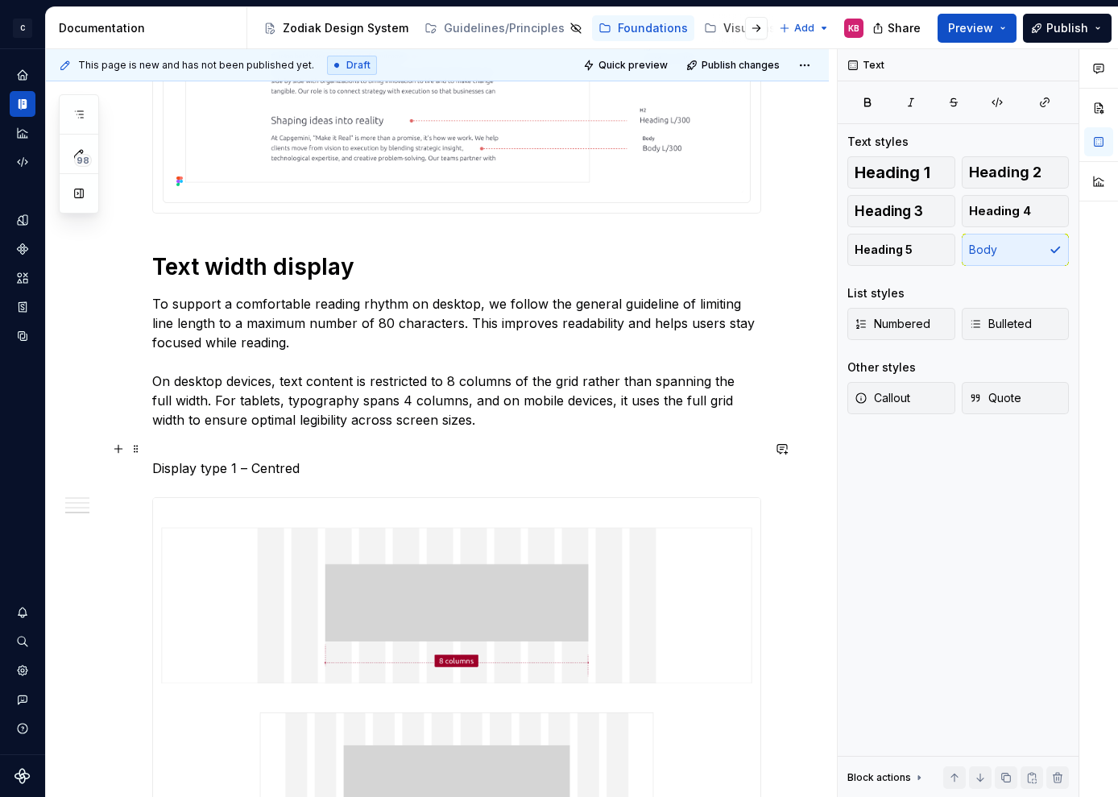
click at [178, 469] on p "Display type 1 – Centred" at bounding box center [456, 458] width 609 height 39
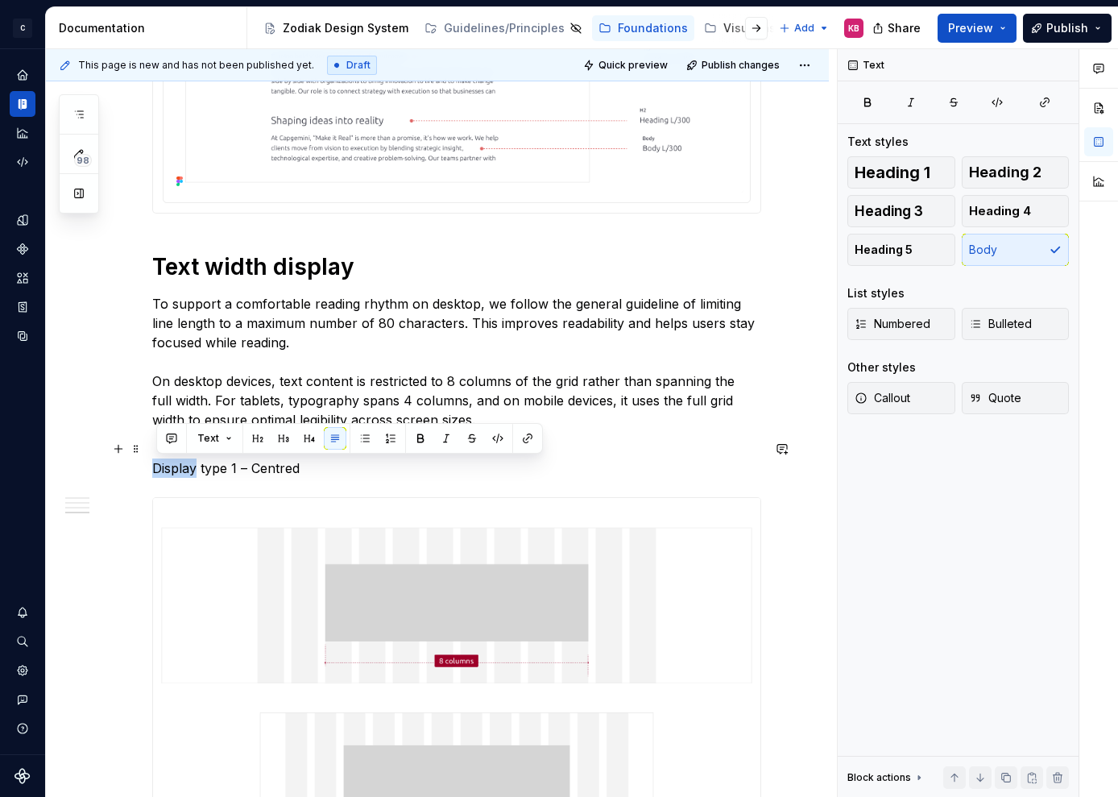
click at [178, 469] on p "Display type 1 – Centred" at bounding box center [456, 458] width 609 height 39
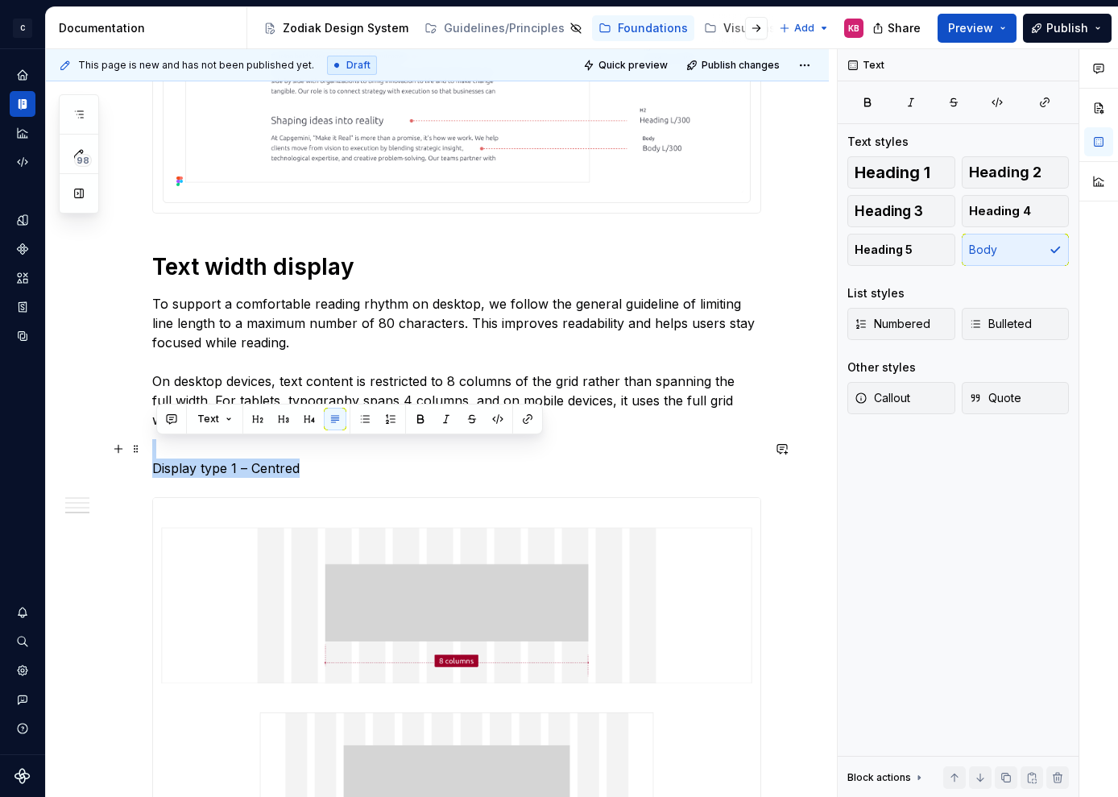
click at [178, 469] on p "Display type 1 – Centred" at bounding box center [456, 458] width 609 height 39
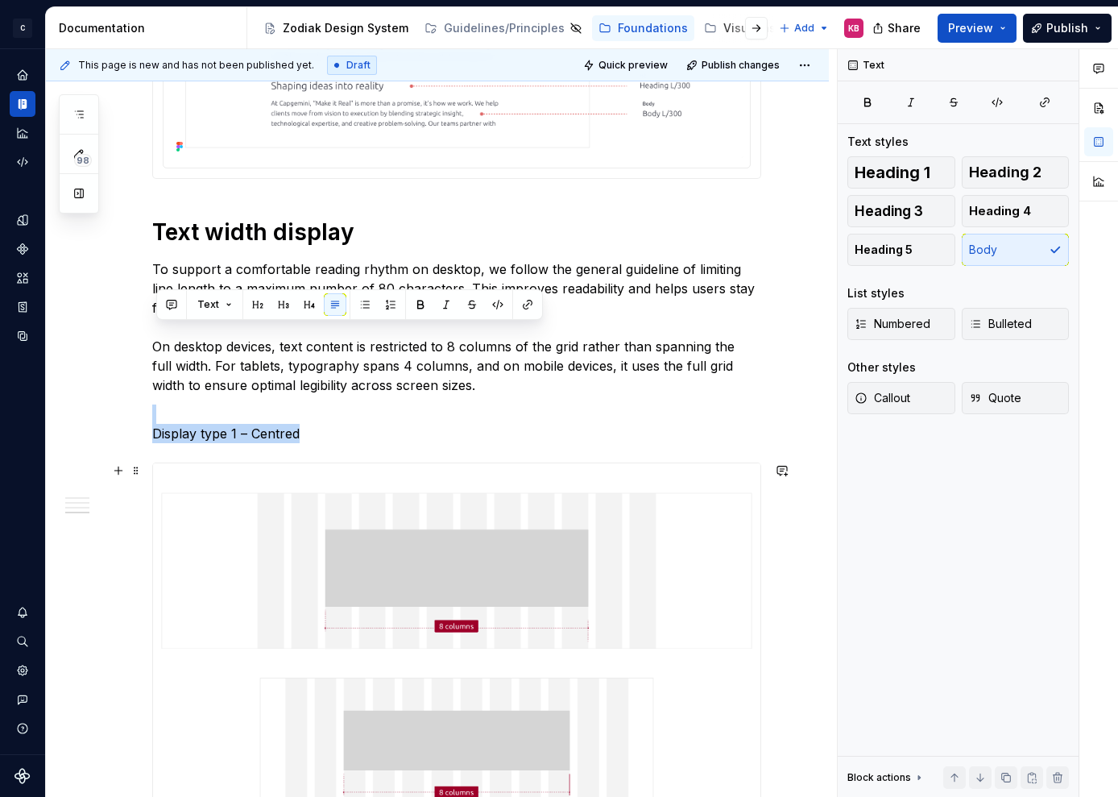
scroll to position [2178, 0]
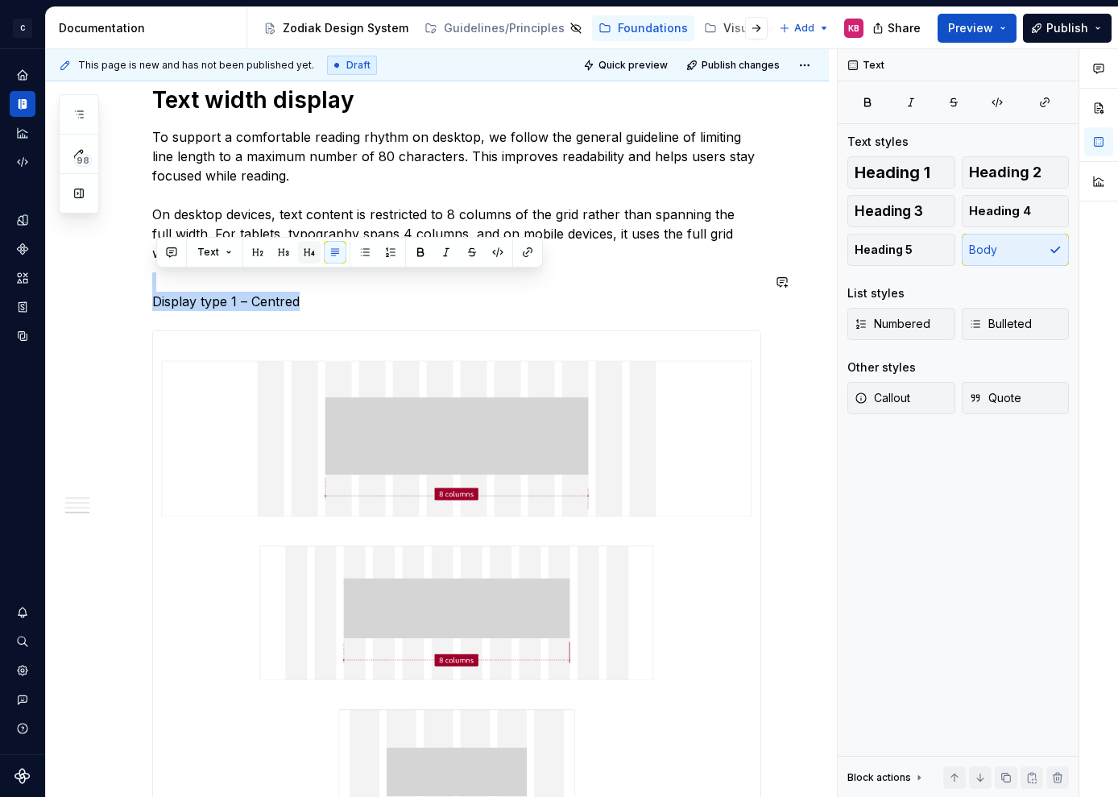
click at [306, 259] on button "button" at bounding box center [309, 252] width 23 height 23
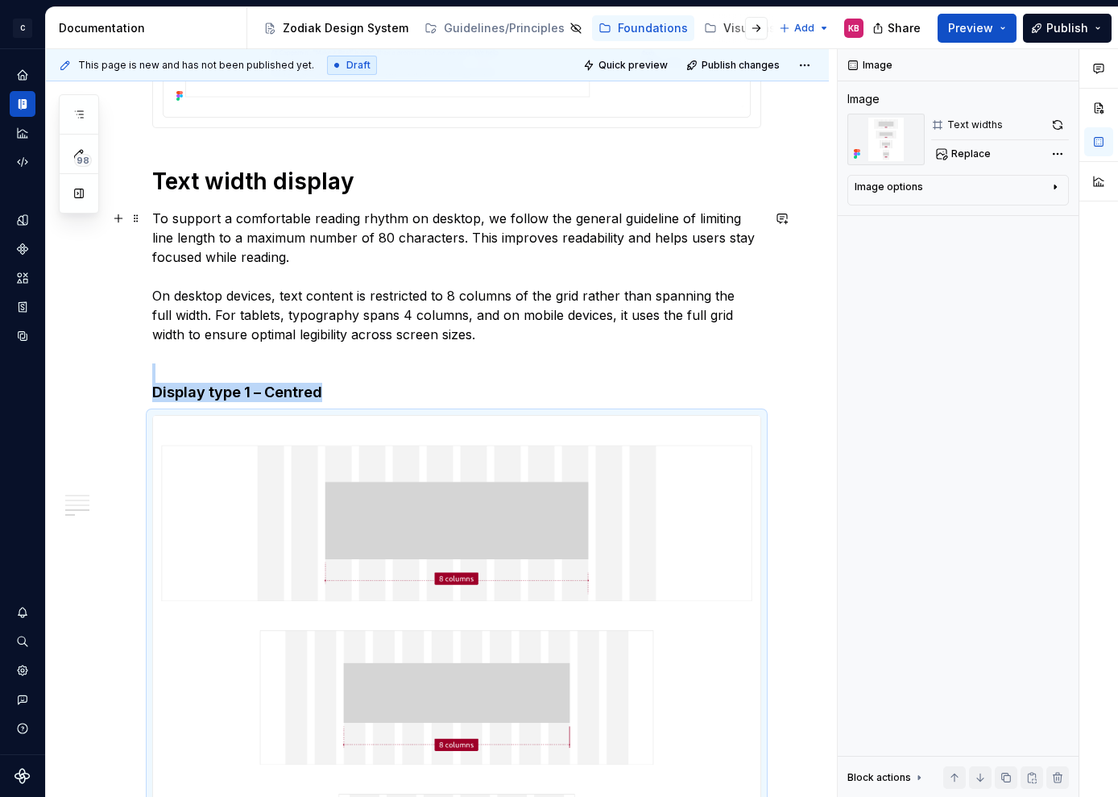
scroll to position [2113, 0]
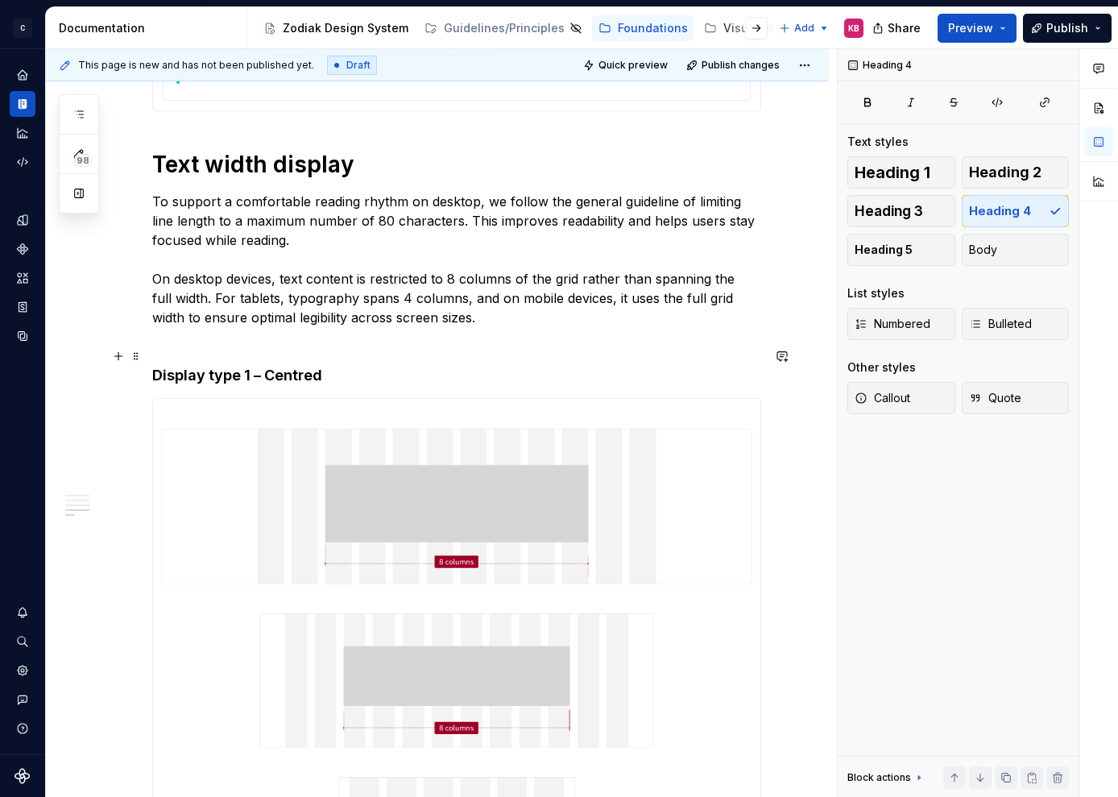
click at [213, 372] on h4 "Display type 1 – Centred" at bounding box center [456, 365] width 609 height 39
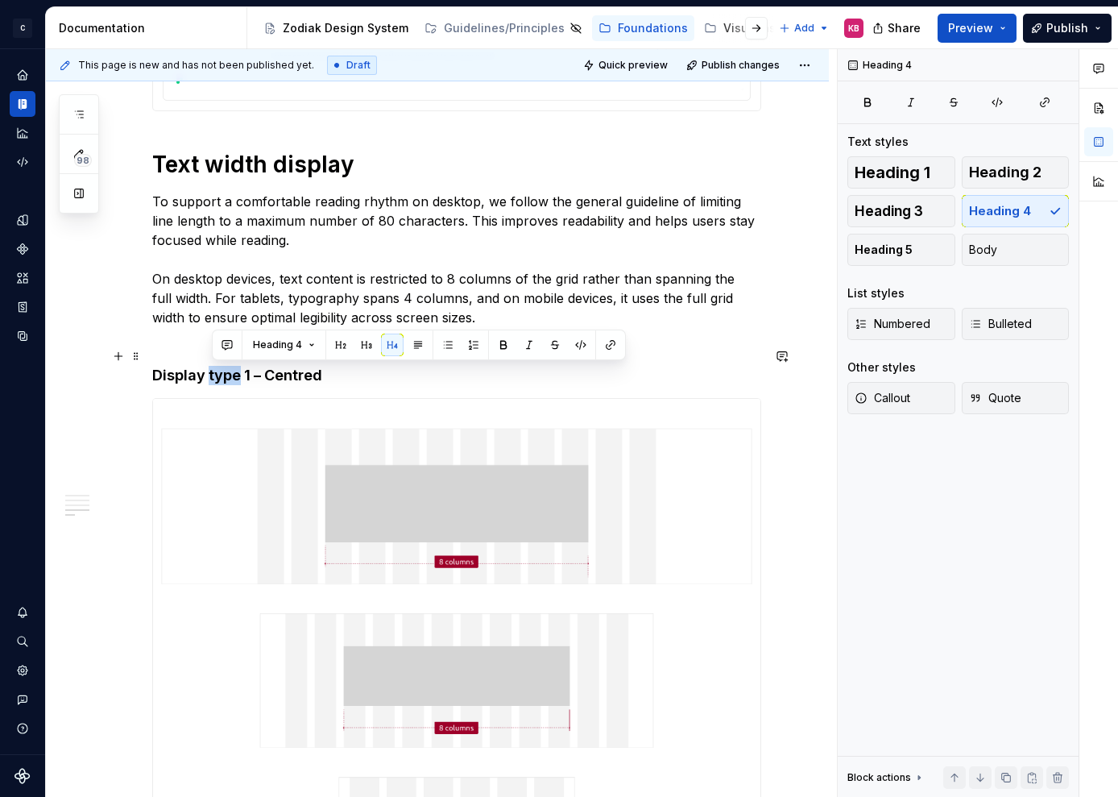
click at [213, 372] on h4 "Display type 1 – Centred" at bounding box center [456, 365] width 609 height 39
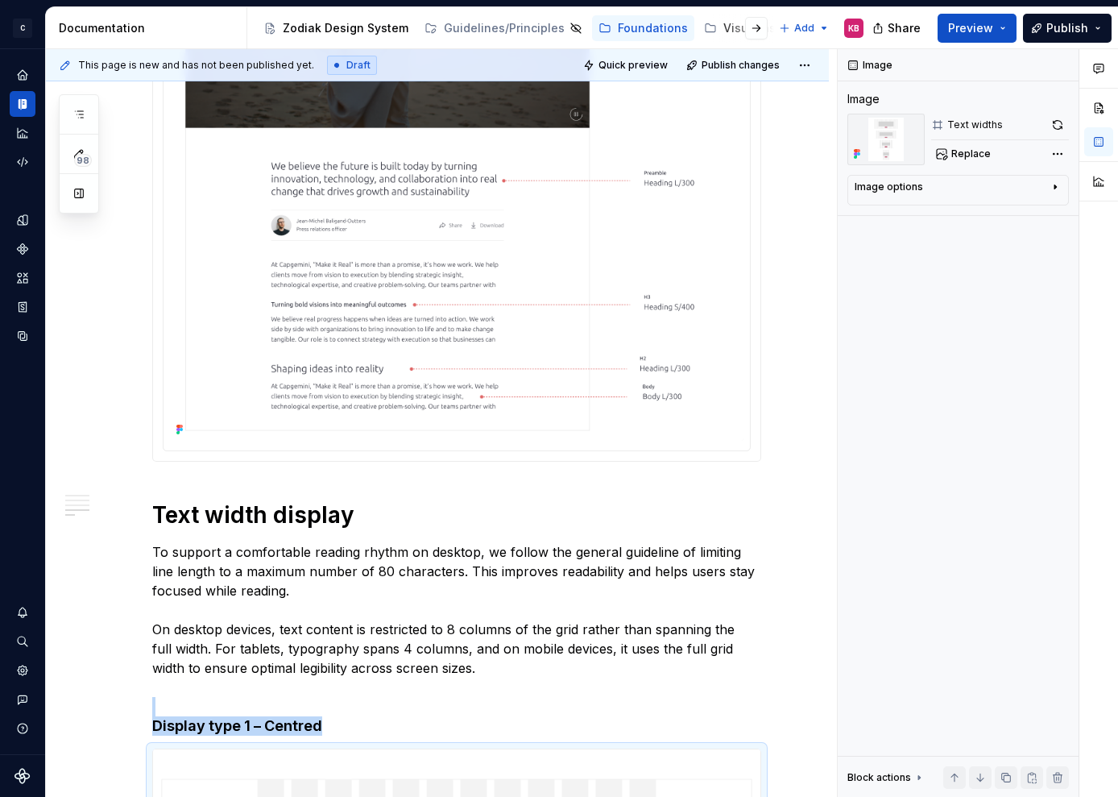
click at [123, 388] on div "Our typography is the written representation of our voice. Our use of typograph…" at bounding box center [437, 161] width 783 height 3289
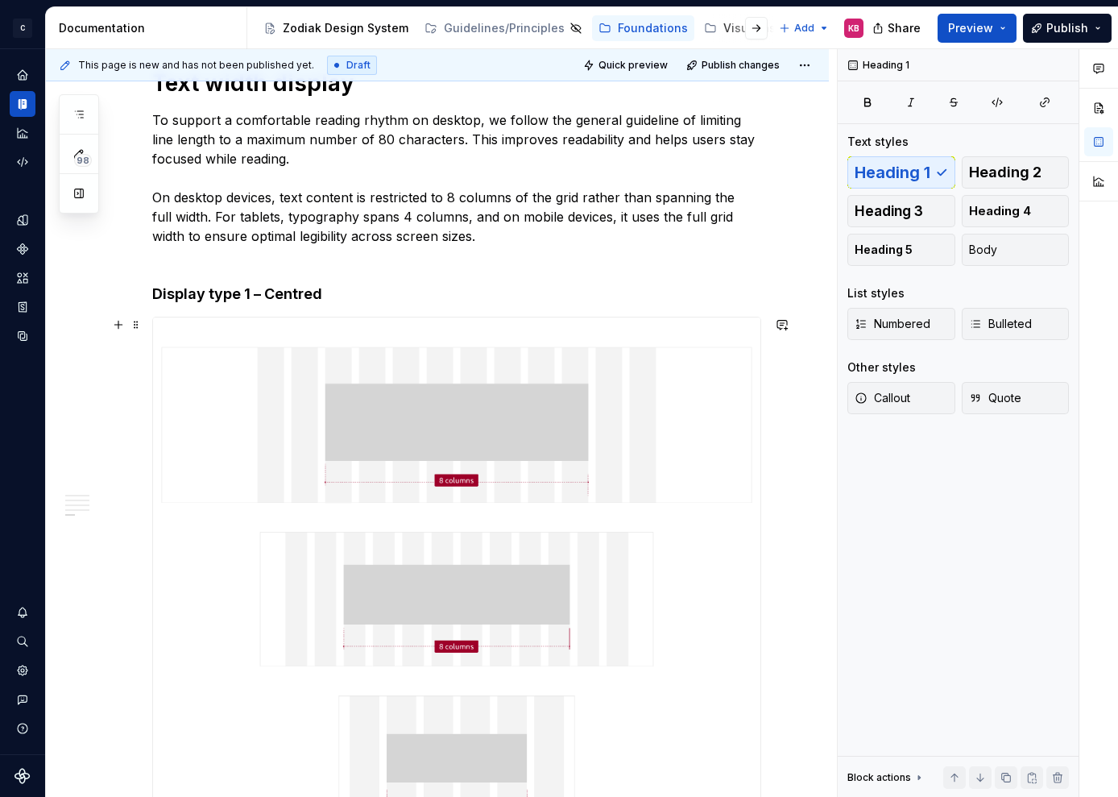
scroll to position [2146, 0]
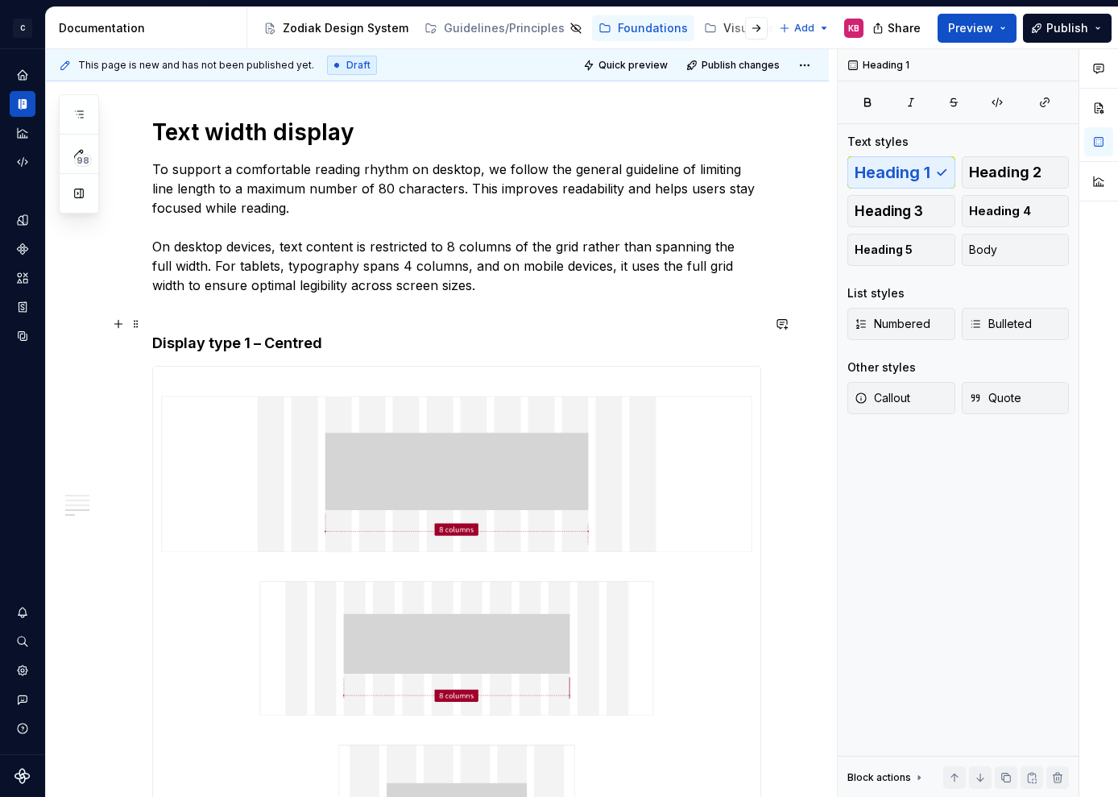
click at [190, 349] on h4 "Display type 1 – Centred" at bounding box center [456, 333] width 609 height 39
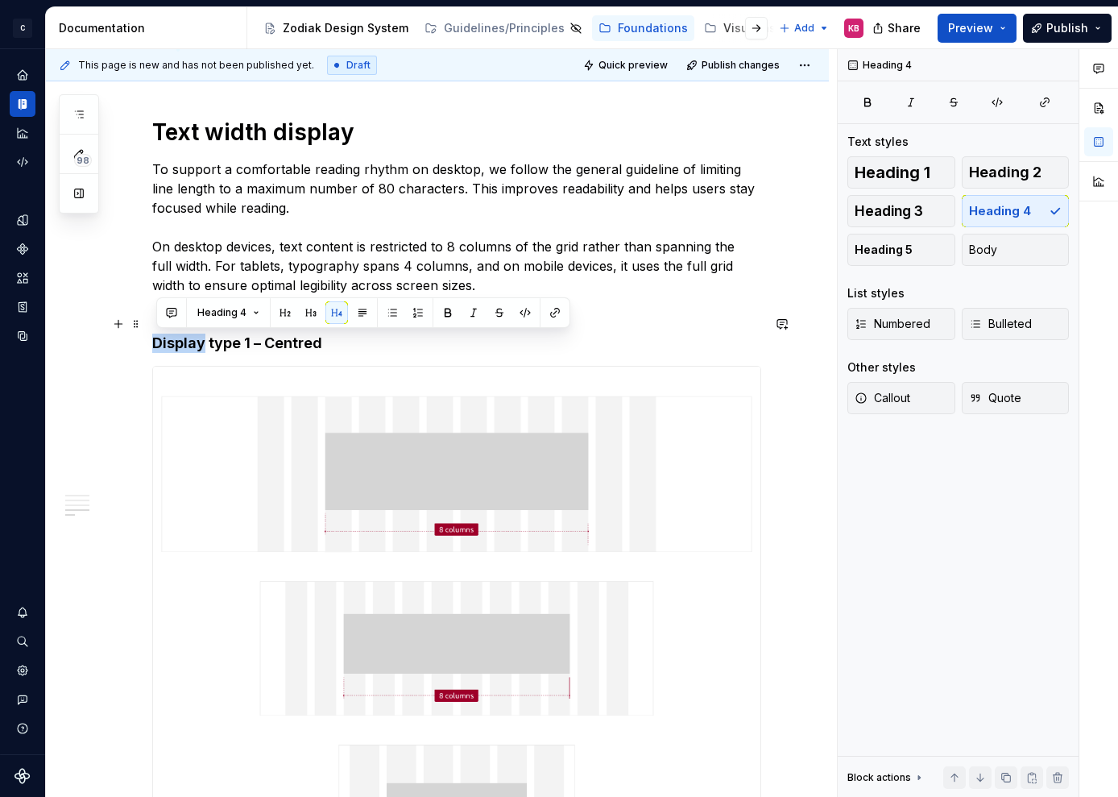
click at [190, 349] on h4 "Display type 1 – Centred" at bounding box center [456, 333] width 609 height 39
click at [198, 342] on h4 "Display type 1 – Centred" at bounding box center [456, 333] width 609 height 39
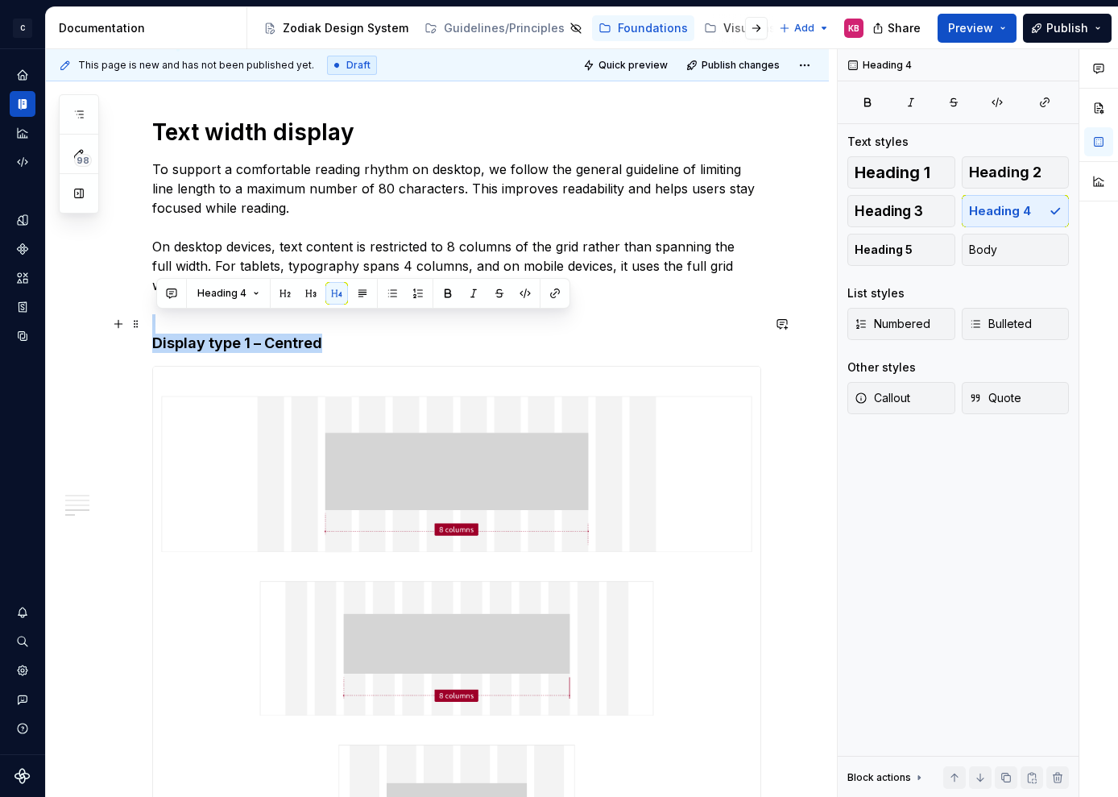
click at [198, 342] on h4 "Display type 1 – Centred" at bounding box center [456, 333] width 609 height 39
copy h4 "Display type 1 – Centred"
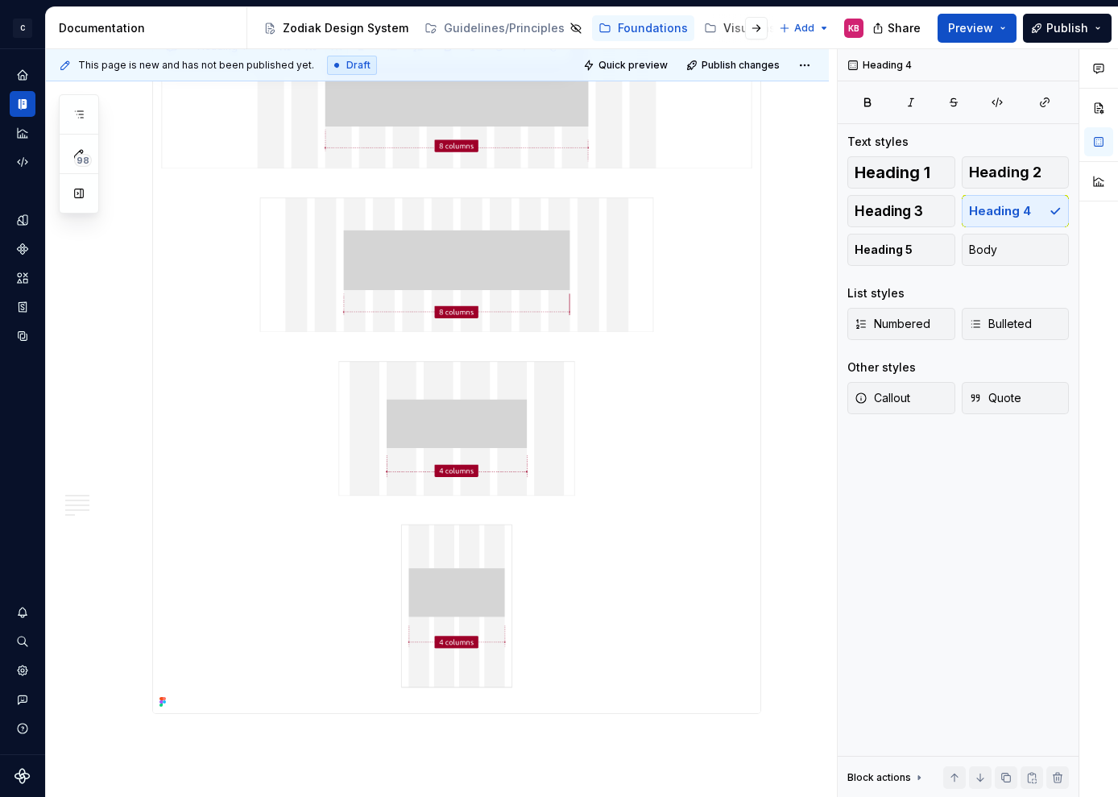
scroll to position [2651, 0]
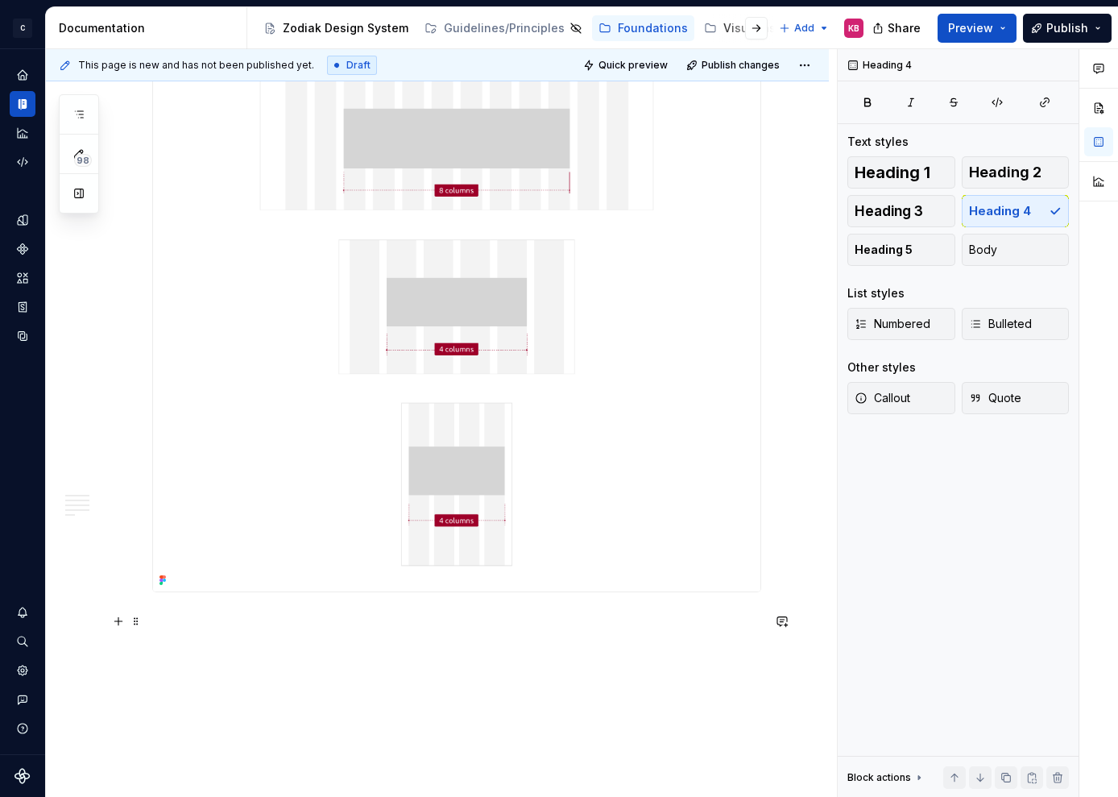
click at [160, 628] on p at bounding box center [456, 621] width 609 height 19
click at [240, 641] on p "Display type 1 – Centred" at bounding box center [456, 631] width 609 height 39
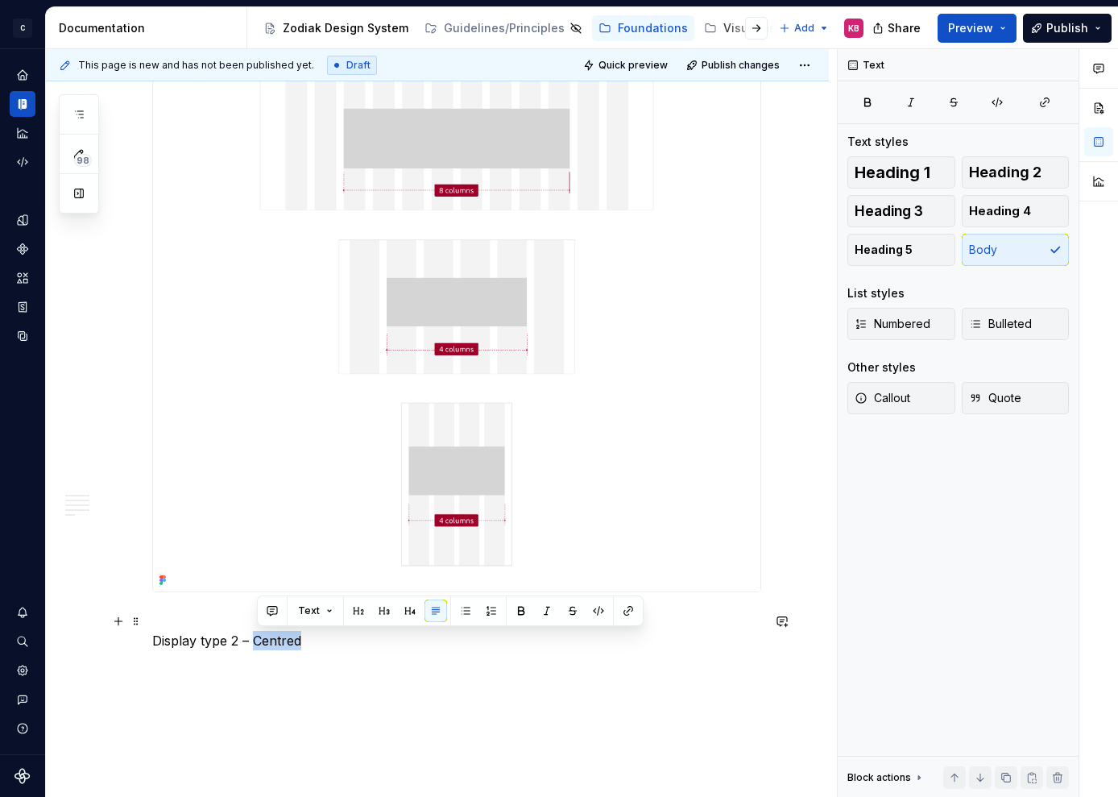
drag, startPoint x: 258, startPoint y: 641, endPoint x: 336, endPoint y: 639, distance: 78.2
click at [336, 639] on p "Display type 2 – Centred" at bounding box center [456, 631] width 609 height 39
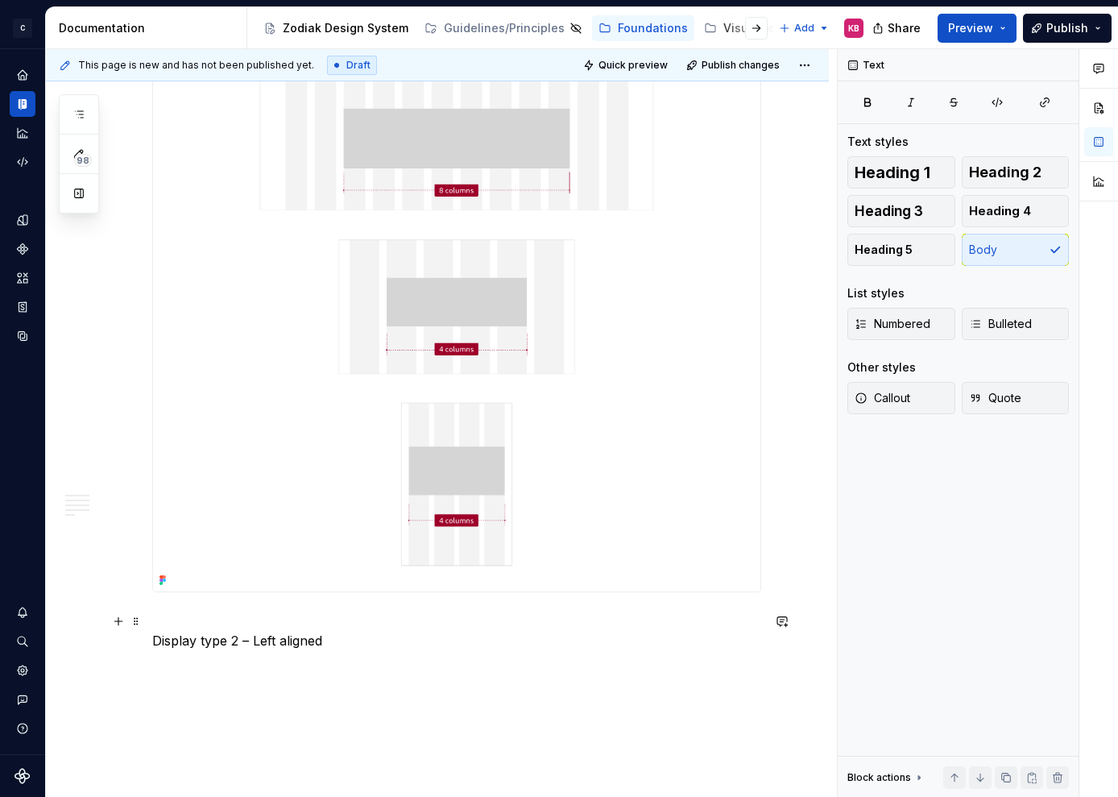
click at [271, 645] on p "Display type 2 – Left aligned" at bounding box center [456, 631] width 609 height 39
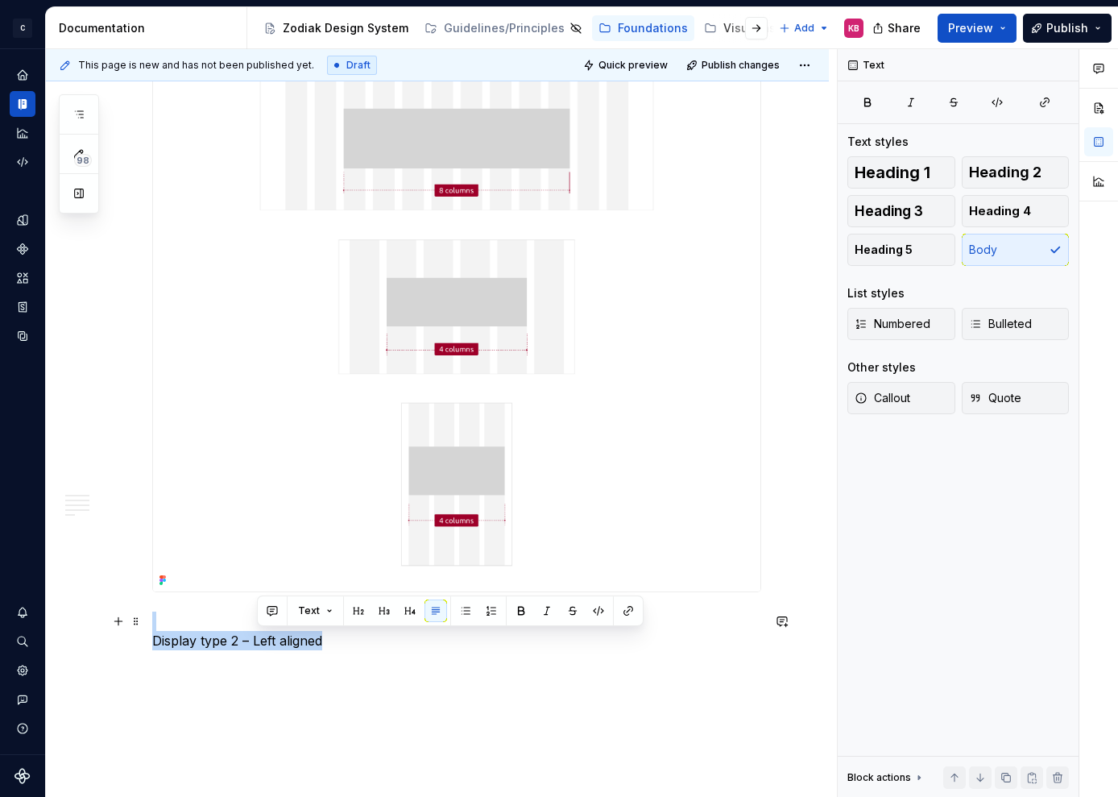
click at [271, 645] on p "Display type 2 – Left aligned" at bounding box center [456, 631] width 609 height 39
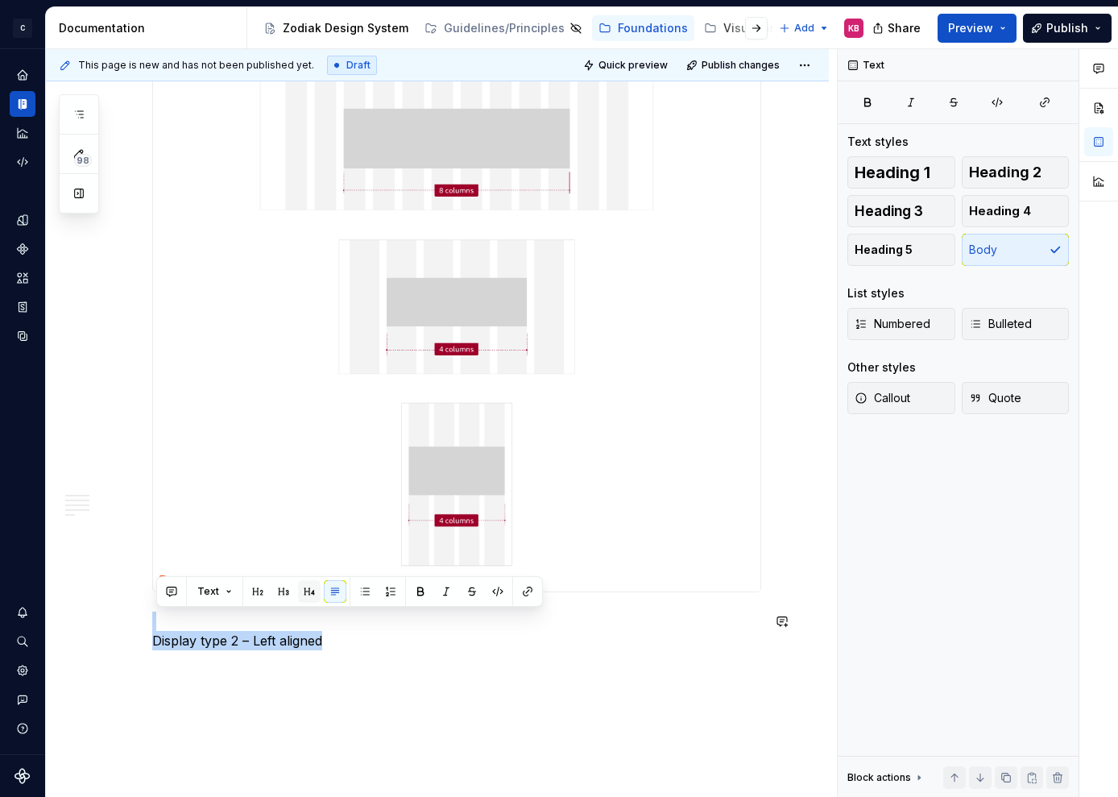
click at [306, 591] on button "button" at bounding box center [309, 591] width 23 height 23
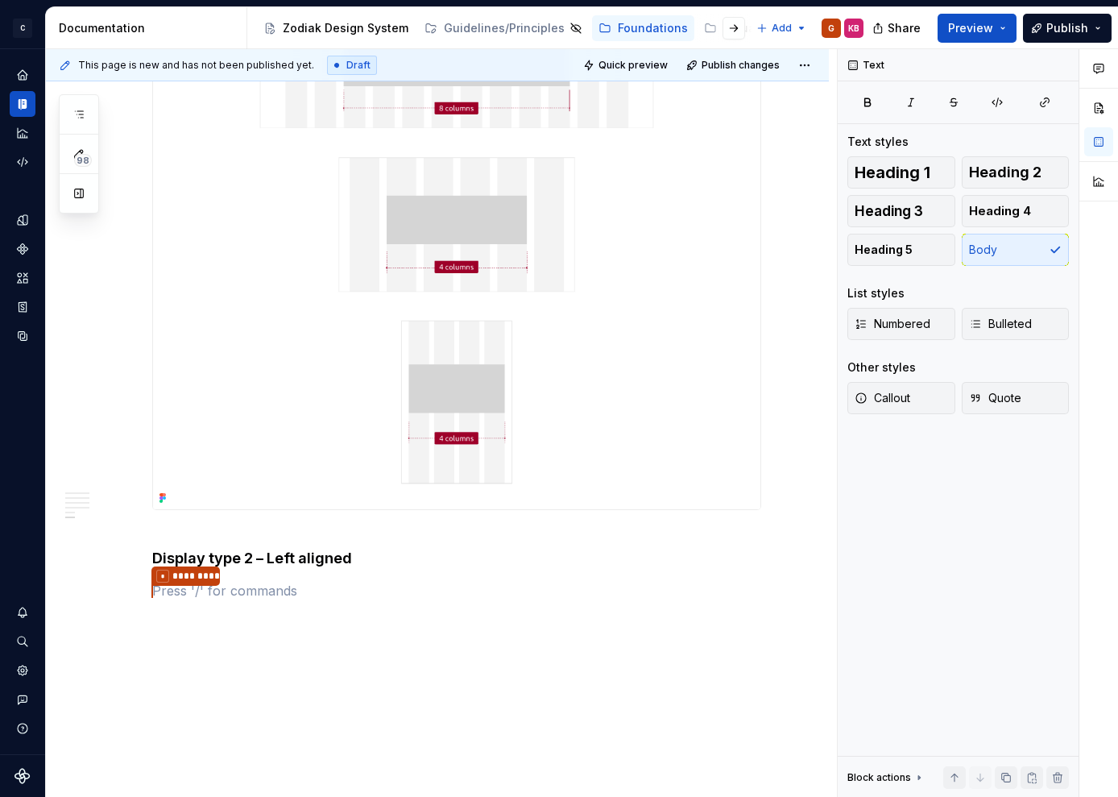
scroll to position [2738, 0]
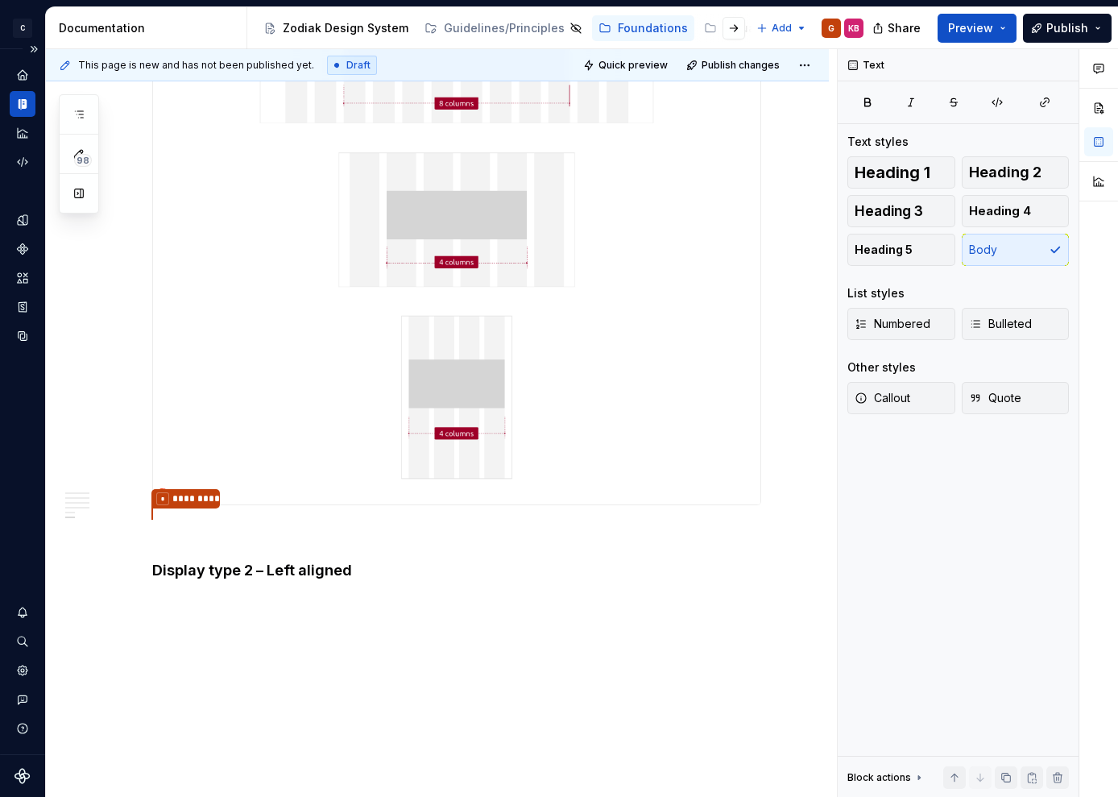
type textarea "*"
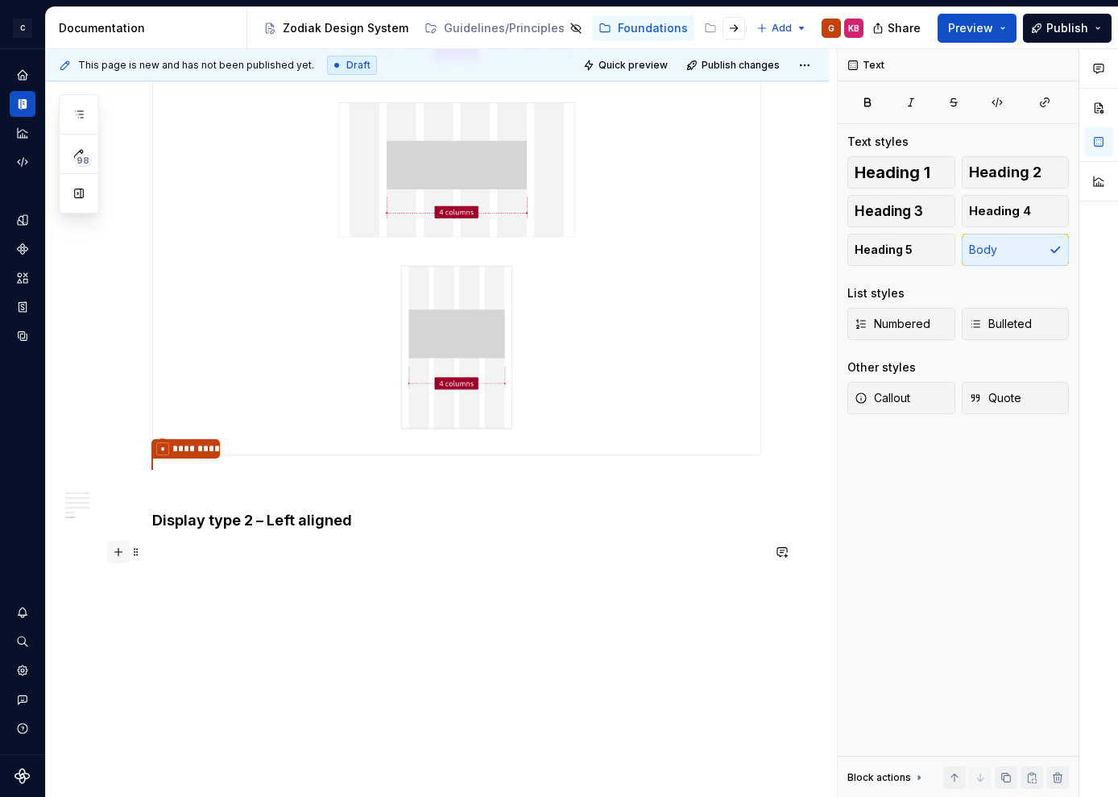
click at [118, 557] on button "button" at bounding box center [118, 552] width 23 height 23
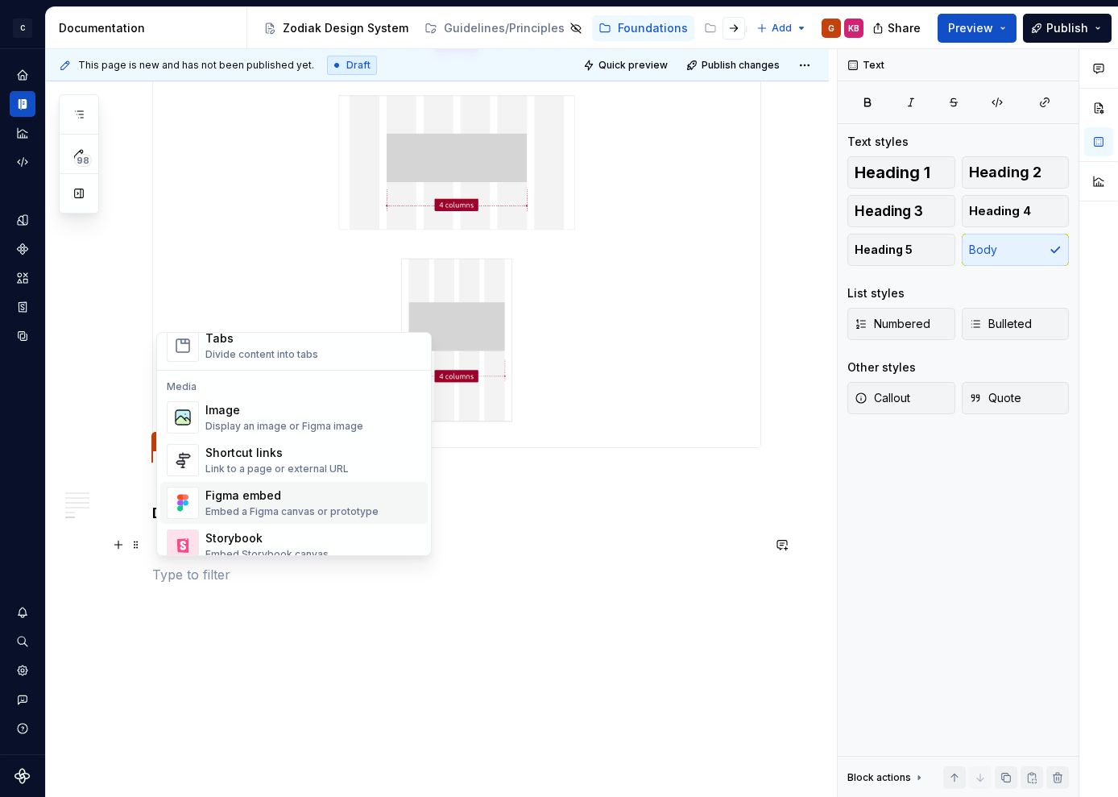
scroll to position [654, 0]
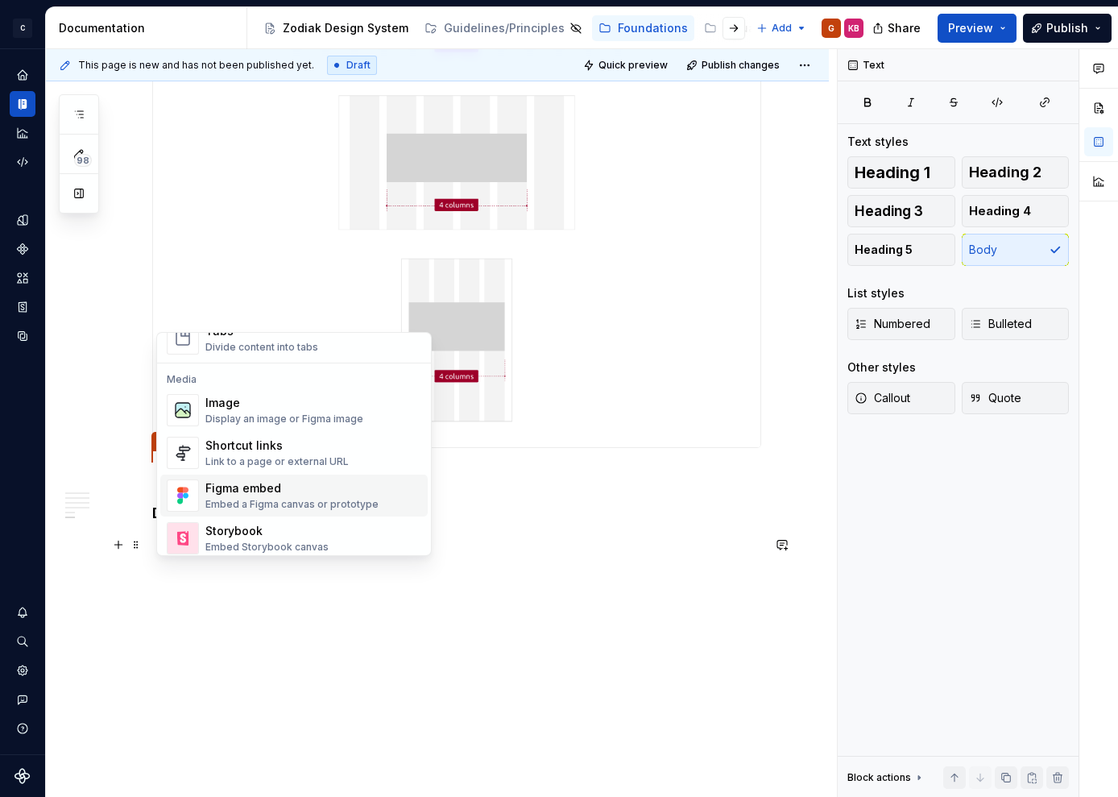
click at [252, 488] on div "Figma embed" at bounding box center [291, 488] width 173 height 16
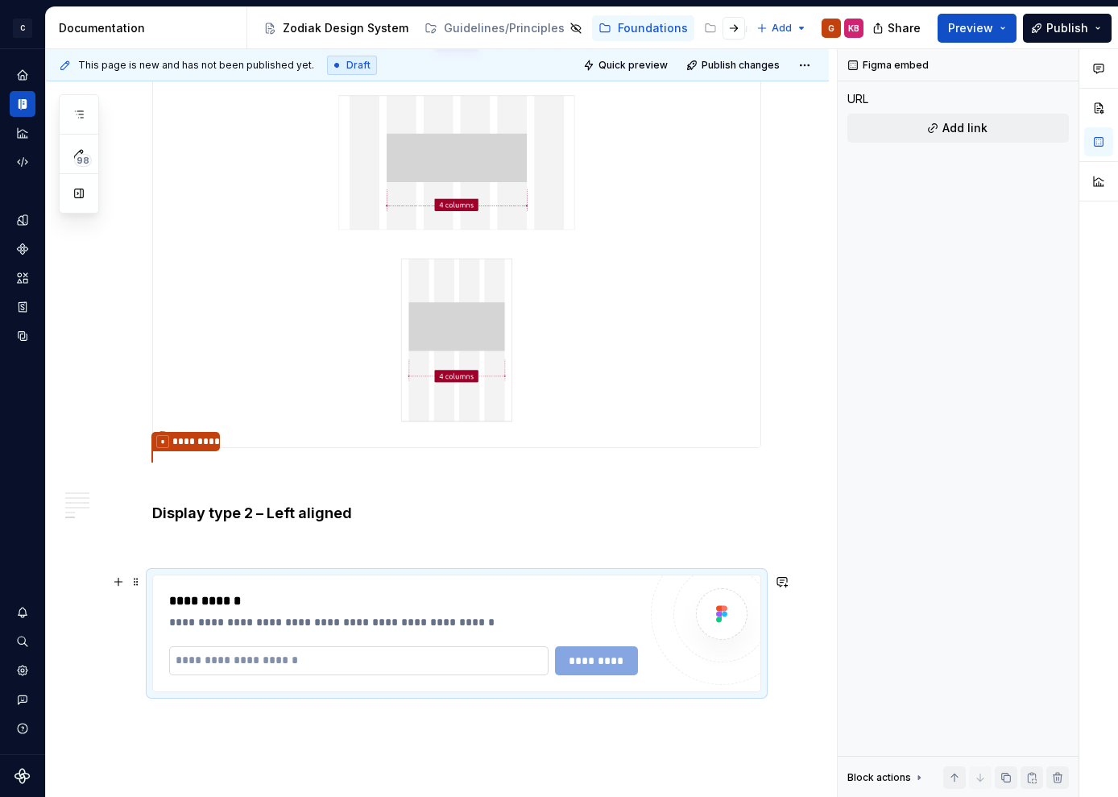
click at [228, 665] on input "text" at bounding box center [358, 660] width 379 height 29
paste input "**********"
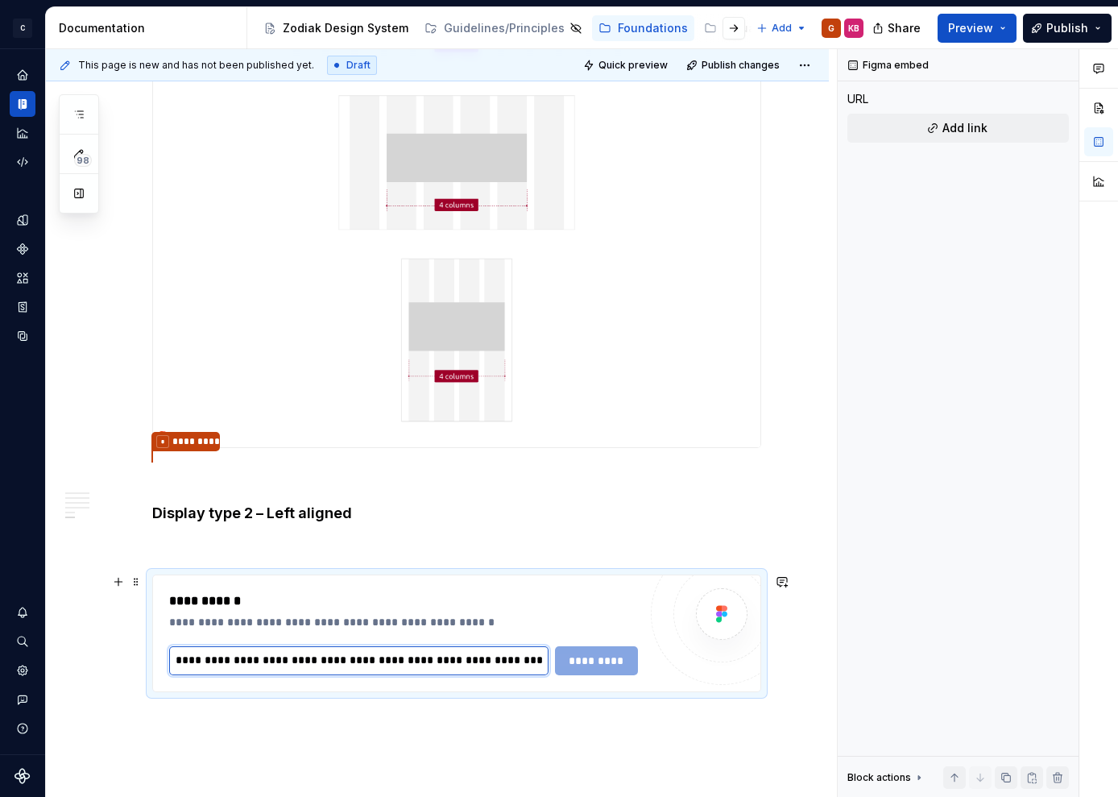
scroll to position [0, 338]
type input "**********"
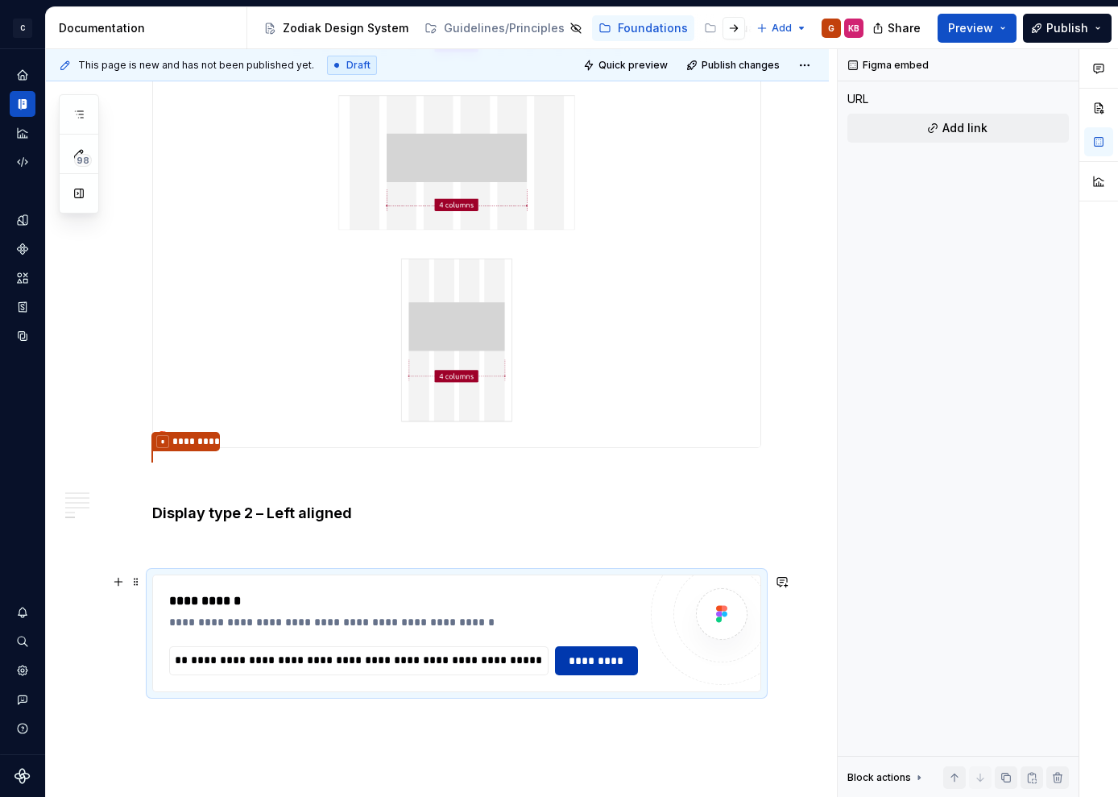
scroll to position [0, 0]
click at [603, 665] on span "*********" at bounding box center [597, 661] width 63 height 16
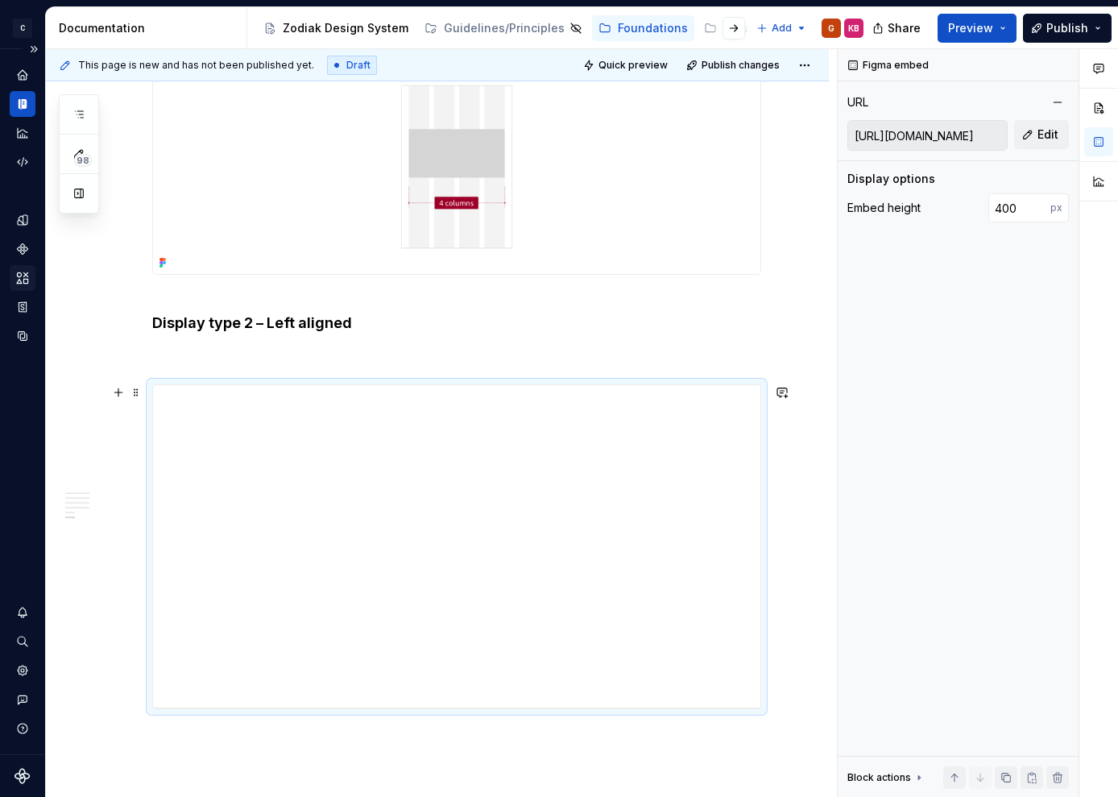
scroll to position [3138, 0]
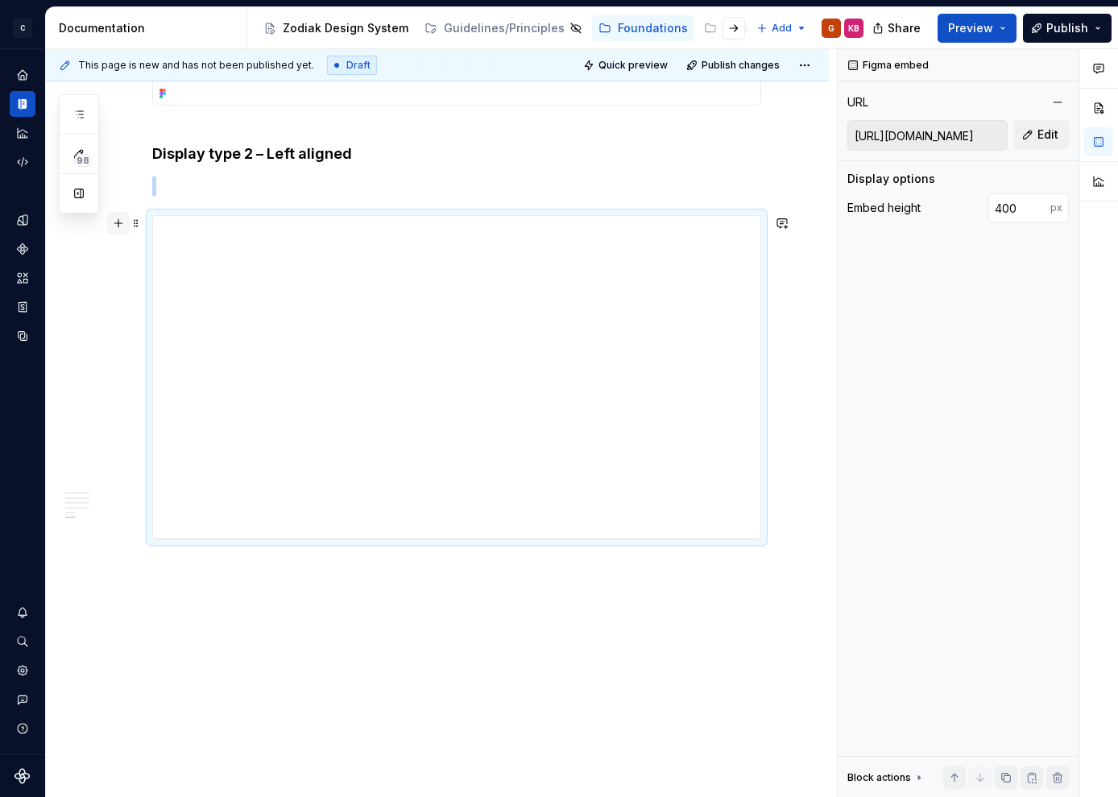
click at [116, 224] on button "button" at bounding box center [118, 223] width 23 height 23
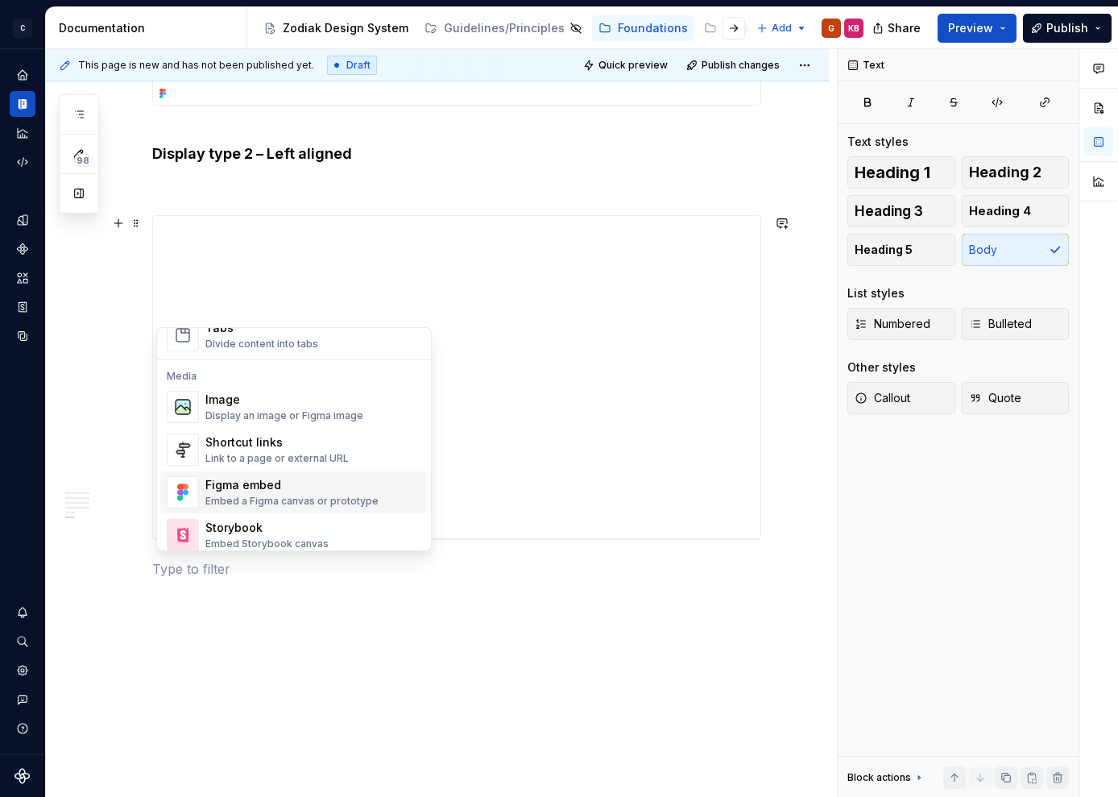
scroll to position [656, 0]
click at [257, 483] on div "Figma embed" at bounding box center [291, 482] width 173 height 16
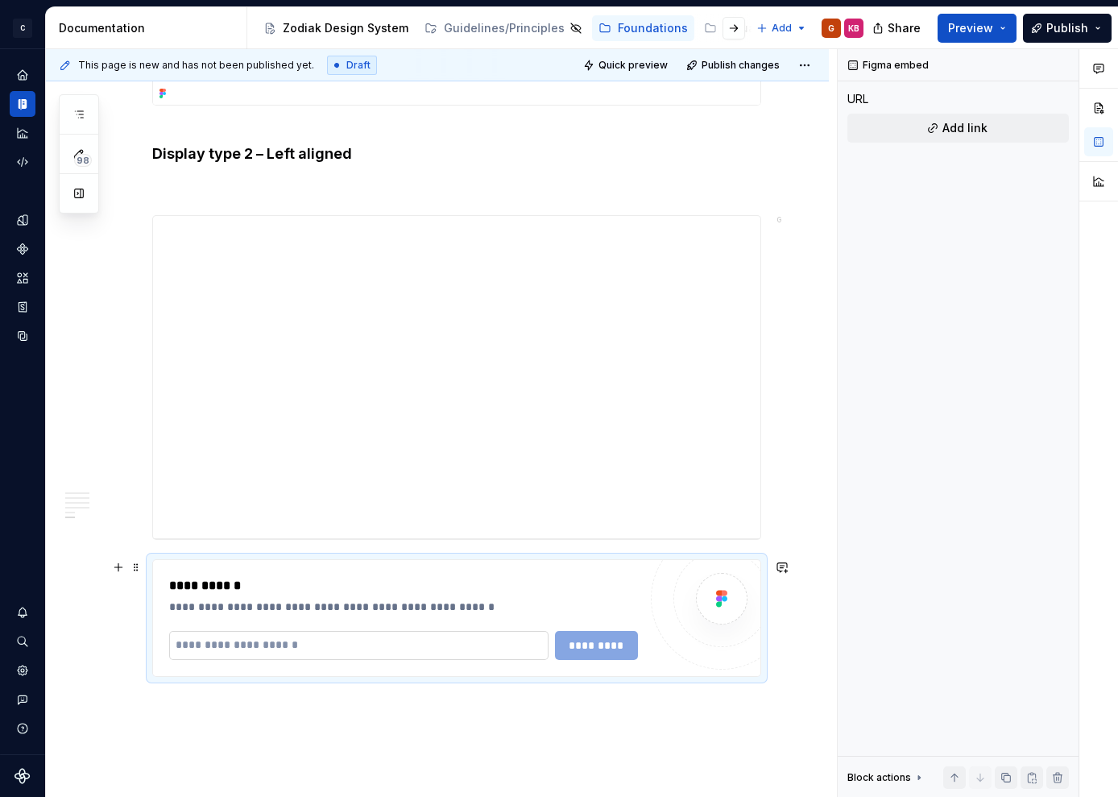
click at [218, 653] on input "text" at bounding box center [358, 645] width 379 height 29
paste input "**********"
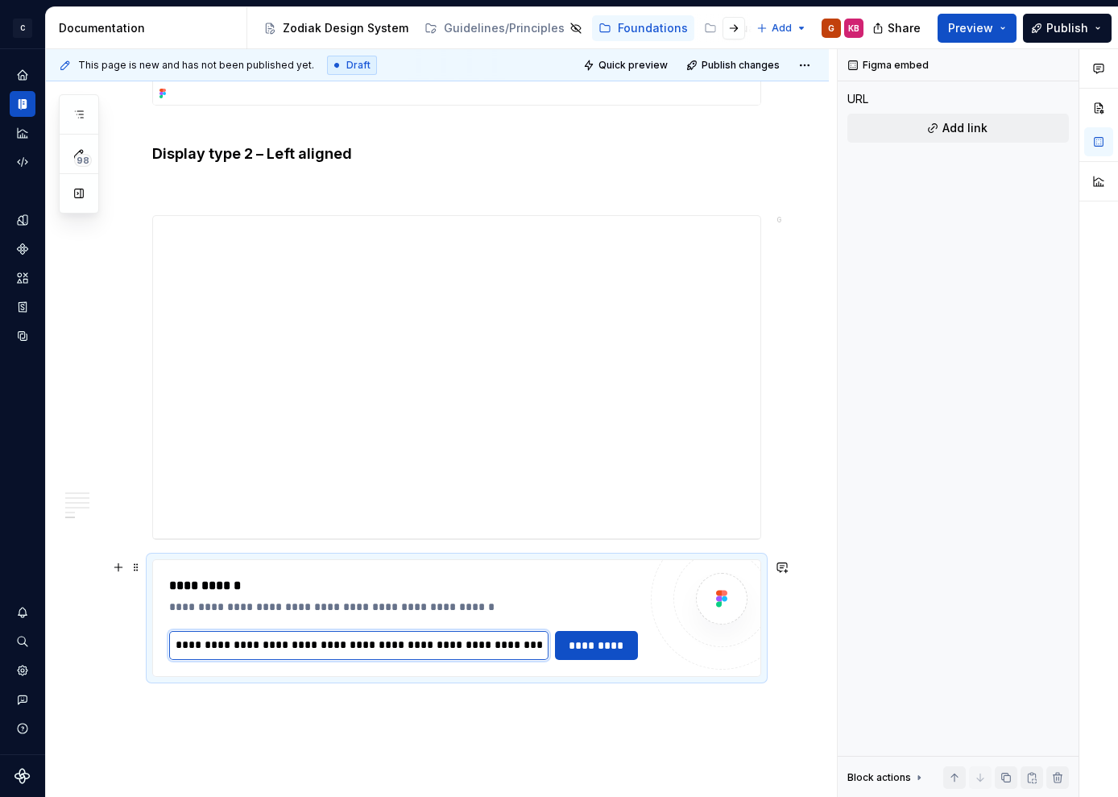
scroll to position [0, 340]
type input "**********"
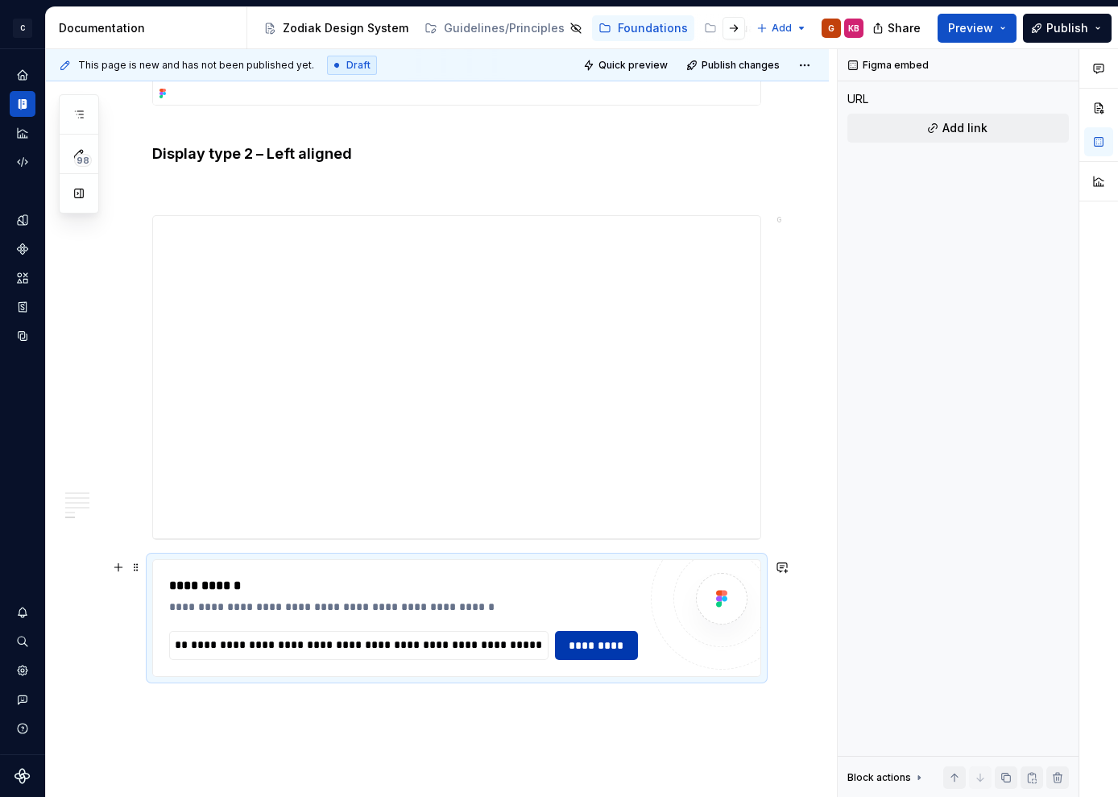
scroll to position [0, 0]
click at [617, 654] on button "*********" at bounding box center [597, 645] width 84 height 29
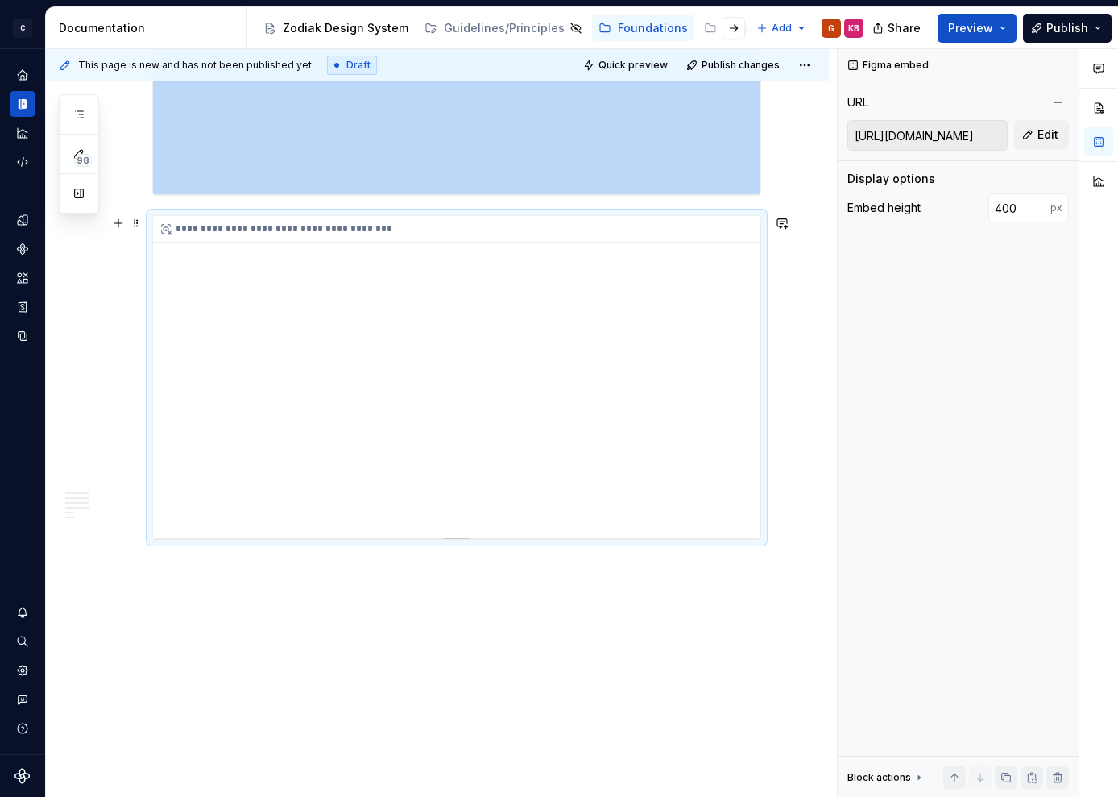
scroll to position [3520, 0]
click at [126, 221] on button "button" at bounding box center [118, 223] width 23 height 23
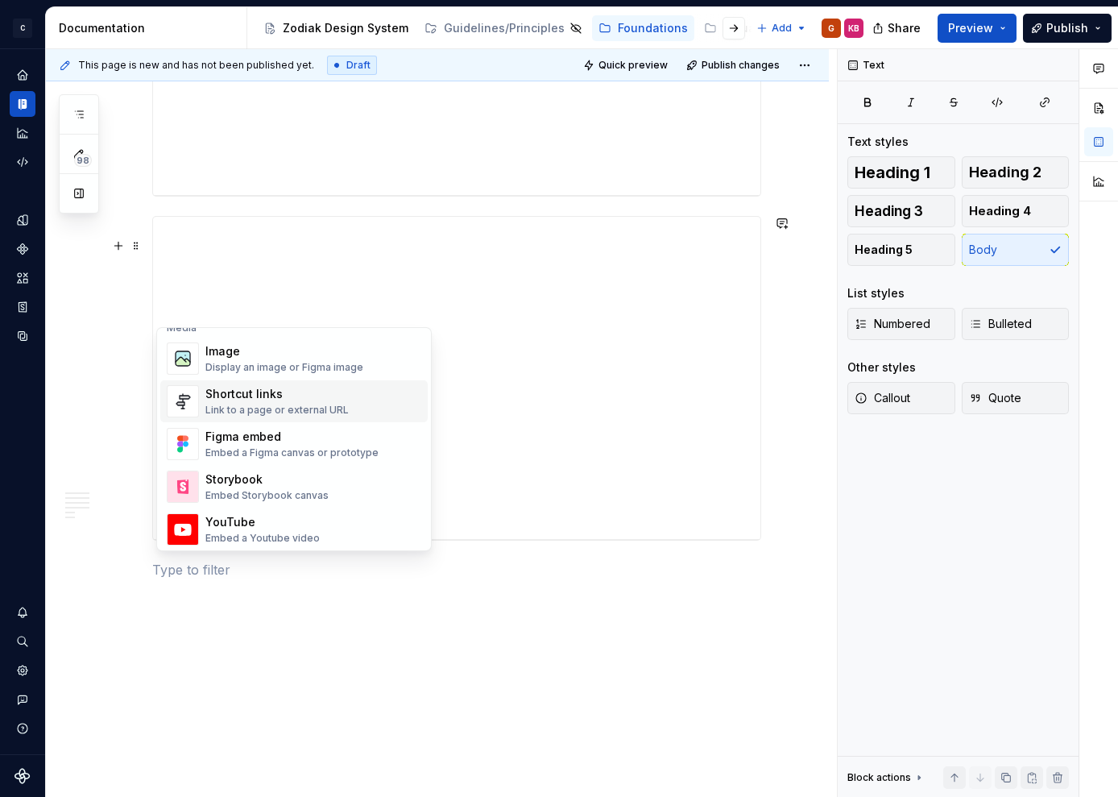
scroll to position [699, 0]
click at [268, 365] on div "Display an image or Figma image" at bounding box center [284, 369] width 158 height 13
click at [272, 364] on div "Display an image or Figma image" at bounding box center [284, 369] width 158 height 13
click at [270, 359] on div "Image" at bounding box center [284, 353] width 158 height 16
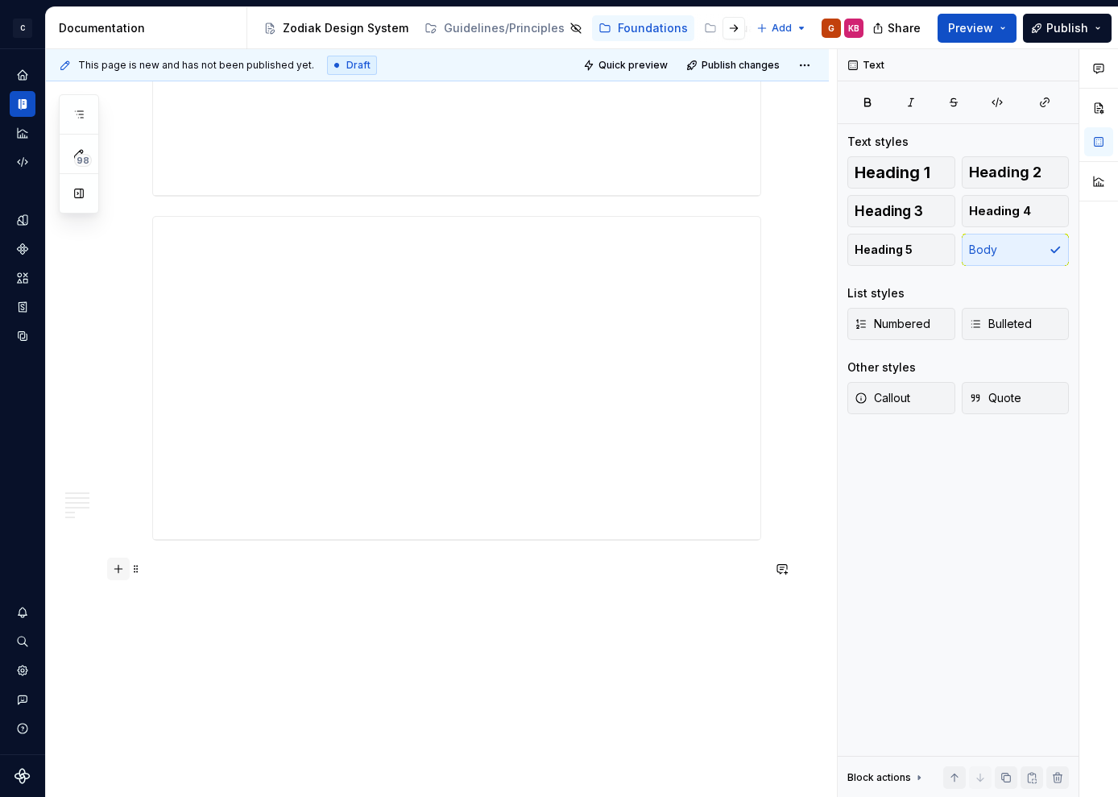
click at [125, 568] on button "button" at bounding box center [118, 569] width 23 height 23
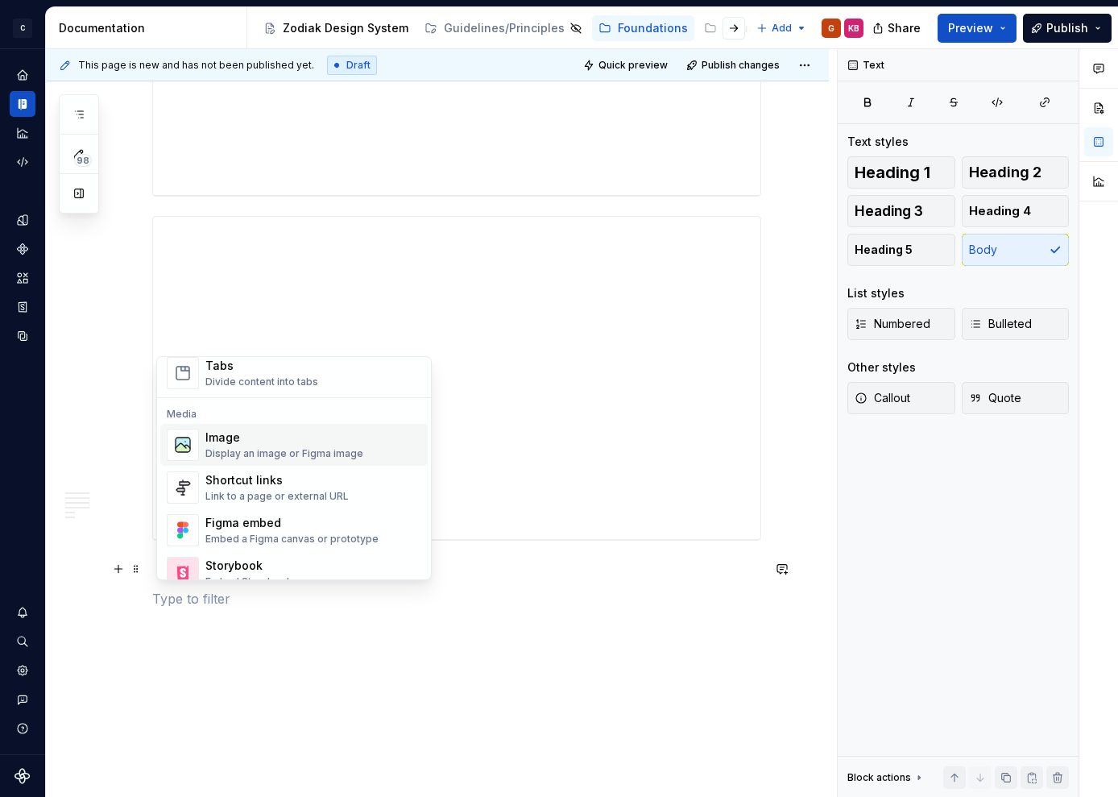
scroll to position [667, 0]
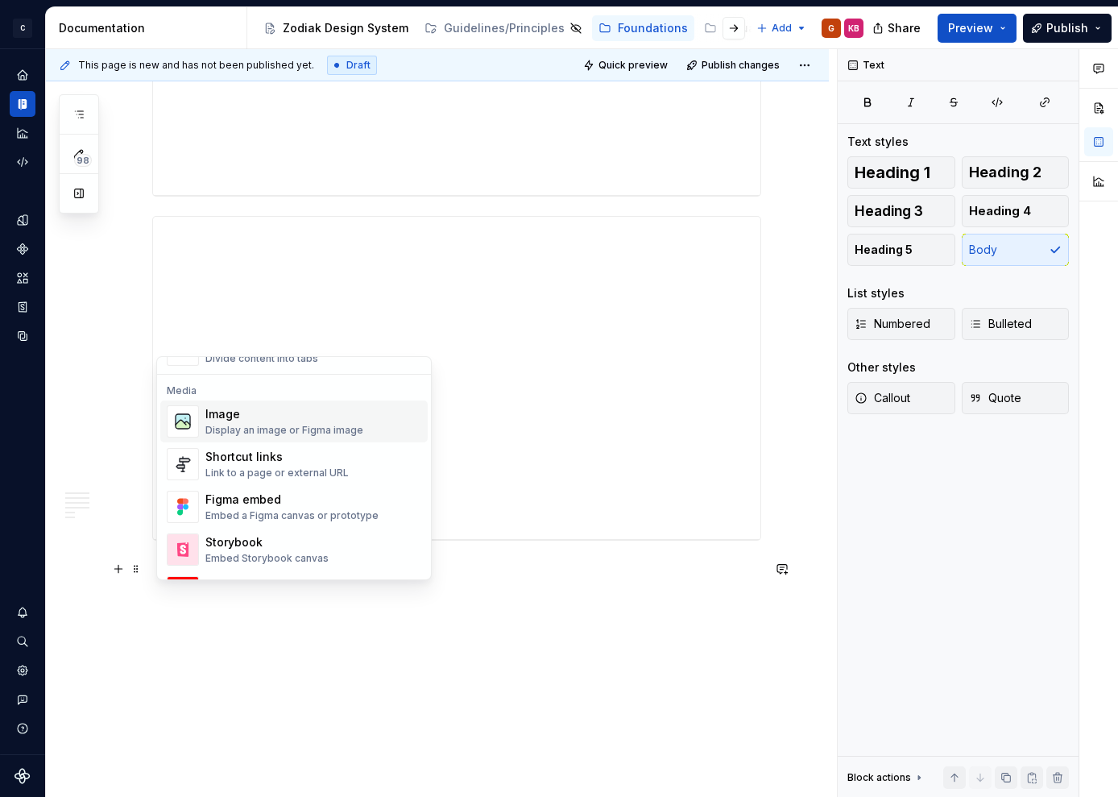
click at [255, 427] on div "Display an image or Figma image" at bounding box center [284, 430] width 158 height 13
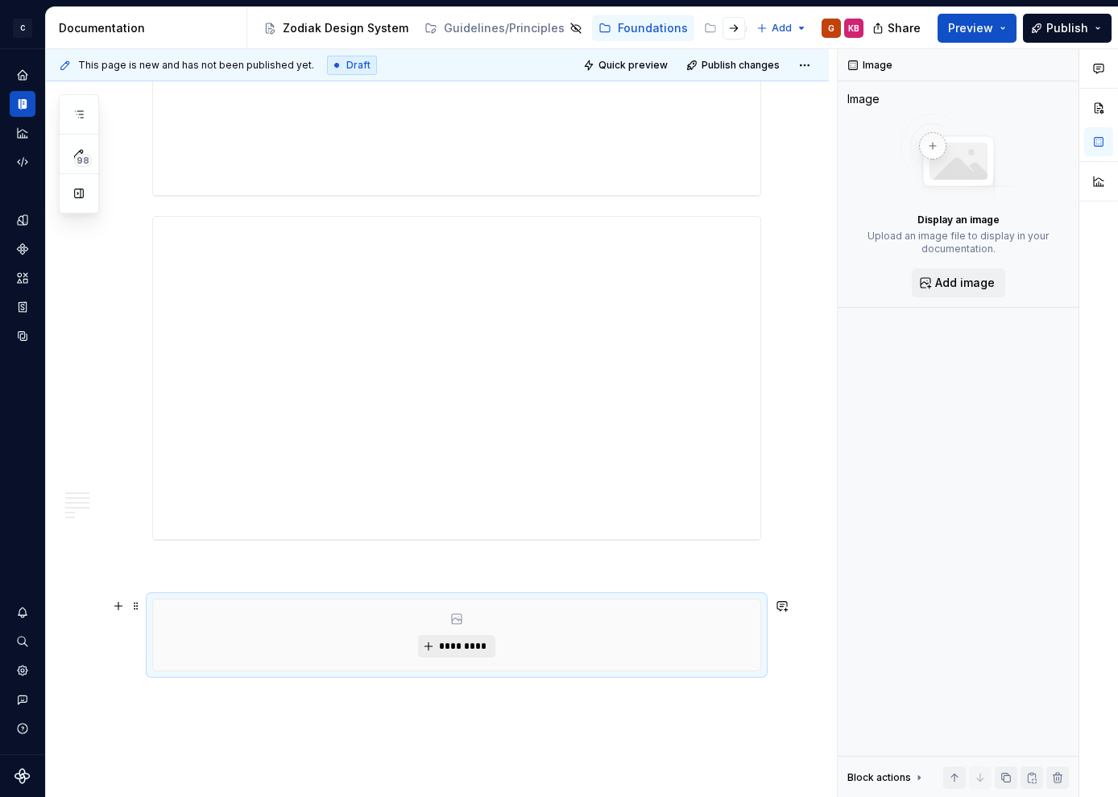
click at [456, 644] on span "*********" at bounding box center [462, 646] width 49 height 13
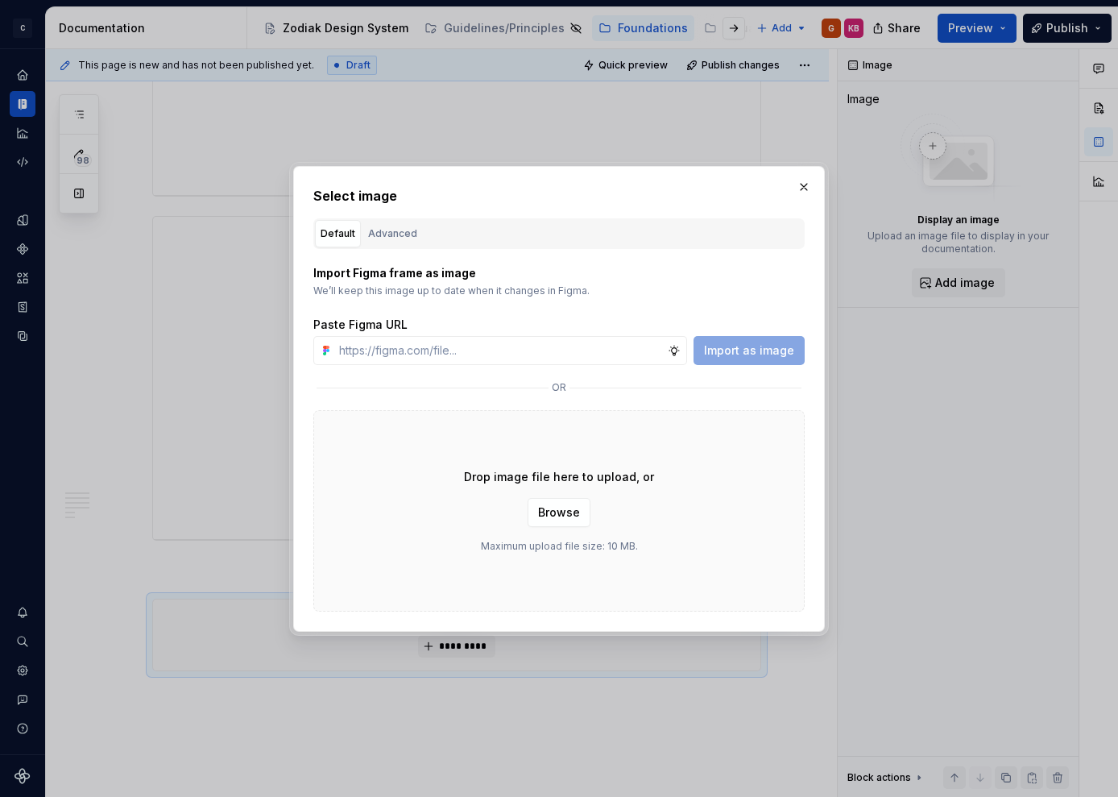
type textarea "*"
click at [395, 230] on div "Advanced" at bounding box center [392, 234] width 49 height 16
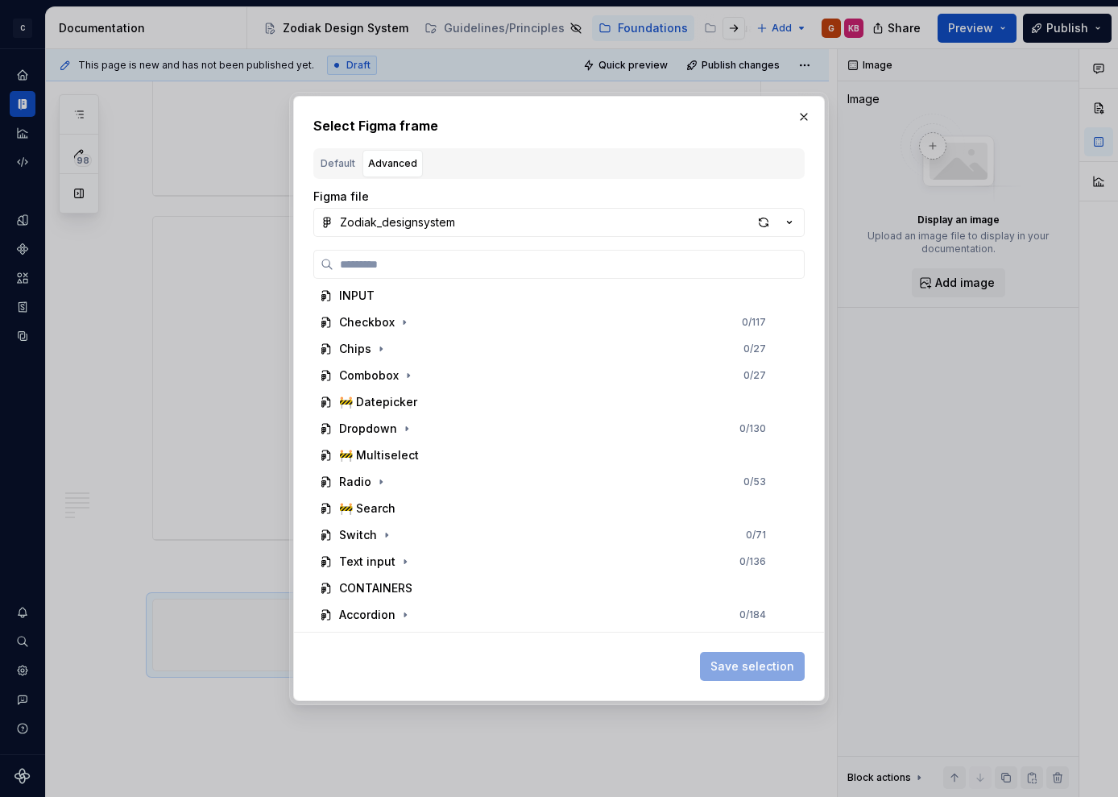
scroll to position [851, 0]
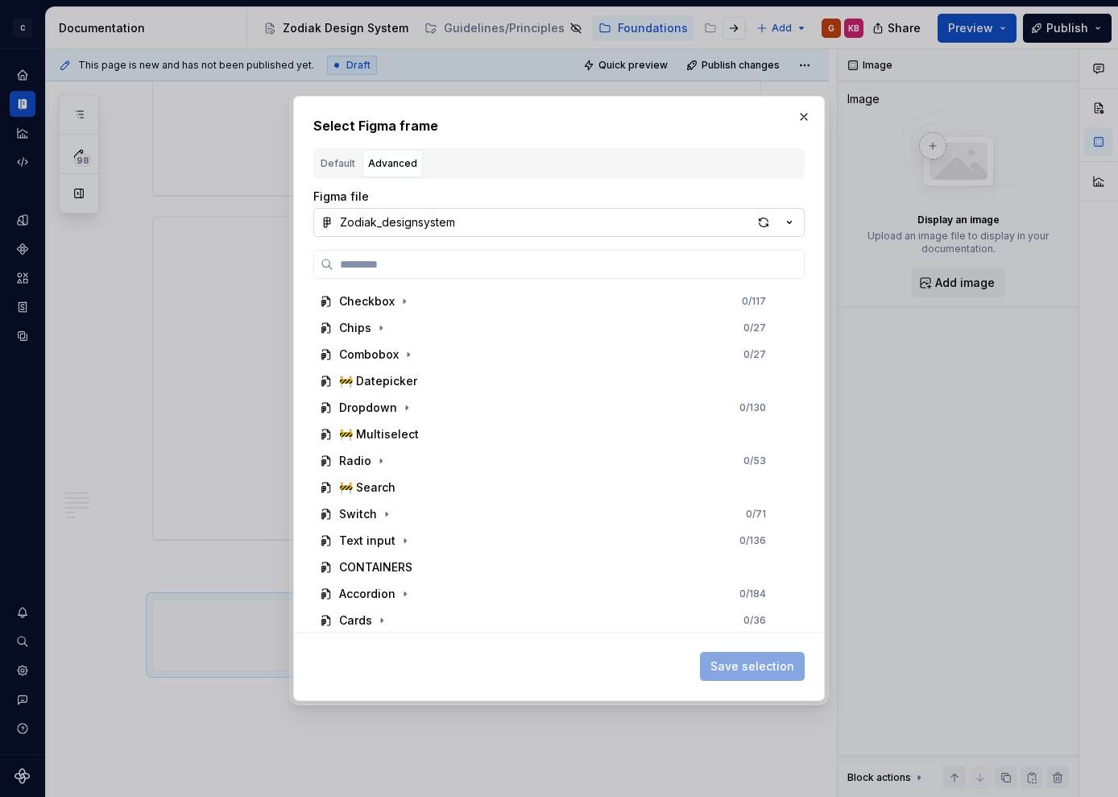
click at [560, 220] on button "Zodiak_designsystem" at bounding box center [558, 222] width 491 height 29
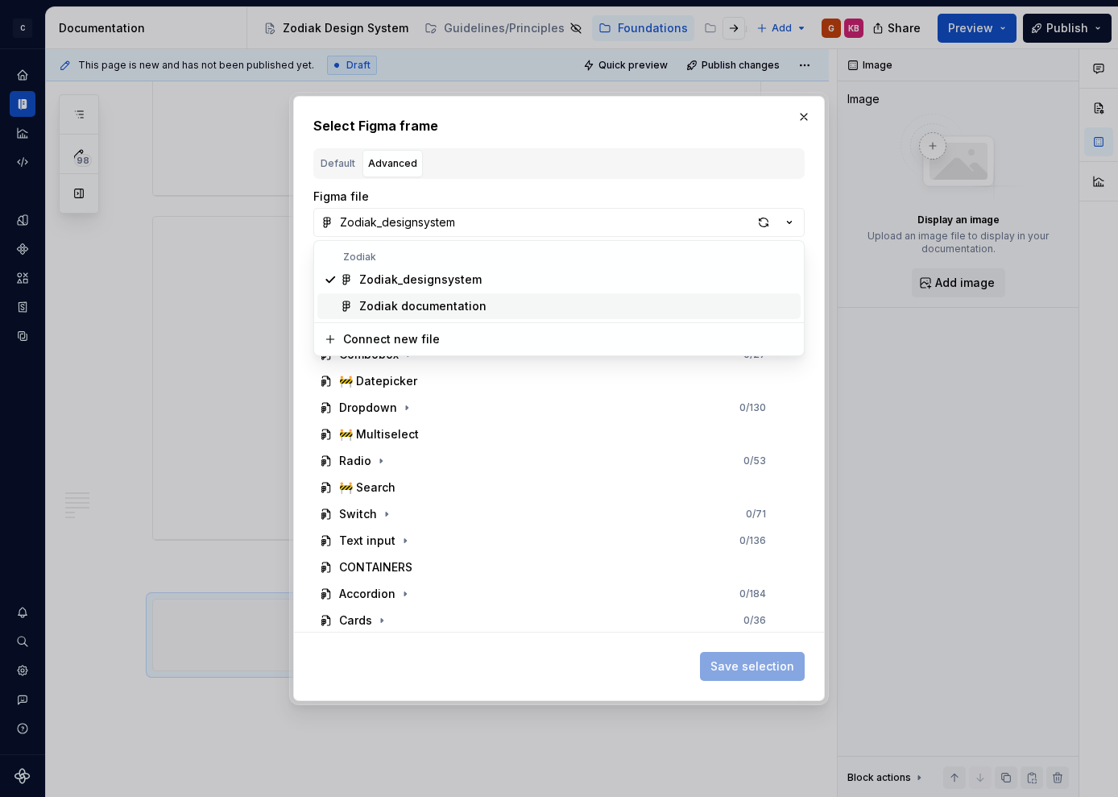
click at [499, 311] on div "Zodiak documentation" at bounding box center [576, 306] width 435 height 16
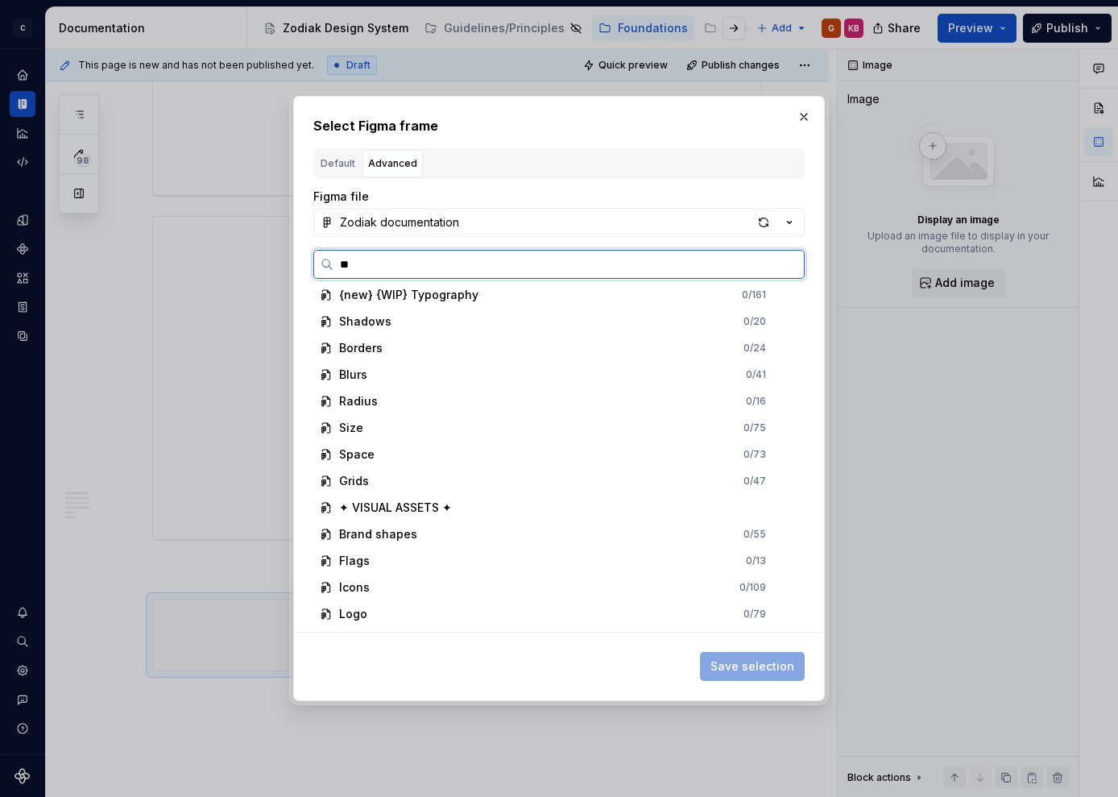
scroll to position [0, 0]
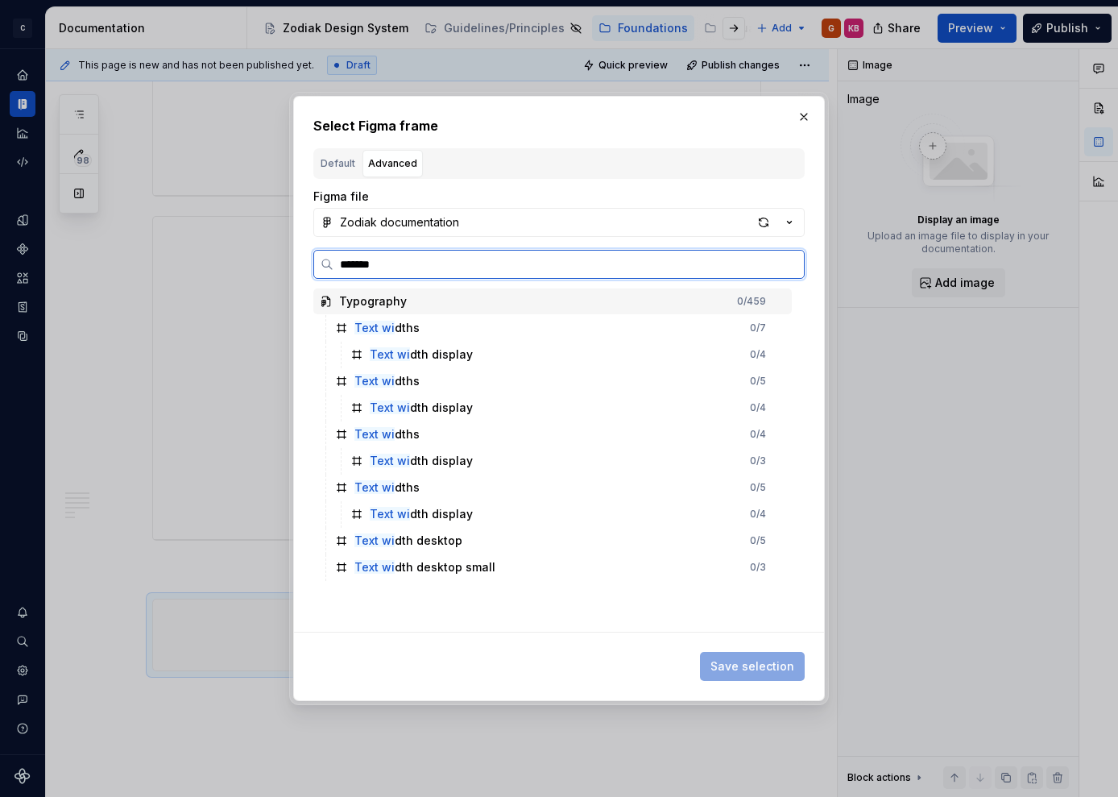
type input "********"
click at [401, 543] on div "Text wid th desktop" at bounding box center [409, 541] width 108 height 16
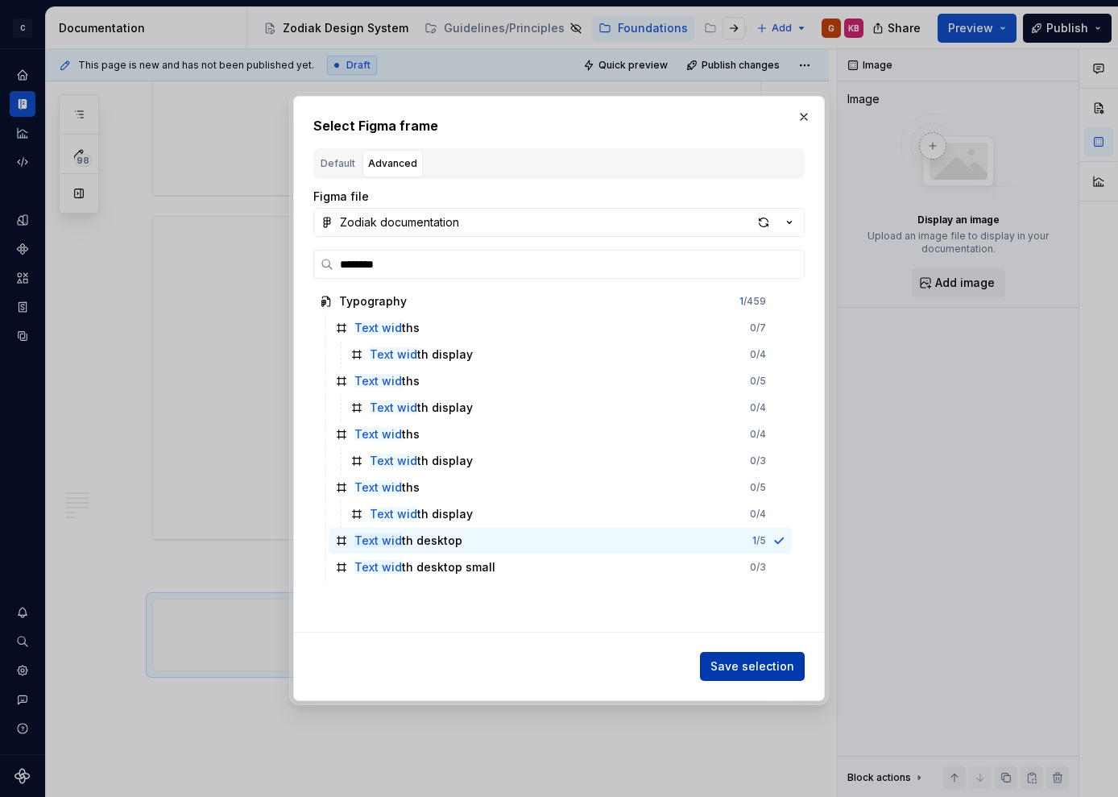
click at [771, 665] on span "Save selection" at bounding box center [753, 666] width 84 height 16
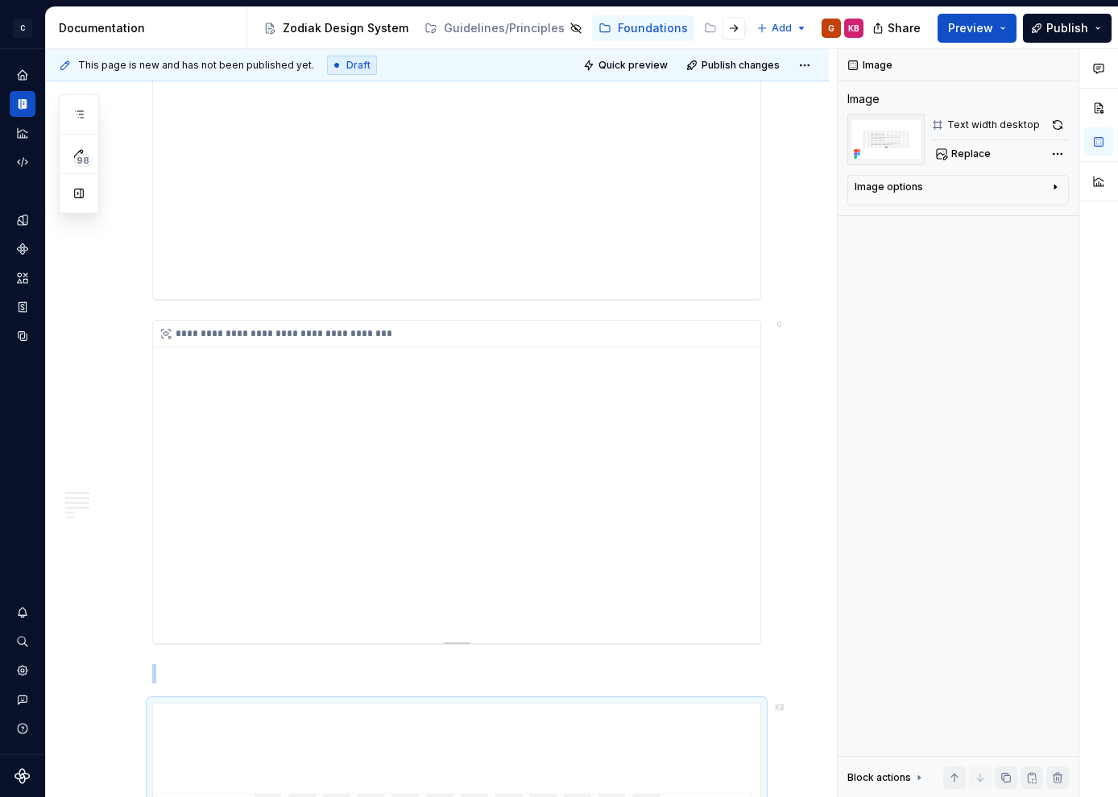
scroll to position [3412, 0]
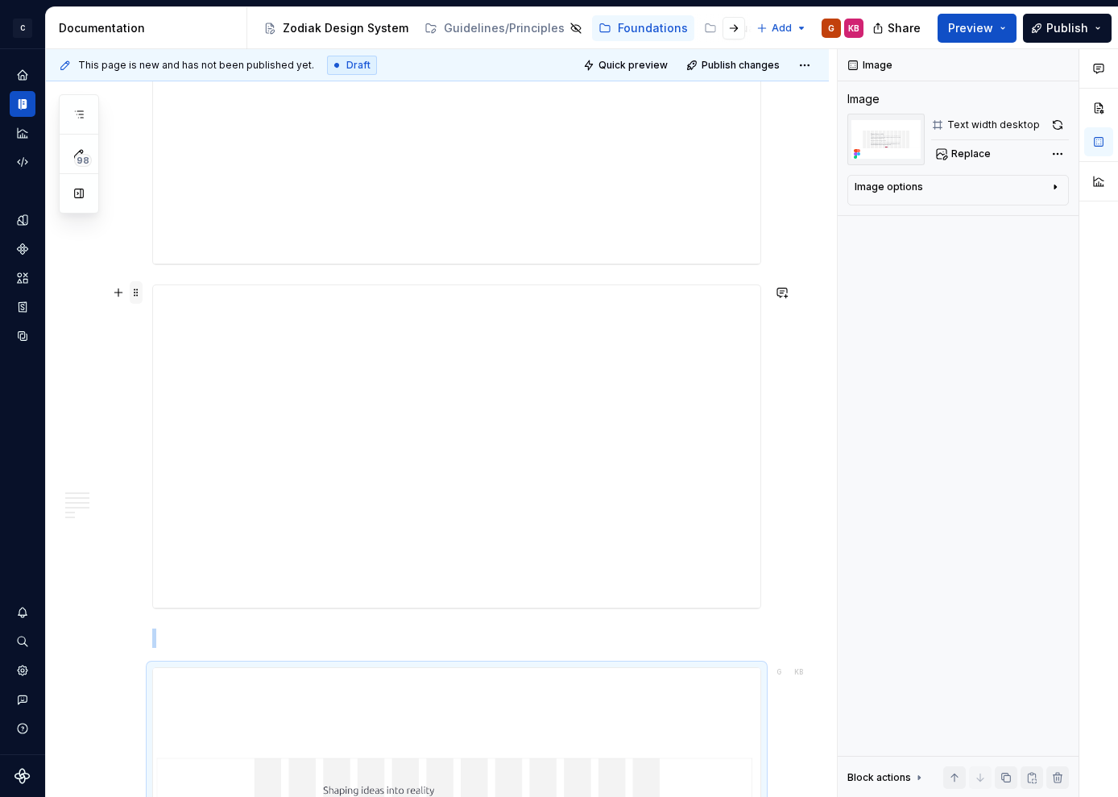
click at [138, 290] on span at bounding box center [136, 292] width 13 height 23
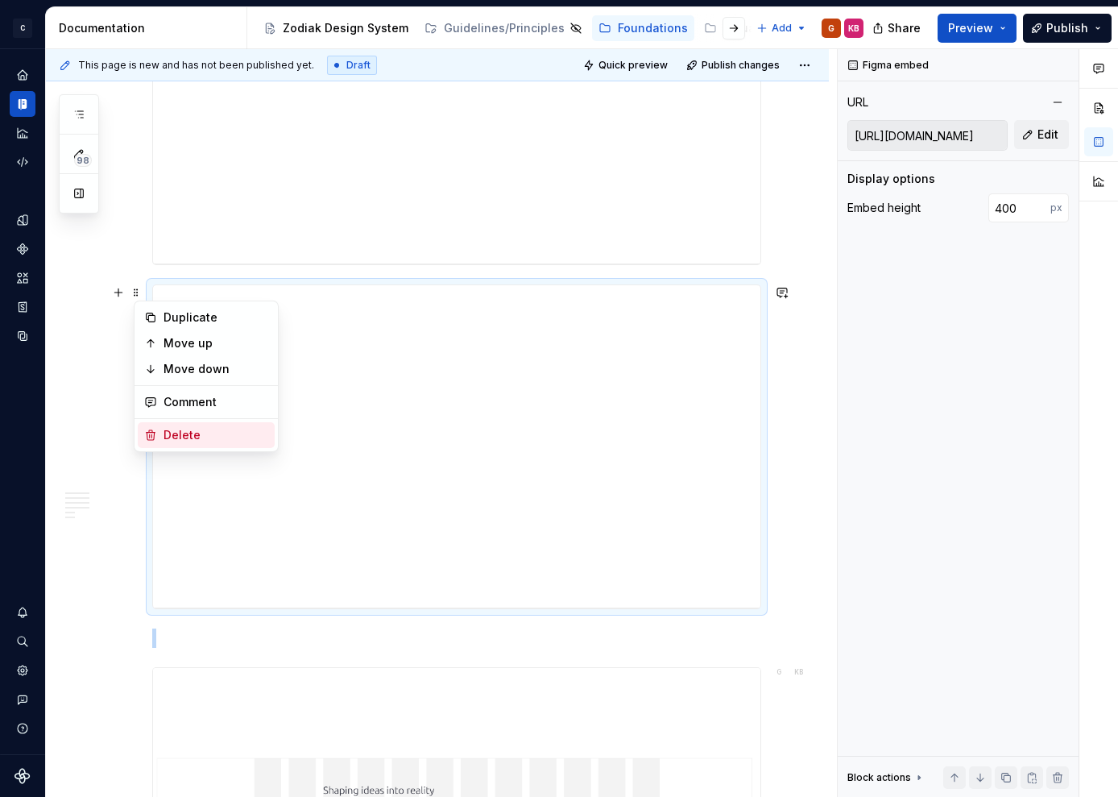
click at [167, 438] on div "Delete" at bounding box center [216, 435] width 105 height 16
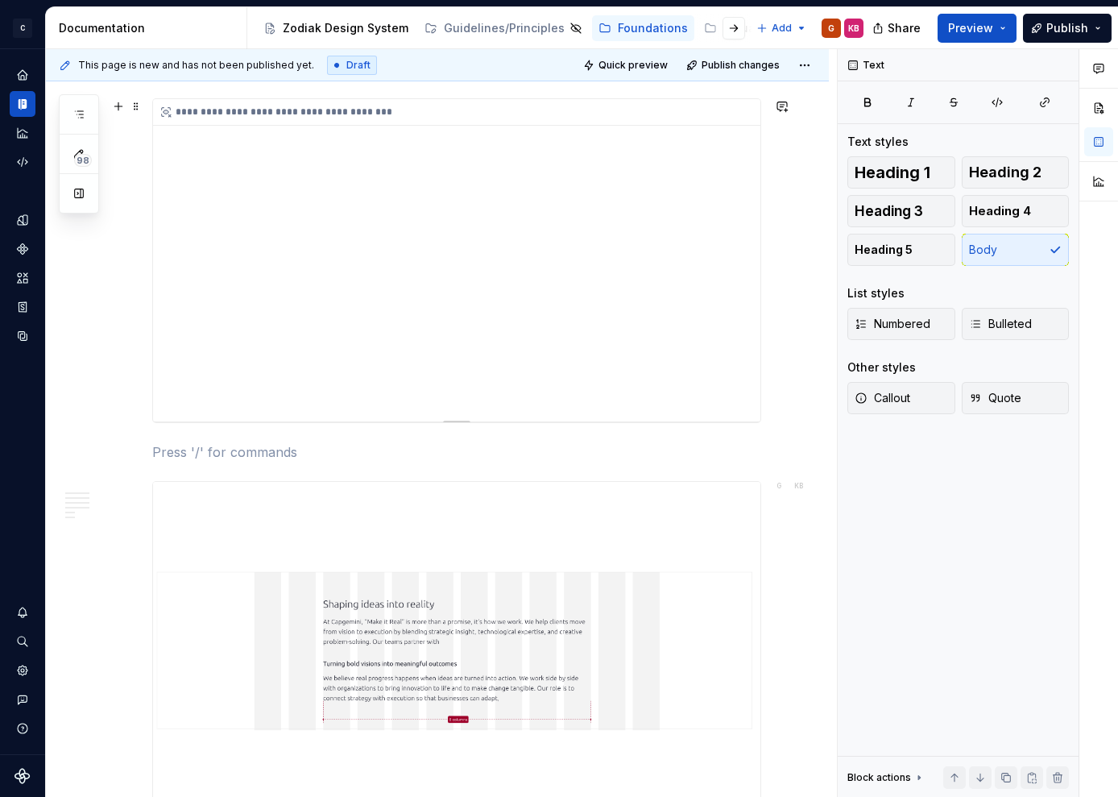
scroll to position [3241, 0]
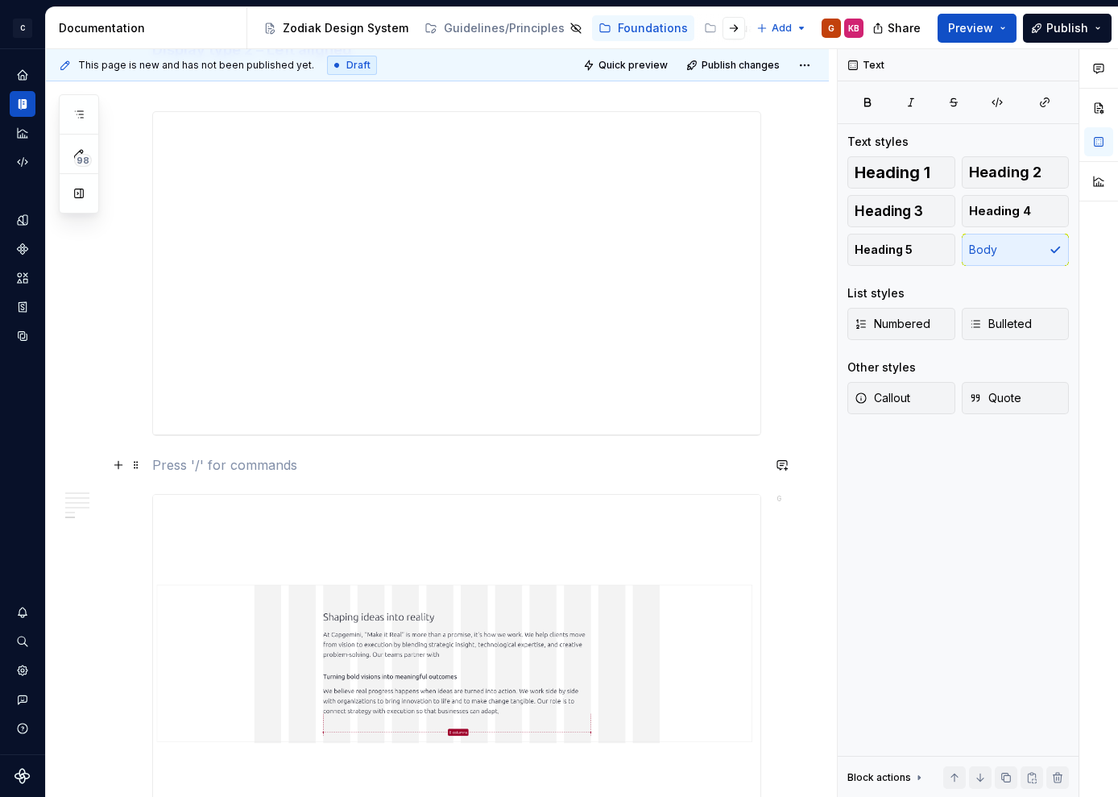
click at [345, 468] on p at bounding box center [456, 464] width 609 height 19
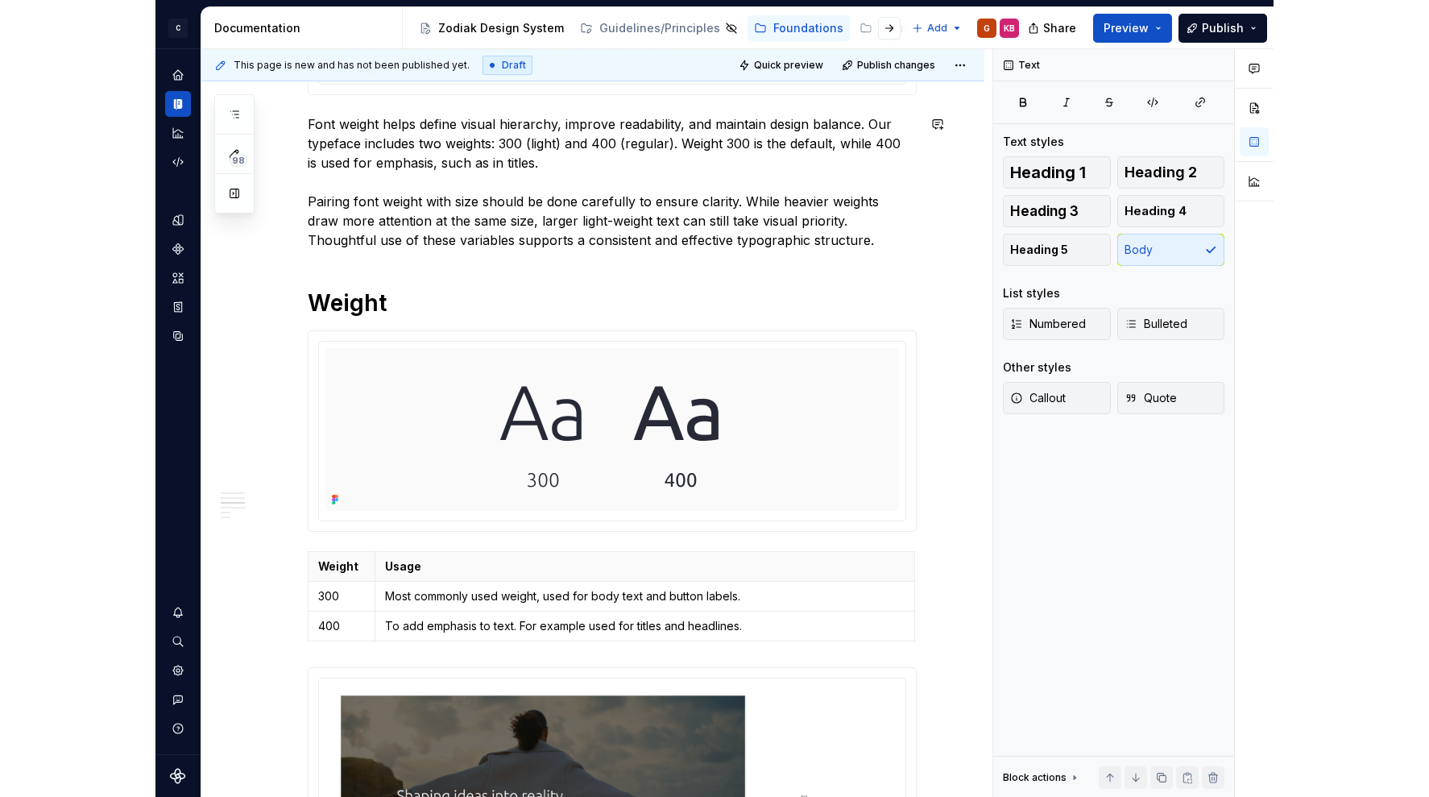
scroll to position [781, 0]
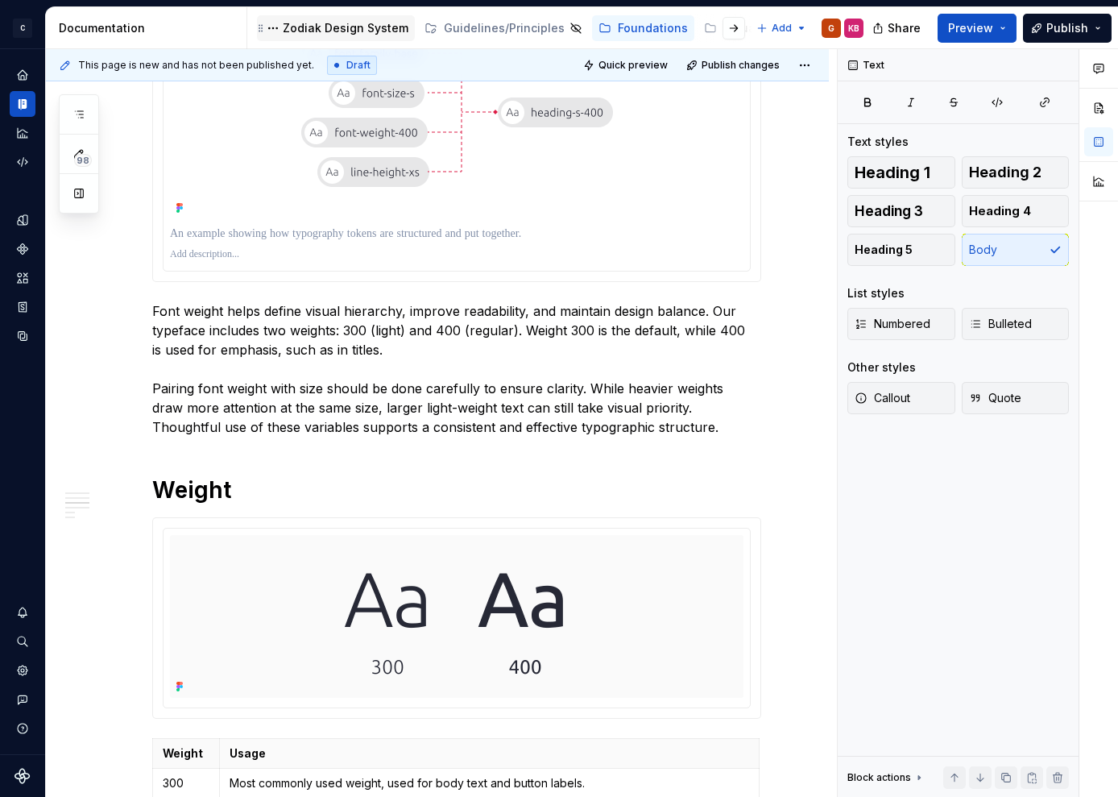
click at [362, 34] on div "Zodiak Design System" at bounding box center [346, 28] width 126 height 16
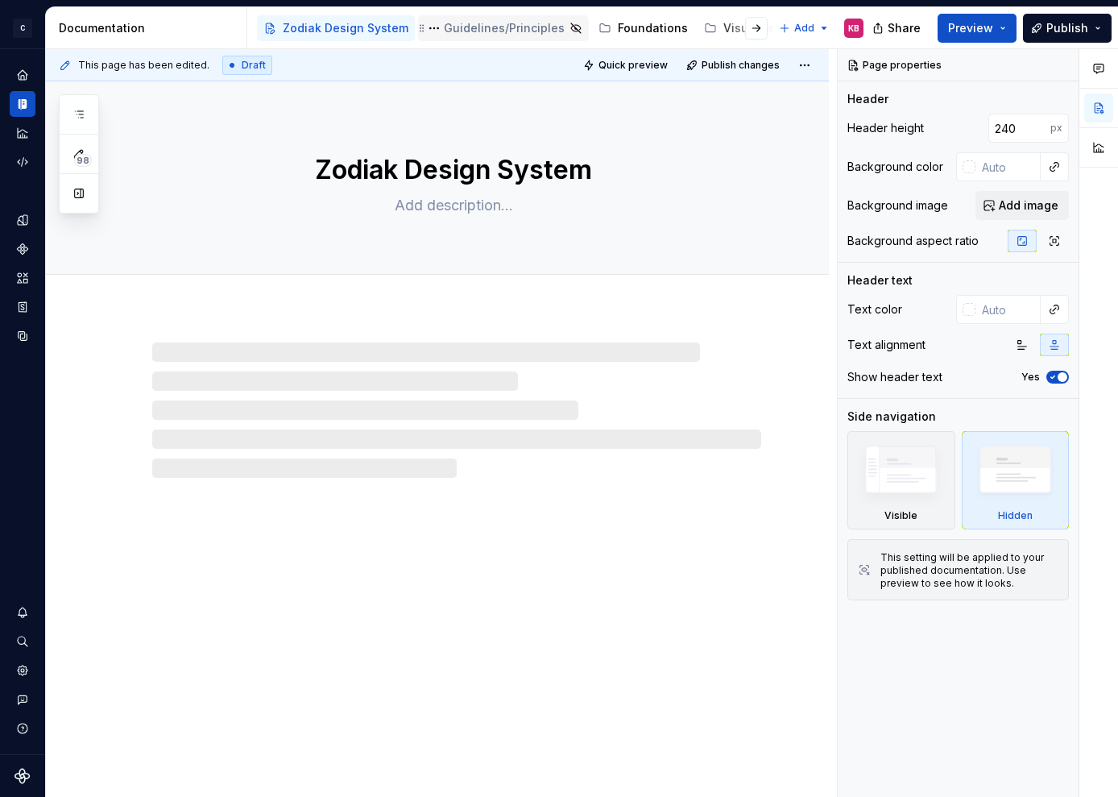
click at [465, 27] on div "Guidelines/Principles" at bounding box center [504, 28] width 121 height 16
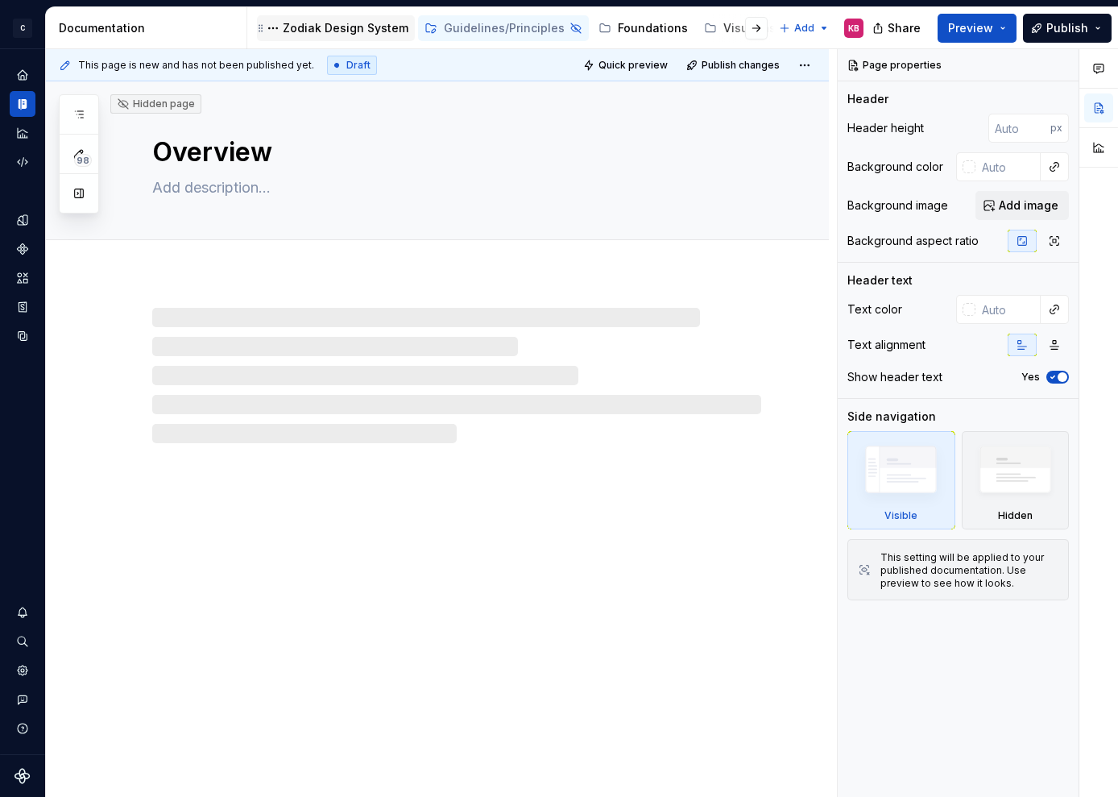
click at [328, 30] on div "Zodiak Design System" at bounding box center [346, 28] width 126 height 16
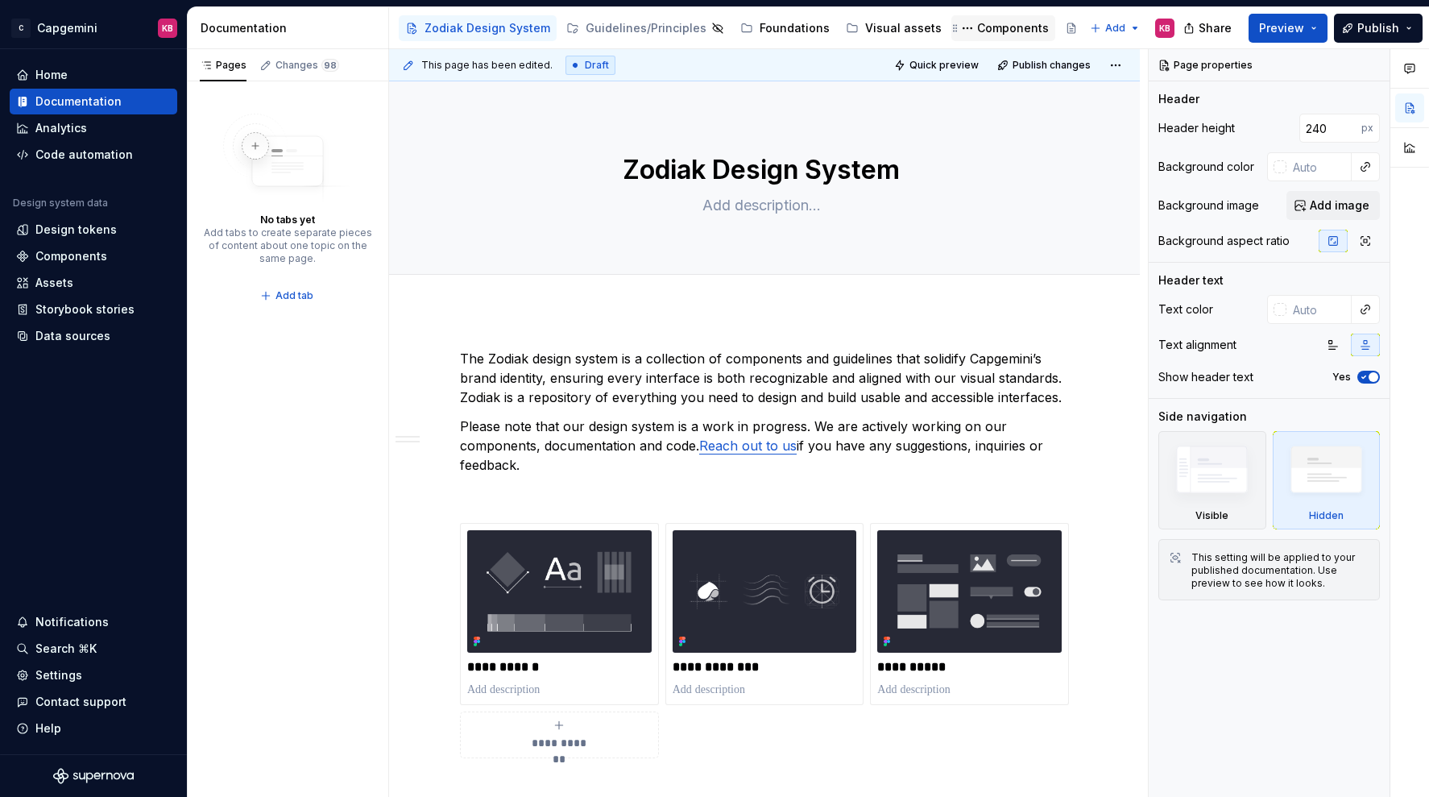
click at [977, 23] on div "Components" at bounding box center [1013, 28] width 72 height 16
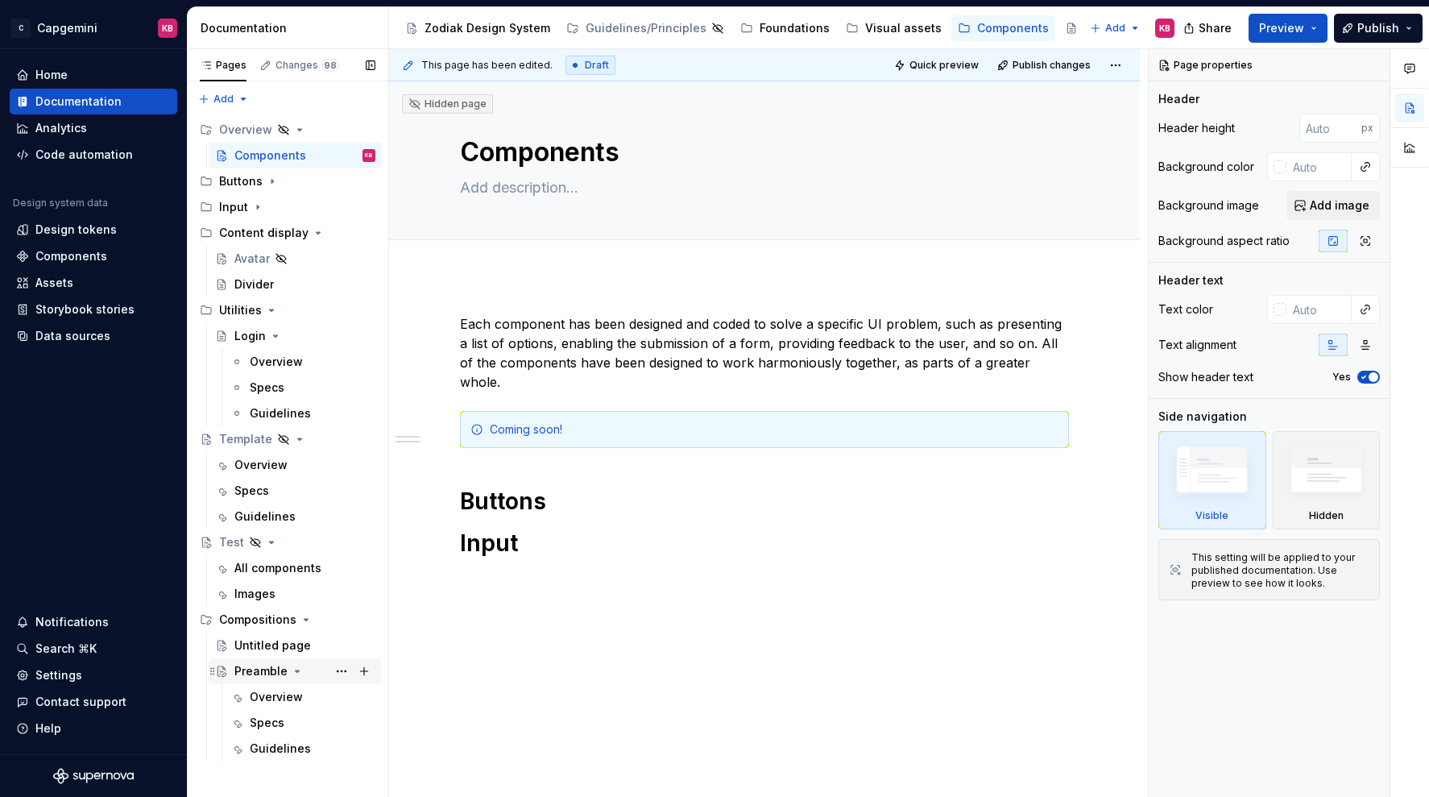
click at [239, 670] on div "Preamble" at bounding box center [260, 671] width 53 height 16
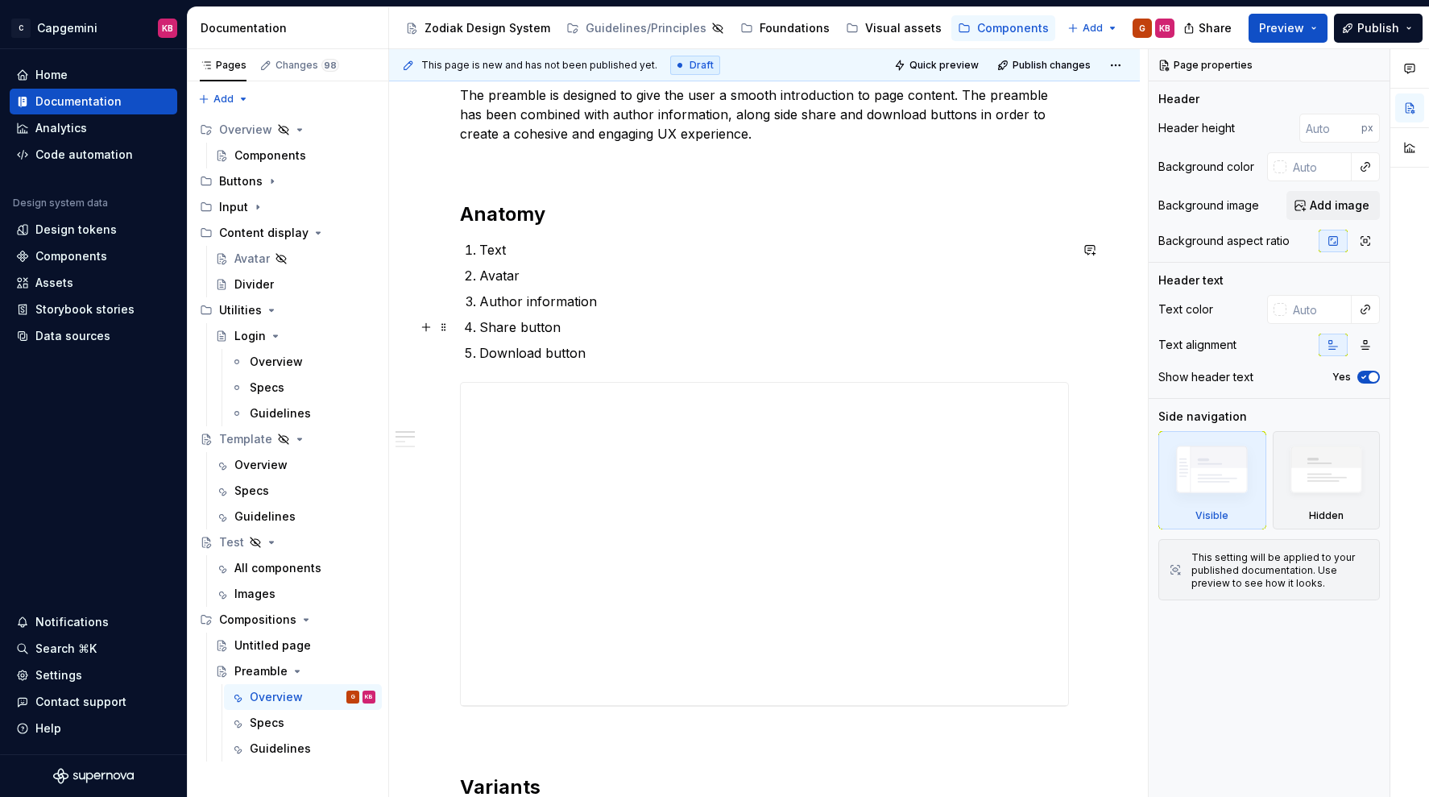
scroll to position [188, 0]
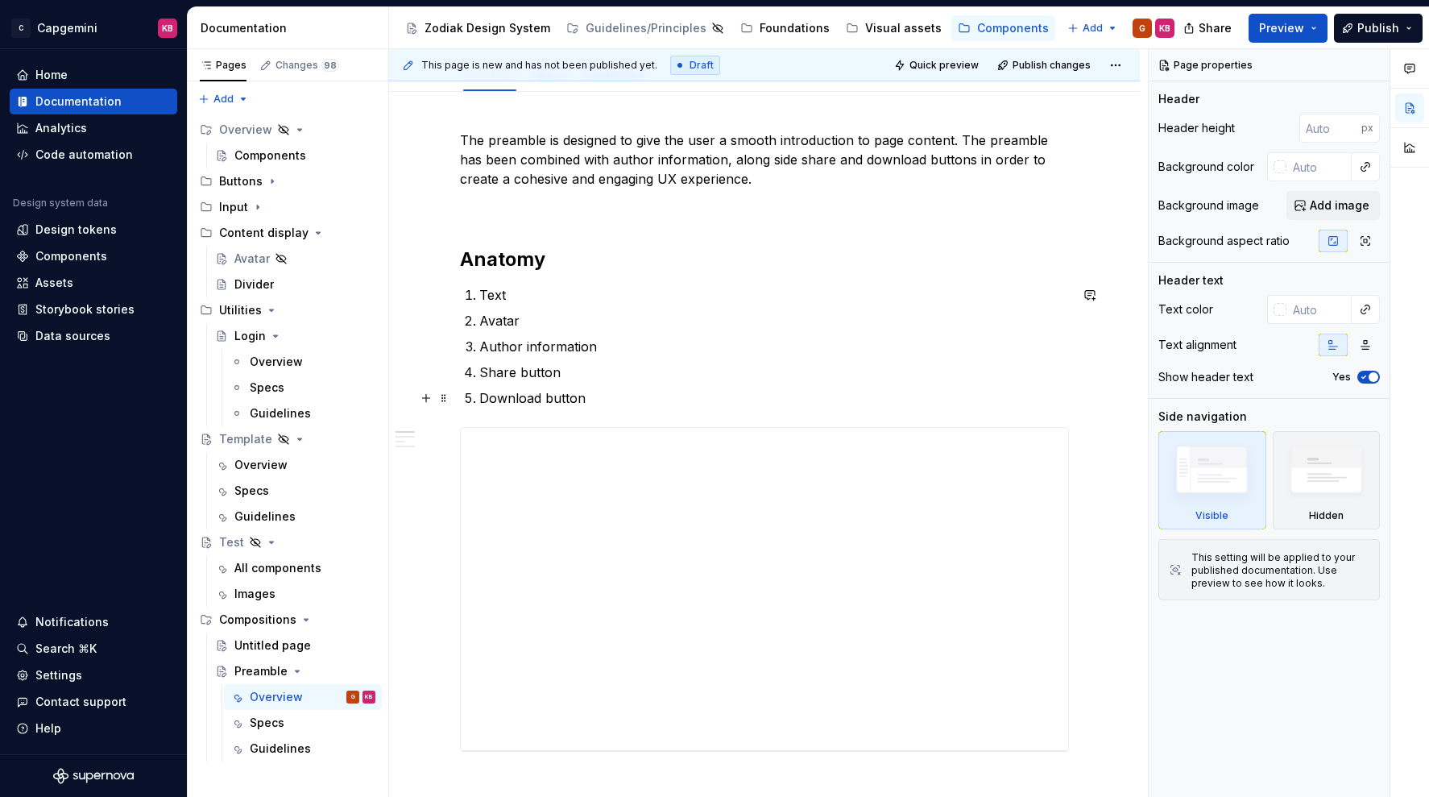
type textarea "*"
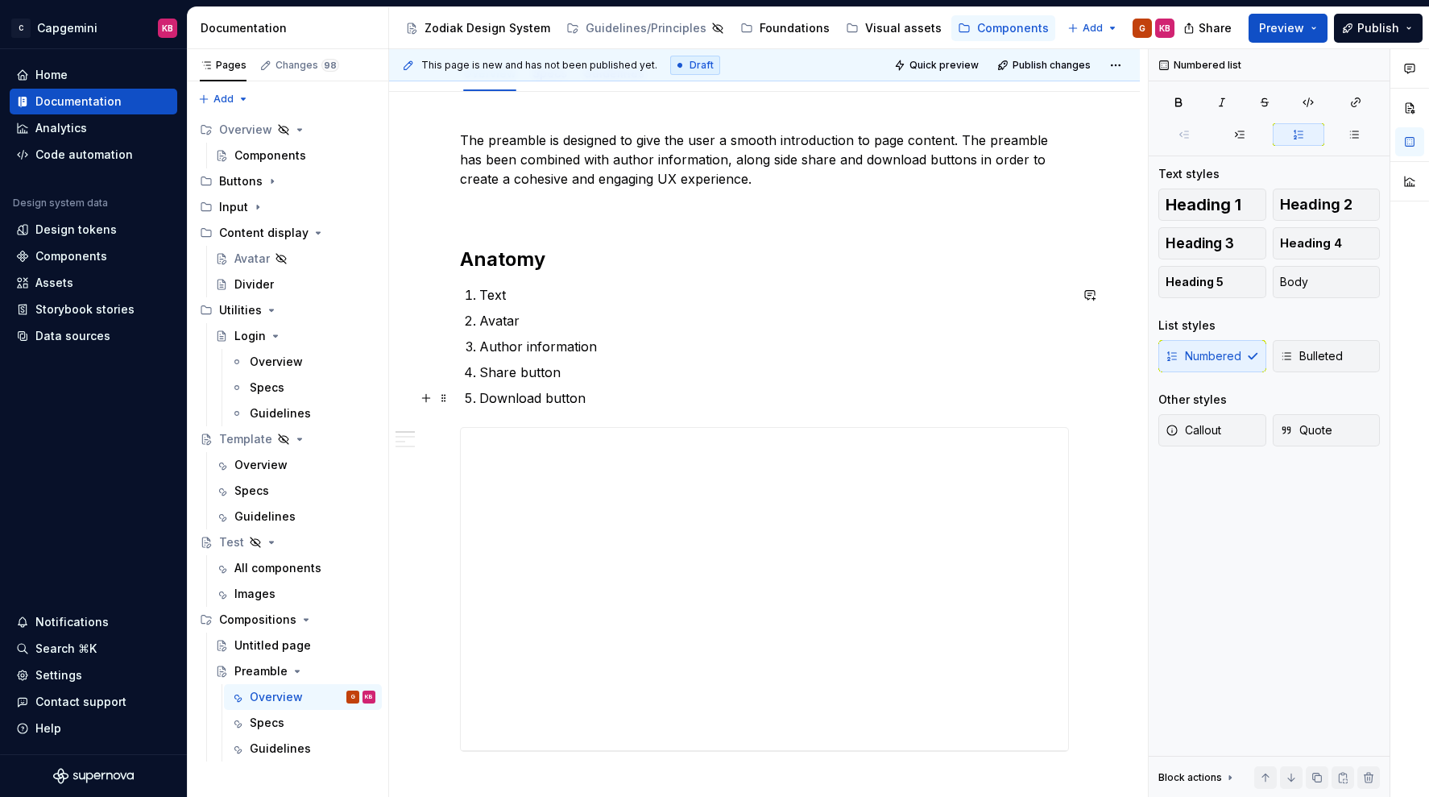
click at [587, 398] on p "Download button" at bounding box center [774, 397] width 590 height 19
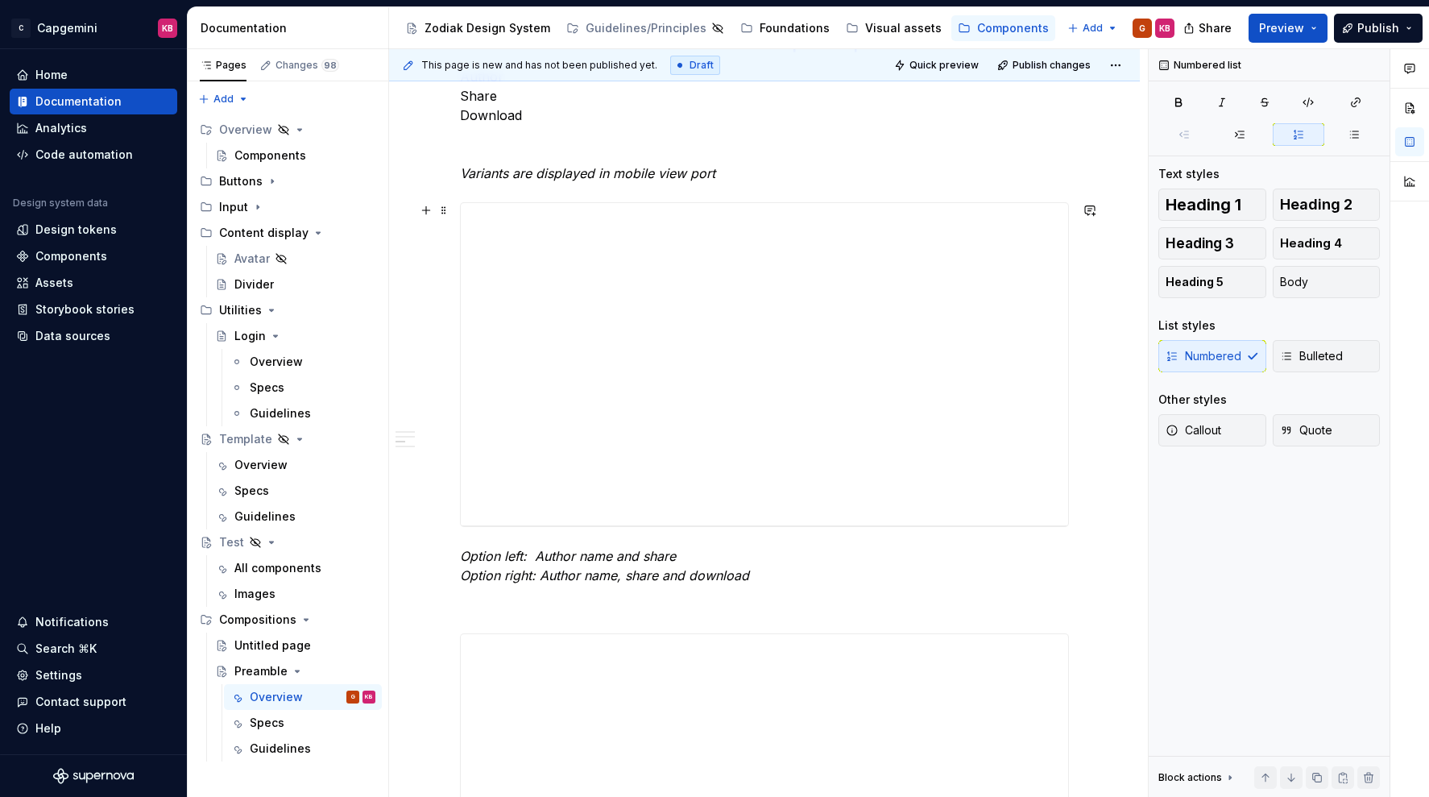
scroll to position [1062, 0]
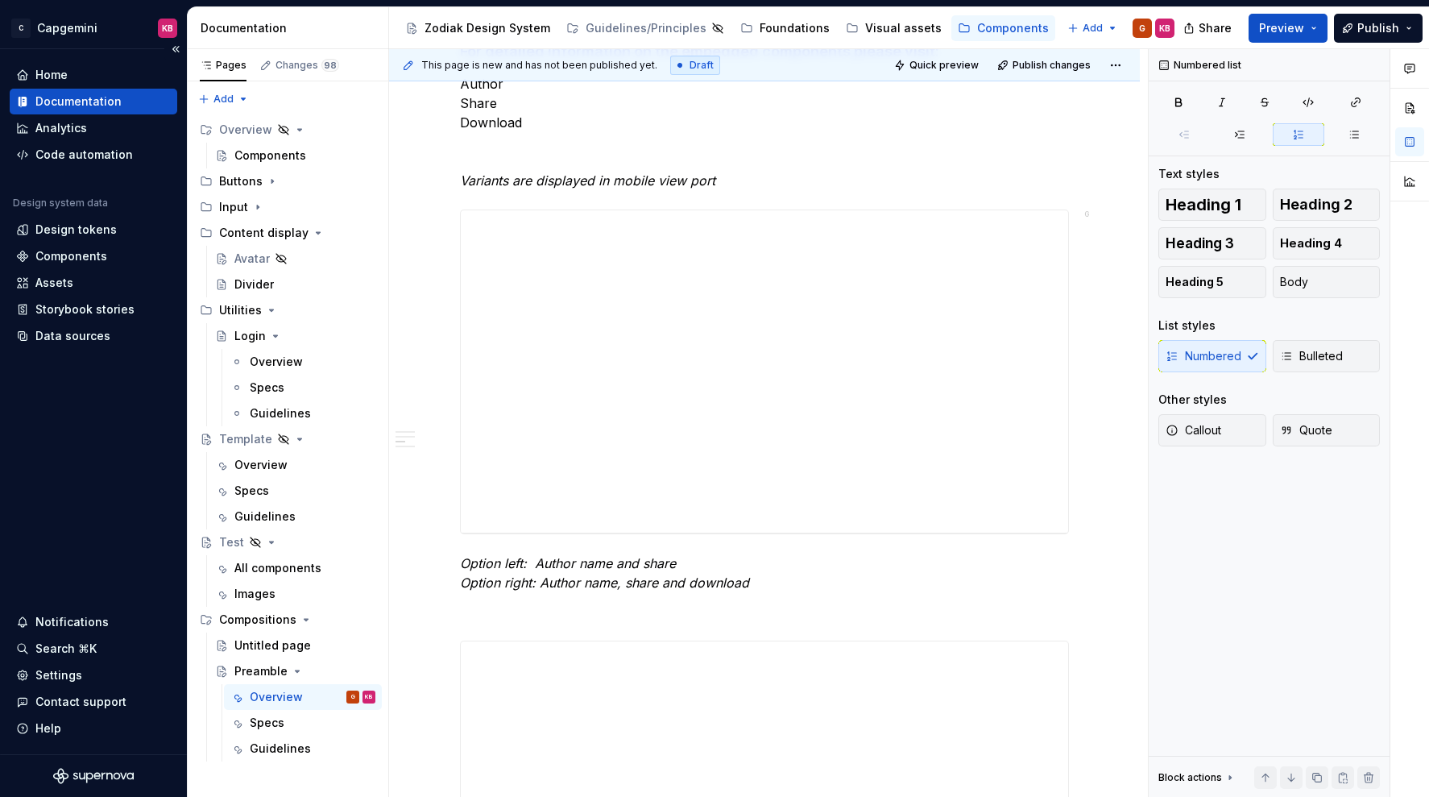
type textarea "*"
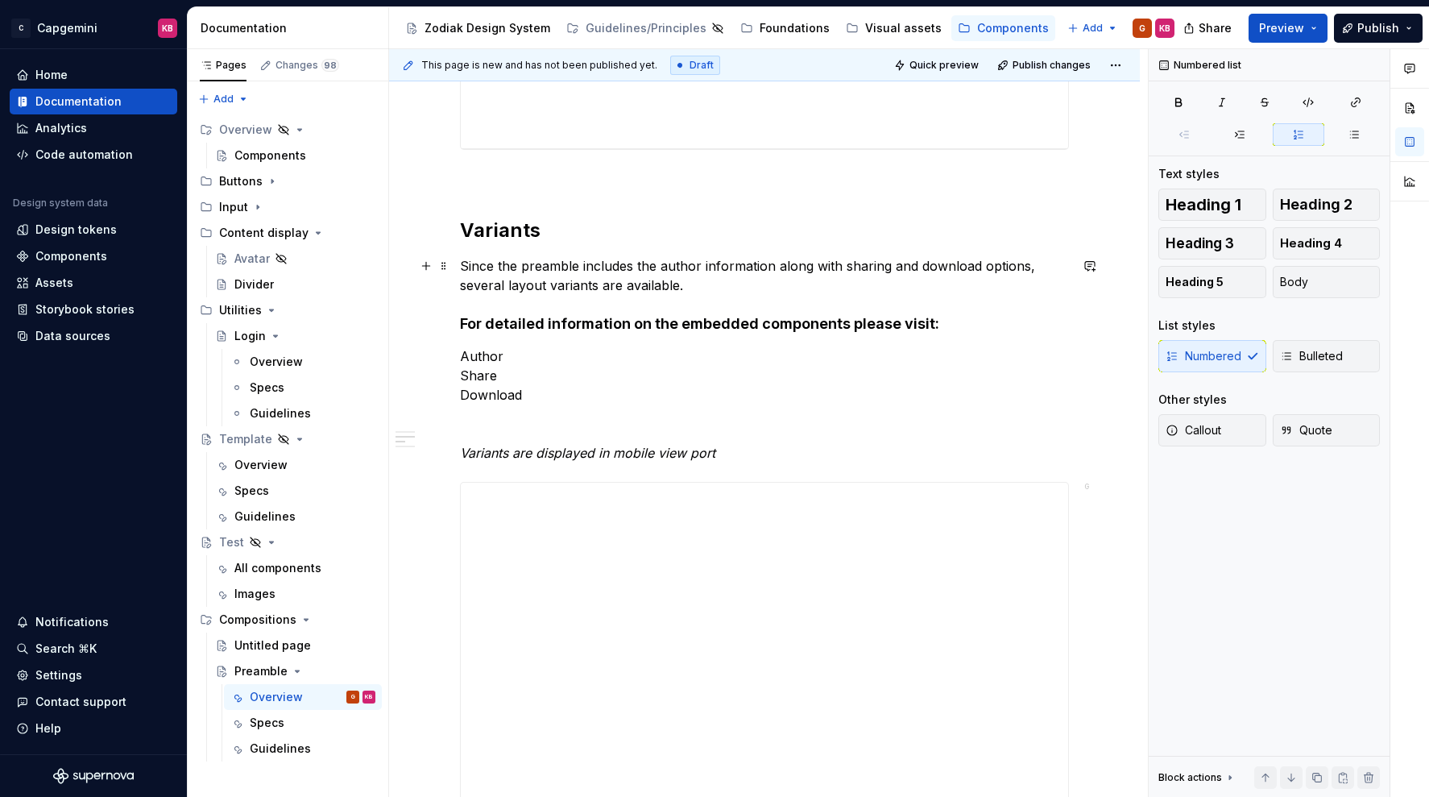
scroll to position [803, 0]
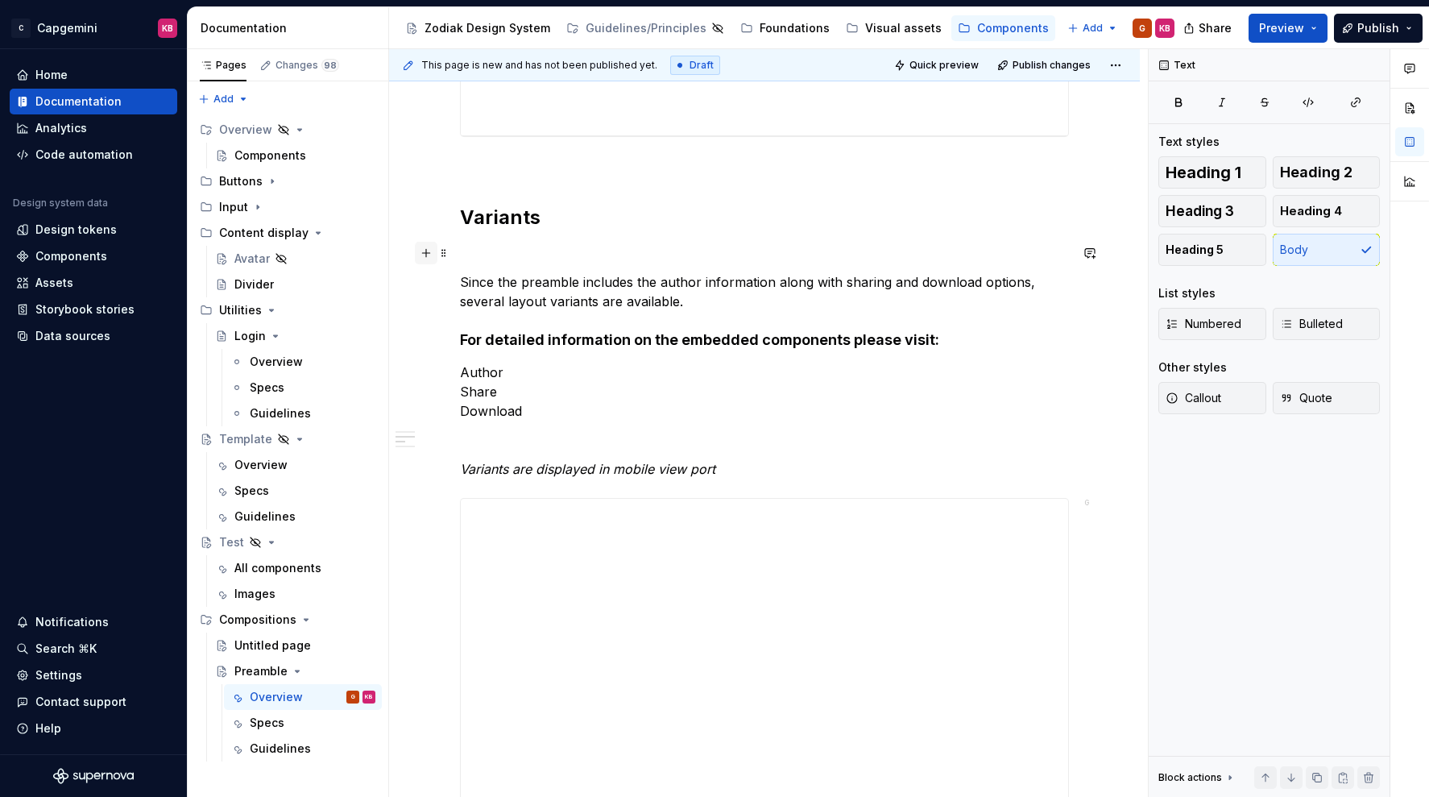
click at [432, 253] on button "button" at bounding box center [426, 253] width 23 height 23
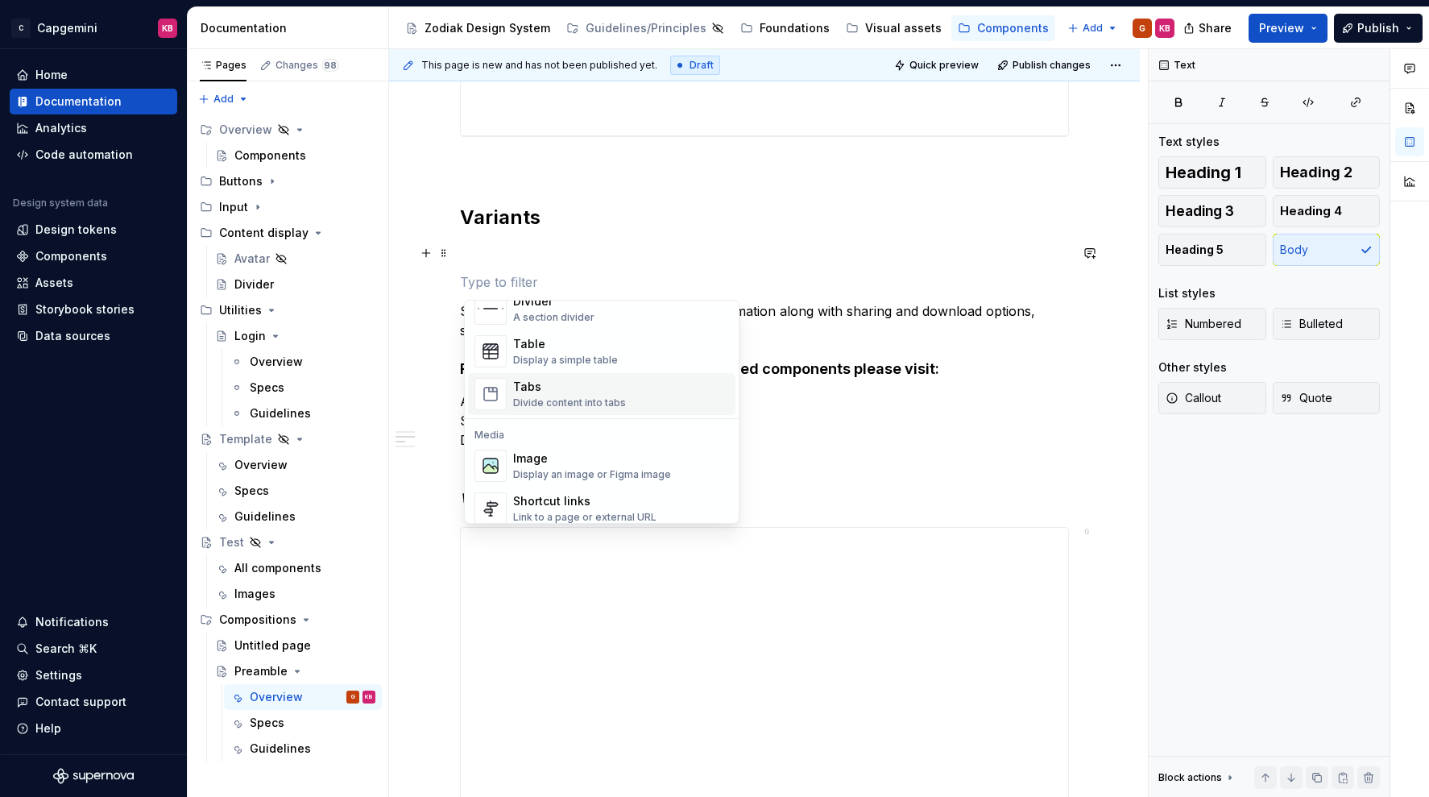
scroll to position [581, 0]
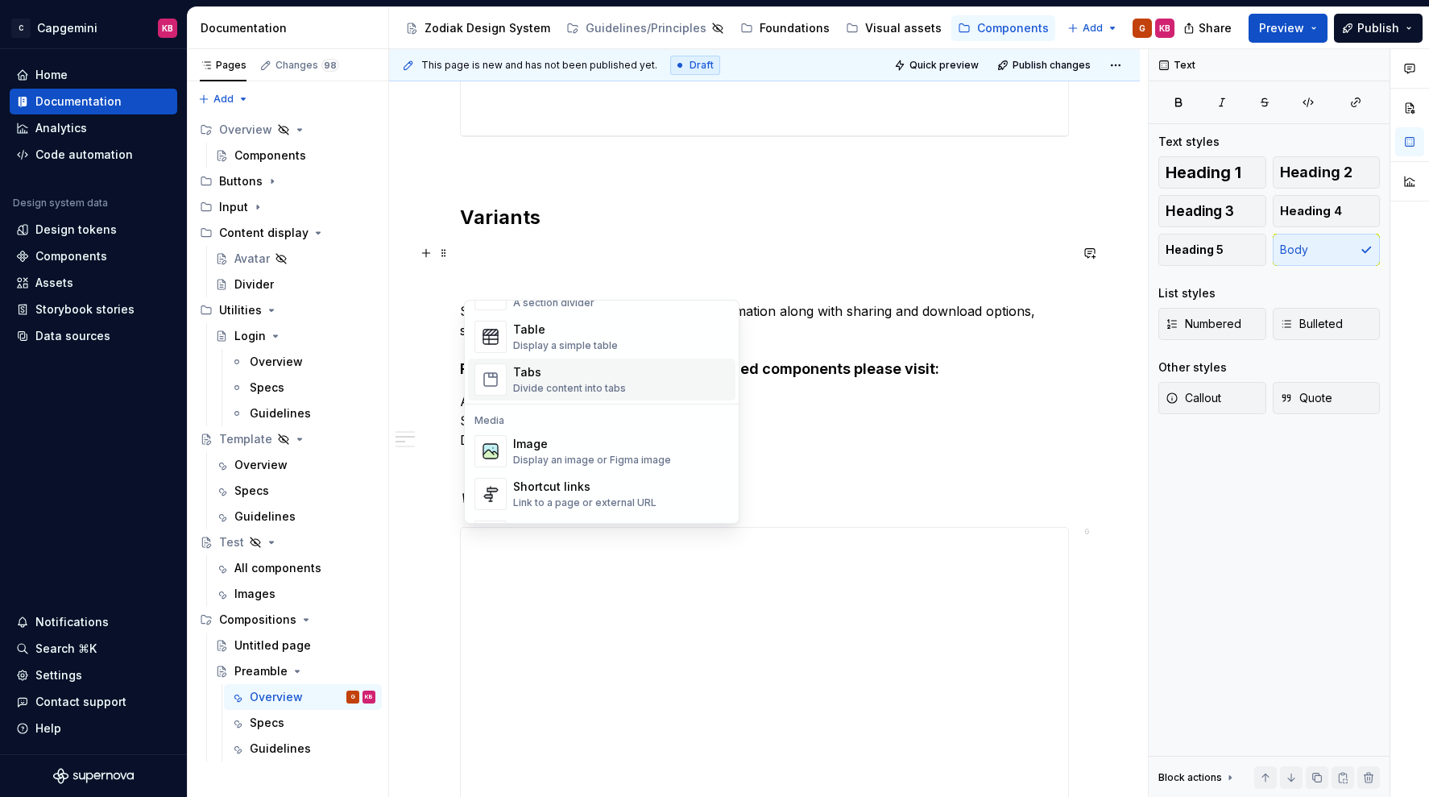
click at [553, 382] on div "Divide content into tabs" at bounding box center [569, 388] width 113 height 13
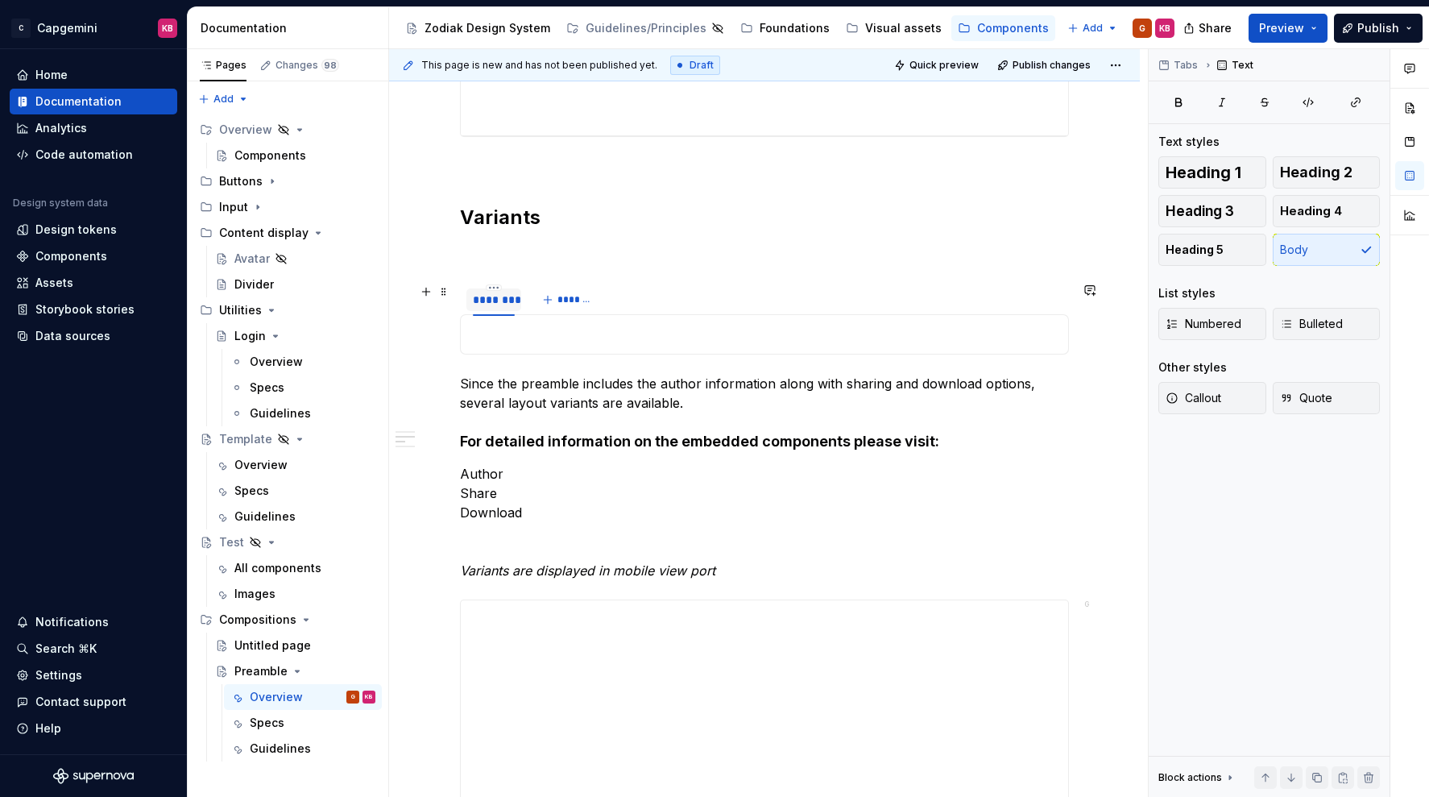
click at [496, 299] on div "********" at bounding box center [494, 300] width 42 height 16
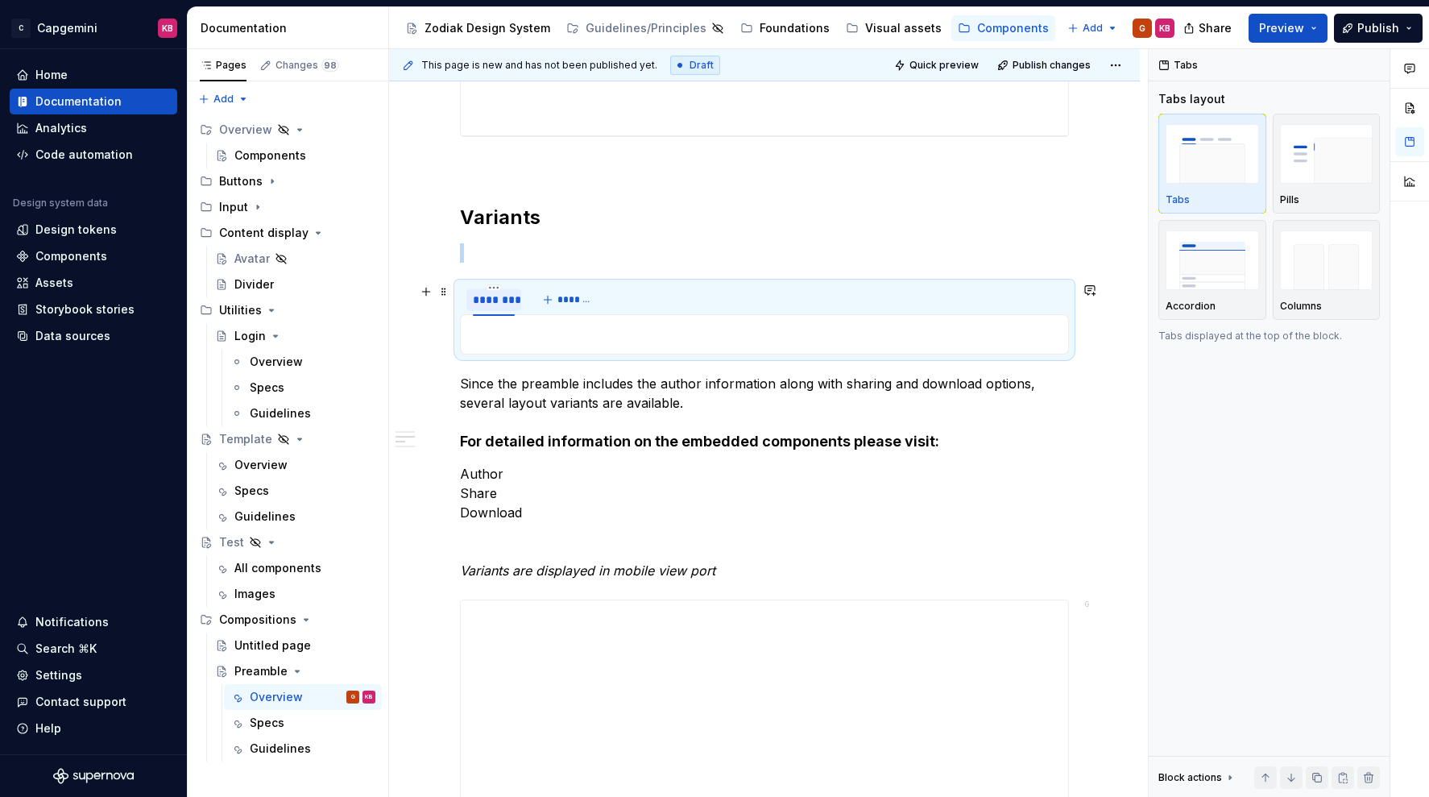
click at [489, 304] on div "********" at bounding box center [494, 300] width 42 height 16
click at [492, 297] on div "********" at bounding box center [494, 300] width 42 height 16
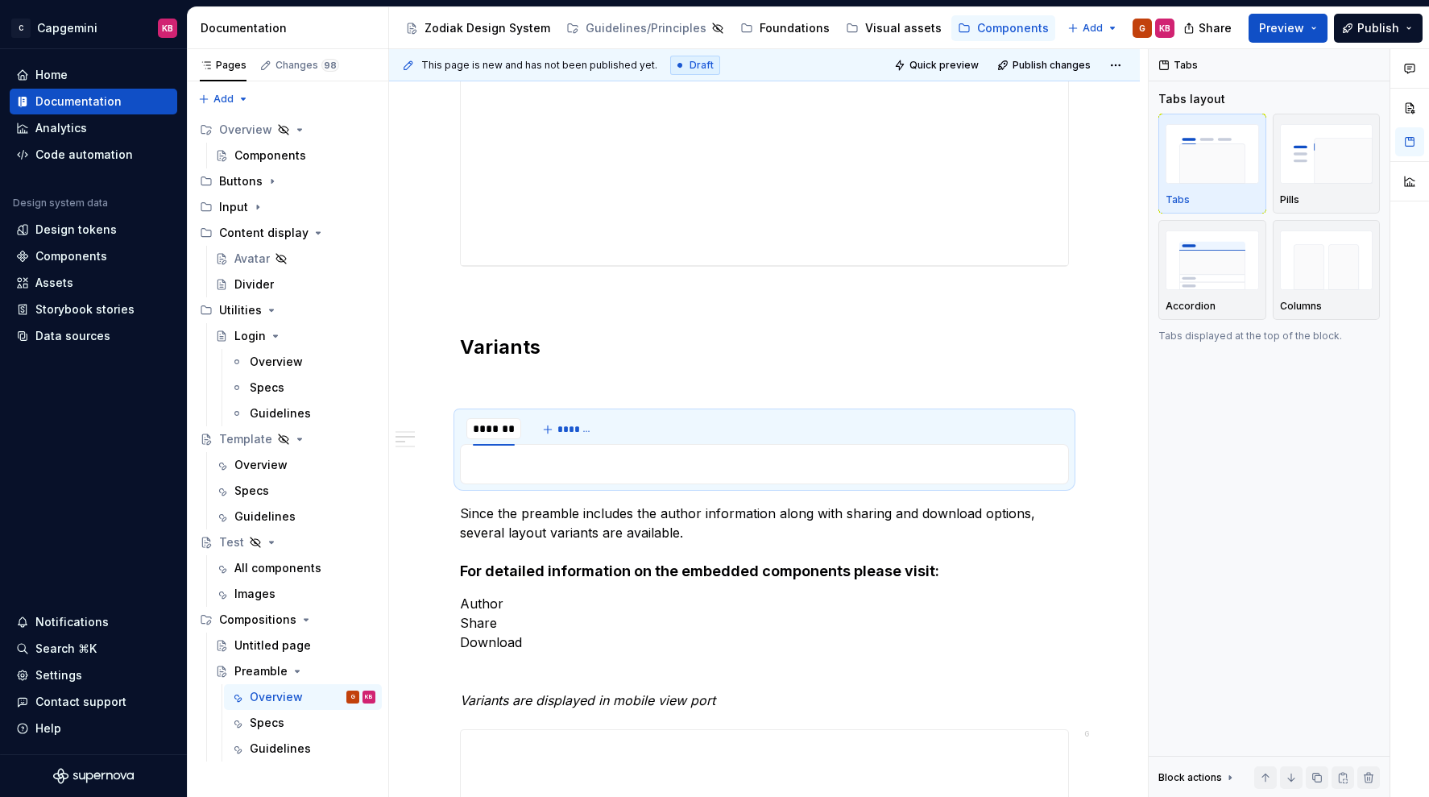
scroll to position [732, 0]
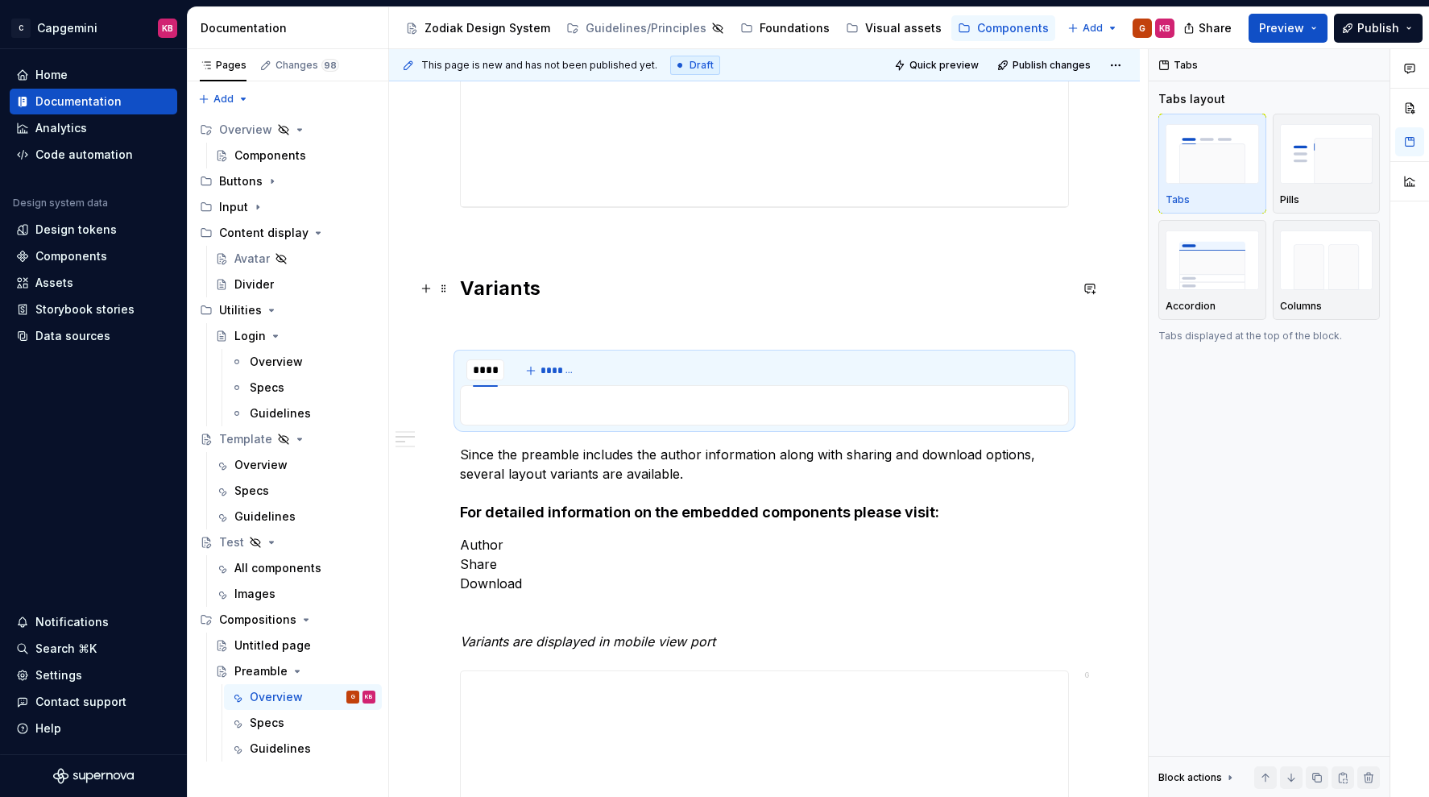
type input "******"
click at [561, 369] on span "*******" at bounding box center [571, 370] width 36 height 13
type input "*******"
click at [670, 284] on h2 "Variants" at bounding box center [764, 289] width 609 height 26
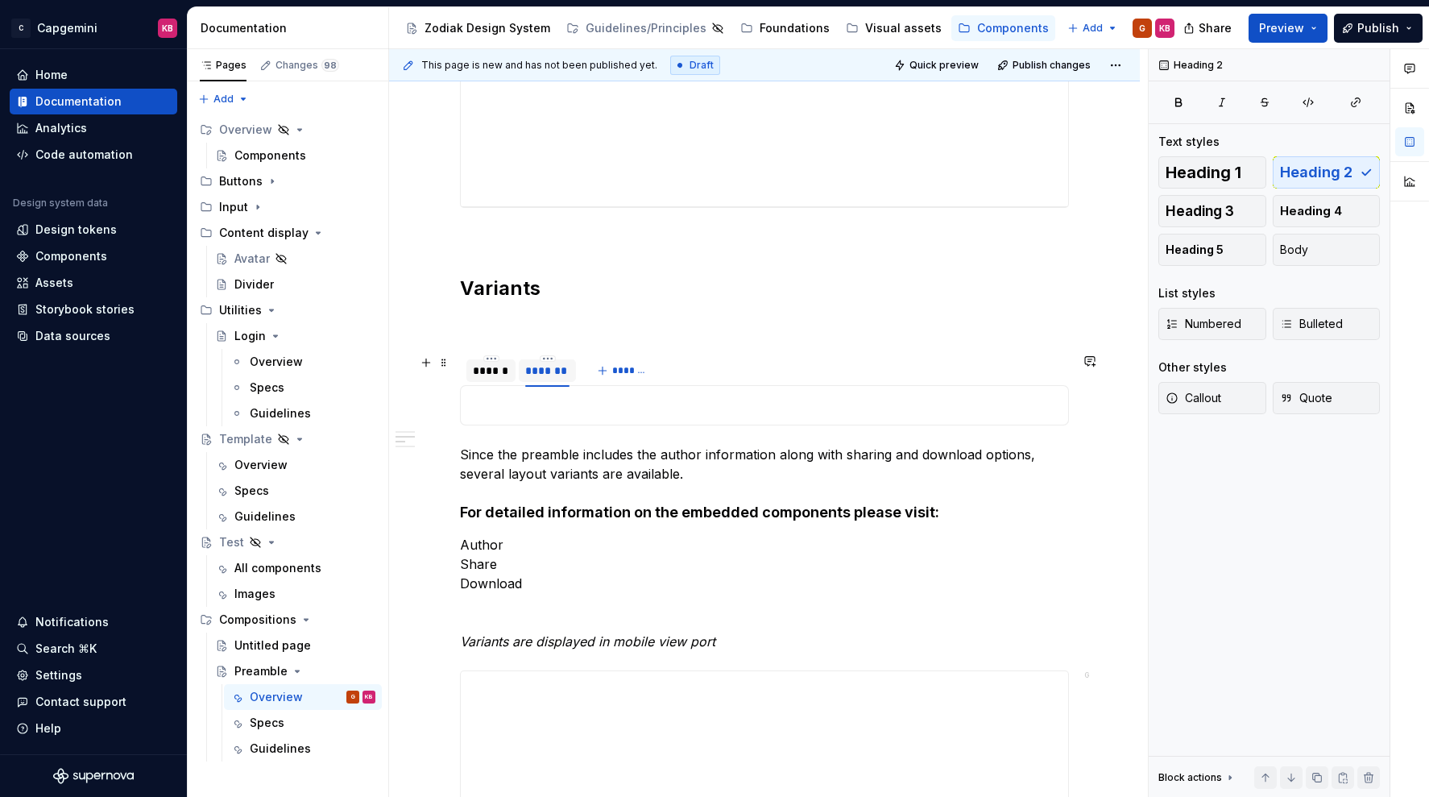
click at [503, 377] on div "******" at bounding box center [491, 371] width 36 height 16
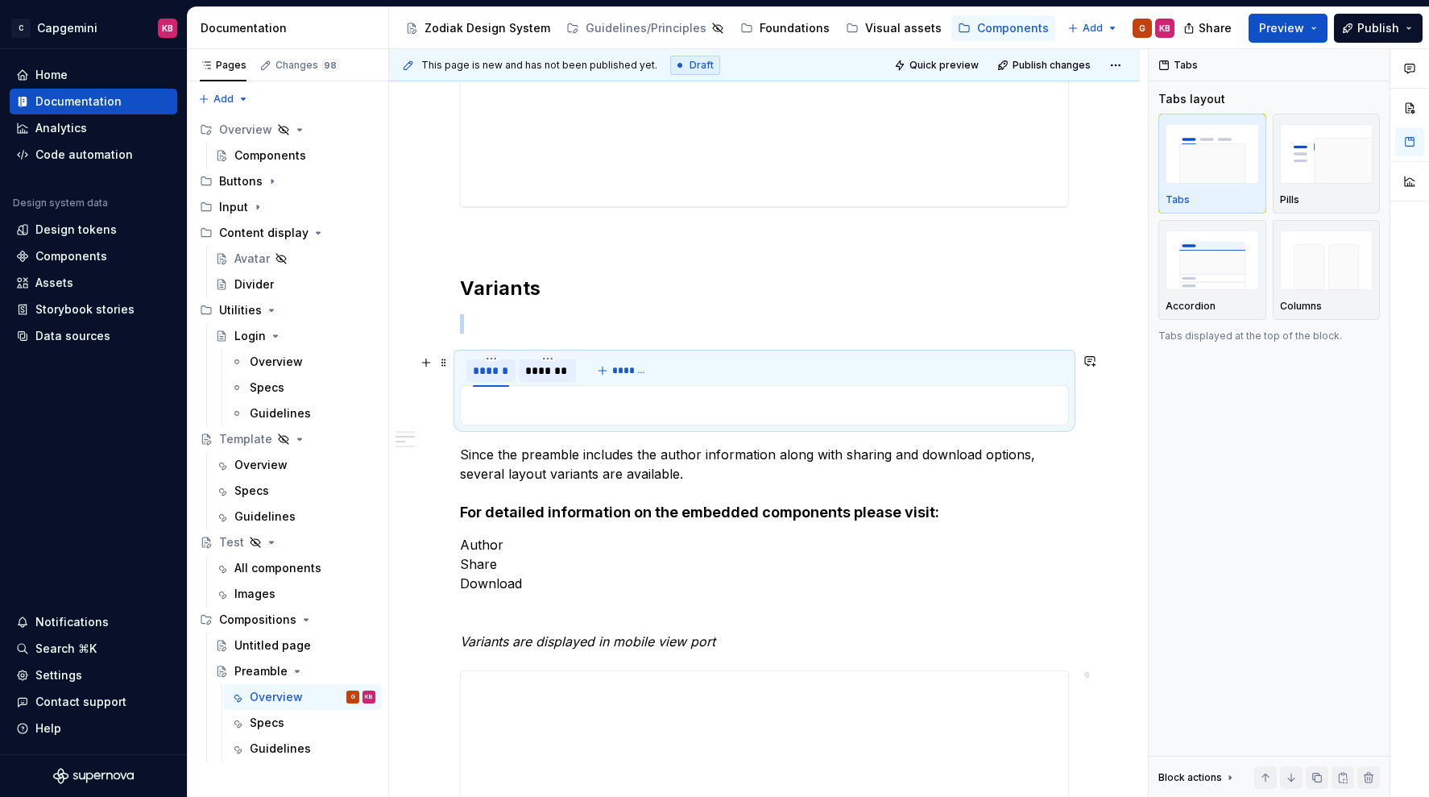
scroll to position [747, 0]
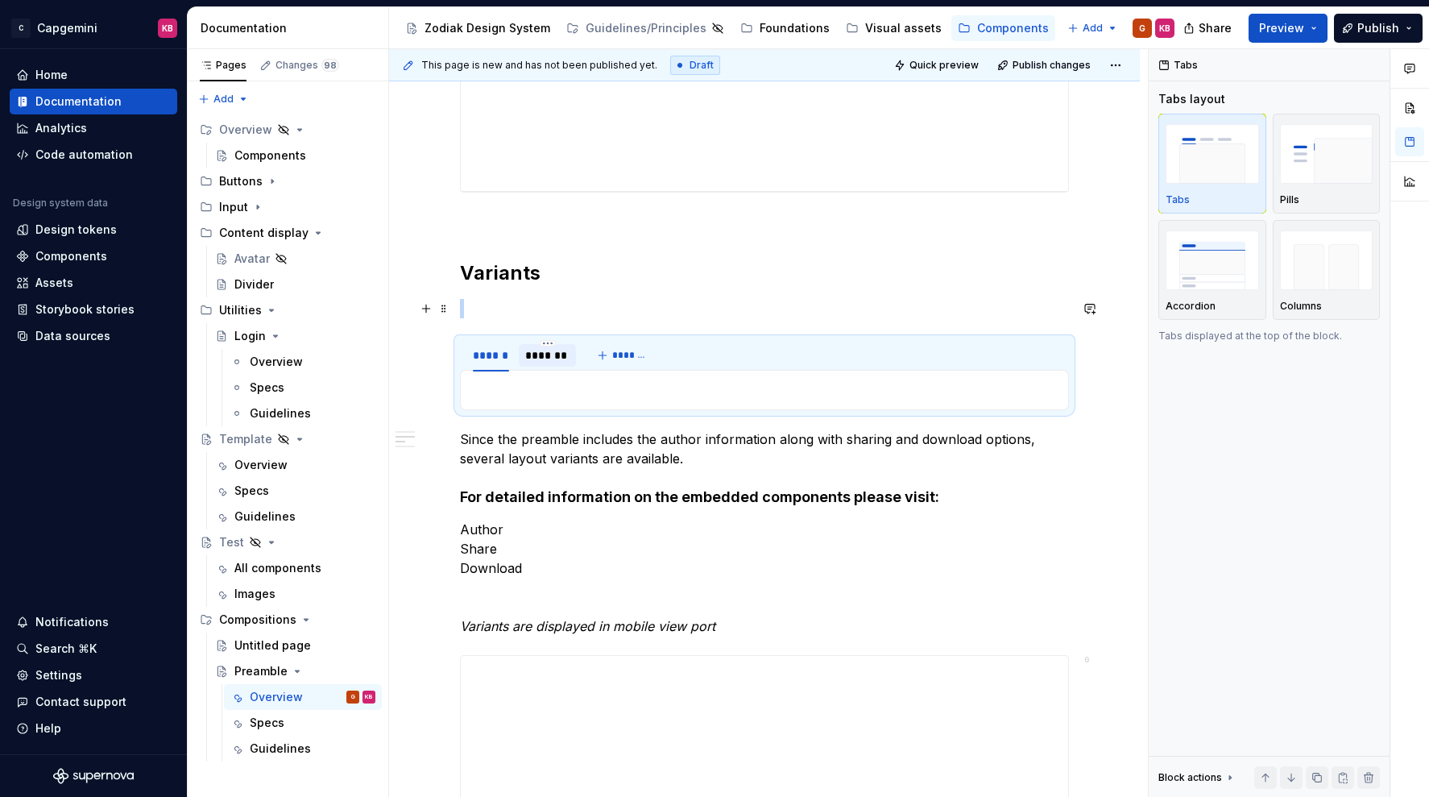
click at [580, 310] on p at bounding box center [764, 308] width 609 height 19
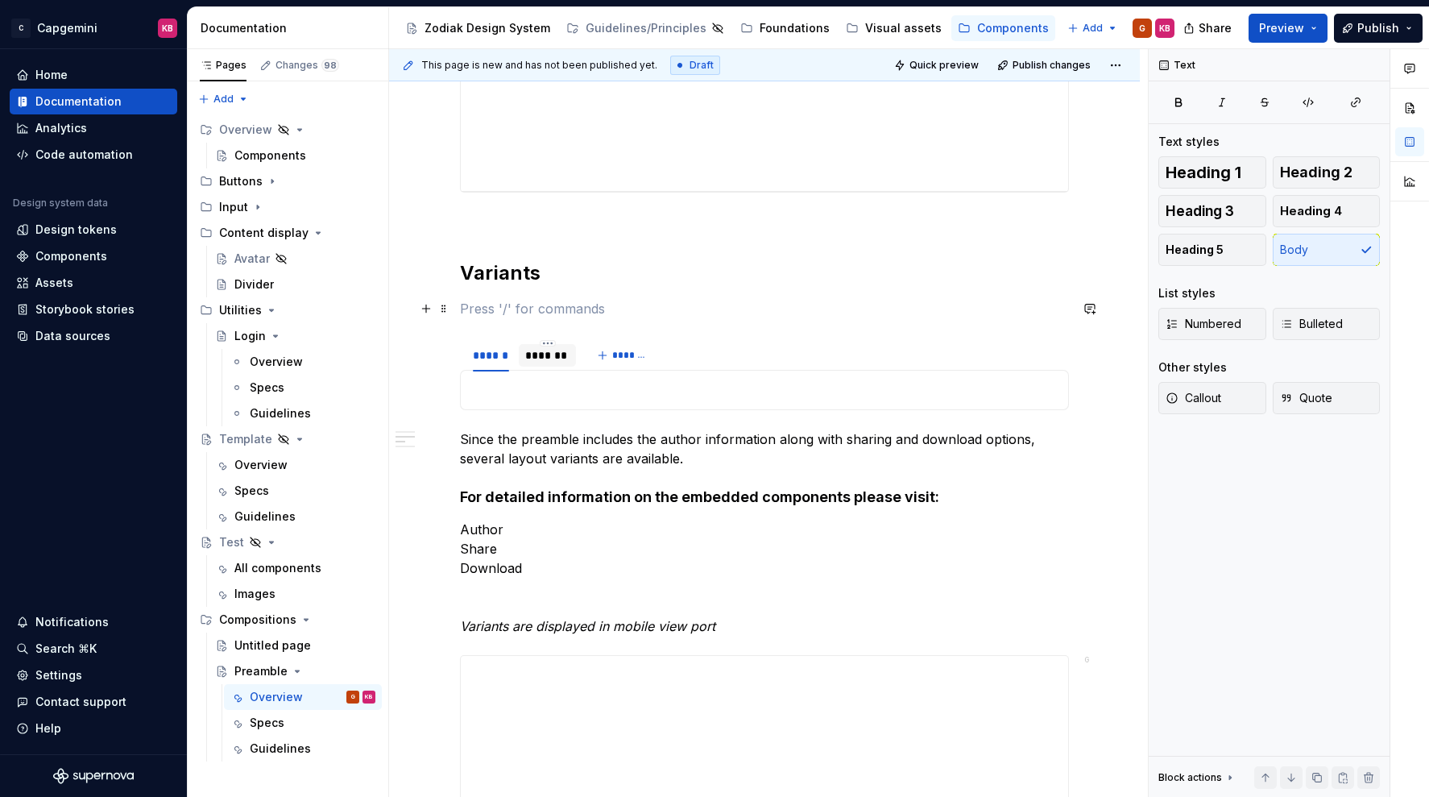
scroll to position [757, 0]
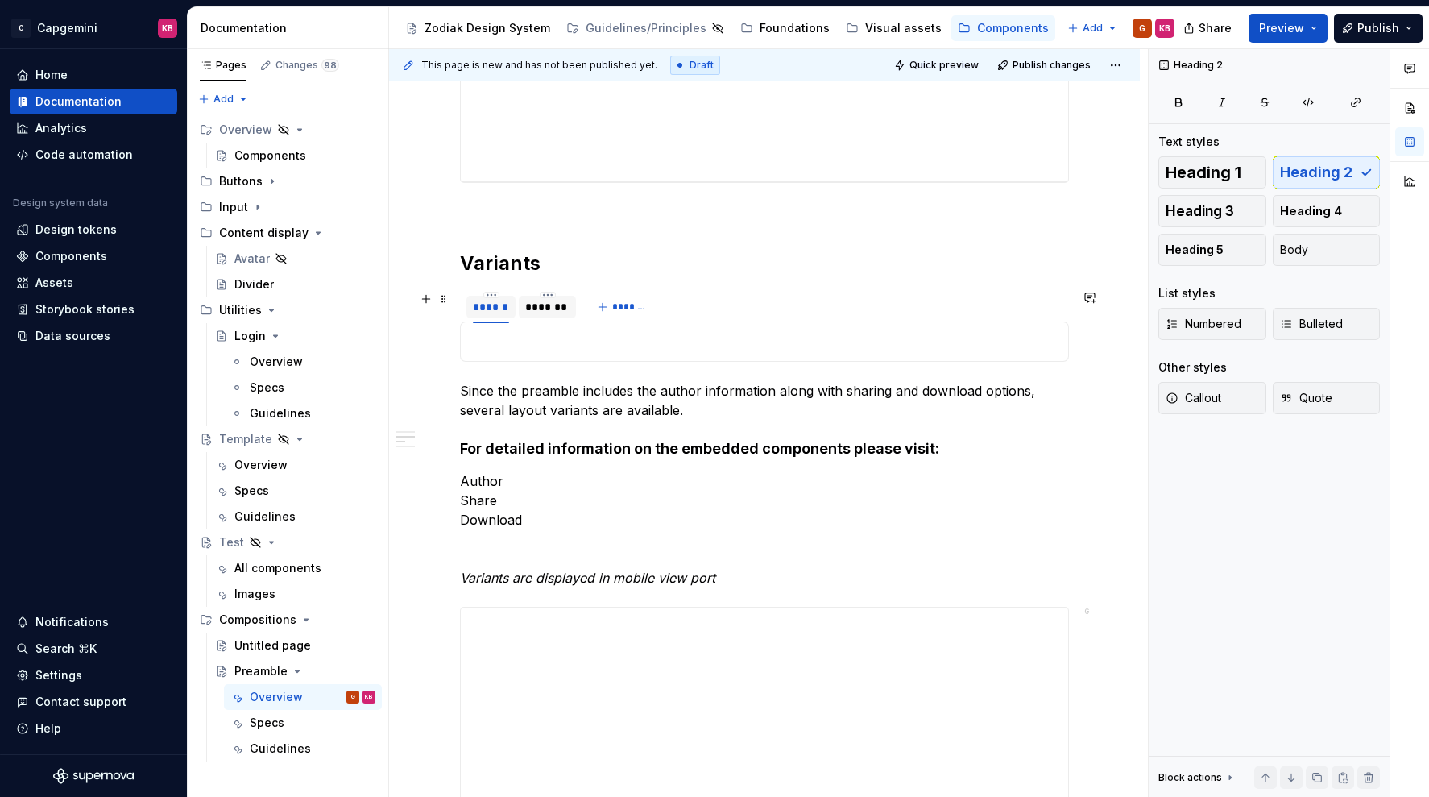
click at [488, 313] on div "******" at bounding box center [491, 307] width 36 height 16
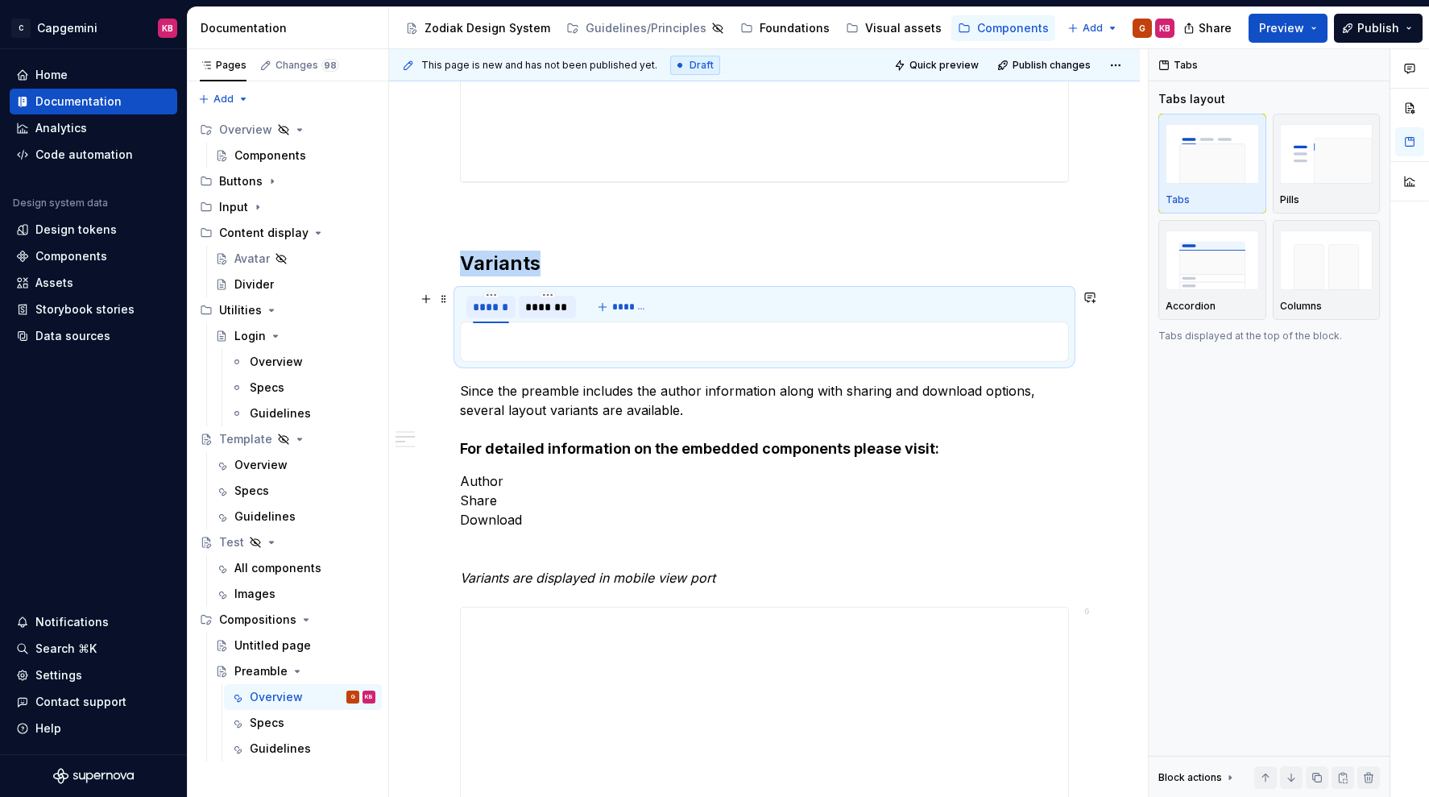
scroll to position [761, 0]
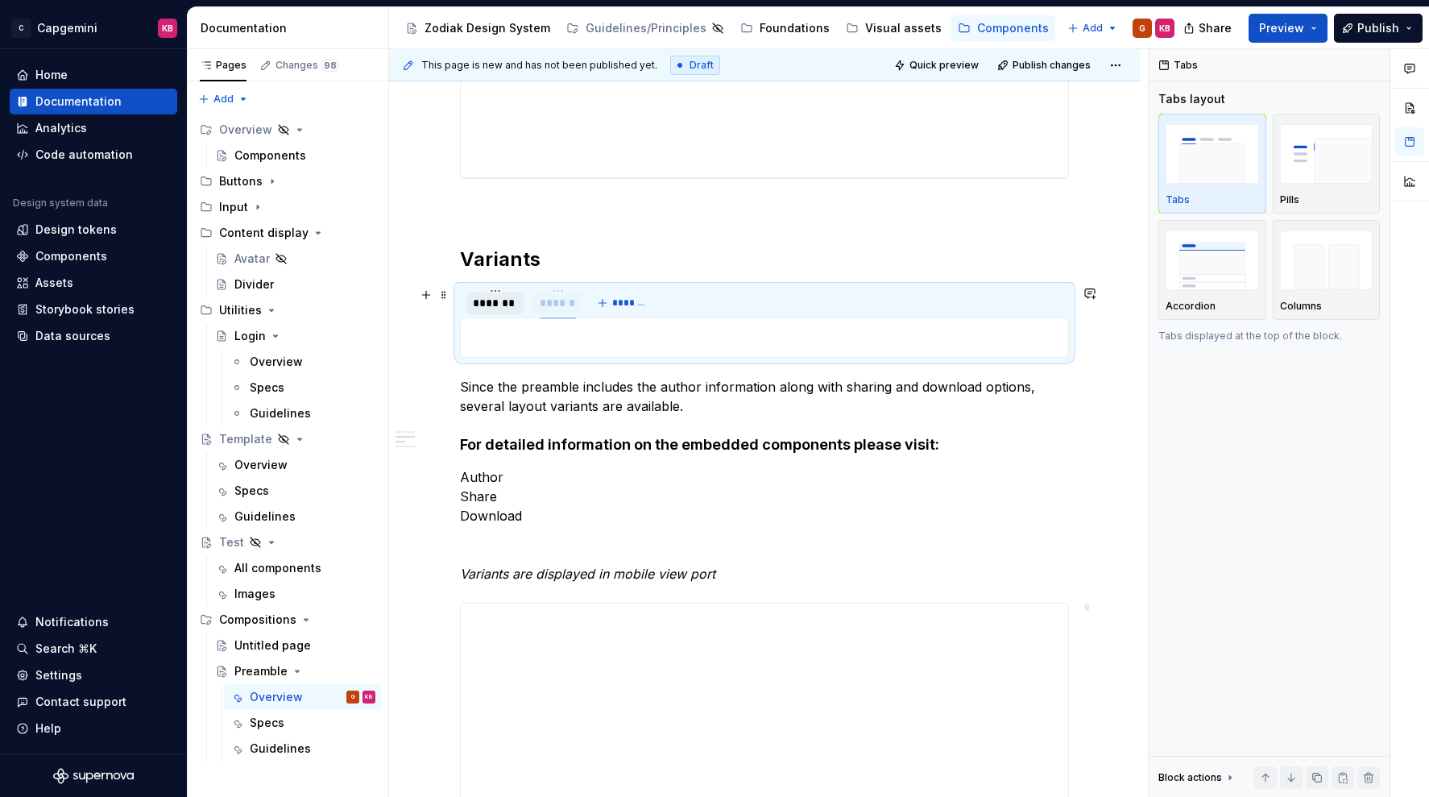
drag, startPoint x: 491, startPoint y: 306, endPoint x: 575, endPoint y: 301, distance: 84.7
click at [539, 340] on p at bounding box center [765, 337] width 588 height 19
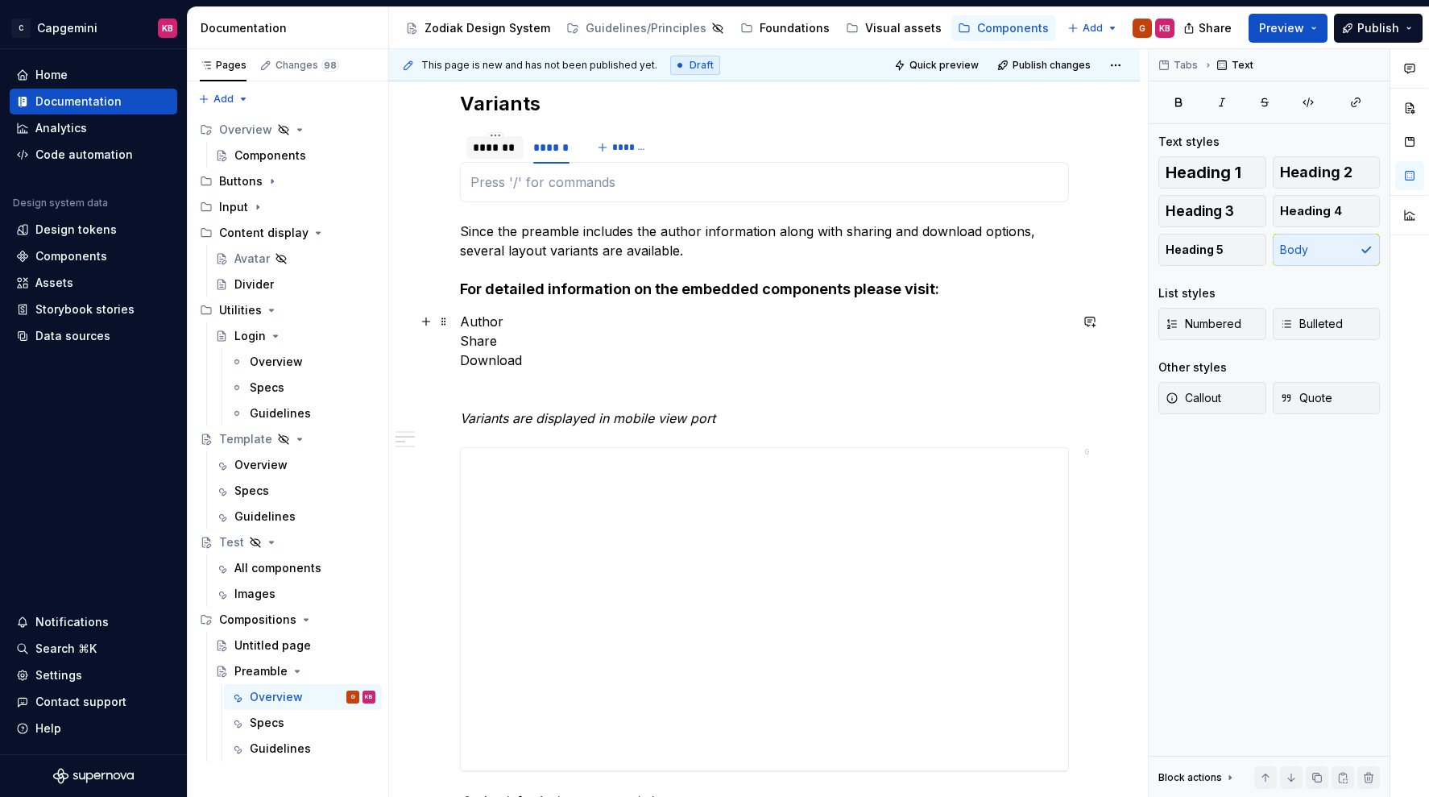
scroll to position [852, 0]
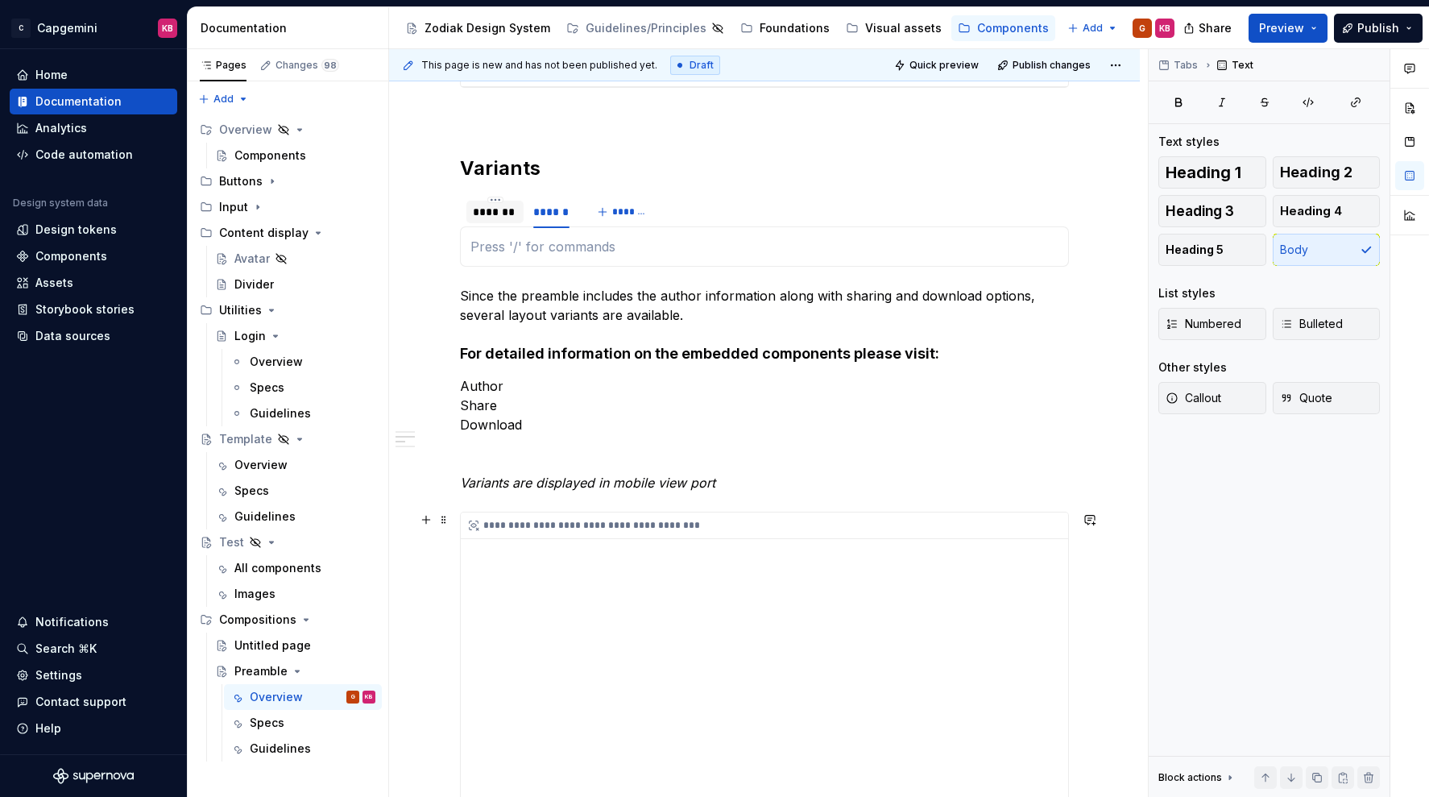
click at [480, 562] on div "**********" at bounding box center [765, 673] width 608 height 322
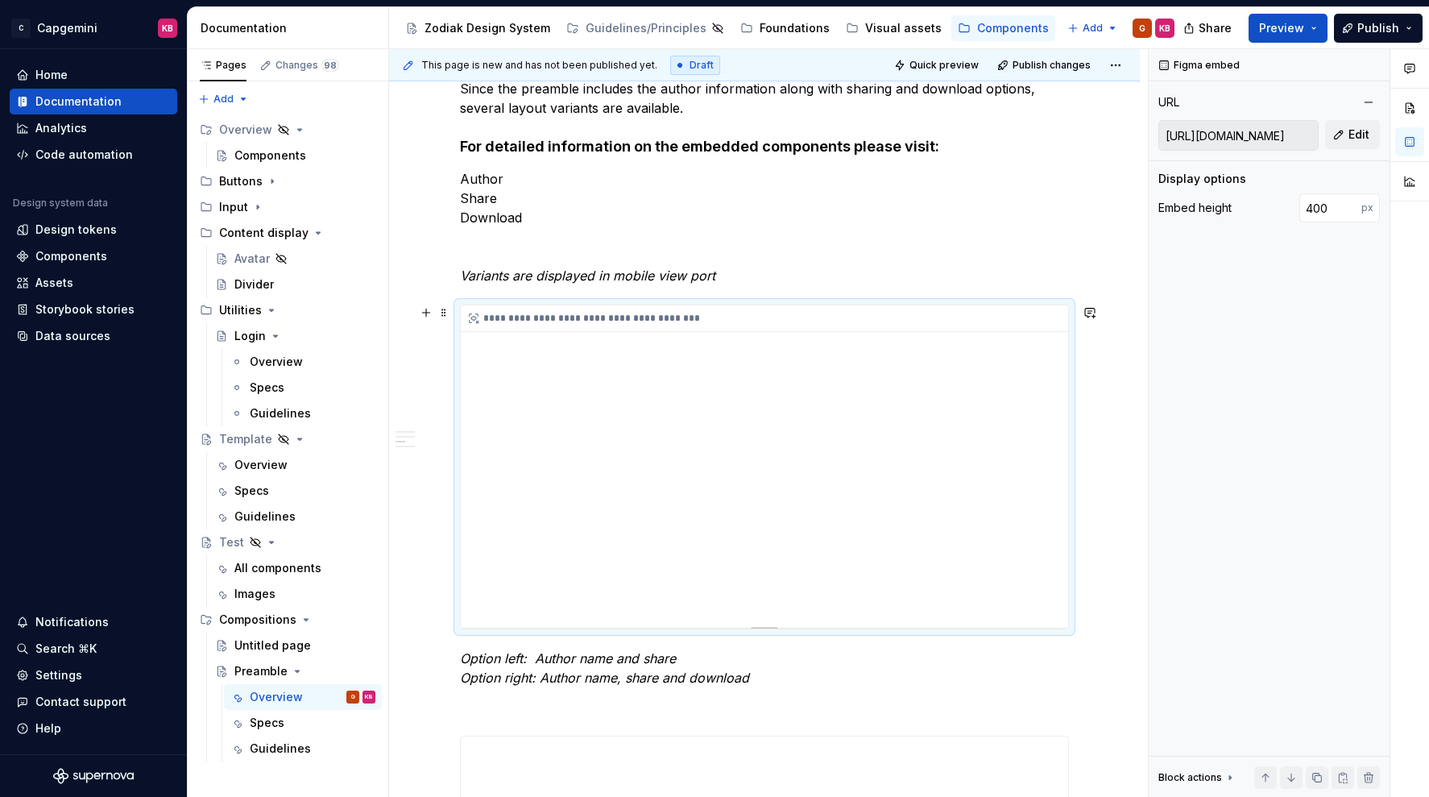
scroll to position [1062, 0]
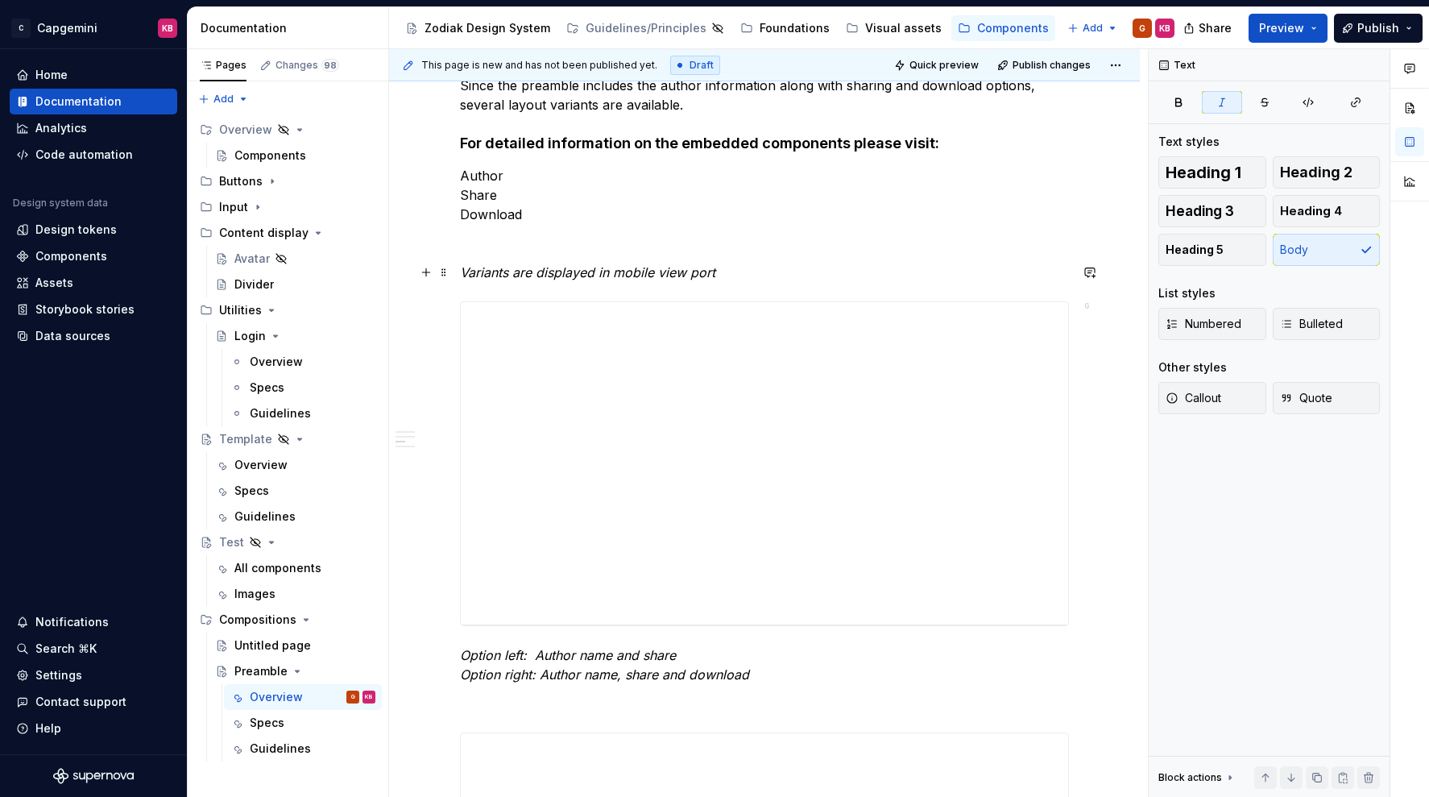
click at [515, 272] on em "Variants are displayed in mobile view port" at bounding box center [587, 272] width 255 height 16
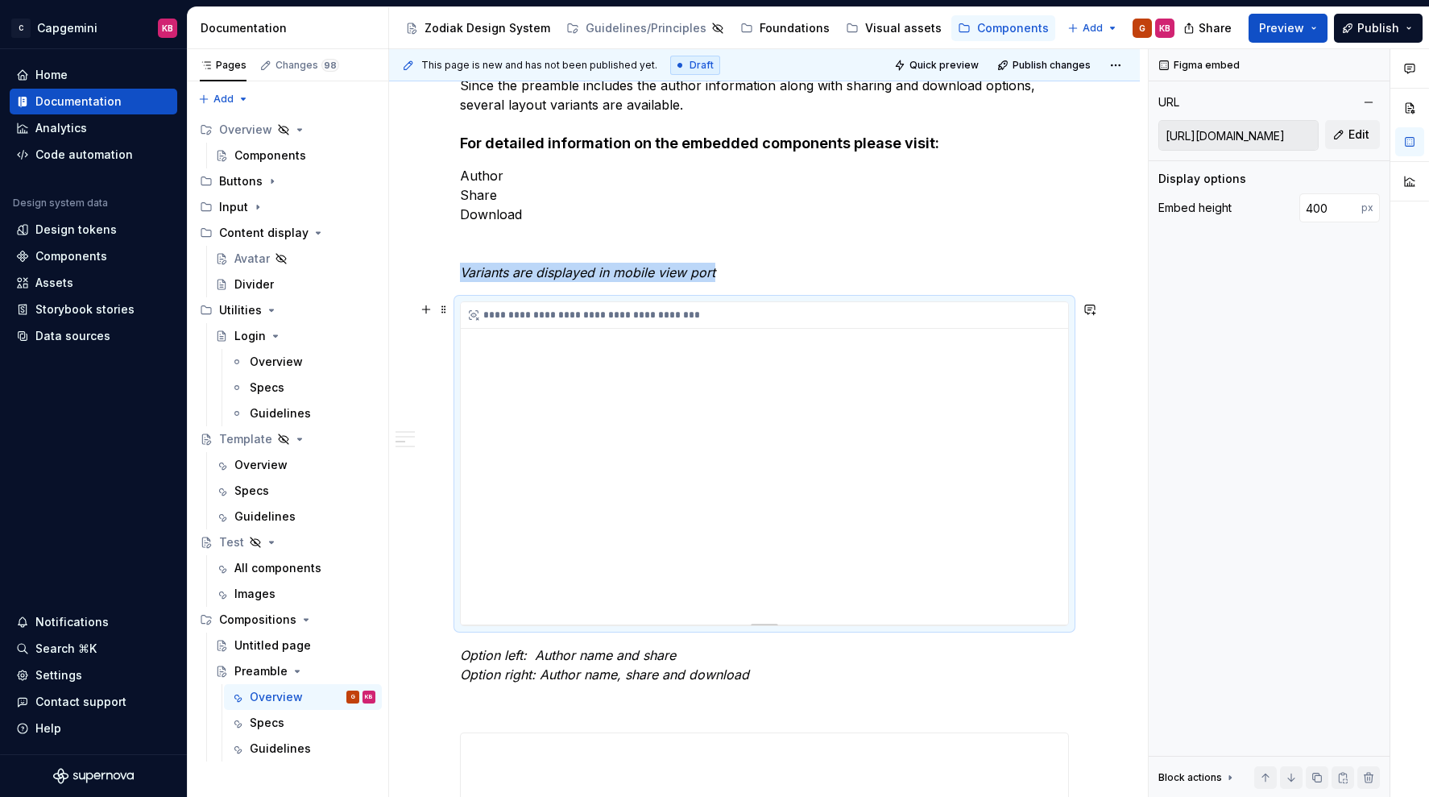
click at [510, 396] on div "**********" at bounding box center [765, 463] width 608 height 322
click at [450, 313] on span at bounding box center [444, 309] width 13 height 23
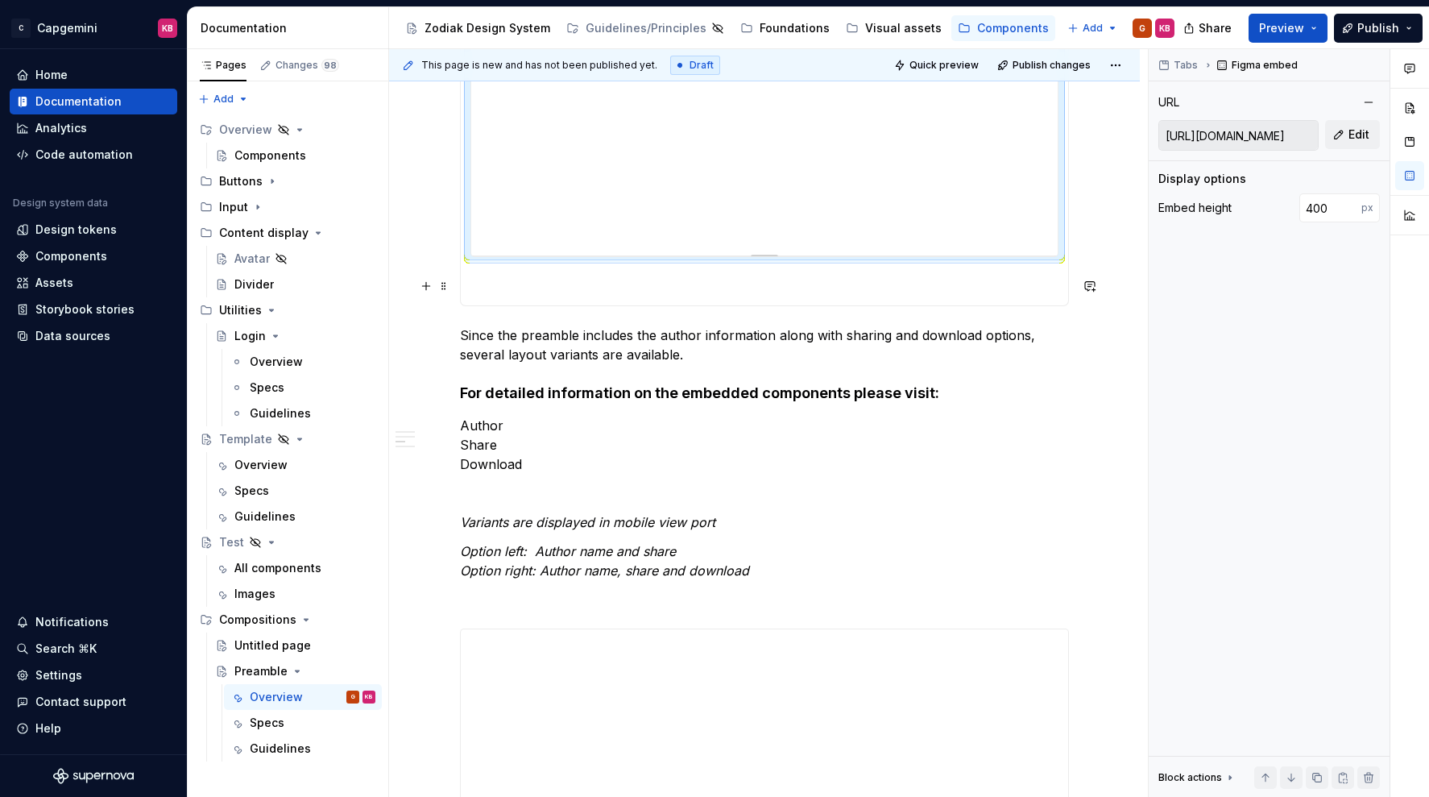
scroll to position [1169, 0]
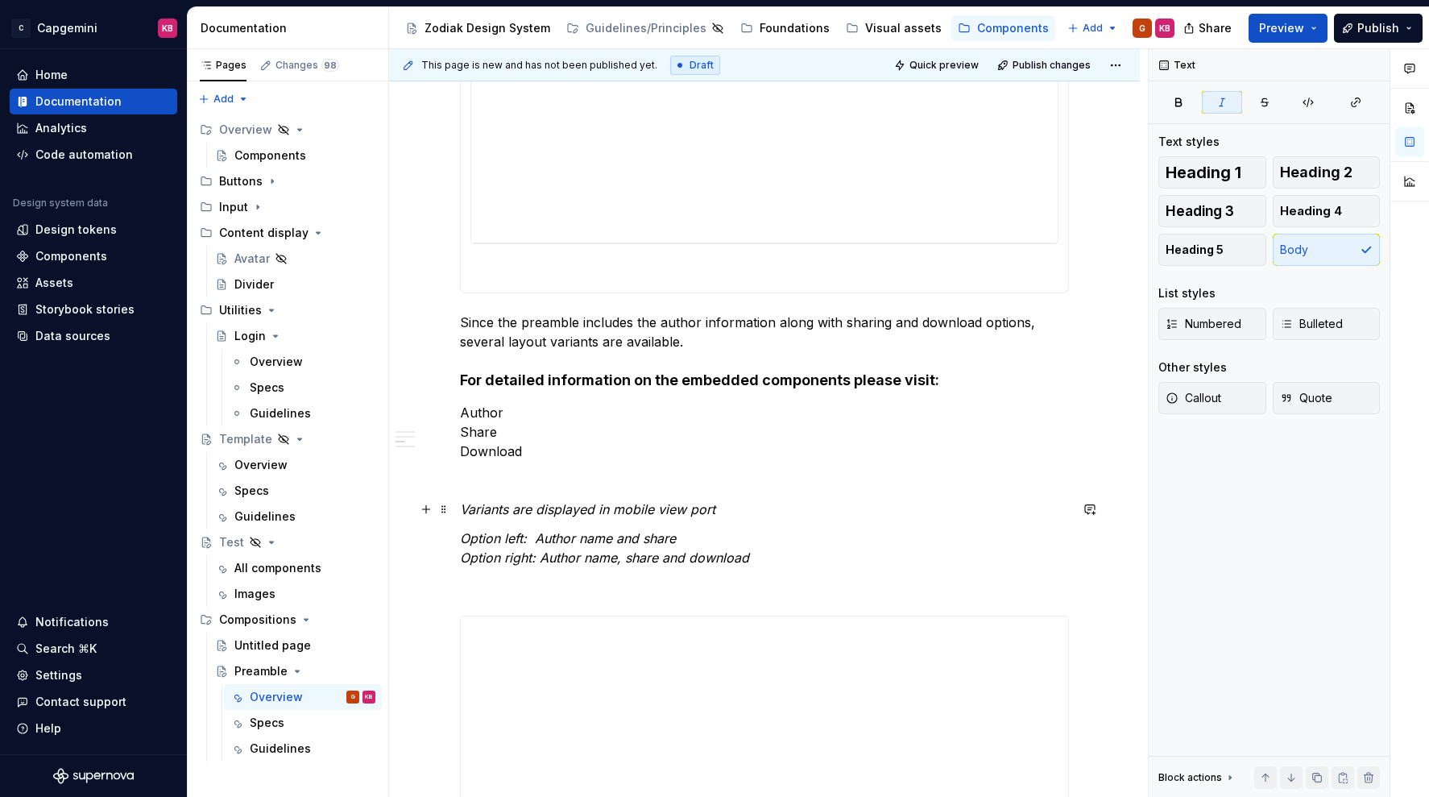
click at [492, 506] on em "Variants are displayed in mobile view port" at bounding box center [587, 509] width 255 height 16
click at [481, 514] on em "Variants are displayed in mobile view port" at bounding box center [587, 509] width 255 height 16
click at [477, 509] on em "Variants are displayed in mobile view port" at bounding box center [587, 509] width 255 height 16
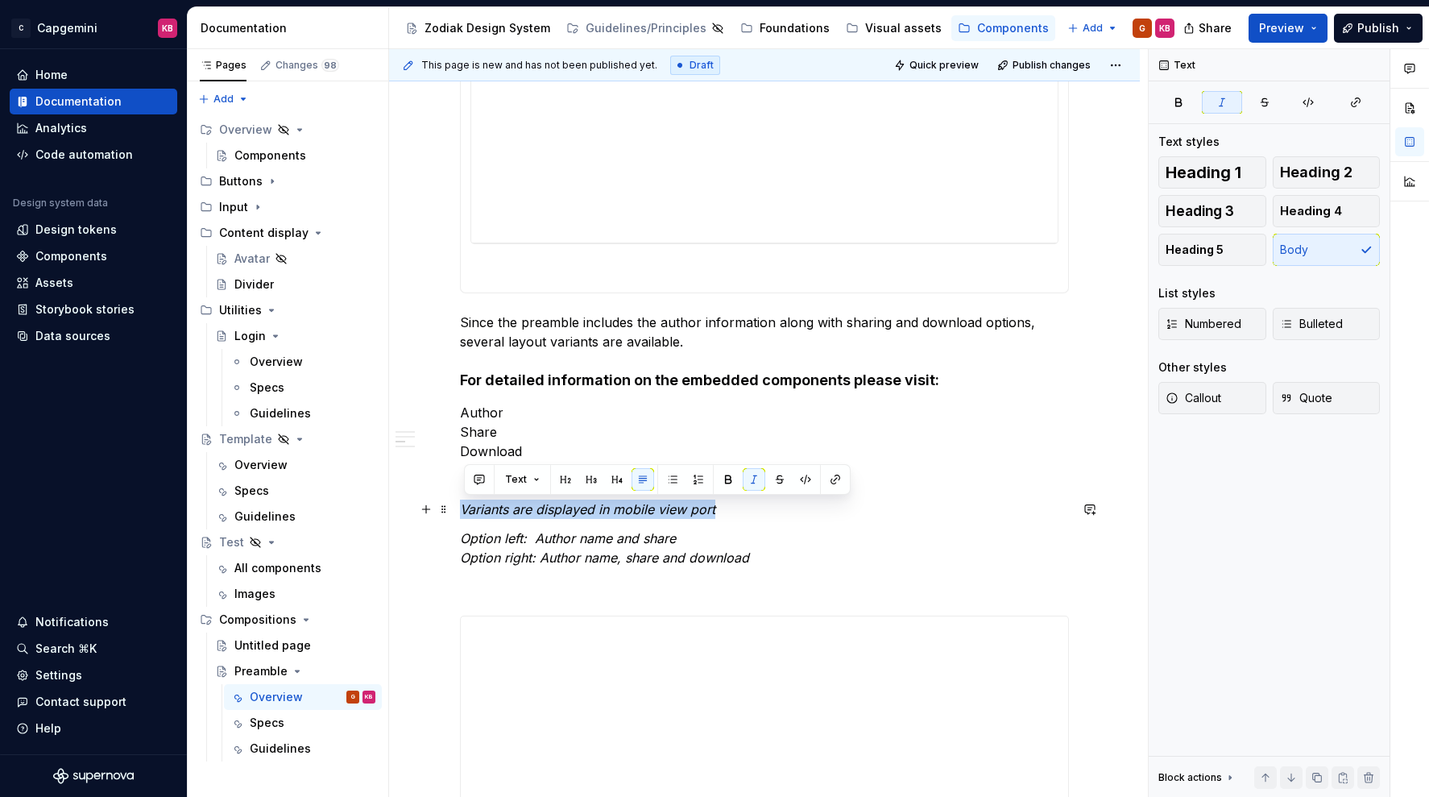
click at [477, 509] on em "Variants are displayed in mobile view port" at bounding box center [587, 509] width 255 height 16
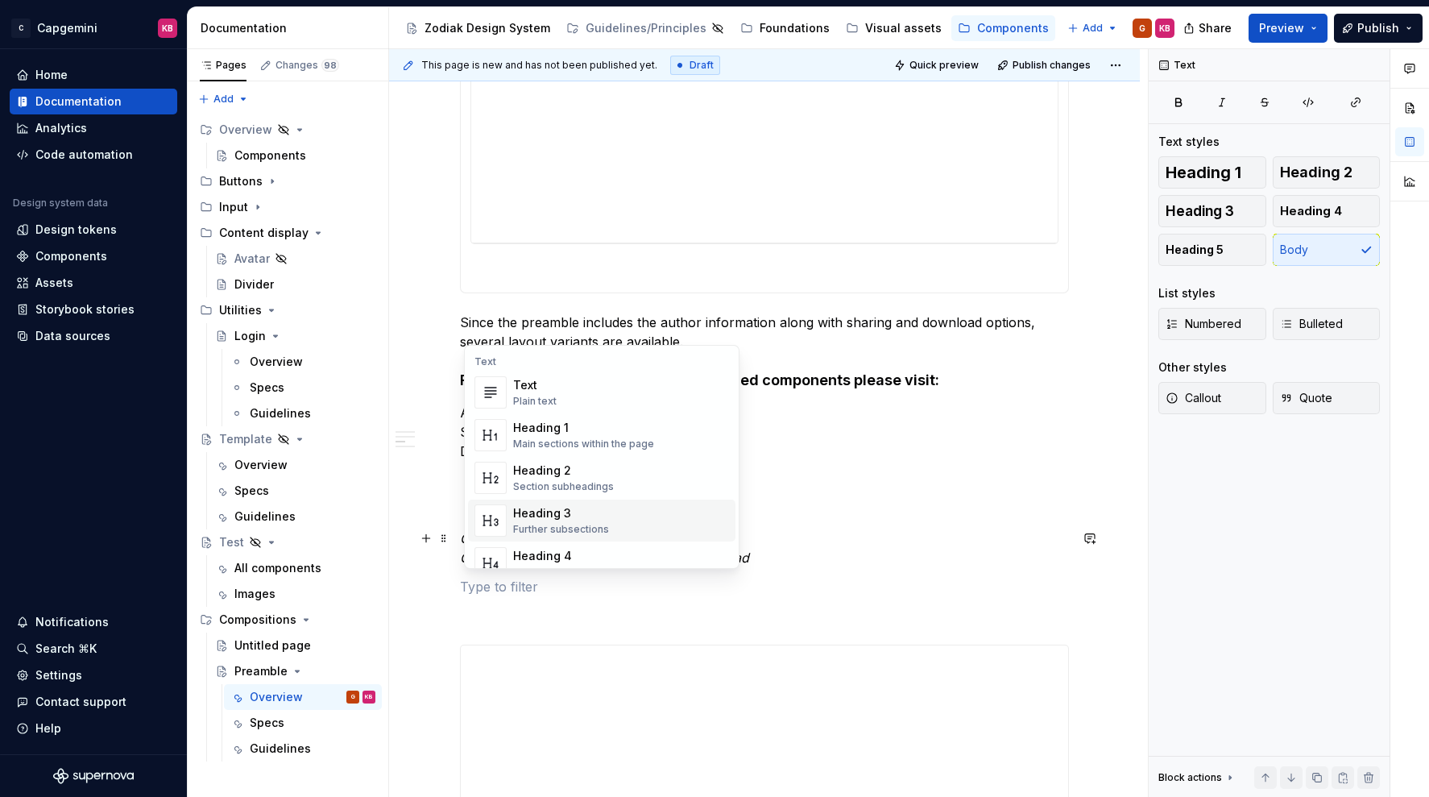
click at [429, 568] on div "**********" at bounding box center [764, 716] width 751 height 3212
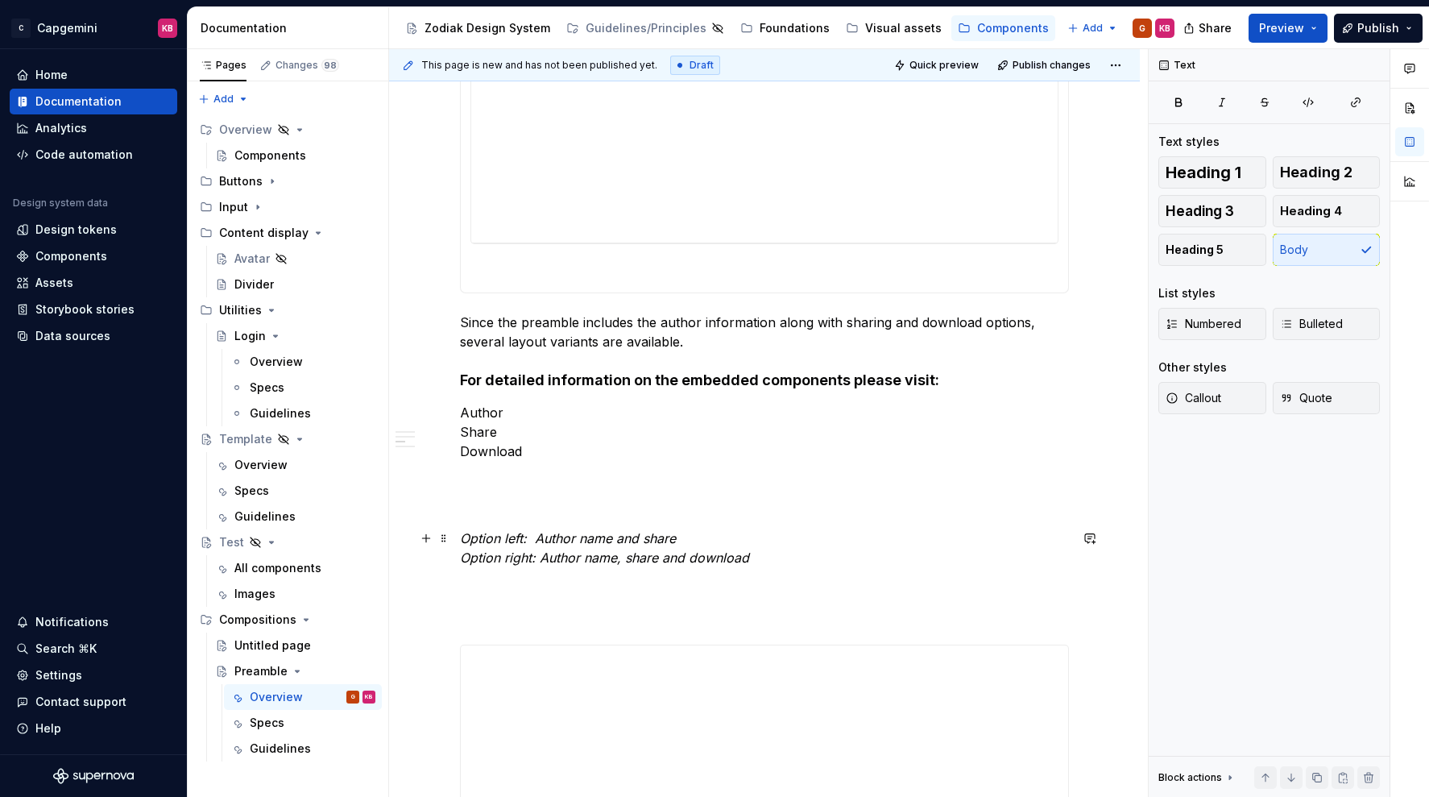
click at [483, 554] on em "Option right: Author name, share and download" at bounding box center [604, 558] width 289 height 16
click at [447, 533] on span at bounding box center [444, 538] width 13 height 23
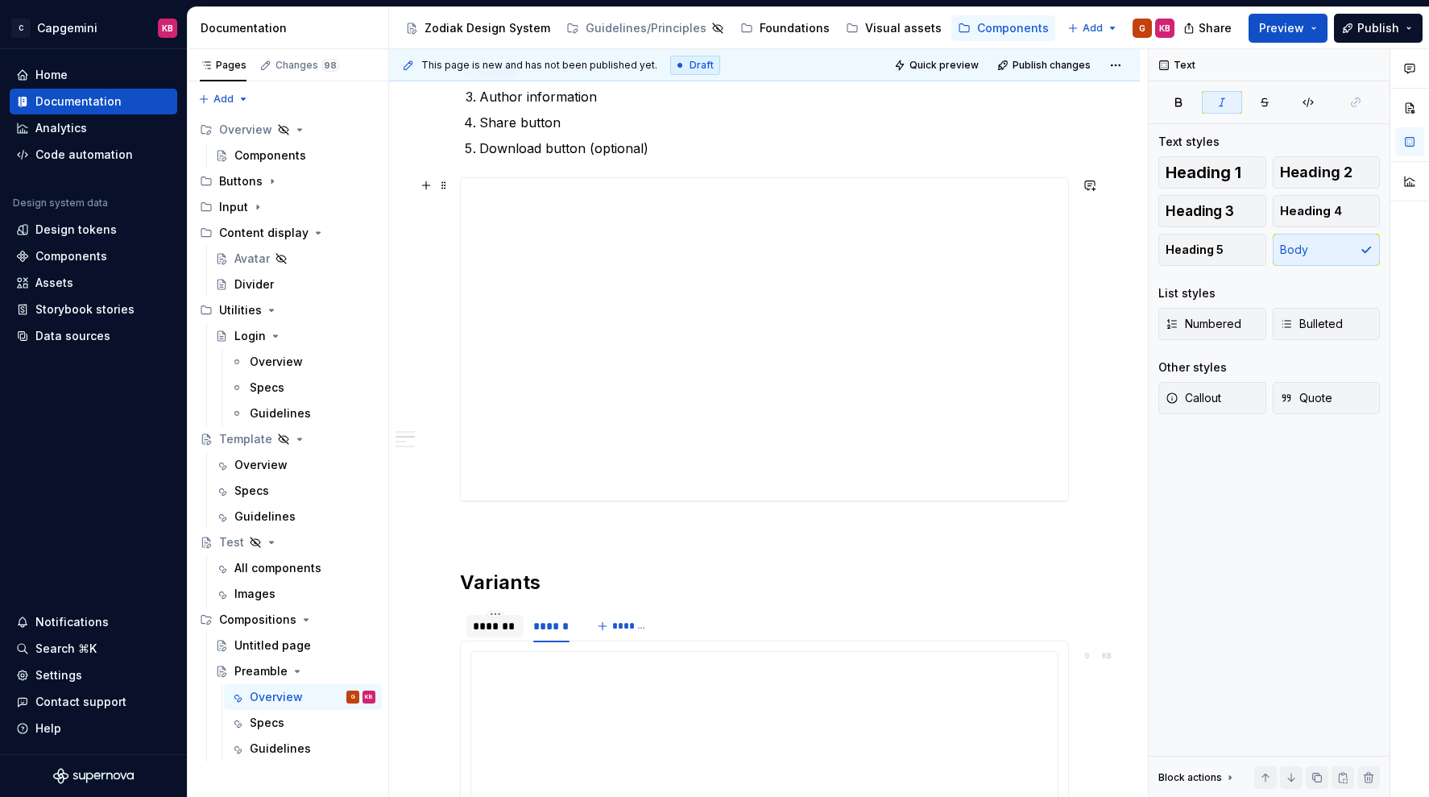
scroll to position [425, 0]
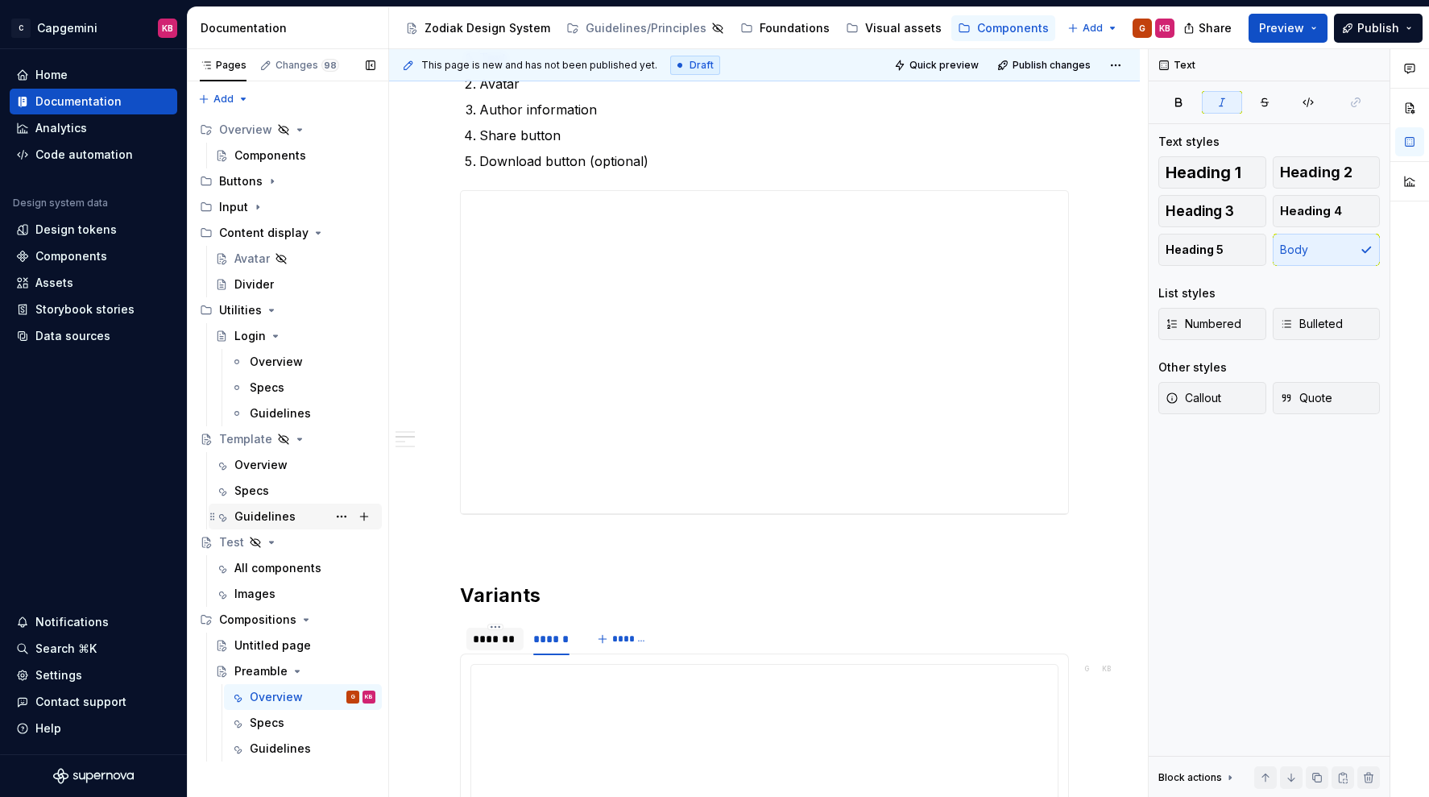
click at [243, 508] on div "Guidelines" at bounding box center [264, 516] width 61 height 16
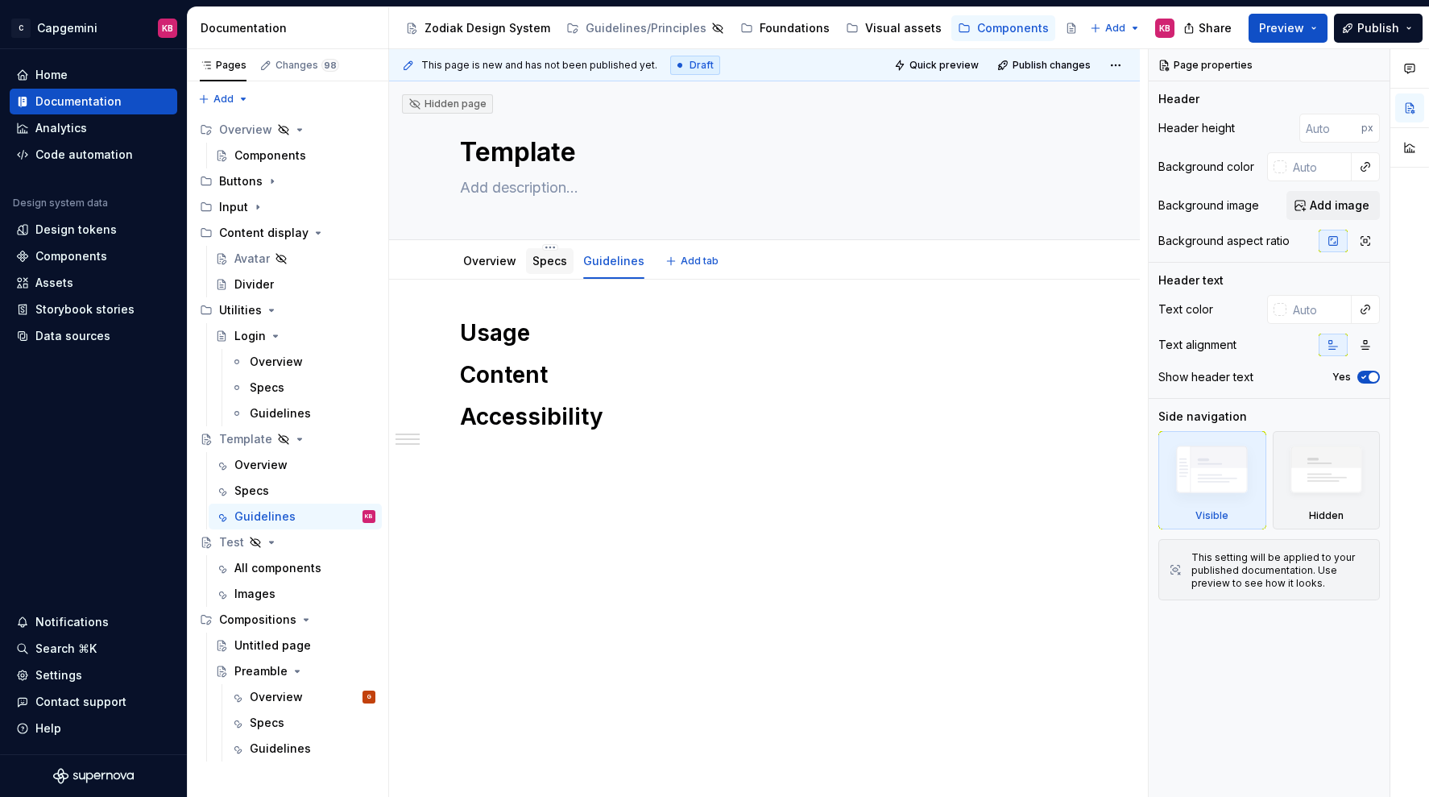
click at [564, 261] on link "Specs" at bounding box center [550, 261] width 35 height 14
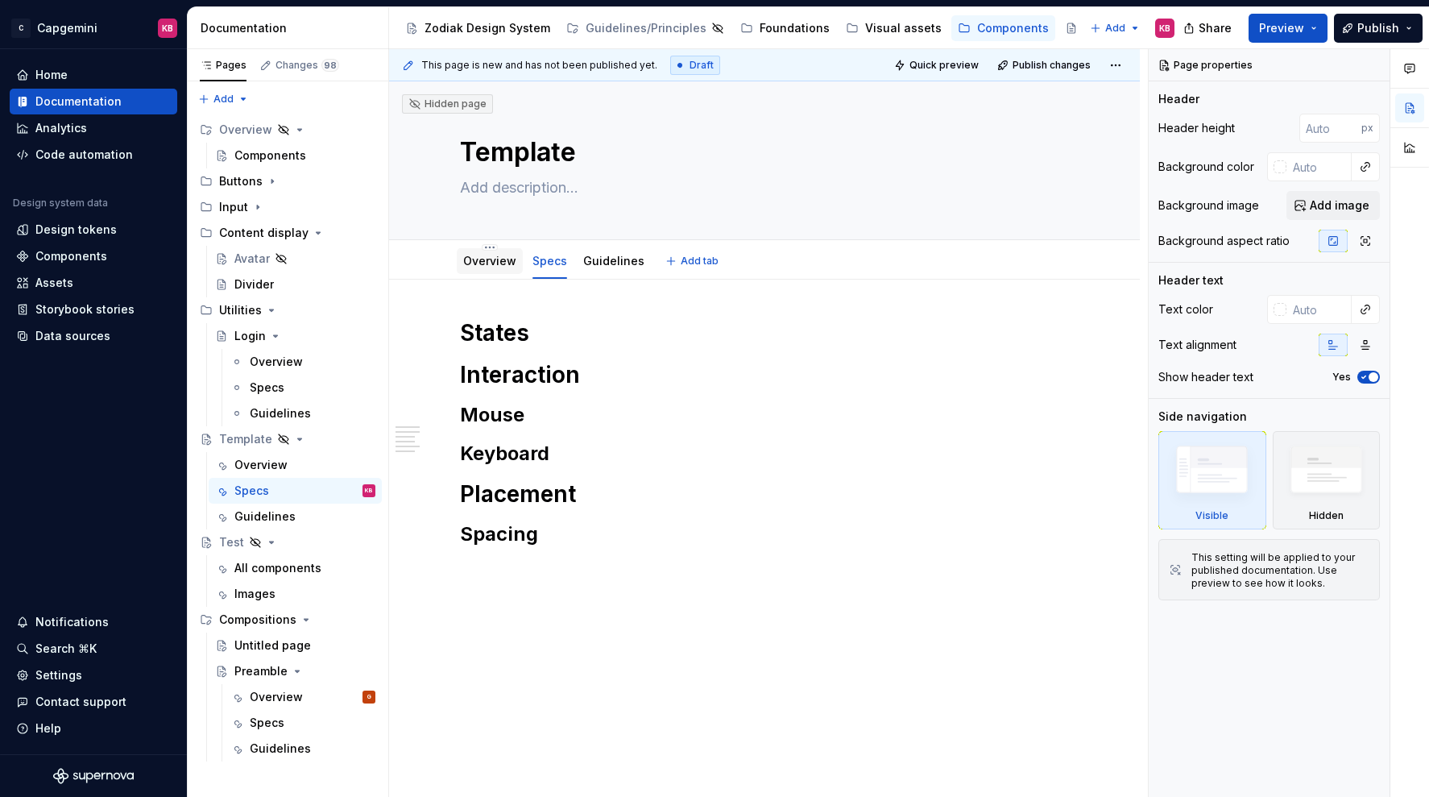
click at [505, 268] on div "Overview" at bounding box center [489, 261] width 53 height 16
click at [258, 704] on div "Overview" at bounding box center [276, 697] width 53 height 16
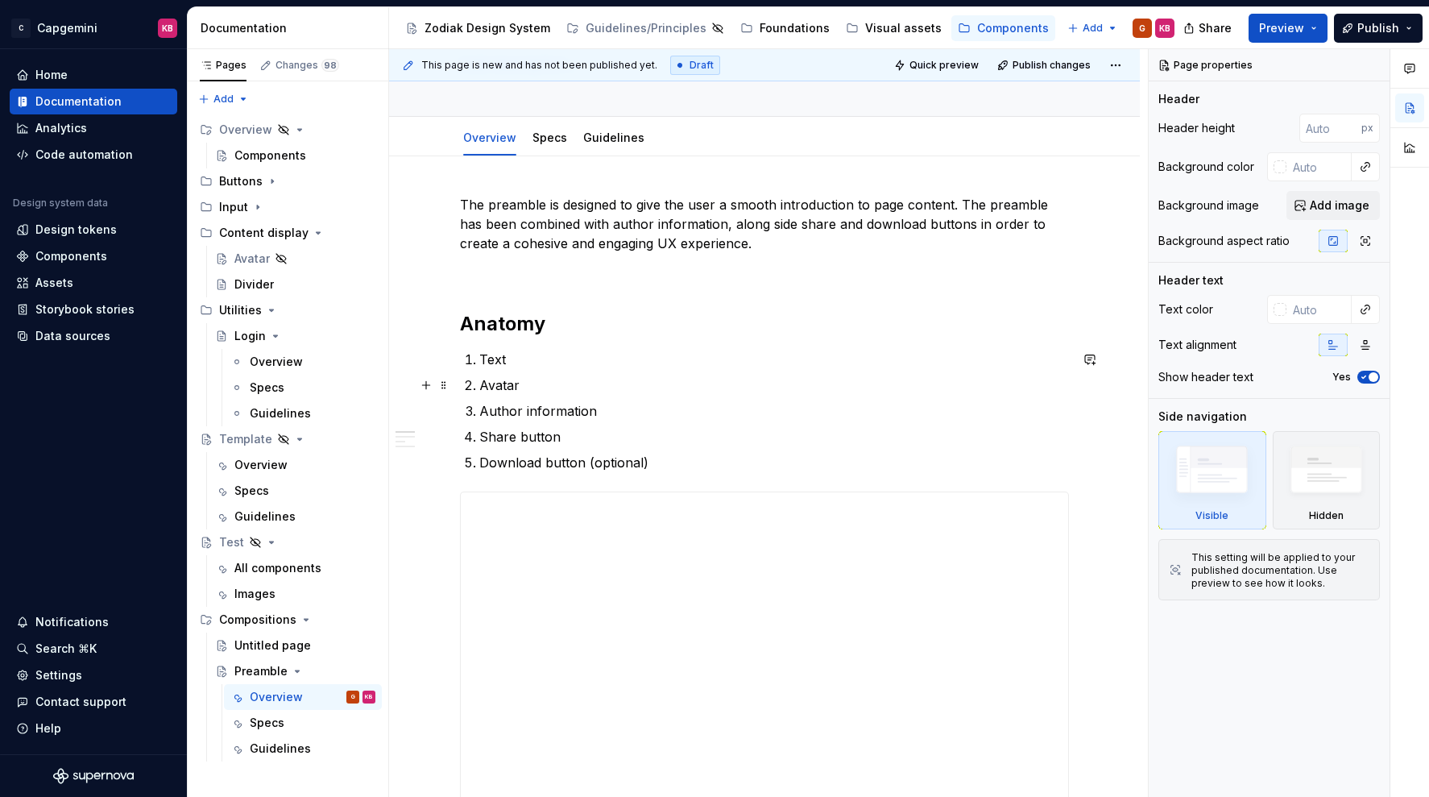
scroll to position [128, 0]
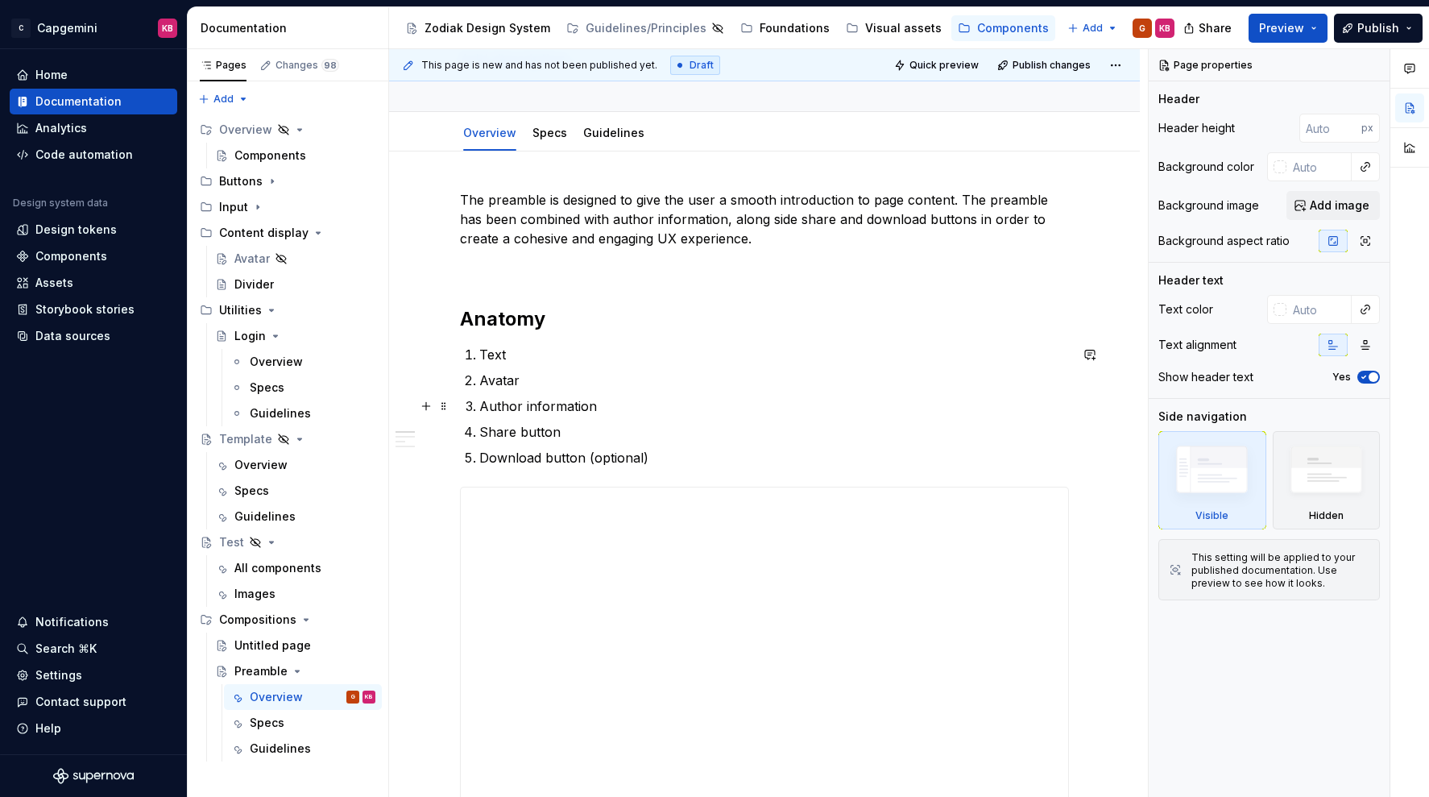
type textarea "*"
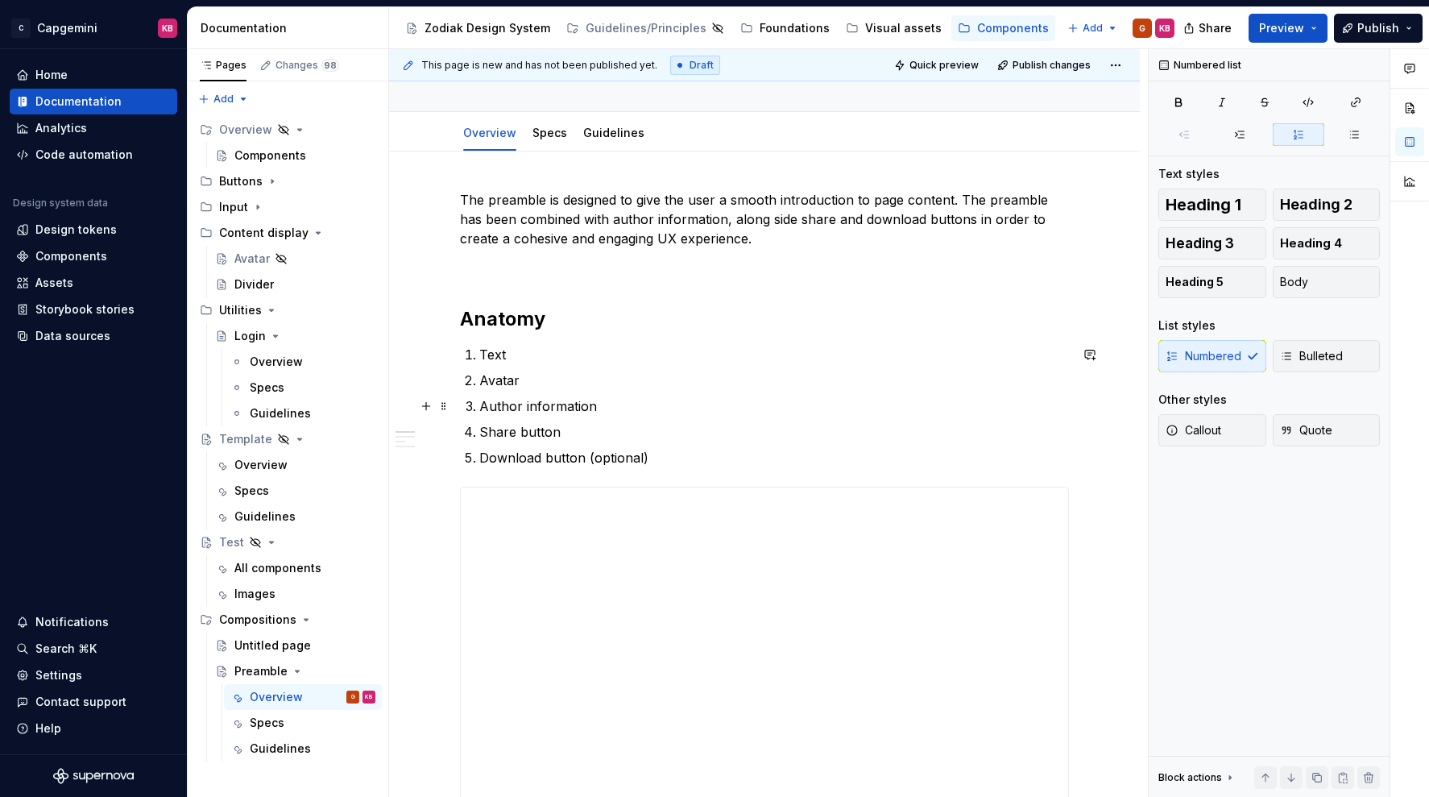
click at [602, 406] on p "Author information" at bounding box center [774, 405] width 590 height 19
click at [589, 402] on p "Author information" at bounding box center [774, 405] width 590 height 19
drag, startPoint x: 526, startPoint y: 405, endPoint x: 597, endPoint y: 410, distance: 71.1
click at [597, 410] on p "Author information" at bounding box center [774, 405] width 590 height 19
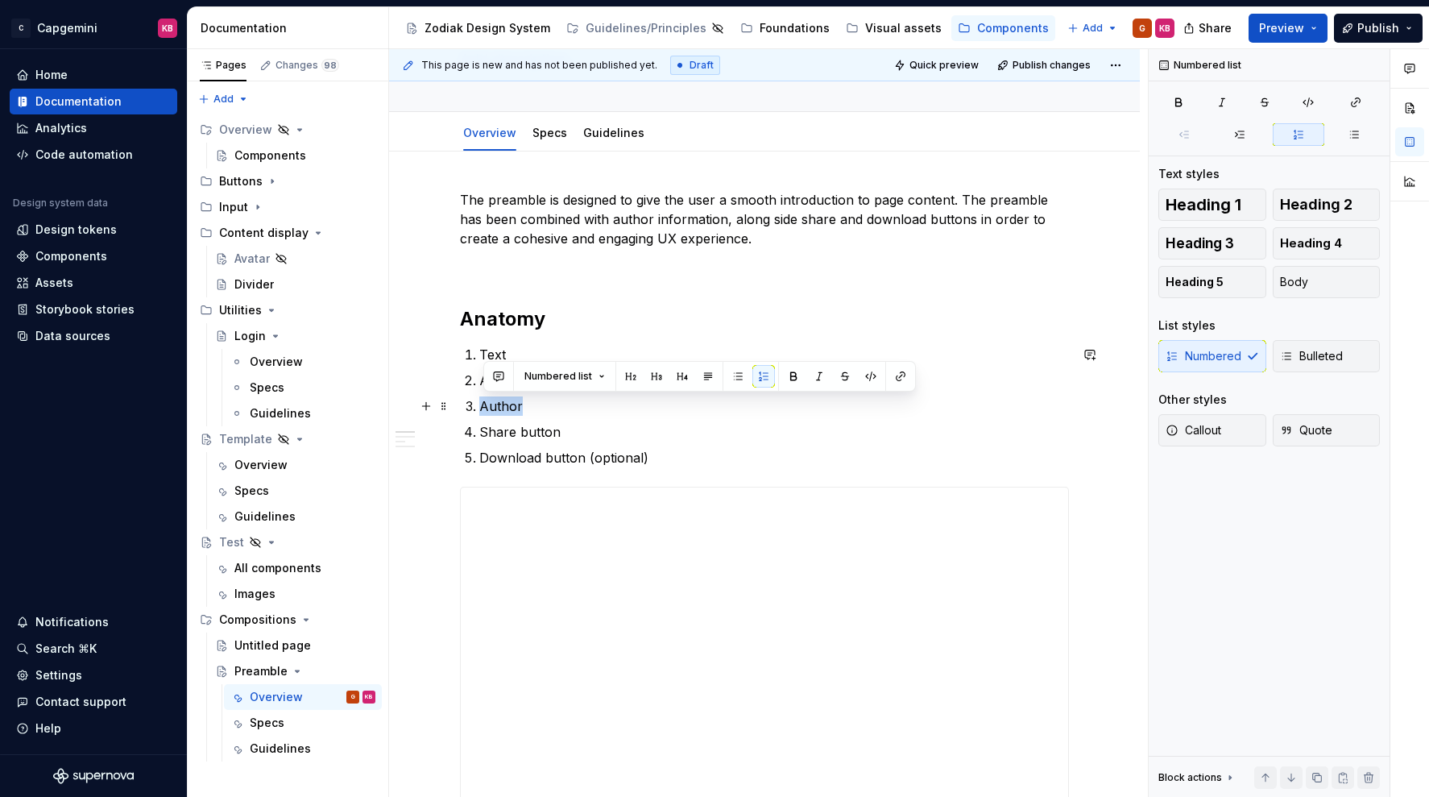
drag, startPoint x: 526, startPoint y: 404, endPoint x: 485, endPoint y: 404, distance: 41.1
click at [485, 404] on p "Author" at bounding box center [774, 405] width 590 height 19
click at [894, 375] on button "button" at bounding box center [901, 376] width 23 height 23
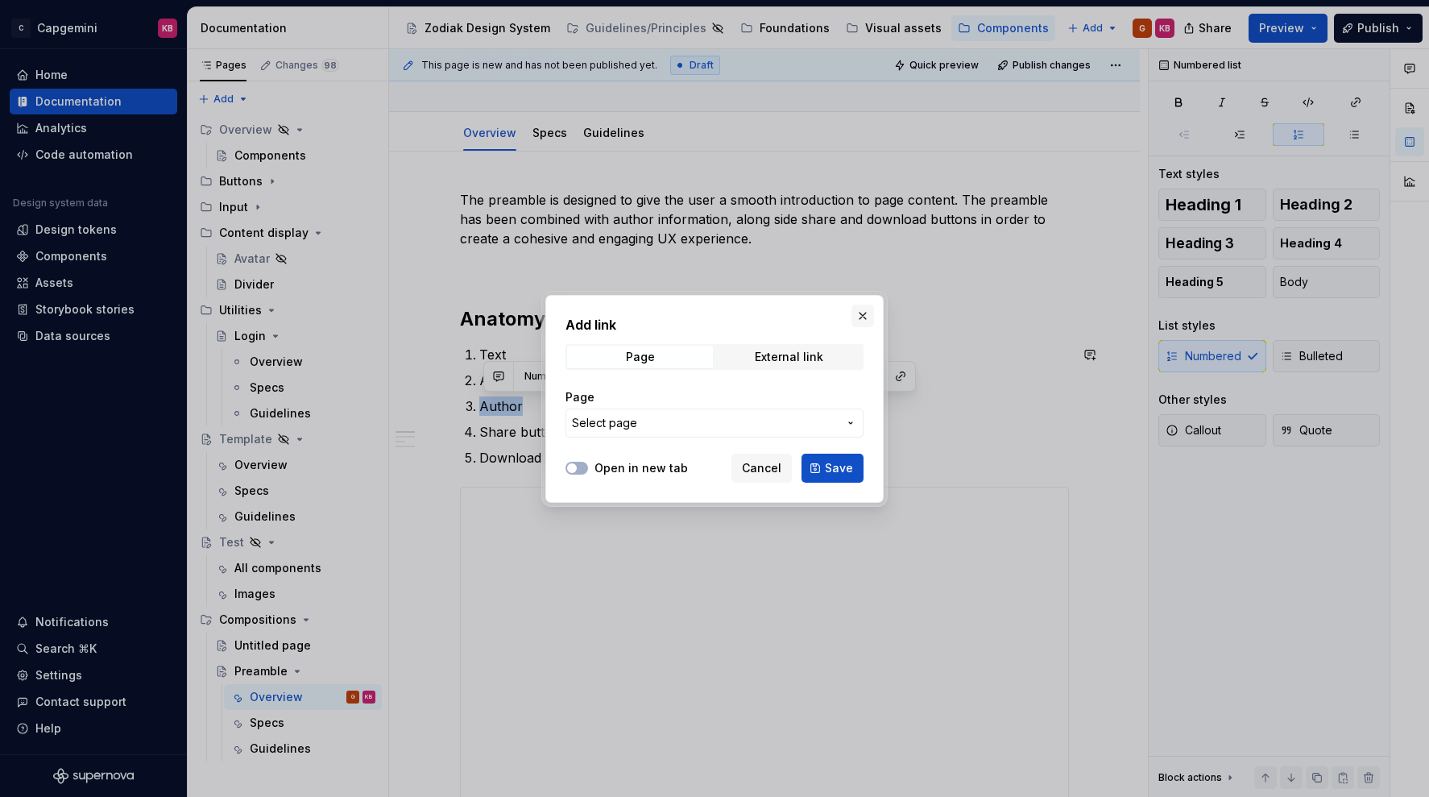
click at [862, 318] on button "button" at bounding box center [863, 316] width 23 height 23
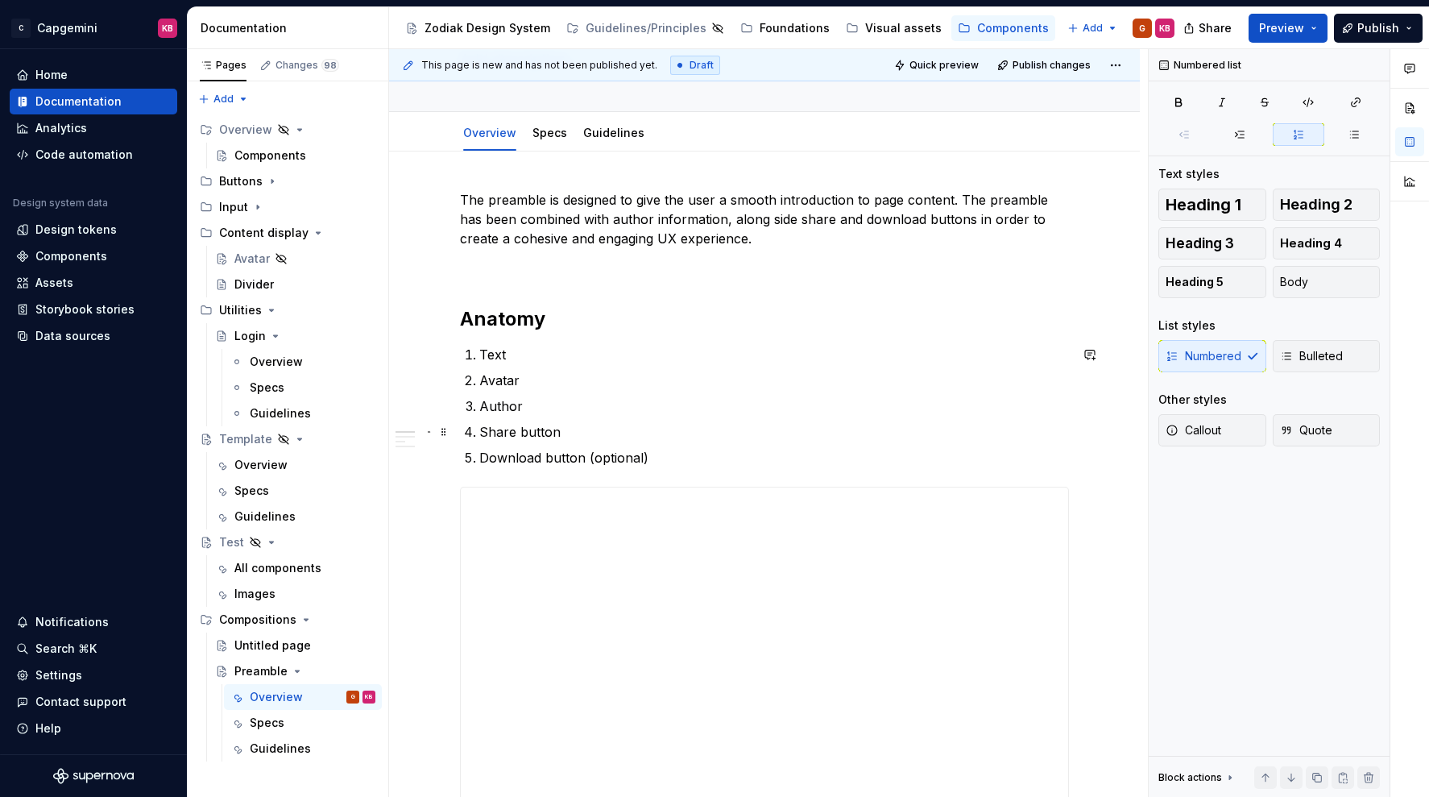
click at [635, 436] on p "Share button" at bounding box center [774, 431] width 590 height 19
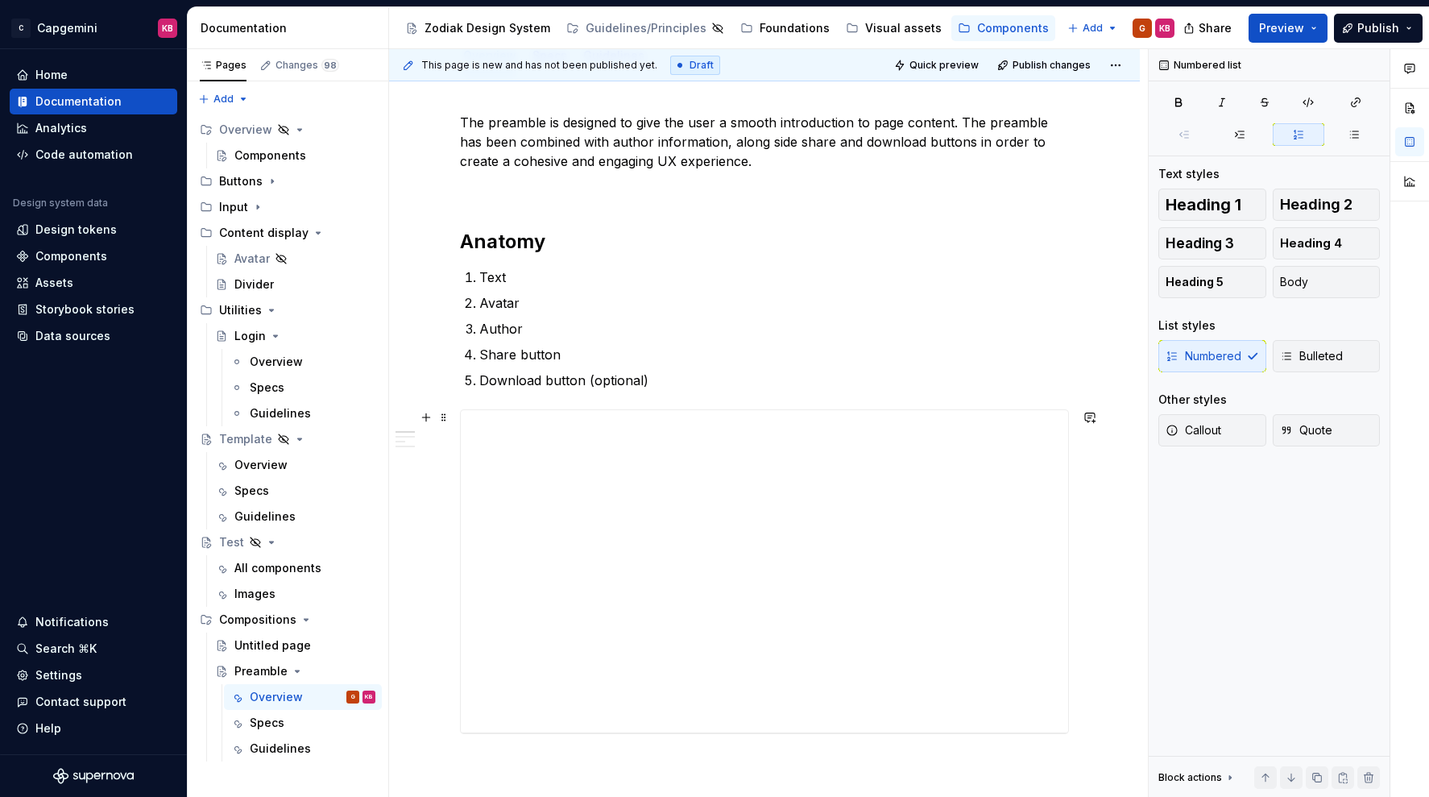
scroll to position [247, 0]
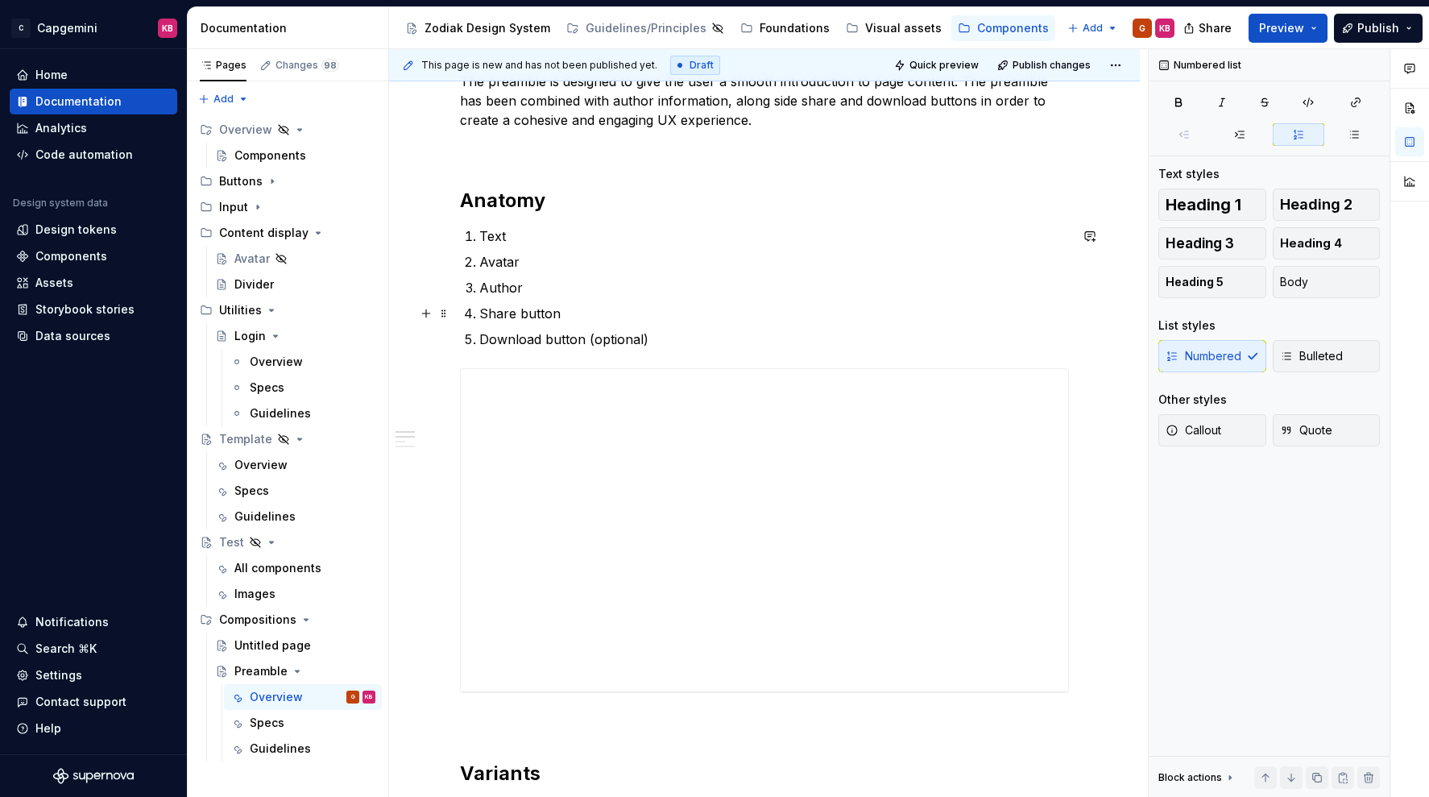
click at [537, 315] on p "Share button" at bounding box center [774, 313] width 590 height 19
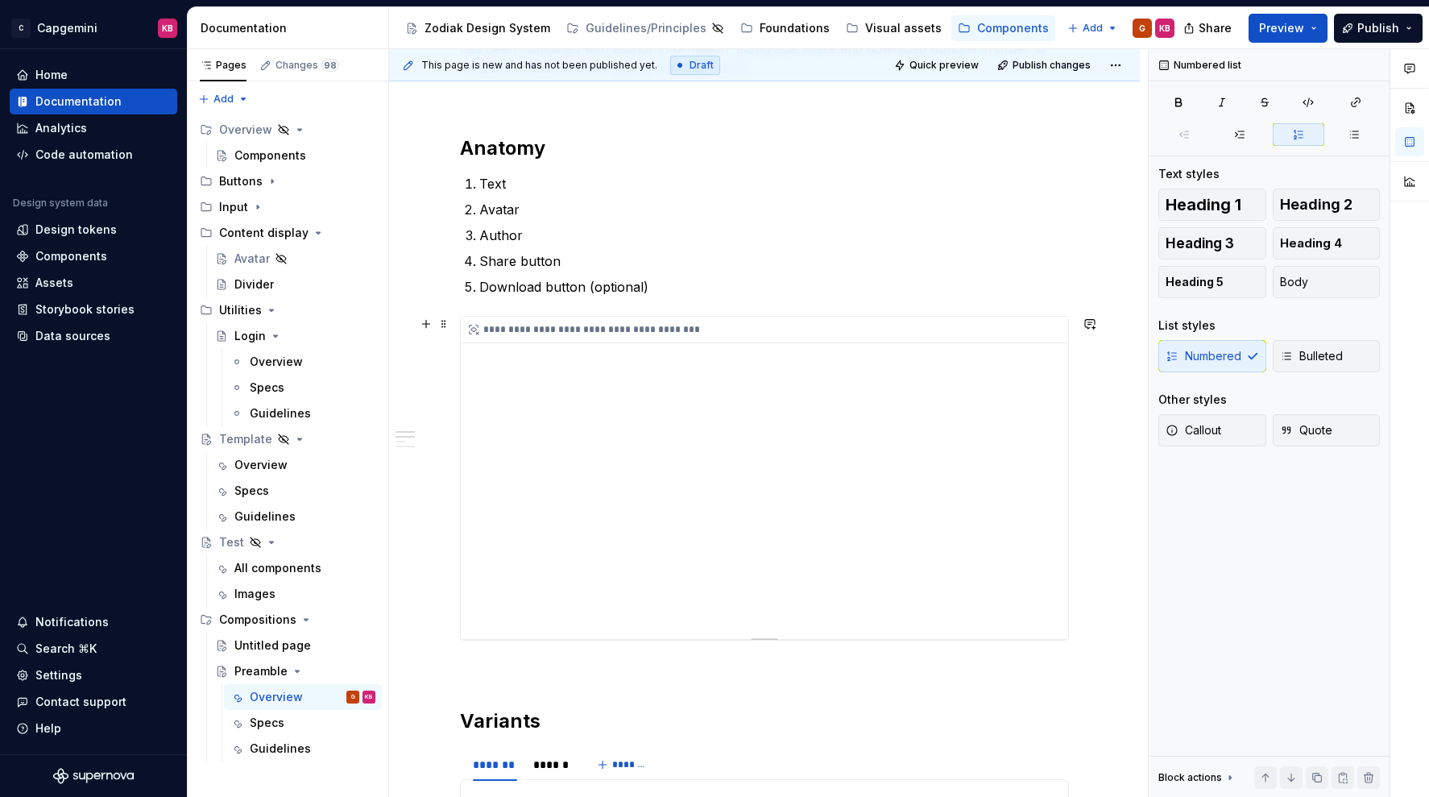
scroll to position [562, 0]
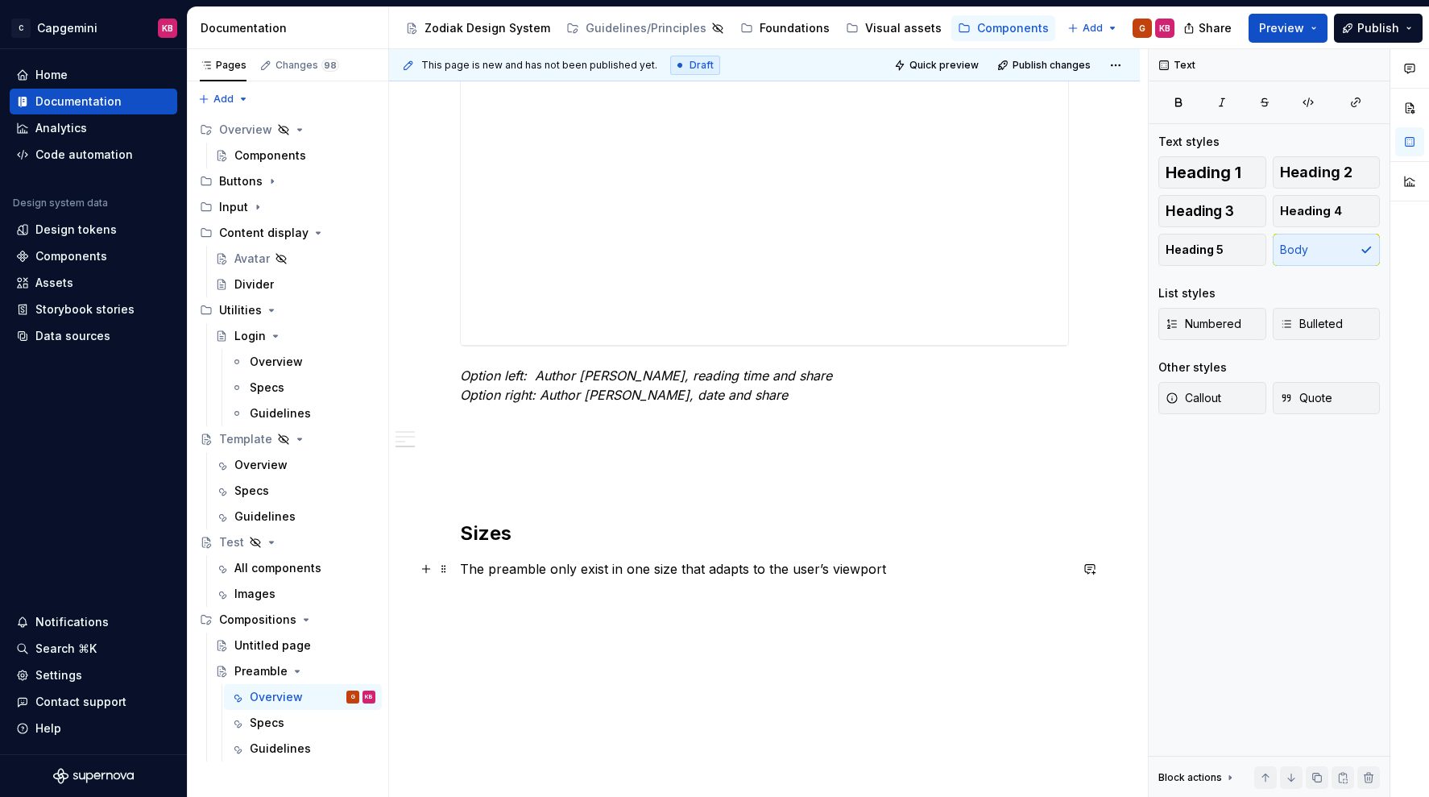
scroll to position [2350, 0]
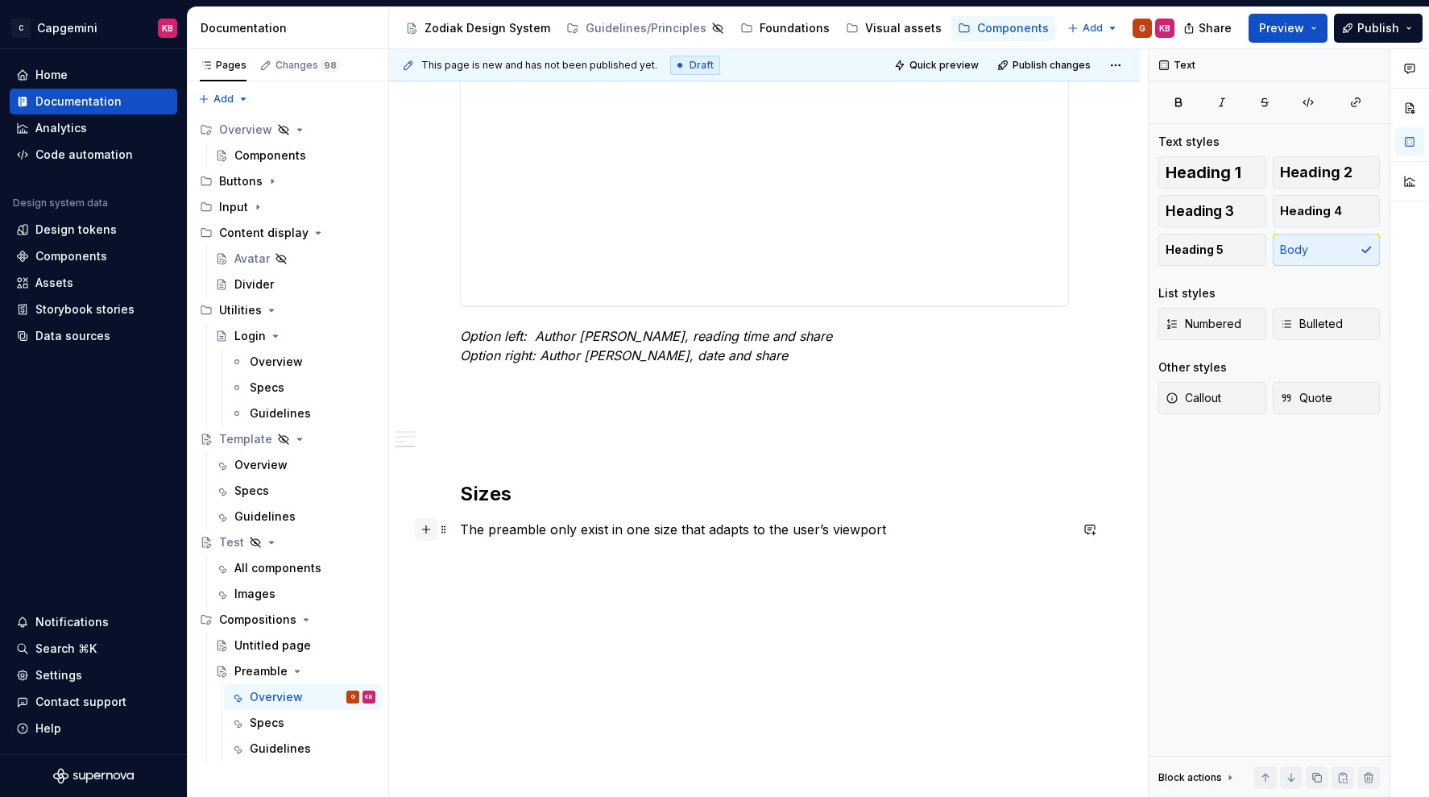
click at [429, 534] on button "button" at bounding box center [426, 529] width 23 height 23
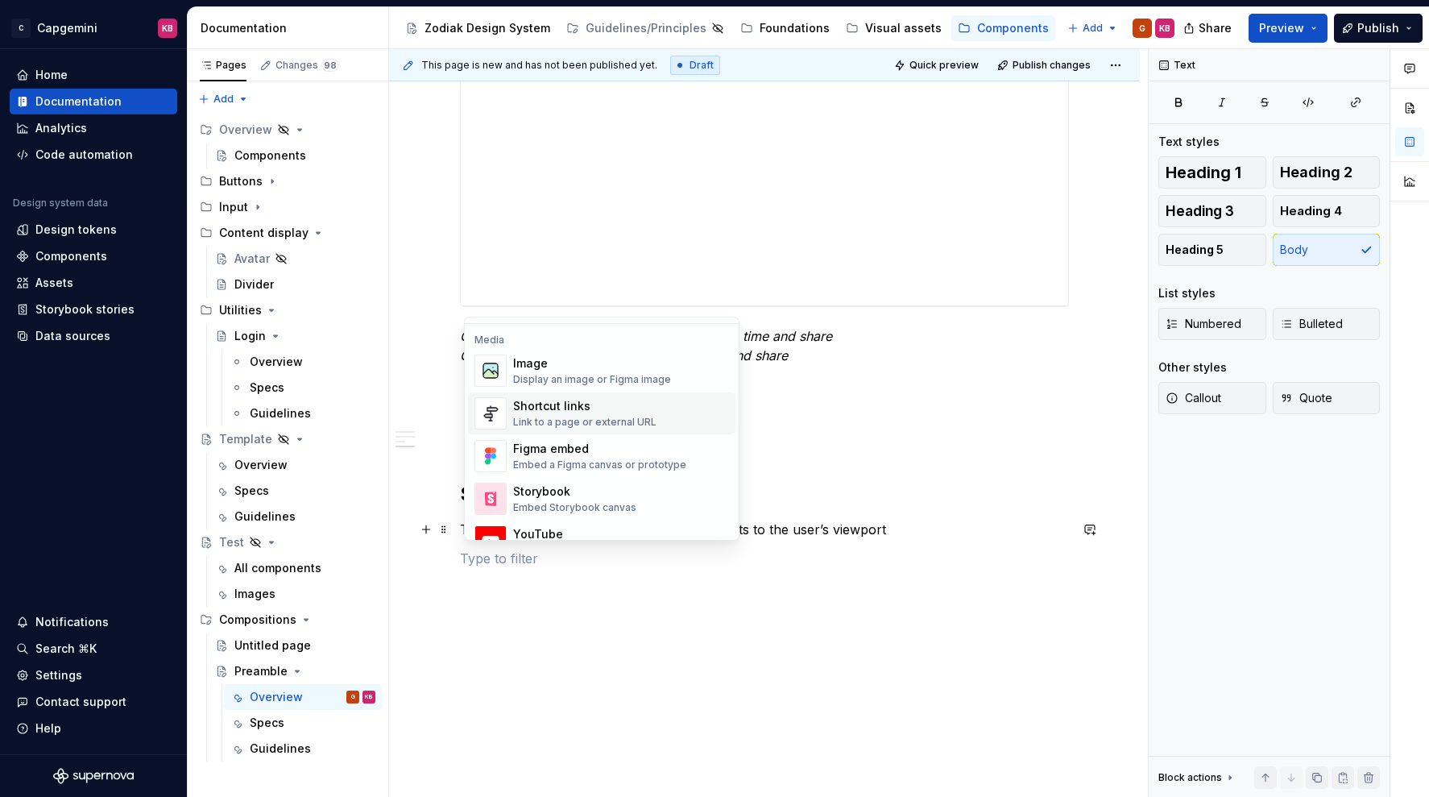
scroll to position [682, 0]
click at [551, 407] on div "Shortcut links" at bounding box center [584, 402] width 143 height 16
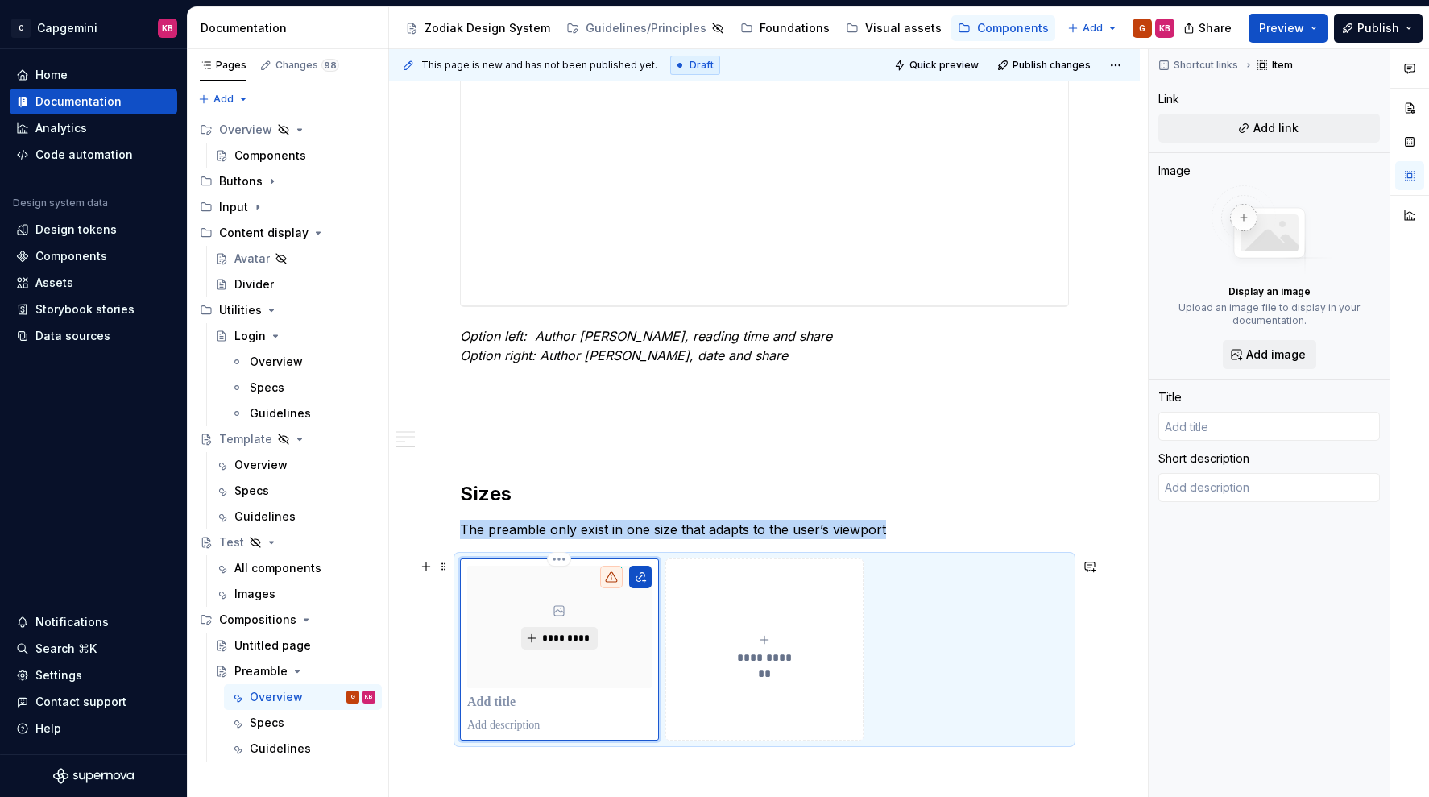
click at [537, 638] on button "*********" at bounding box center [559, 638] width 77 height 23
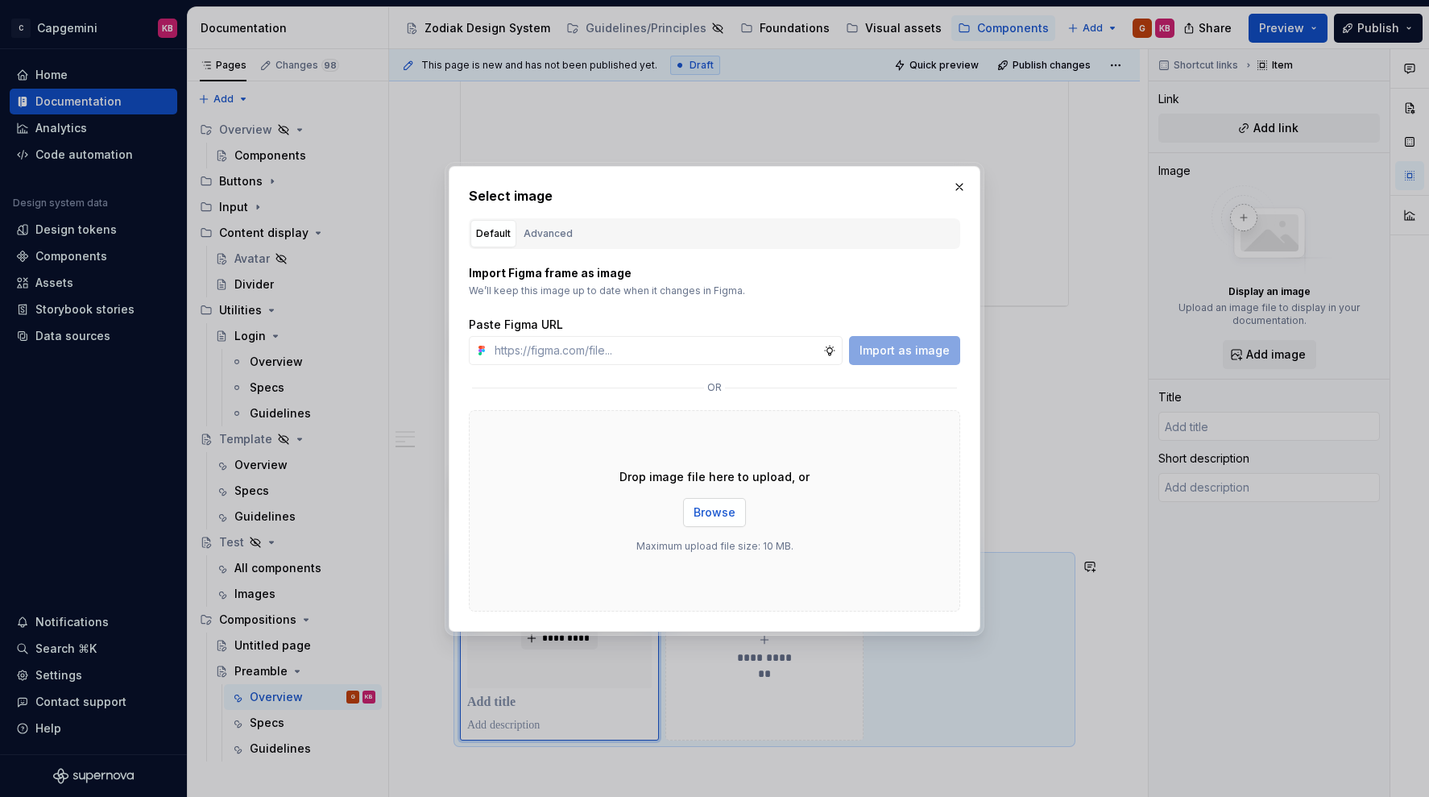
click at [710, 513] on span "Browse" at bounding box center [715, 512] width 42 height 16
click at [959, 189] on button "button" at bounding box center [959, 187] width 23 height 23
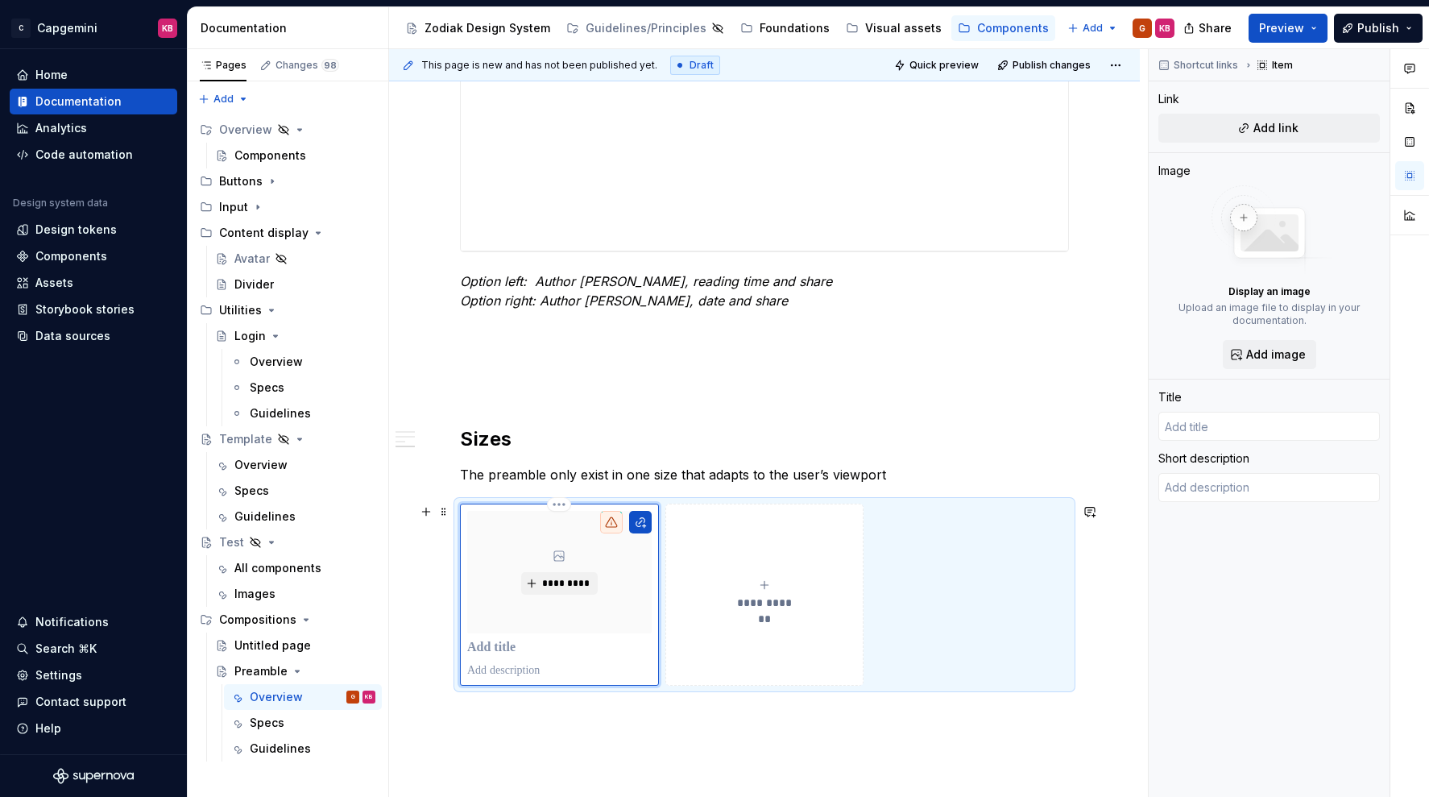
scroll to position [2408, 0]
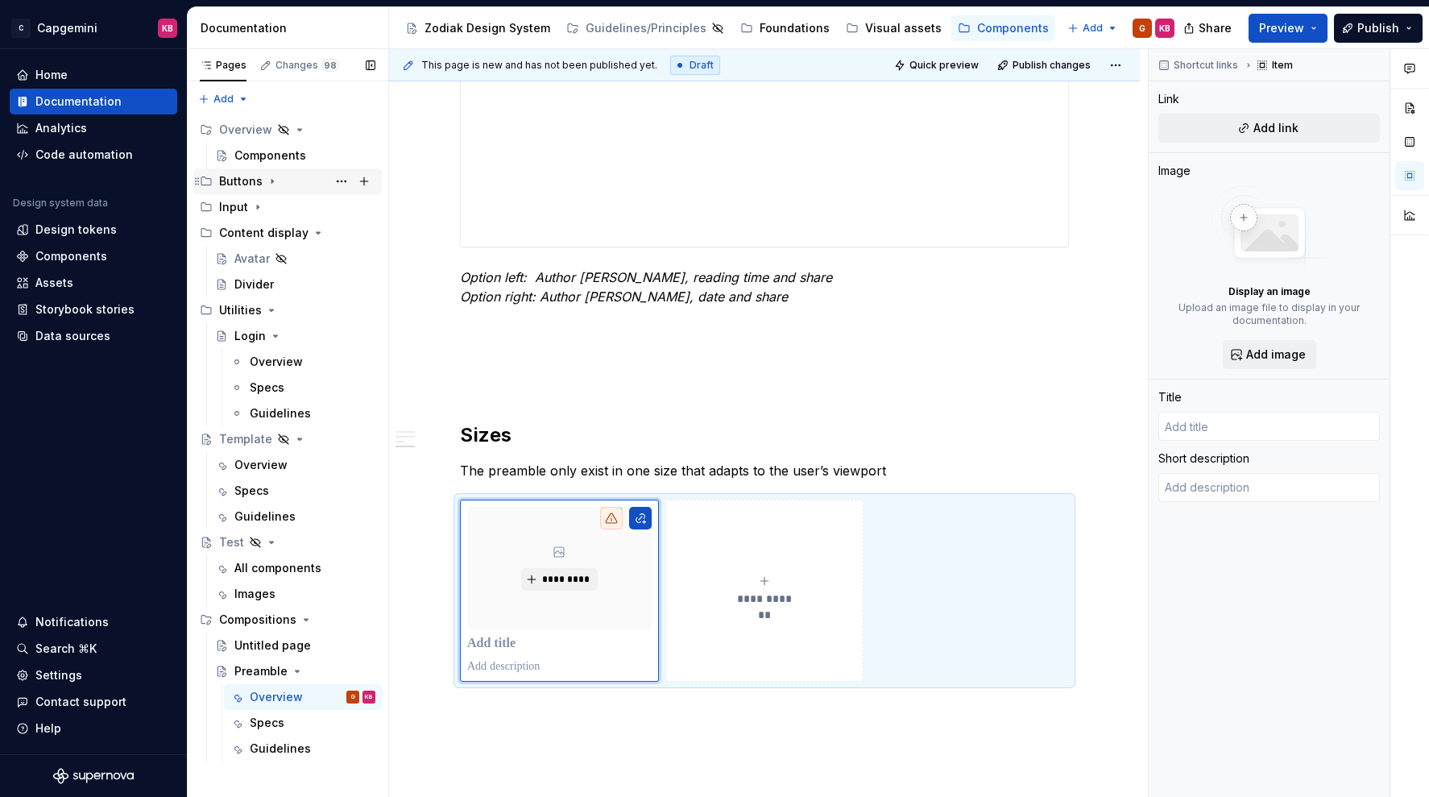
click at [241, 180] on div "Buttons" at bounding box center [241, 181] width 44 height 16
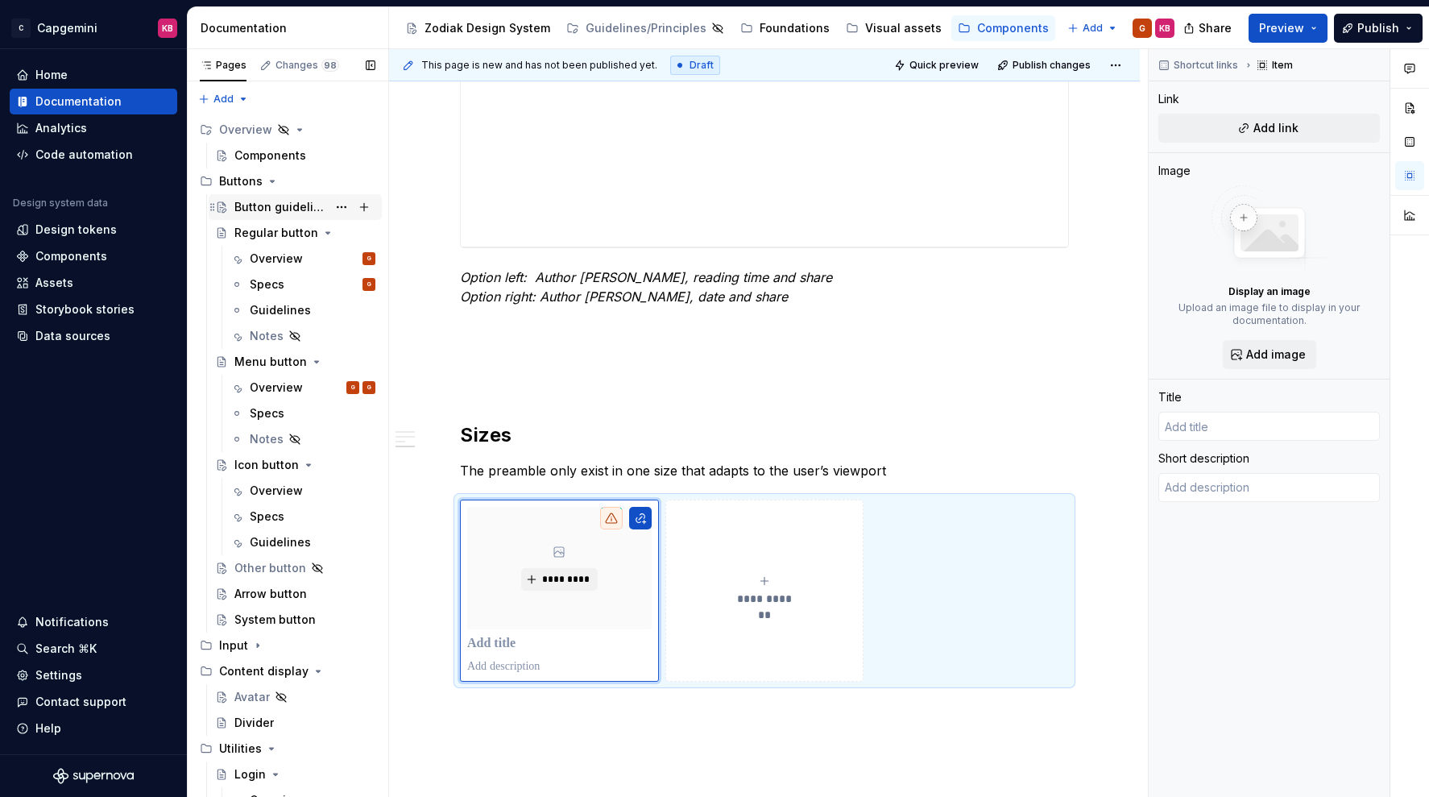
click at [248, 204] on div "Button guidelines" at bounding box center [280, 207] width 93 height 16
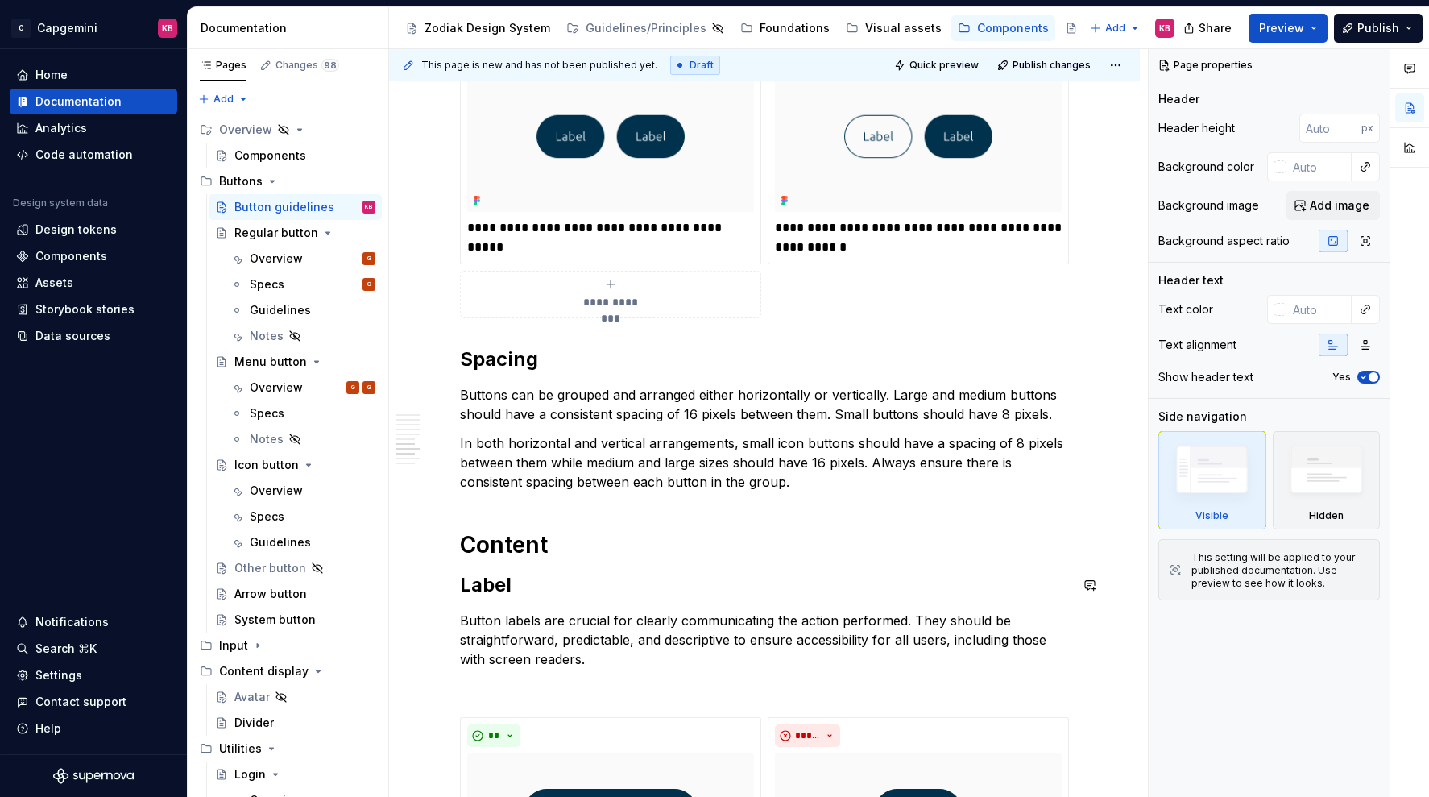
scroll to position [3663, 0]
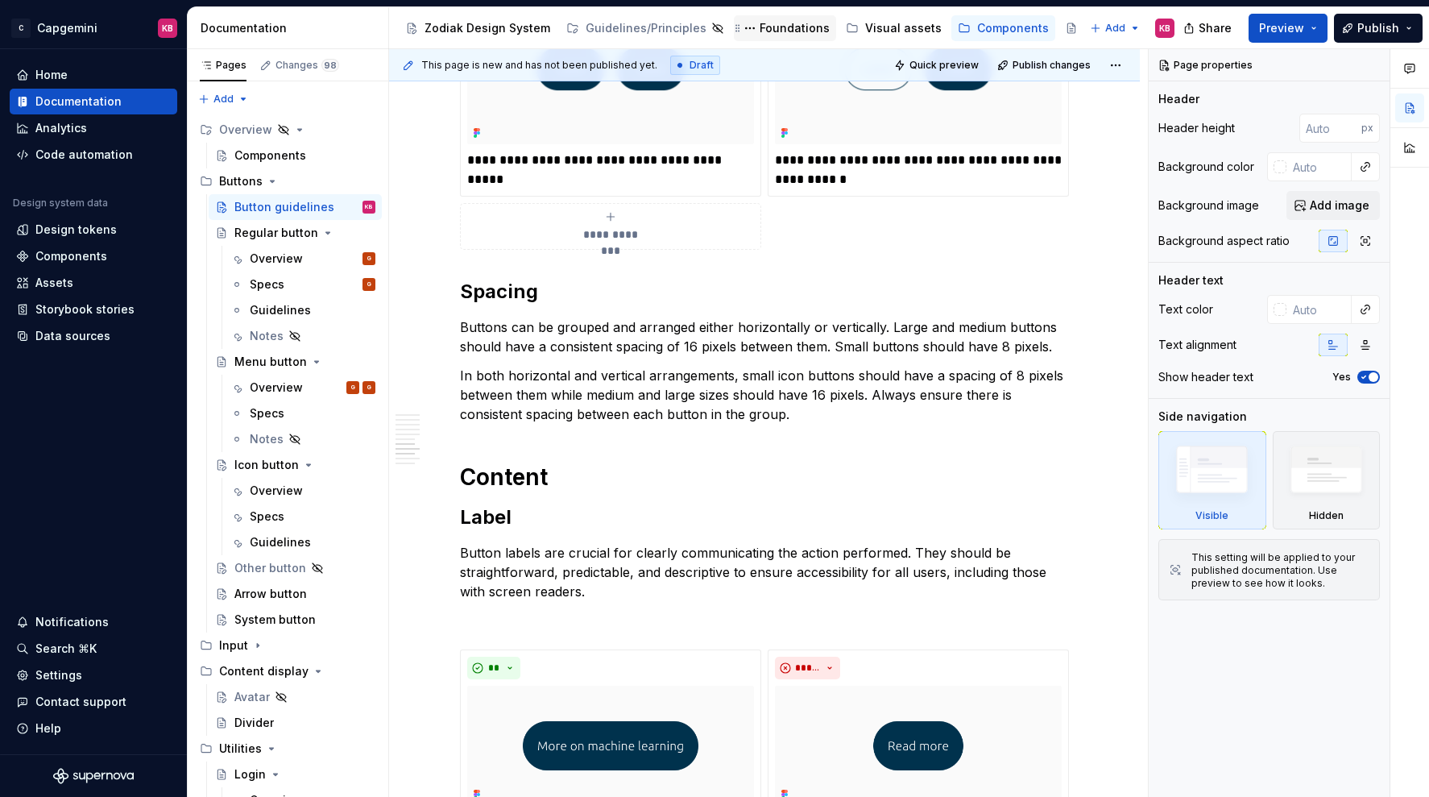
click at [787, 31] on div "Foundations" at bounding box center [795, 28] width 70 height 16
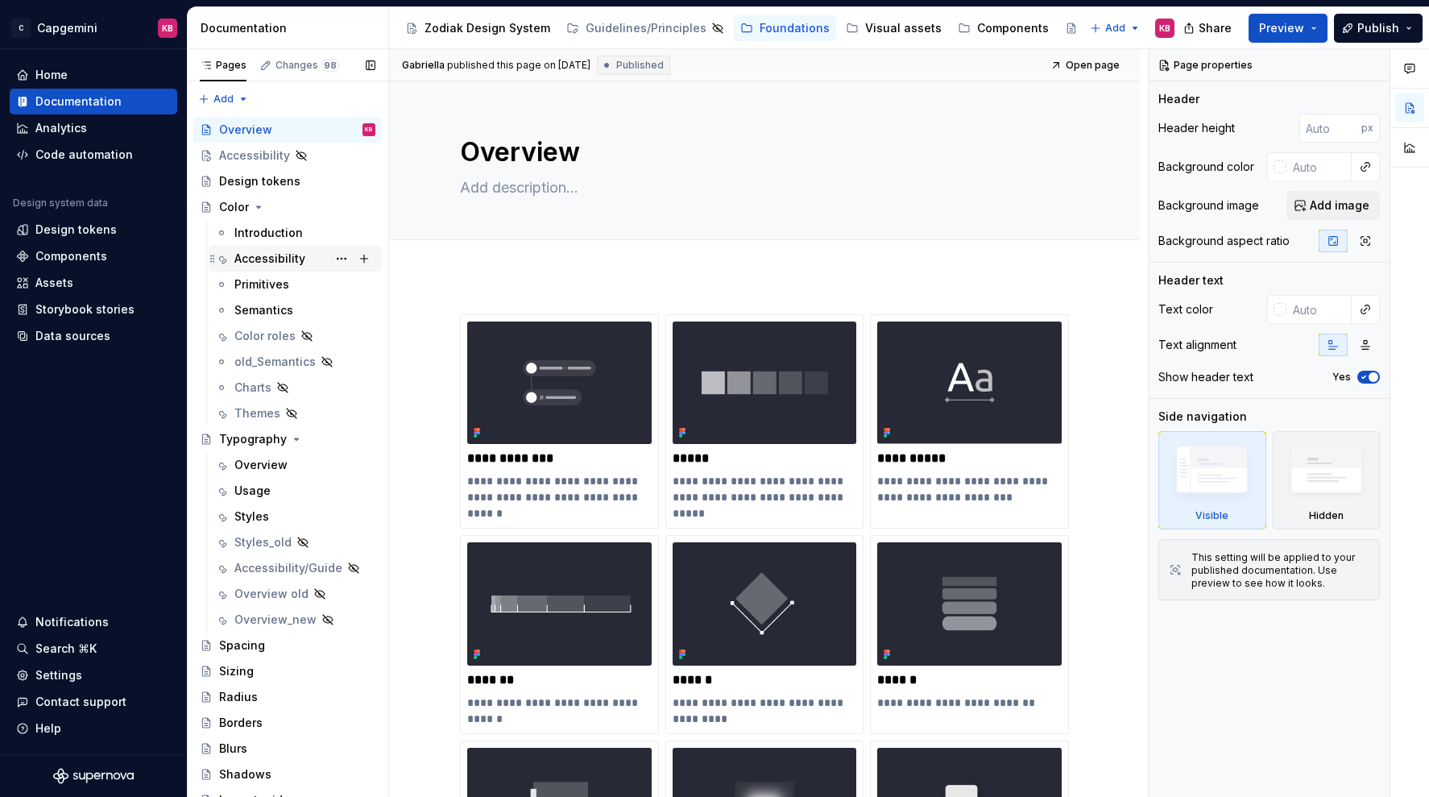
click at [250, 258] on div "Accessibility" at bounding box center [269, 259] width 71 height 16
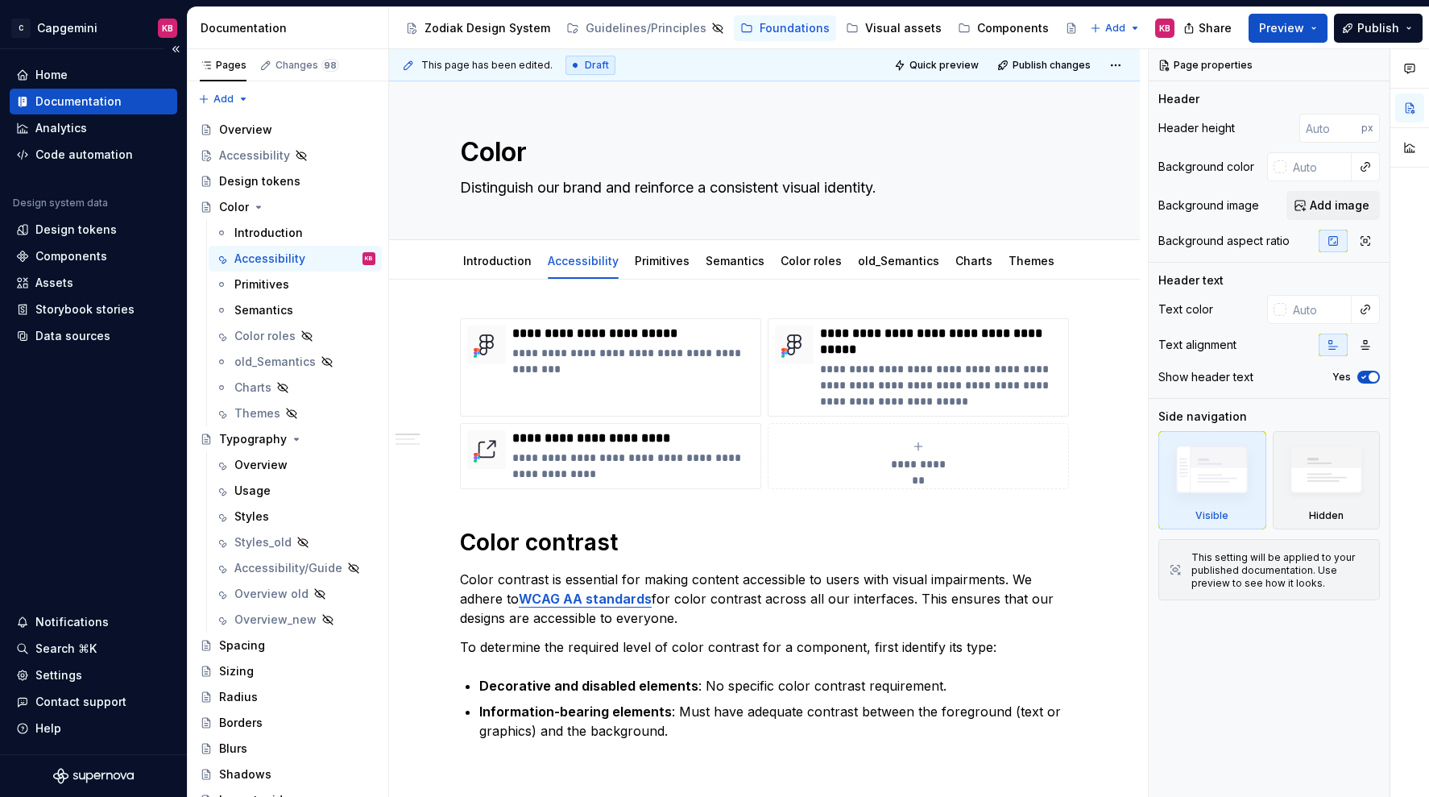
type textarea "*"
